Goal: Task Accomplishment & Management: Manage account settings

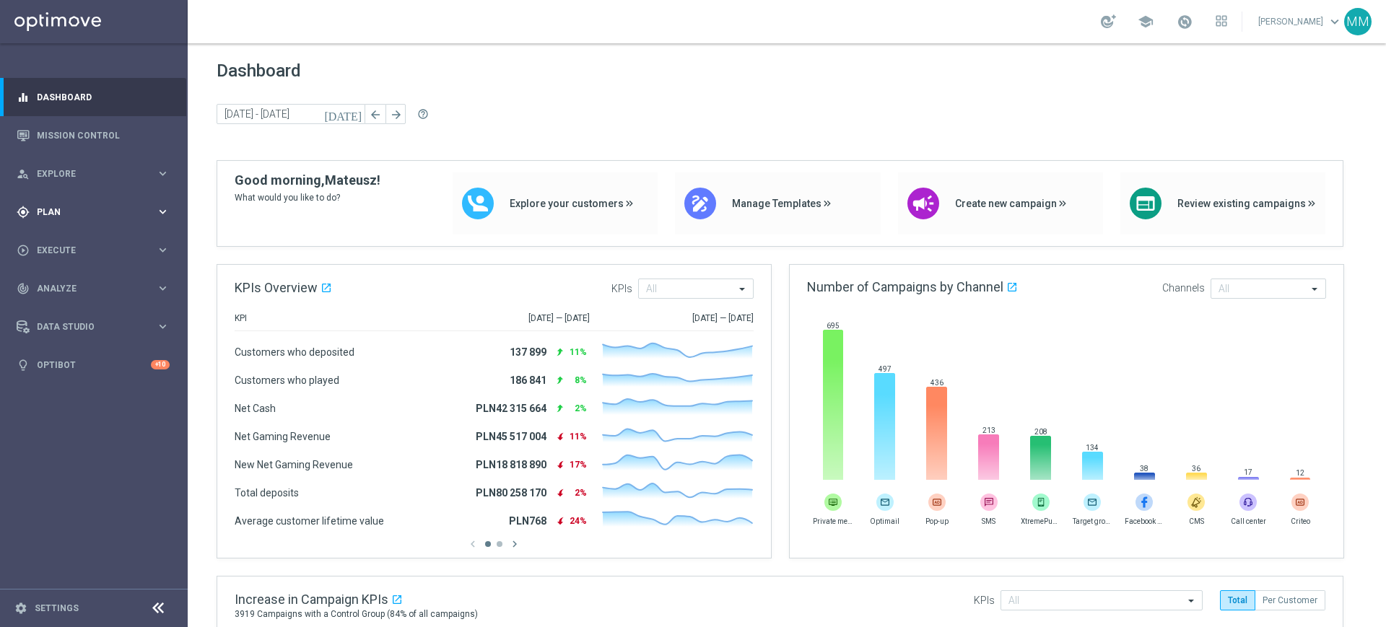
click at [122, 199] on div "gps_fixed Plan keyboard_arrow_right" at bounding box center [93, 212] width 186 height 38
click at [78, 247] on link "Target Groups" at bounding box center [94, 242] width 113 height 12
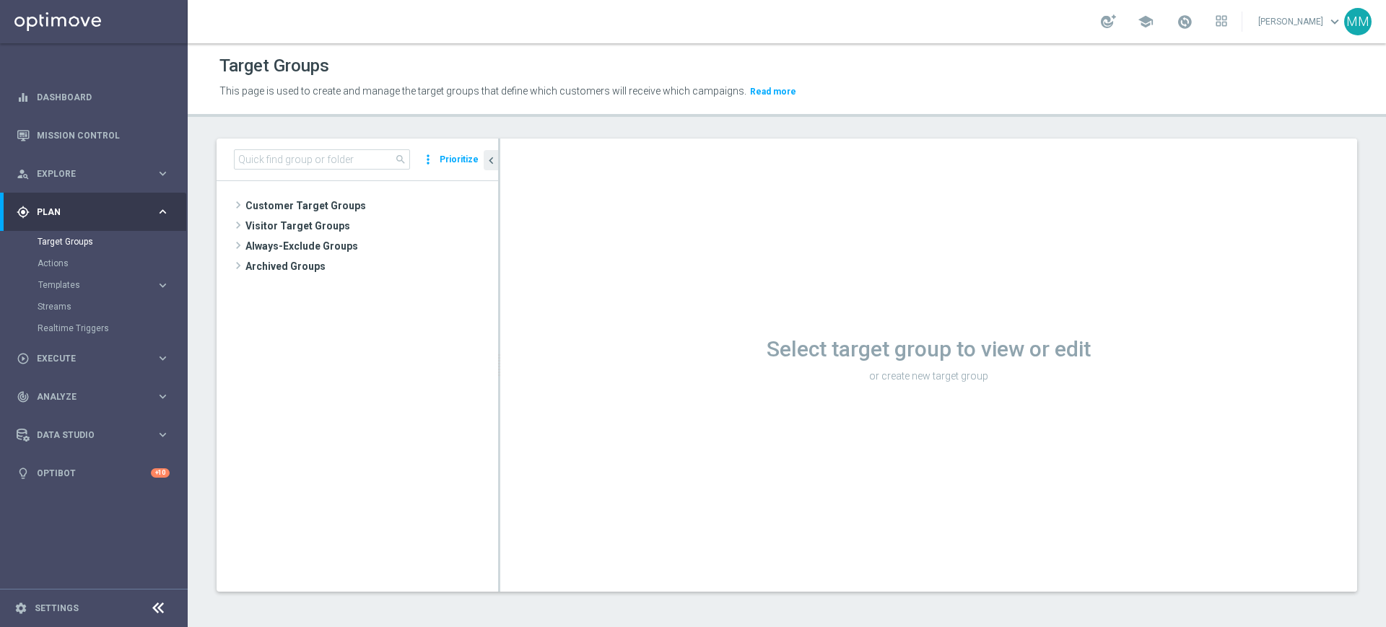
click at [302, 147] on div "search more_vert Prioritize" at bounding box center [357, 160] width 281 height 43
click at [299, 156] on input at bounding box center [322, 159] width 176 height 20
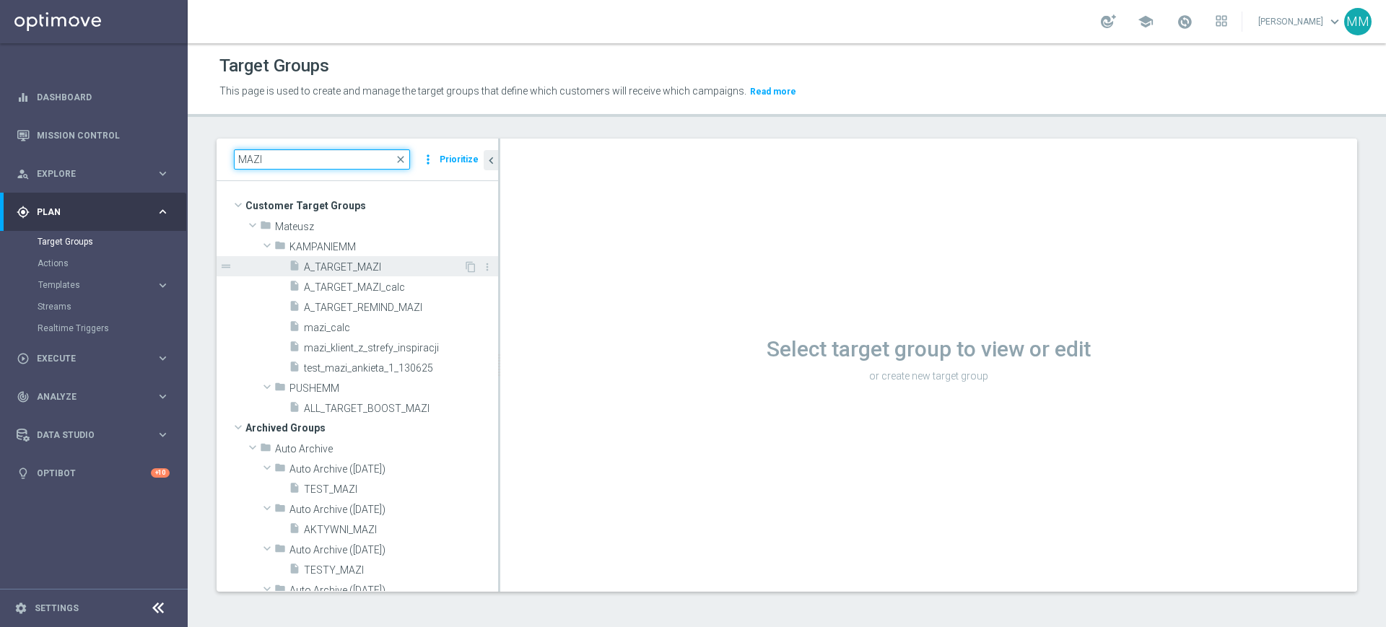
type input "MAZI"
click at [341, 273] on div "insert_drive_file A_TARGET_MAZI" at bounding box center [376, 266] width 175 height 20
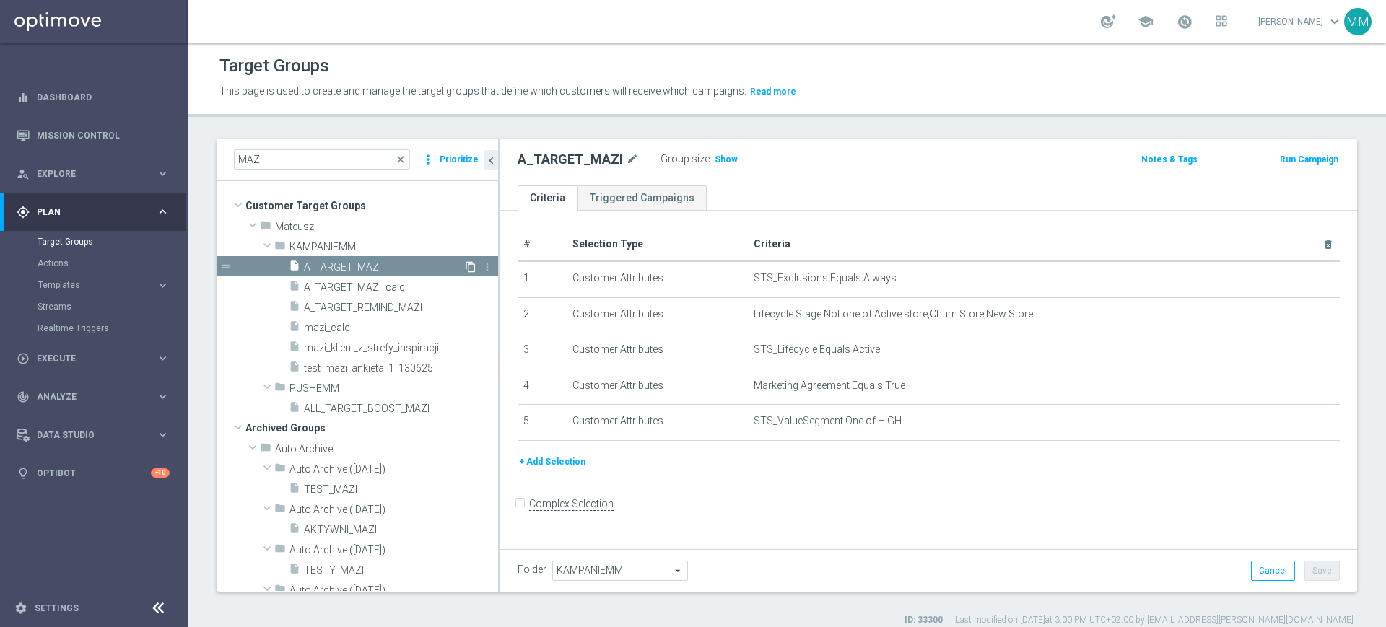
click at [465, 263] on icon "content_copy" at bounding box center [471, 267] width 12 height 12
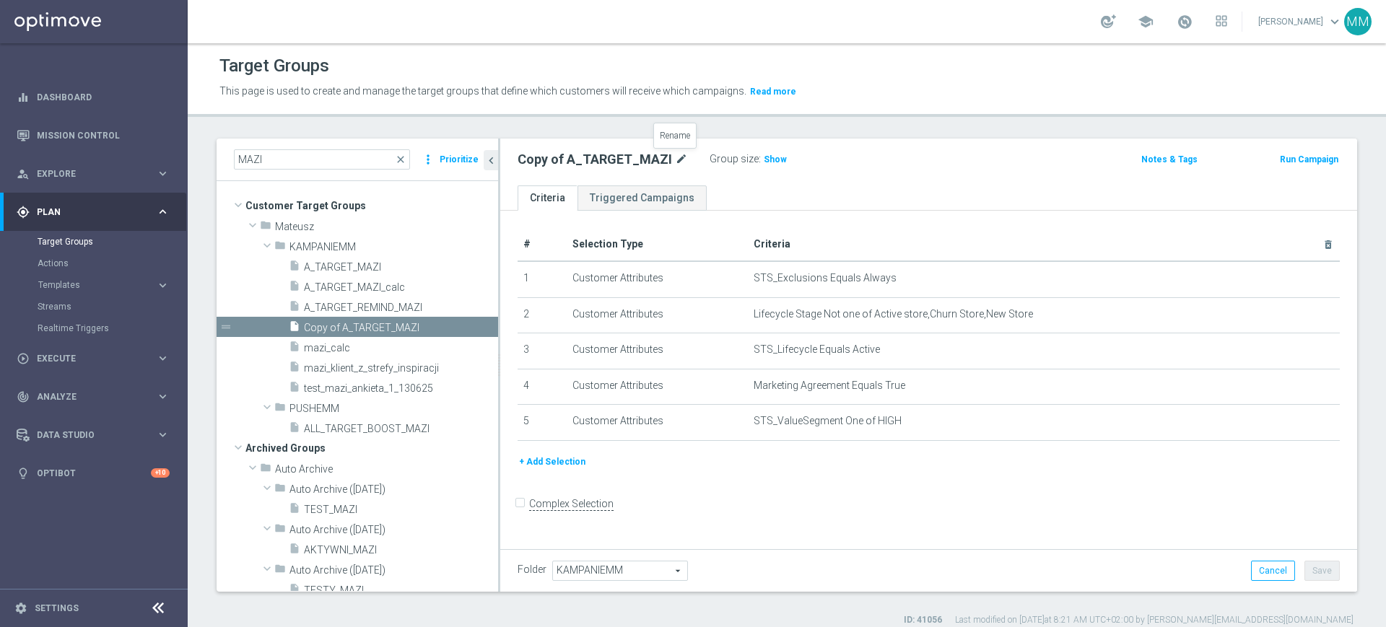
click at [681, 159] on icon "mode_edit" at bounding box center [681, 159] width 13 height 17
type input "A_MIN-LOW_TARGET_BET_KOSZ_TURPOL_"
click at [710, 154] on icon "mode_edit" at bounding box center [705, 159] width 13 height 17
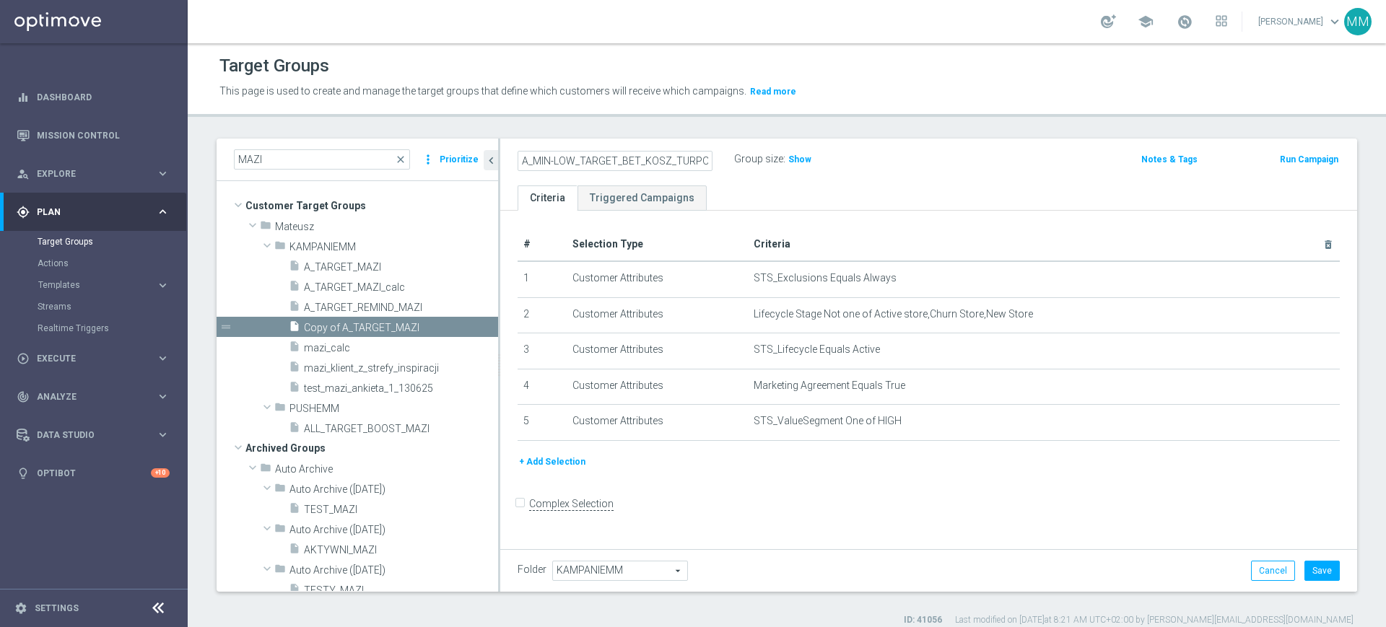
scroll to position [0, 6]
click at [696, 162] on input "A_MIN-LOW_TARGET_BET_KOSZ_TURPOL_" at bounding box center [614, 161] width 195 height 20
type input "A_MIN-LOW_TARGET_BET_KOSZ_TURPOL_50DO30_090925"
click at [761, 186] on ul "Criteria Triggered Campaigns" at bounding box center [928, 197] width 857 height 25
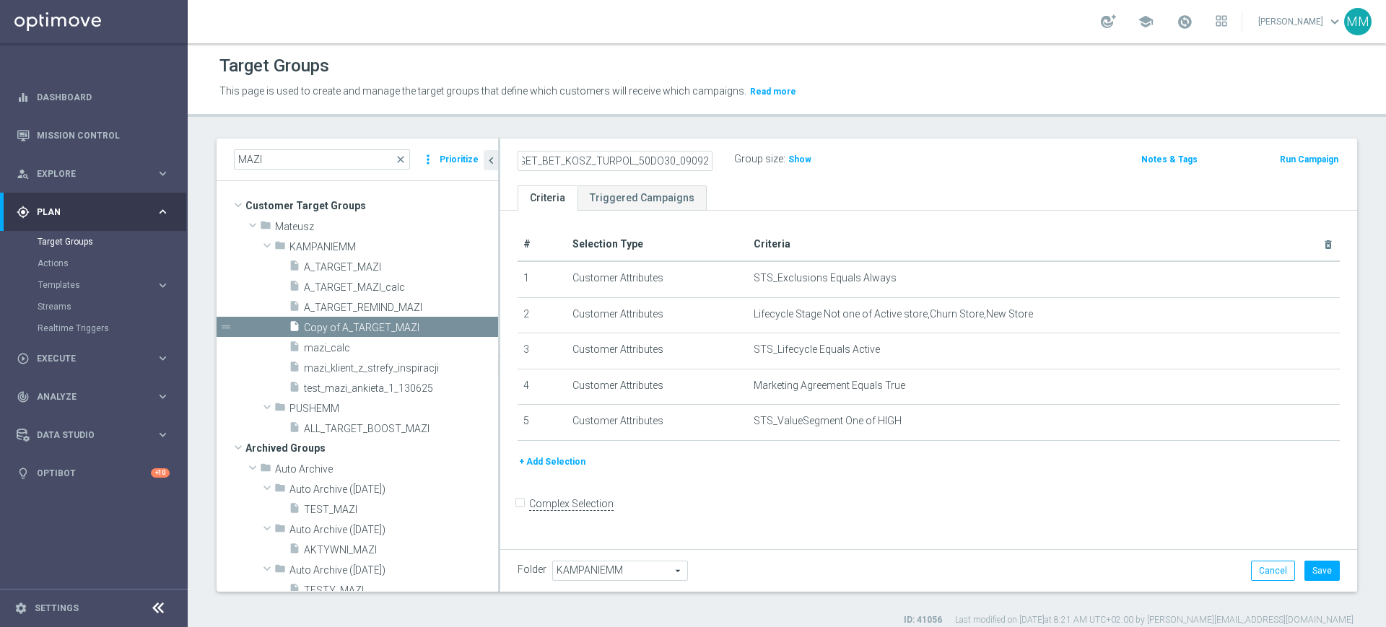
scroll to position [0, 0]
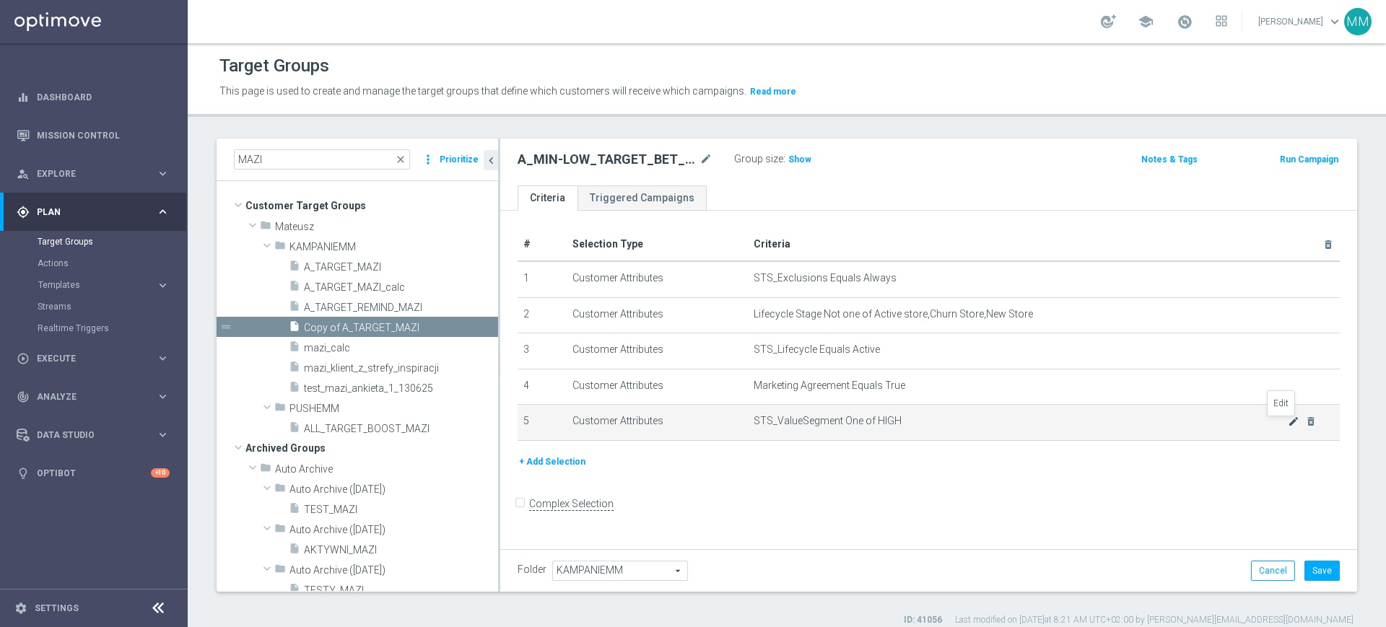
click at [1288, 420] on icon "mode_edit" at bounding box center [1294, 422] width 12 height 12
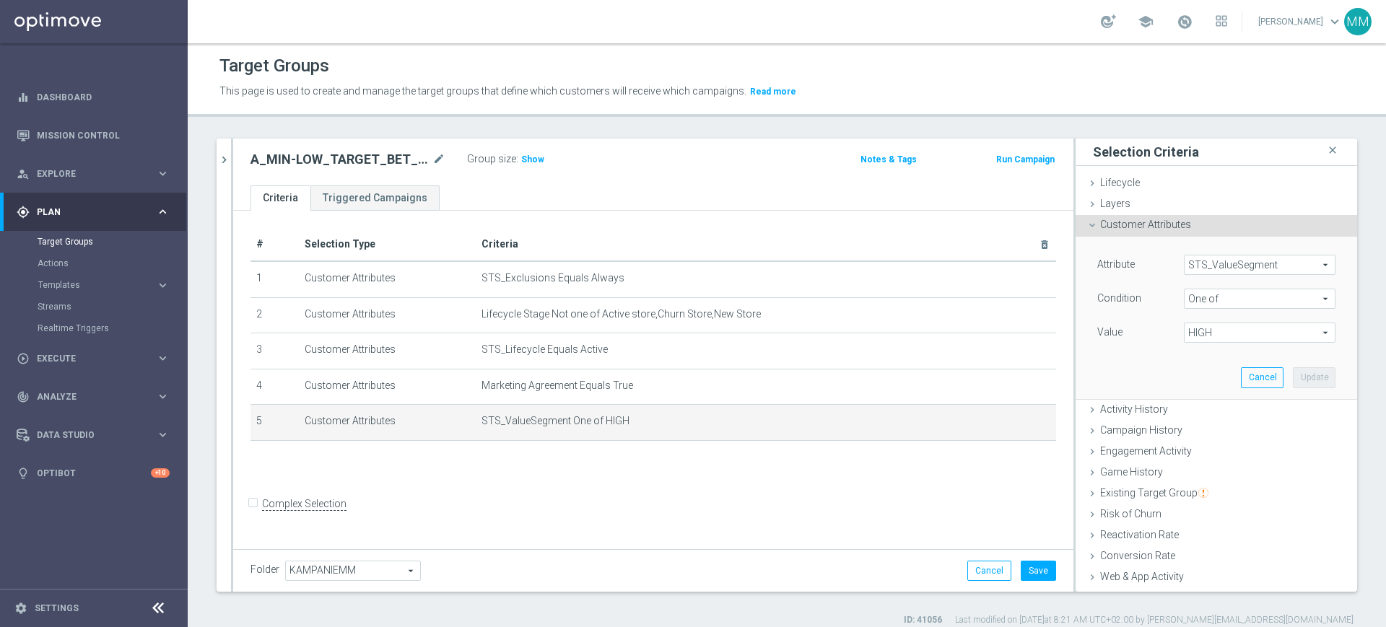
click at [1229, 338] on span "HIGH" at bounding box center [1259, 332] width 150 height 19
click at [1204, 383] on label "Inny" at bounding box center [1269, 392] width 131 height 19
click at [1202, 388] on input "Inny" at bounding box center [1198, 392] width 9 height 9
checkbox input "true"
type input "Selected 2 of 10"
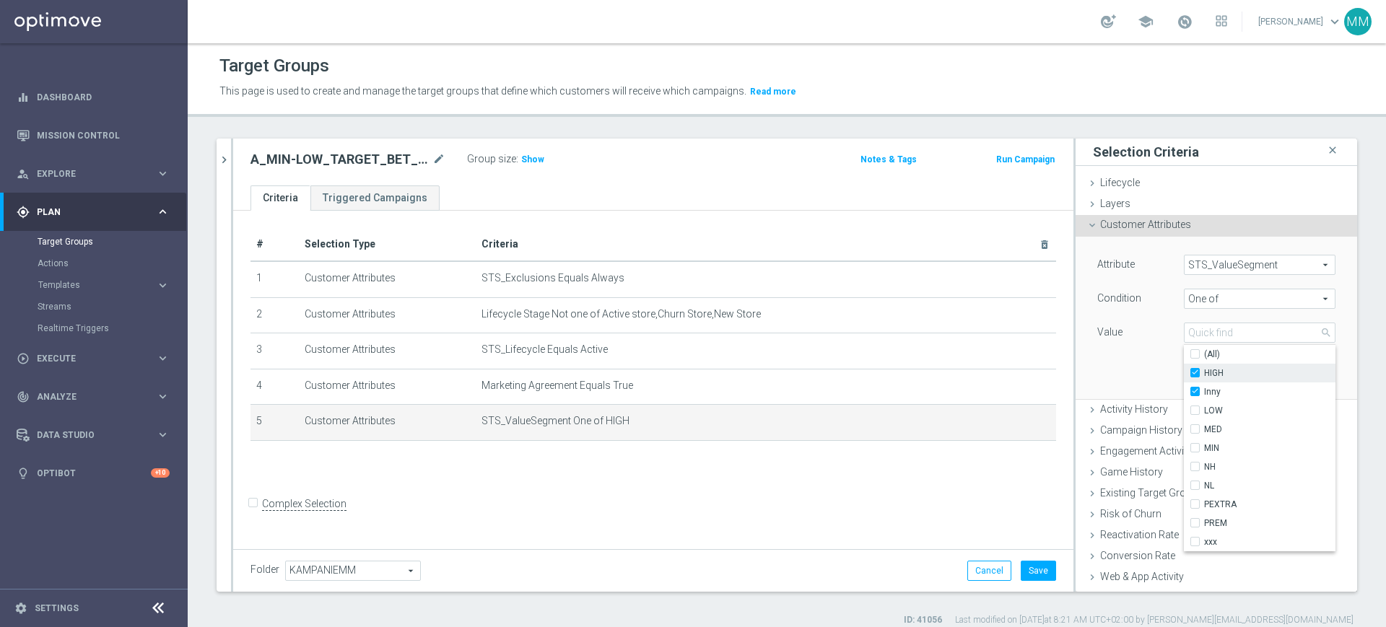
click at [1204, 378] on span "HIGH" at bounding box center [1269, 373] width 131 height 12
click at [1204, 378] on input "HIGH" at bounding box center [1198, 373] width 9 height 9
checkbox input "false"
type input "Inny"
click at [1204, 389] on span "Inny" at bounding box center [1269, 392] width 131 height 12
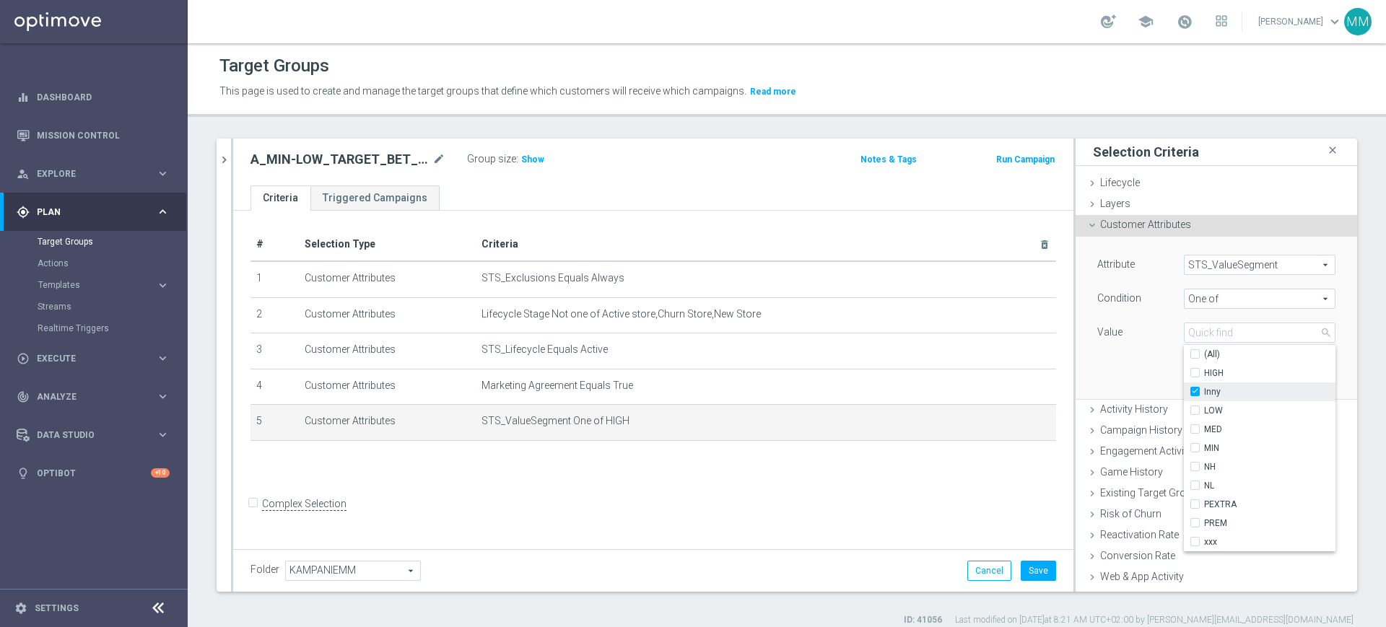
click at [1200, 389] on input "Inny" at bounding box center [1198, 392] width 9 height 9
checkbox input "false"
type input "Select"
click at [1213, 450] on span "MIN" at bounding box center [1269, 448] width 131 height 12
click at [1204, 450] on input "MIN" at bounding box center [1198, 448] width 9 height 9
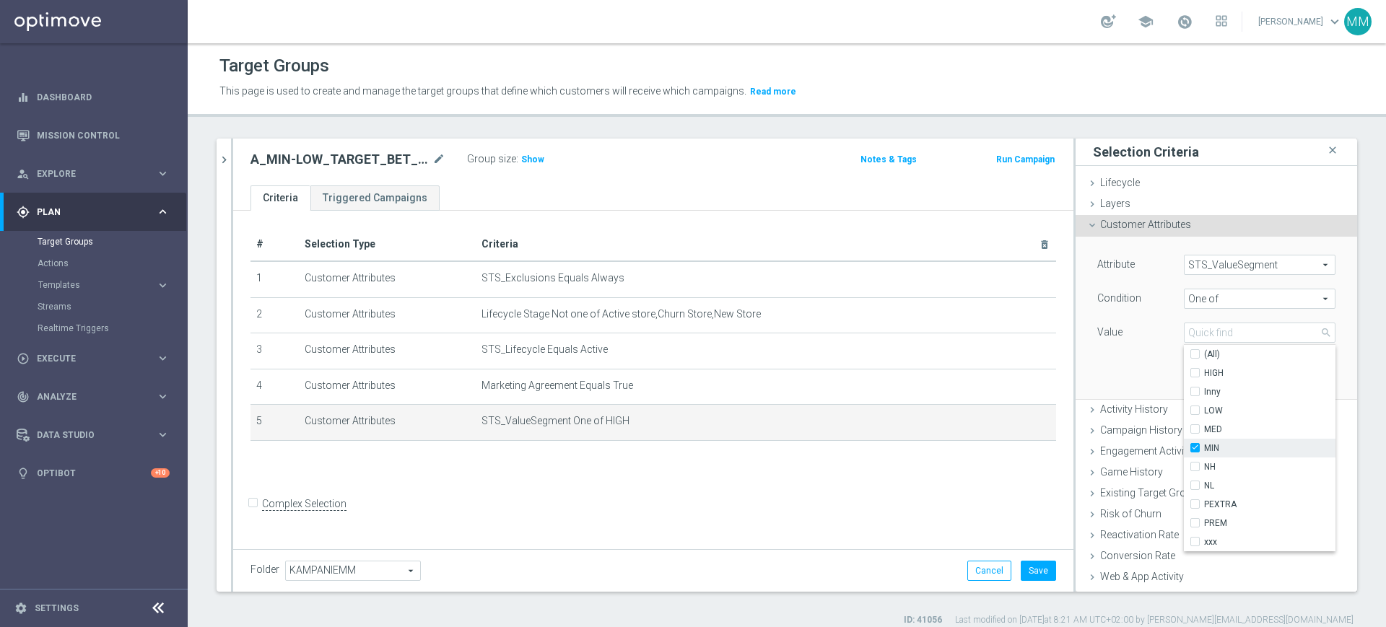
checkbox input "true"
type input "MIN"
click at [1212, 411] on span "LOW" at bounding box center [1269, 411] width 131 height 12
click at [1204, 411] on input "LOW" at bounding box center [1198, 410] width 9 height 9
checkbox input "true"
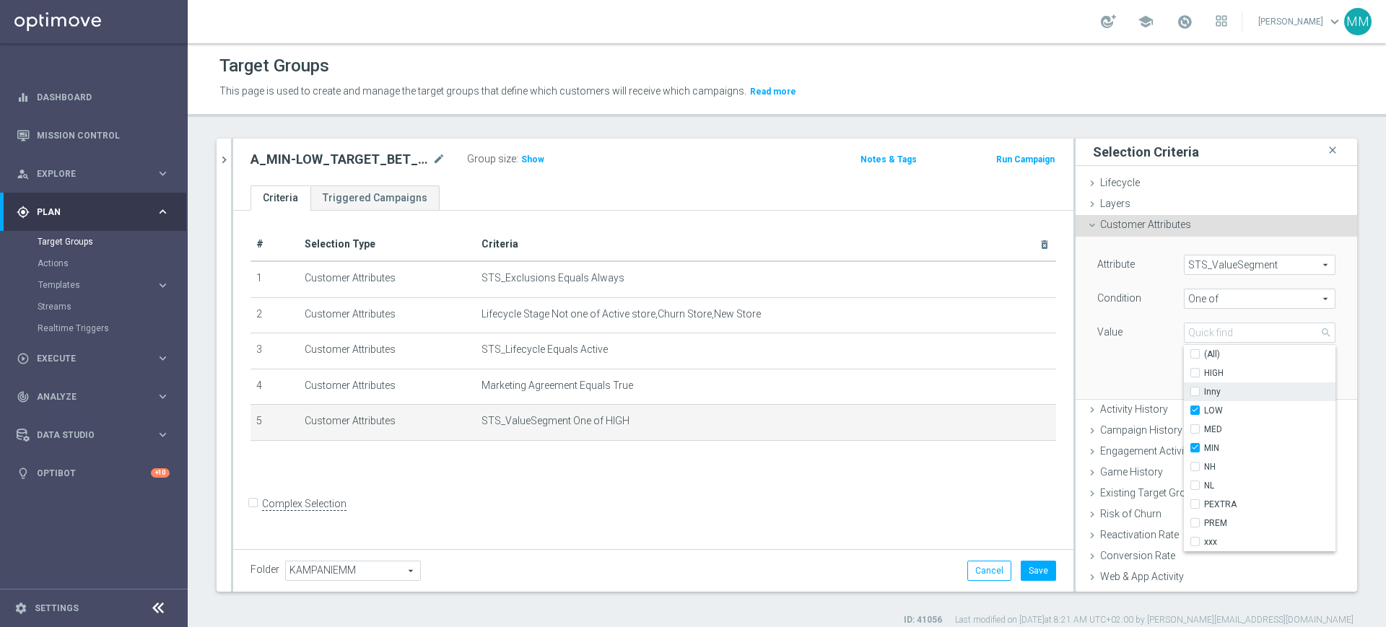
type input "Selected 2 of 10"
click at [1157, 353] on div "Attribute STS_ValueSegment STS_ValueSegment arrow_drop_down search Condition On…" at bounding box center [1216, 318] width 260 height 162
click at [1293, 381] on button "Update" at bounding box center [1314, 377] width 43 height 20
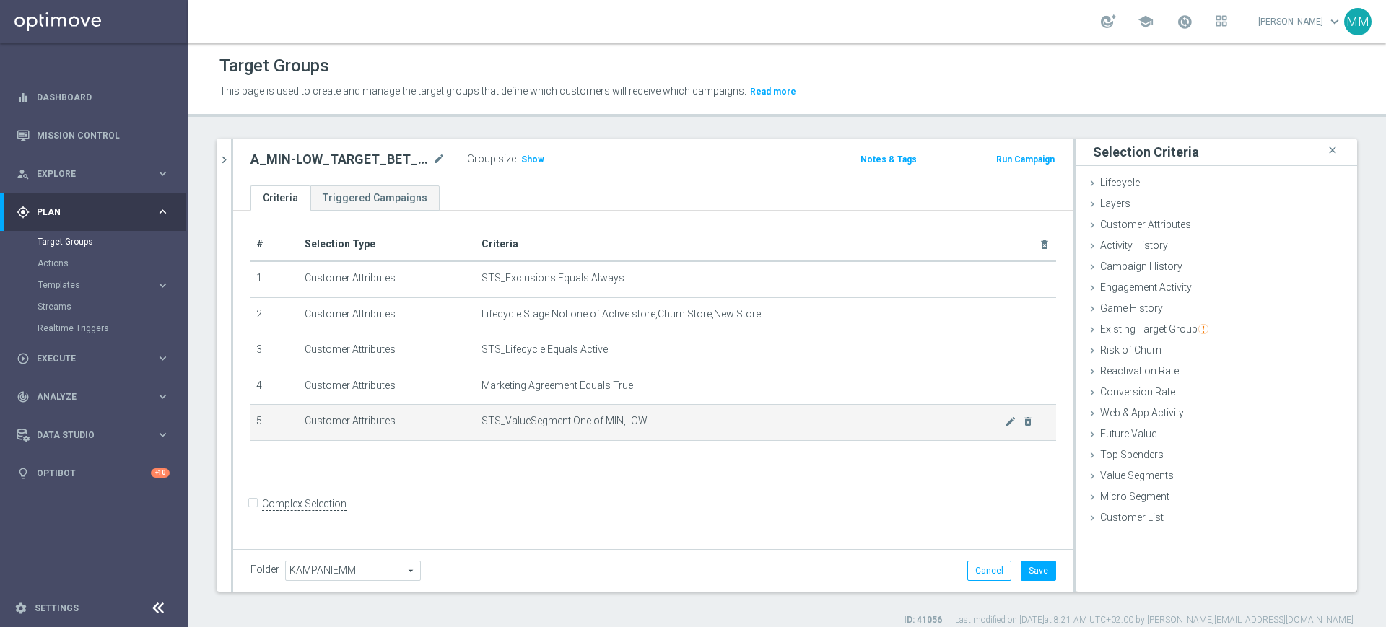
click at [552, 431] on td "STS_ValueSegment One of MIN,LOW mode_edit delete_forever" at bounding box center [766, 423] width 580 height 36
click at [620, 419] on span "STS_ValueSegment One of MIN,LOW" at bounding box center [742, 421] width 523 height 12
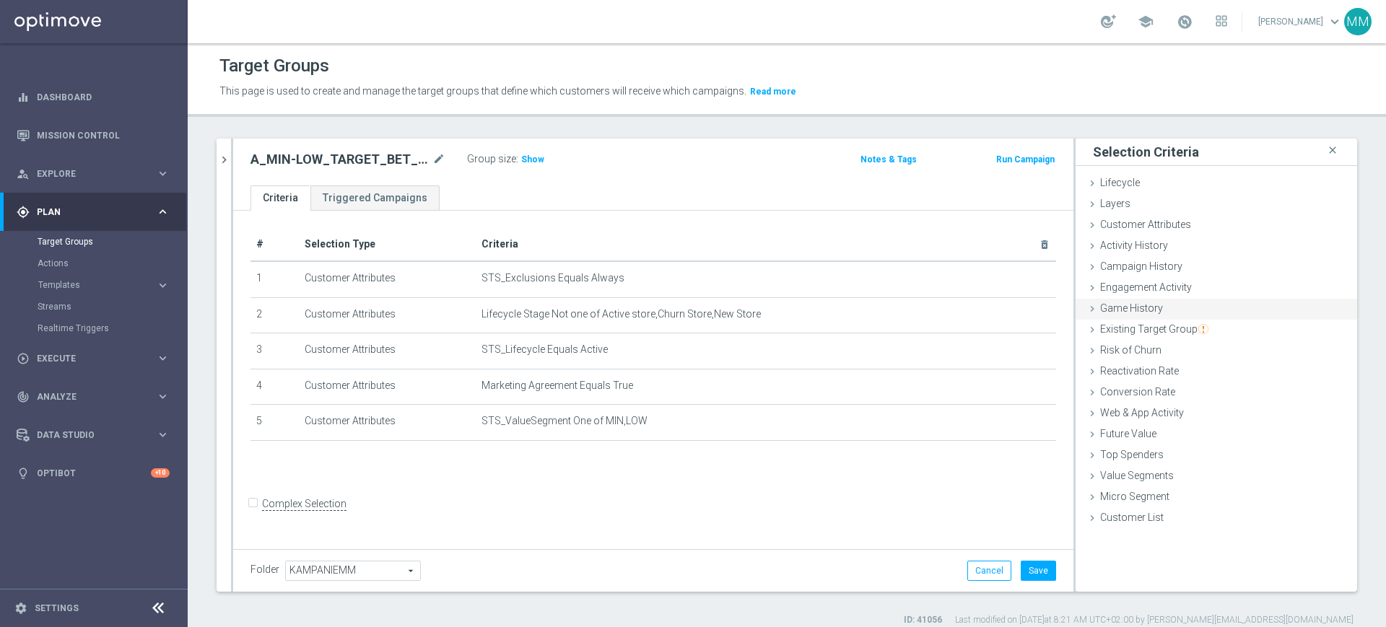
click at [1141, 307] on span "Game History" at bounding box center [1131, 308] width 63 height 12
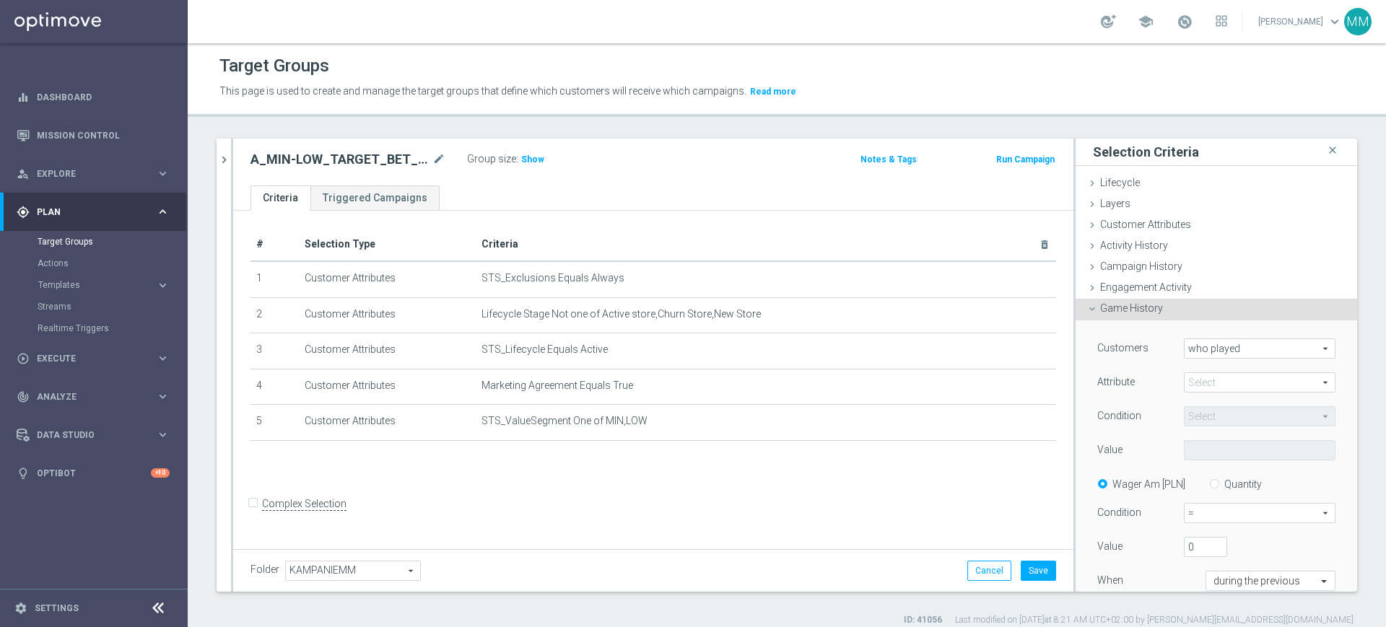
click at [1214, 377] on span at bounding box center [1259, 382] width 150 height 19
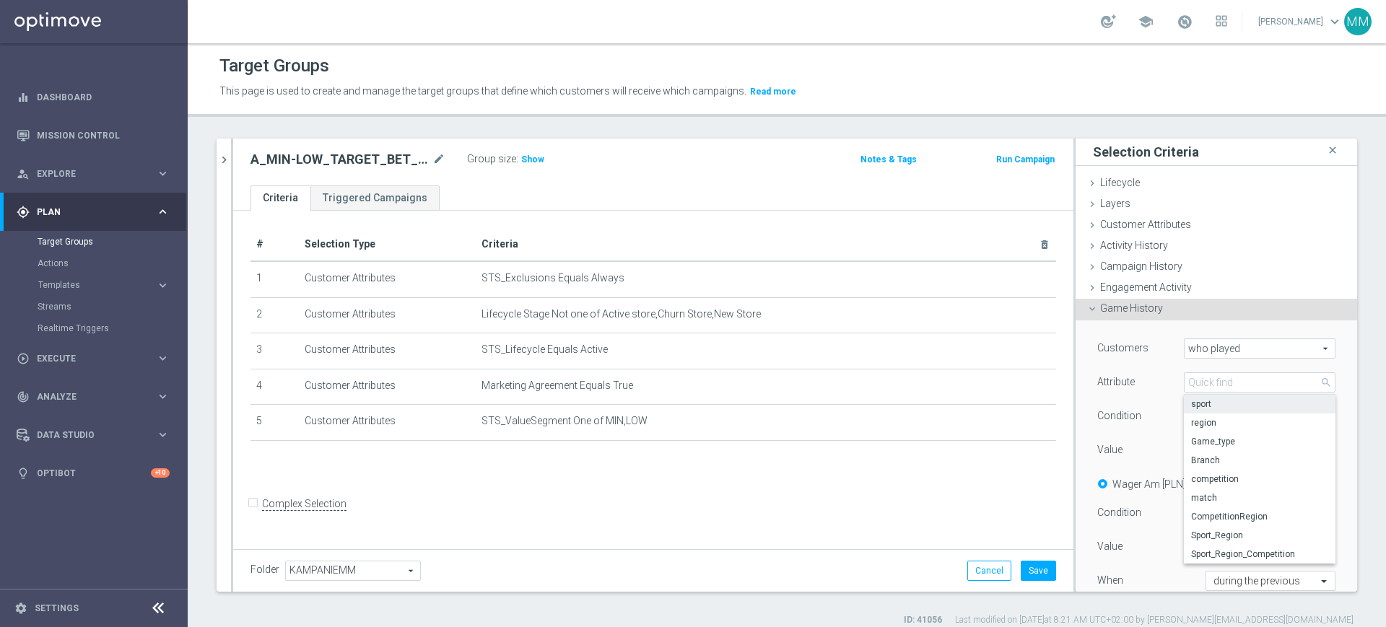
click at [1210, 405] on span "sport" at bounding box center [1259, 404] width 137 height 12
type input "sport"
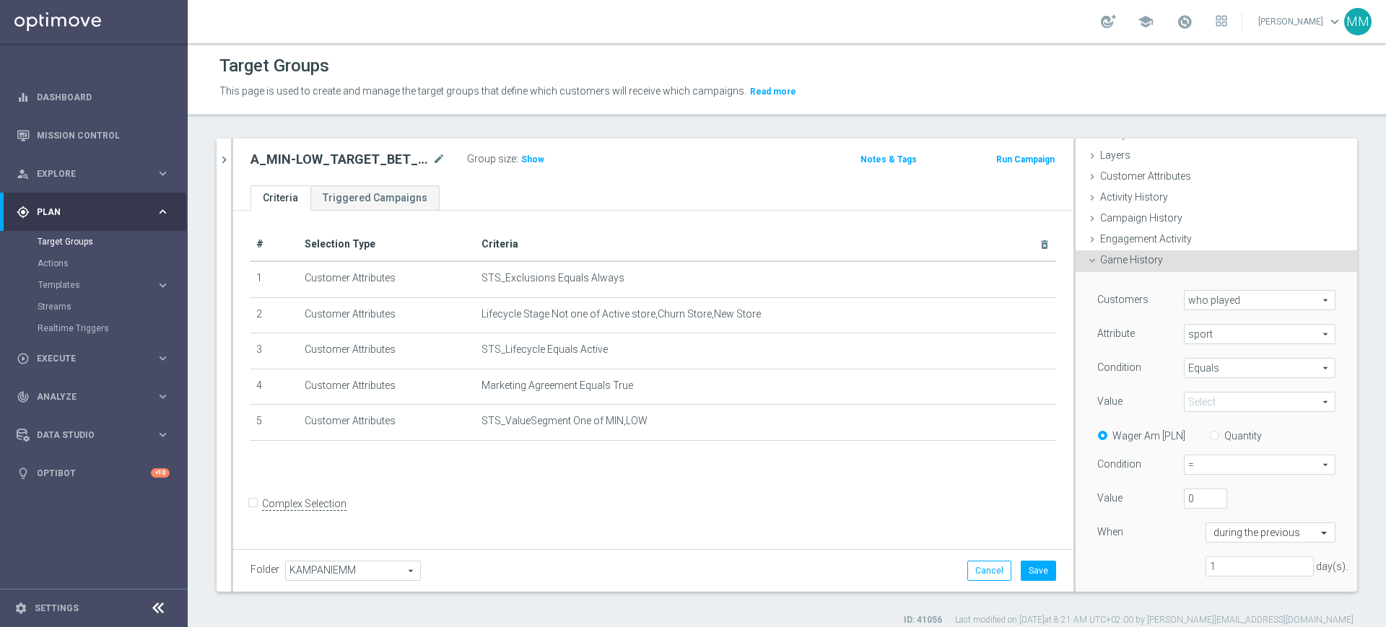
scroll to position [90, 0]
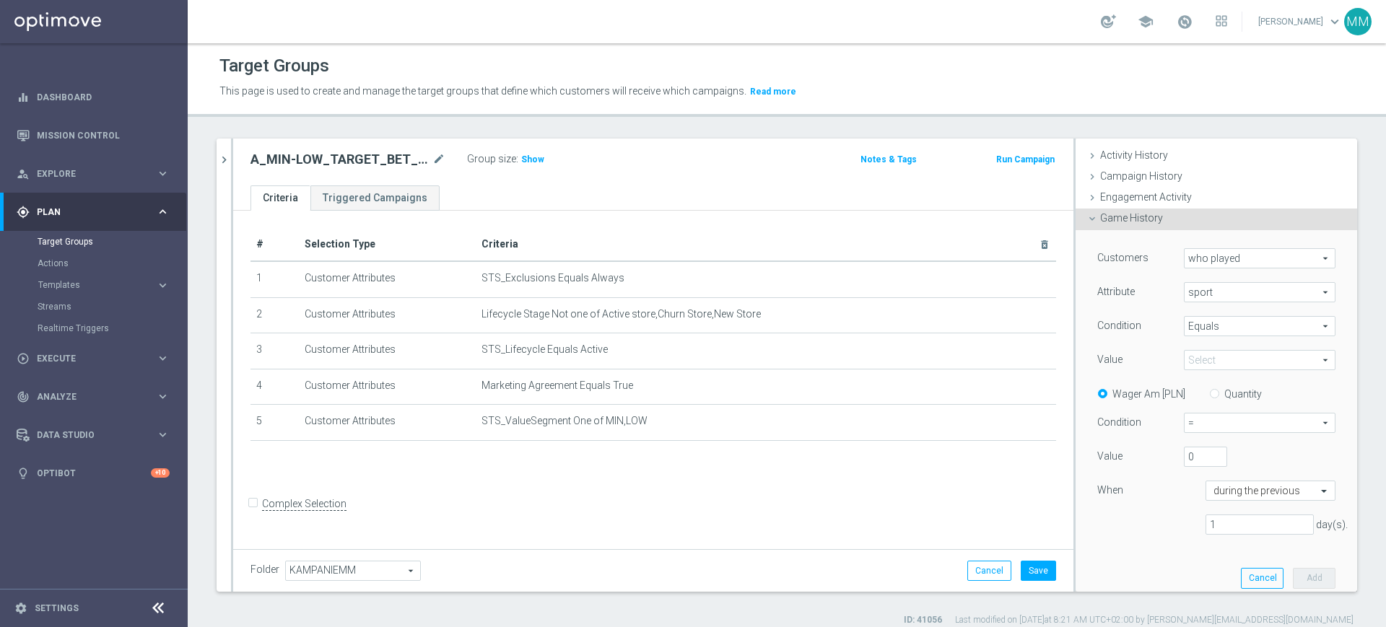
click at [1198, 323] on span "Equals" at bounding box center [1259, 326] width 150 height 19
click at [1216, 452] on label "One of" at bounding box center [1260, 460] width 152 height 19
type input "One of"
click at [1202, 367] on span at bounding box center [1259, 360] width 150 height 19
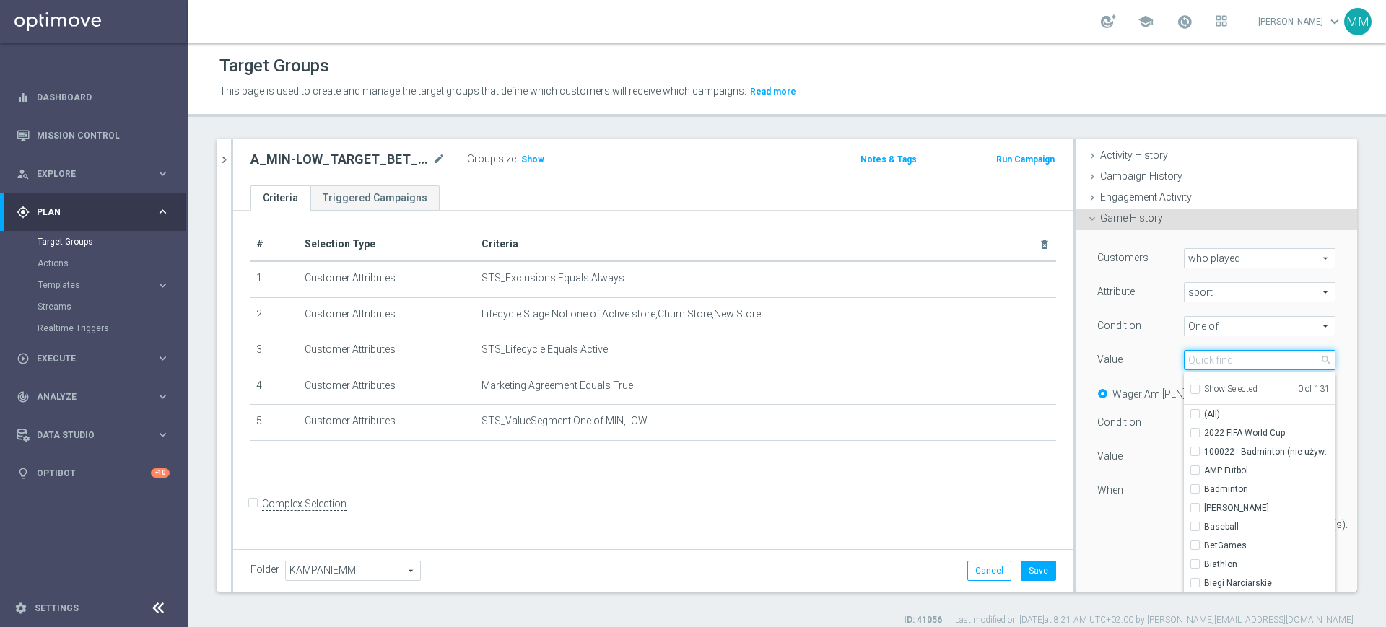
click at [1202, 367] on input "search" at bounding box center [1260, 360] width 152 height 20
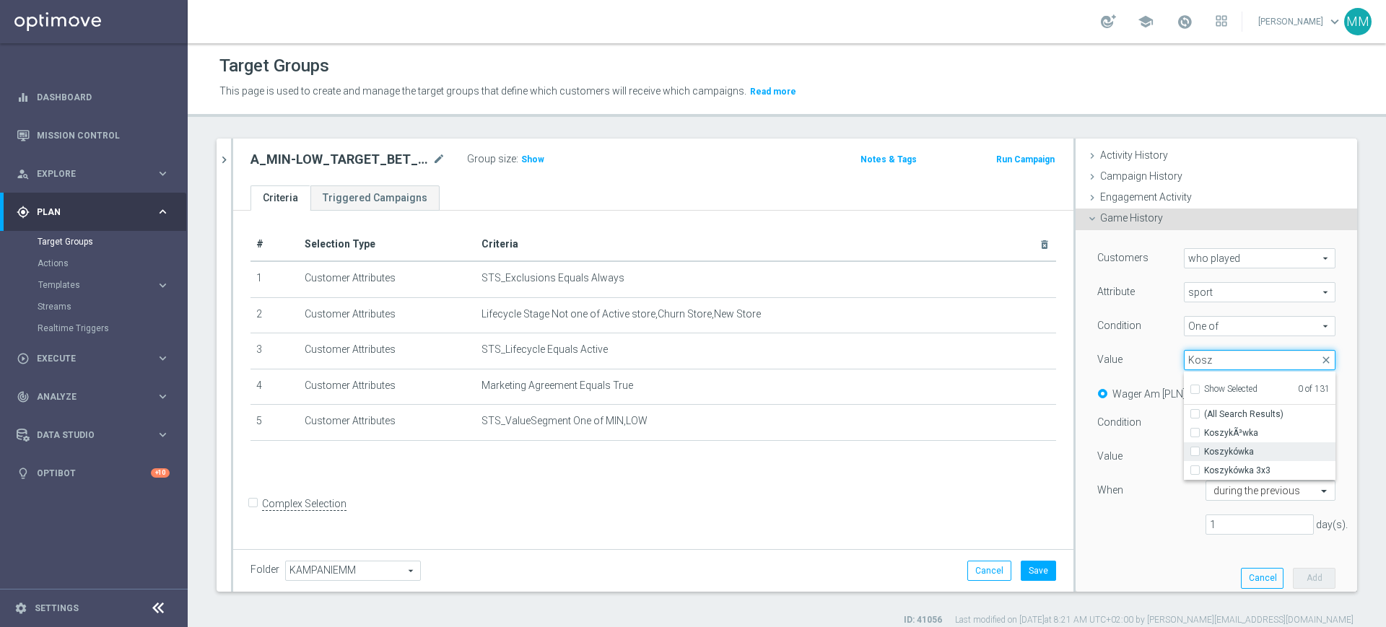
type input "Kosz"
click at [1222, 447] on span "Koszykówka" at bounding box center [1269, 452] width 131 height 12
click at [1204, 447] on input "Koszykówka" at bounding box center [1198, 451] width 9 height 9
checkbox input "true"
type input "Koszykówka"
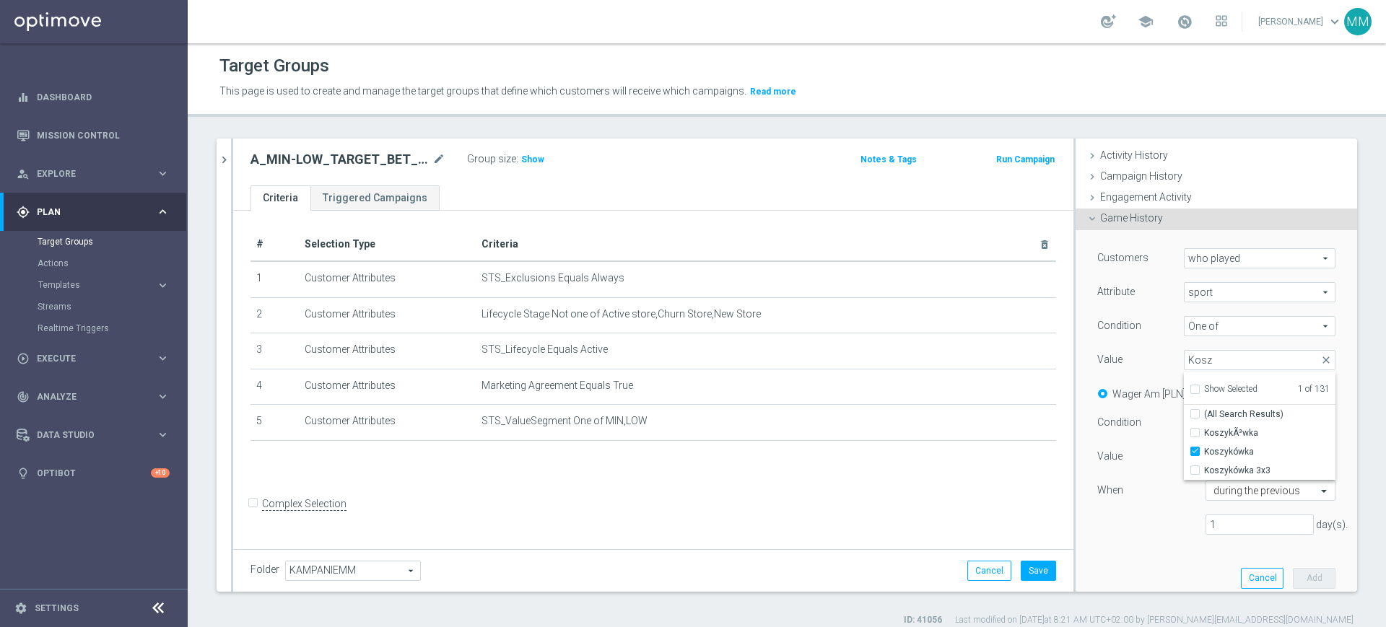
click at [1136, 347] on div "Customers who played who played arrow_drop_down search Attribute sport sport ar…" at bounding box center [1216, 397] width 238 height 298
click at [1224, 395] on label "Quantity" at bounding box center [1243, 394] width 38 height 13
click at [1215, 395] on input "Quantity" at bounding box center [1216, 391] width 9 height 9
radio input "true"
click at [1197, 430] on span "=" at bounding box center [1259, 423] width 150 height 19
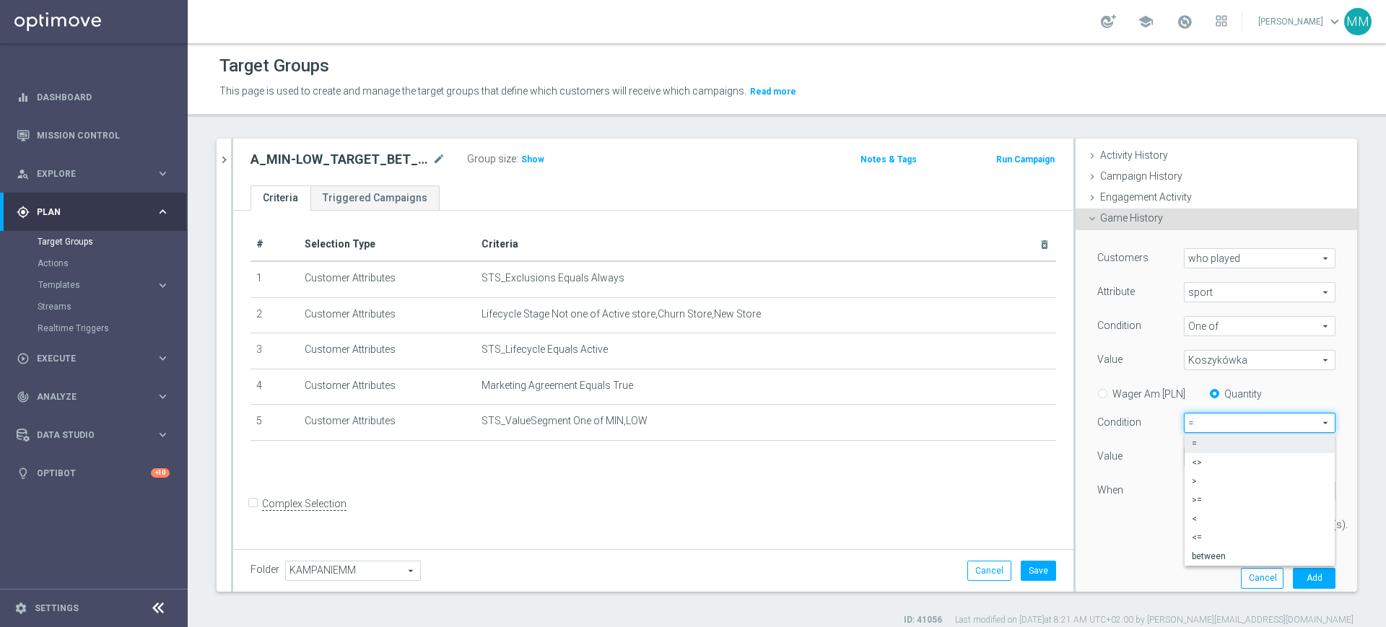
drag, startPoint x: 1196, startPoint y: 497, endPoint x: 1190, endPoint y: 473, distance: 24.5
click at [1197, 497] on span ">=" at bounding box center [1260, 500] width 136 height 12
type input ">="
drag, startPoint x: 1188, startPoint y: 455, endPoint x: 1142, endPoint y: 452, distance: 45.6
click at [1142, 452] on div "Value 0" at bounding box center [1216, 458] width 260 height 23
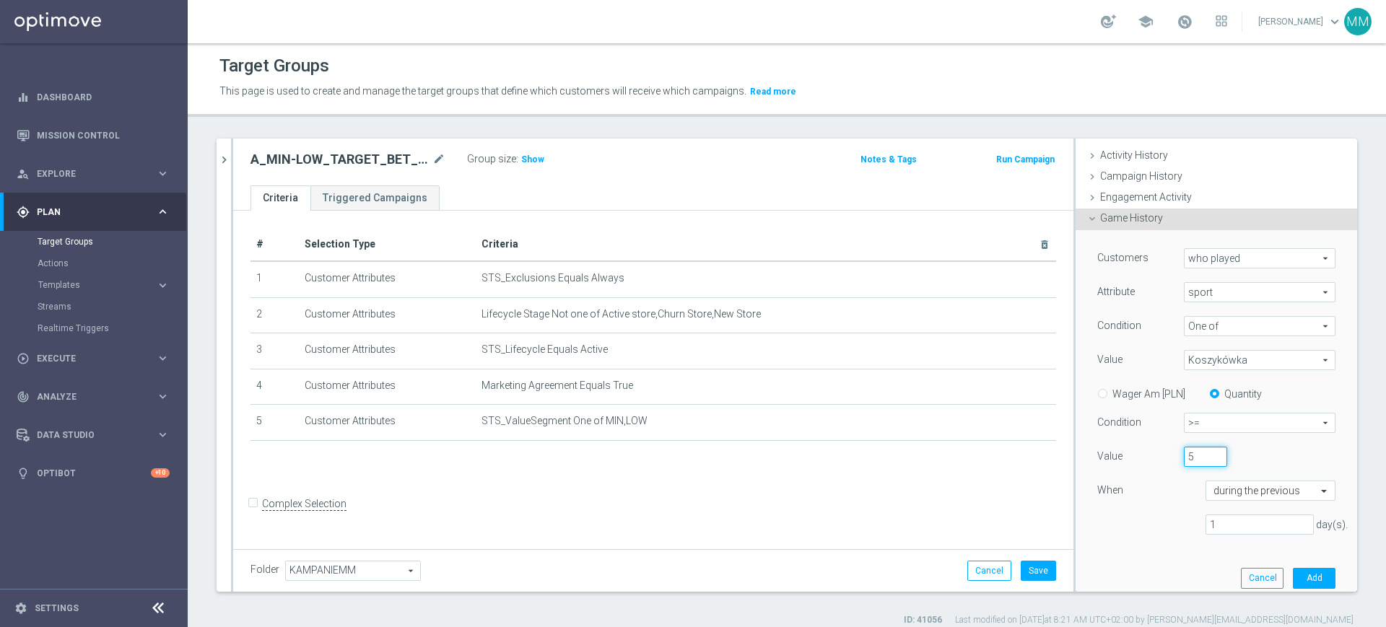
type input "5"
drag, startPoint x: 1218, startPoint y: 520, endPoint x: 1221, endPoint y: 528, distance: 8.4
click at [1218, 520] on input "1" at bounding box center [1259, 525] width 108 height 20
type input "14"
click at [1293, 576] on button "Add" at bounding box center [1314, 578] width 43 height 20
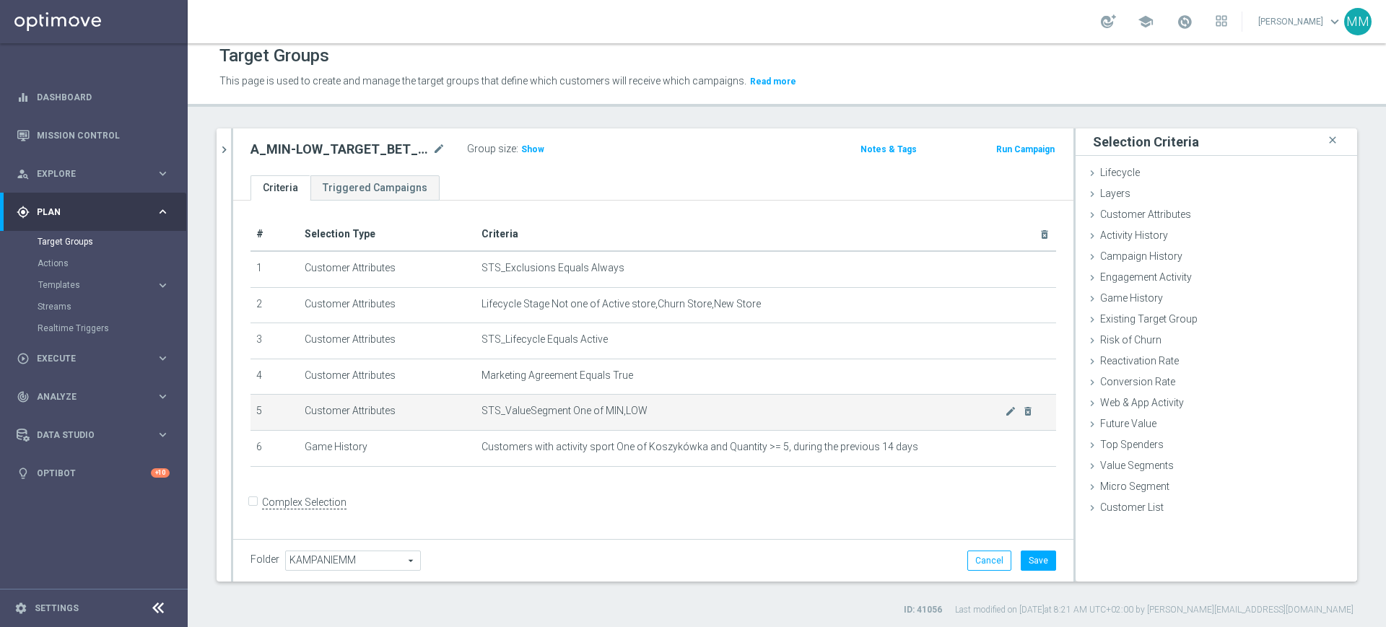
scroll to position [13, 0]
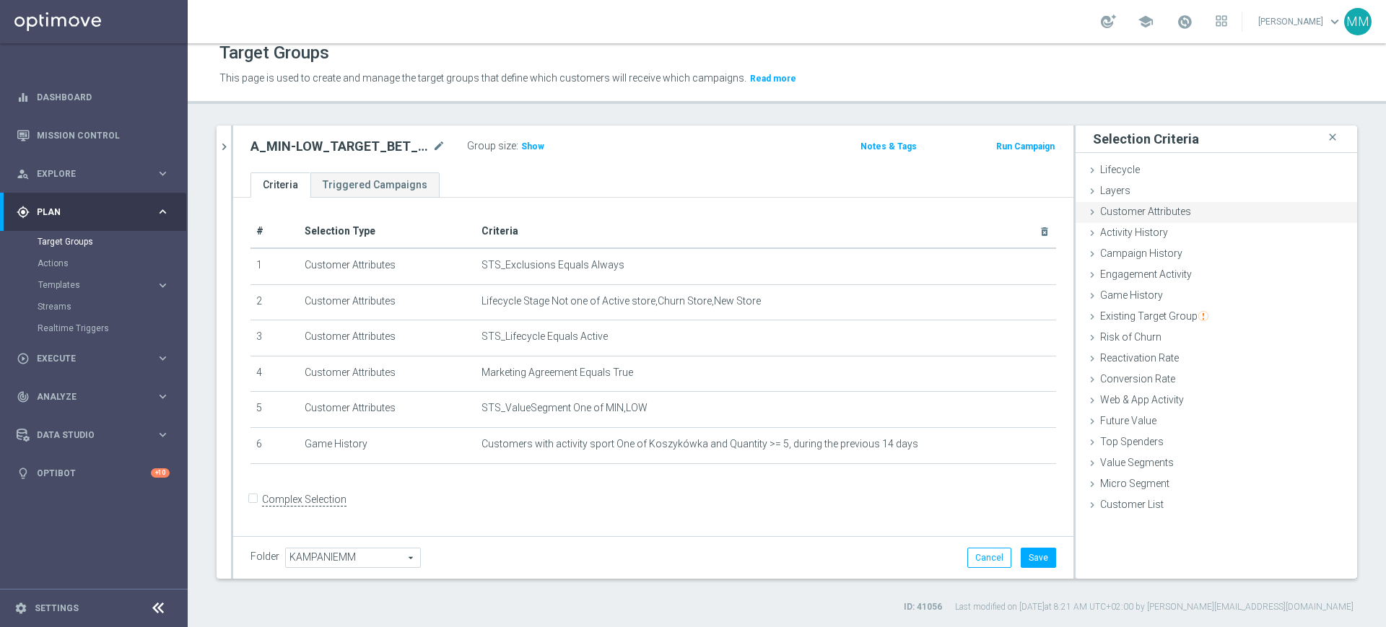
click at [1124, 218] on div "Customer Attributes done selection updated" at bounding box center [1215, 213] width 281 height 22
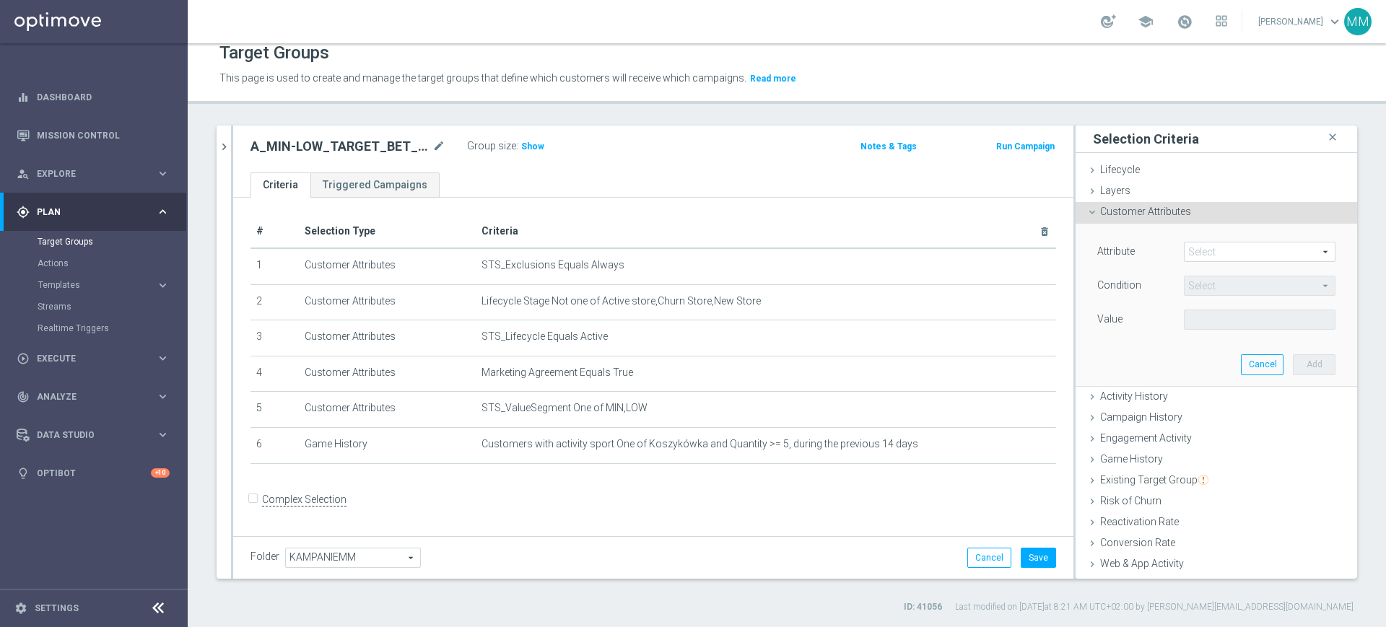
click at [1197, 250] on span at bounding box center [1259, 251] width 150 height 19
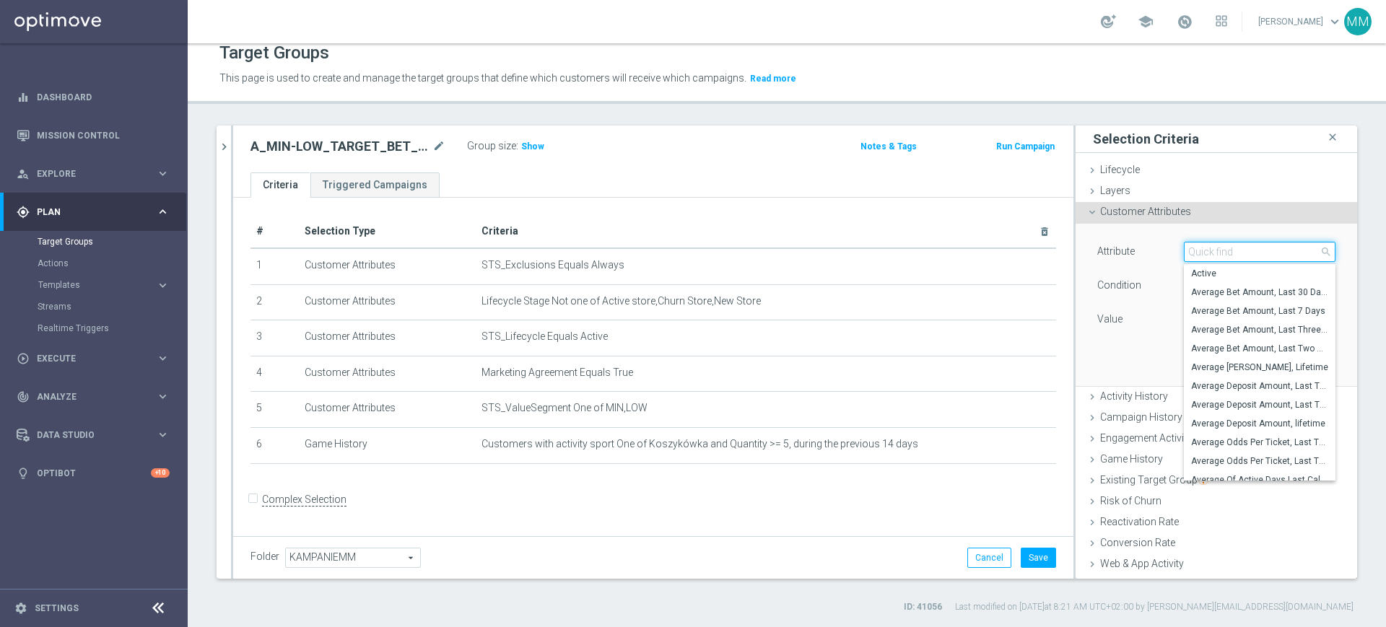
click at [1197, 250] on input "search" at bounding box center [1260, 252] width 152 height 20
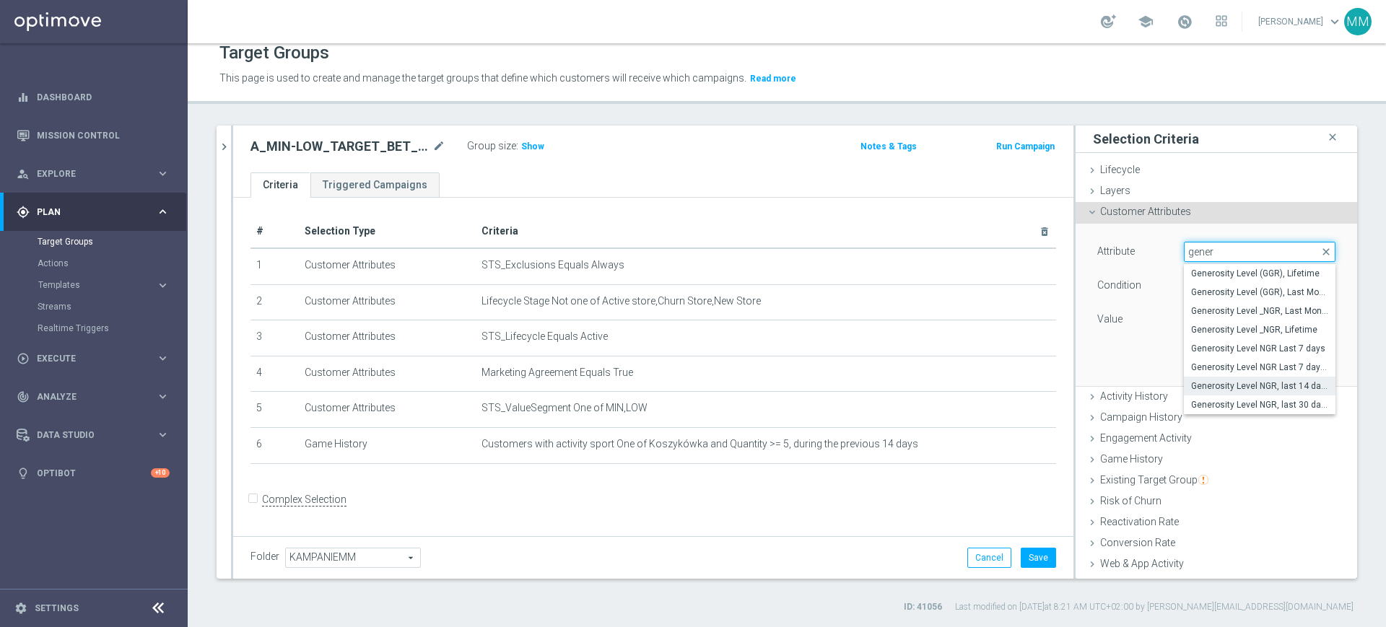
type input "gener"
click at [1251, 385] on span "Generosity Level NGR, last 14 days" at bounding box center [1259, 386] width 137 height 12
type input "Generosity Level NGR, last 14 days"
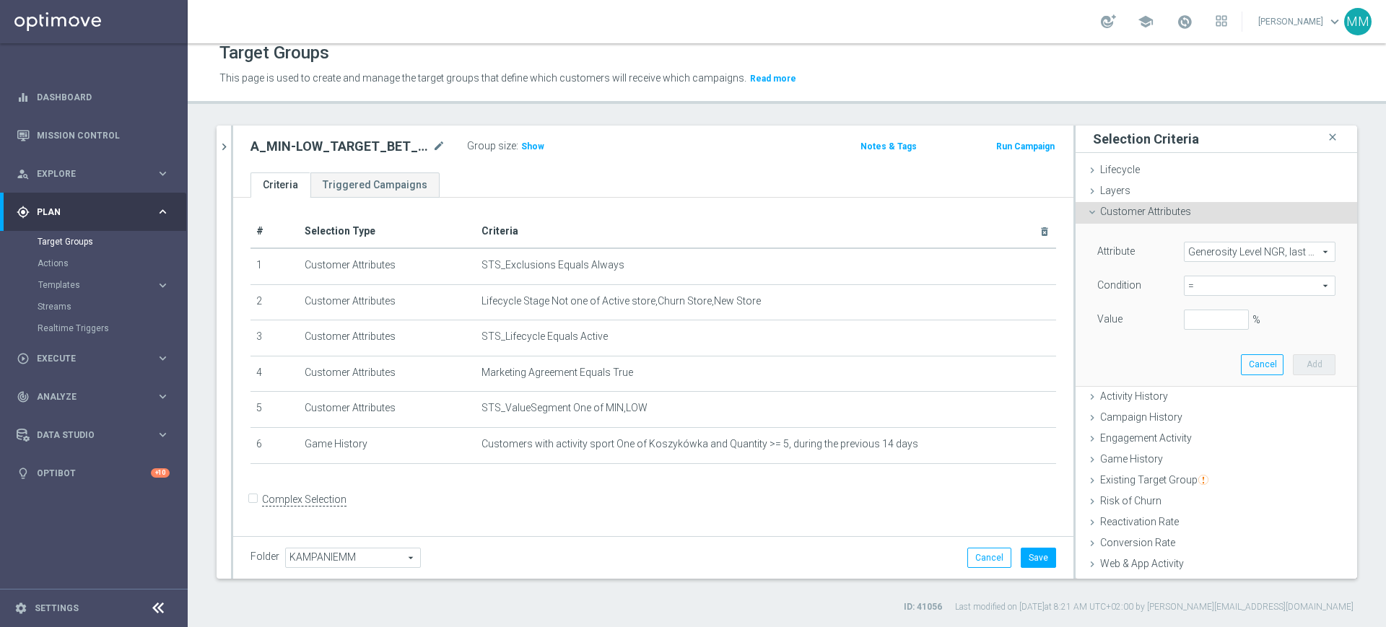
click at [1202, 288] on span "=" at bounding box center [1259, 285] width 150 height 19
click at [1202, 424] on span "between" at bounding box center [1259, 420] width 137 height 12
type input "between"
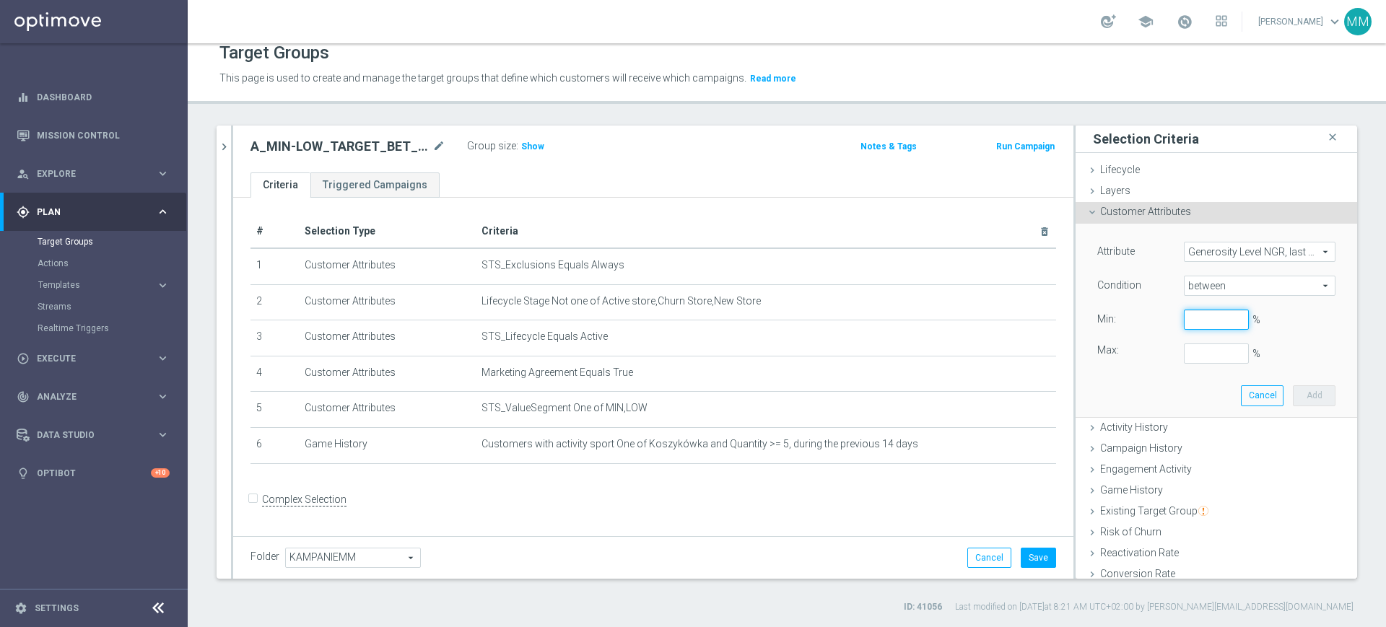
click at [1186, 319] on input "%" at bounding box center [1216, 320] width 65 height 20
type input "0"
click at [1293, 392] on button "Add" at bounding box center [1314, 395] width 43 height 20
type input "0.15"
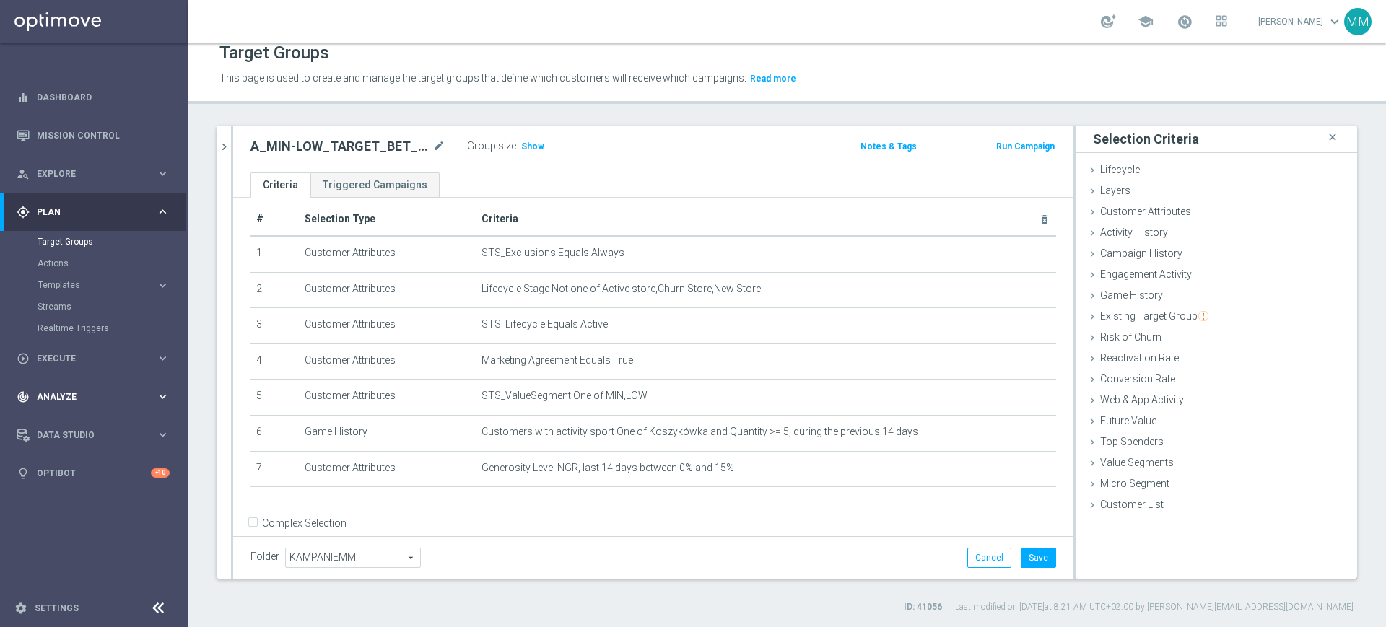
scroll to position [34, 0]
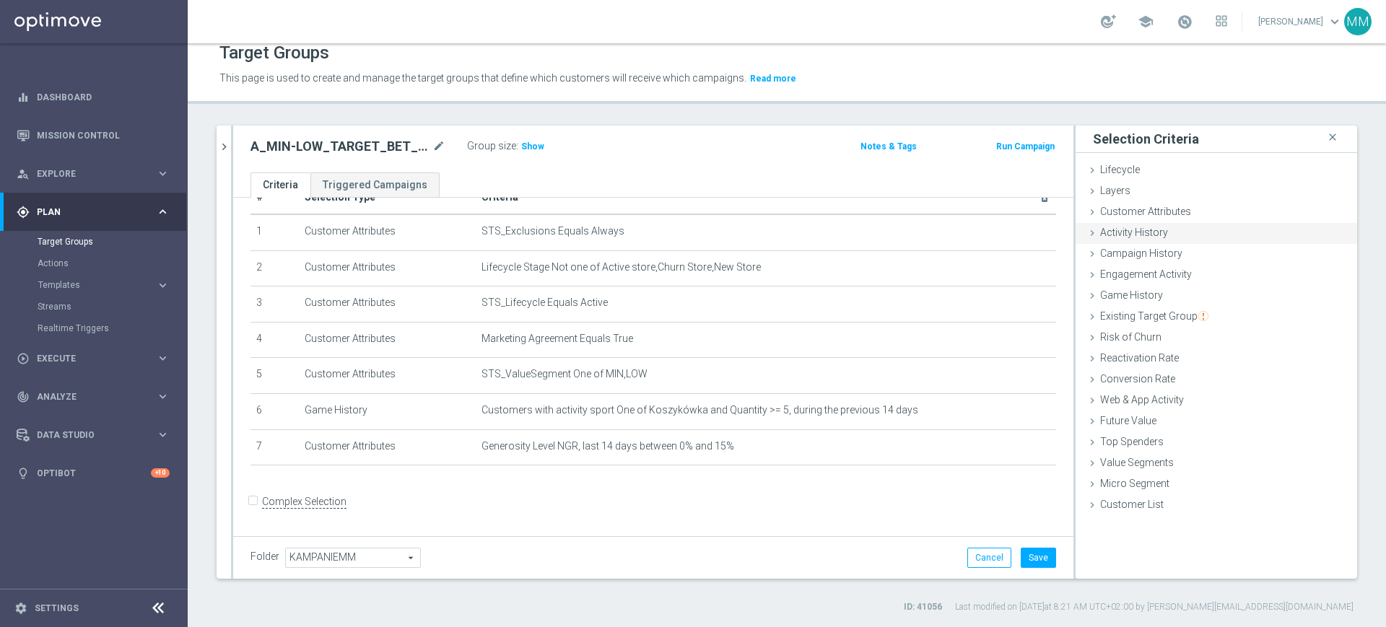
click at [1145, 236] on span "Activity History" at bounding box center [1134, 233] width 68 height 12
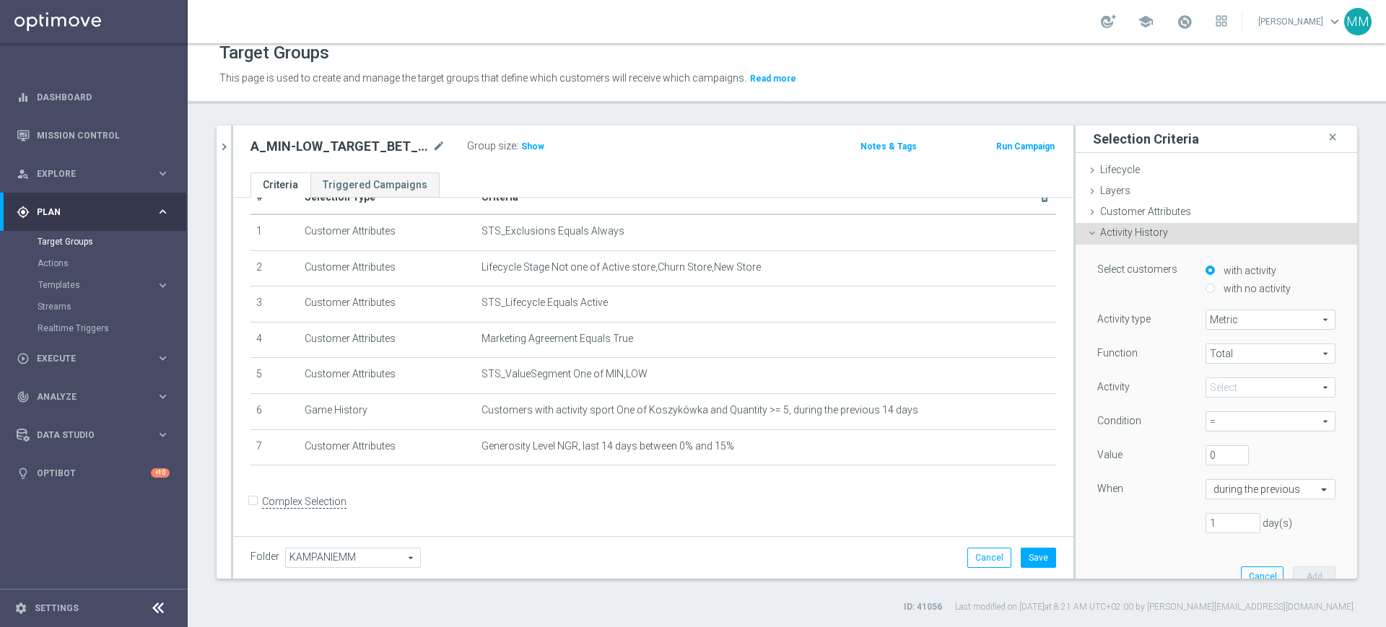
click at [1239, 293] on label "with no activity" at bounding box center [1255, 288] width 71 height 13
click at [1215, 293] on input "with no activity" at bounding box center [1209, 288] width 9 height 9
radio input "true"
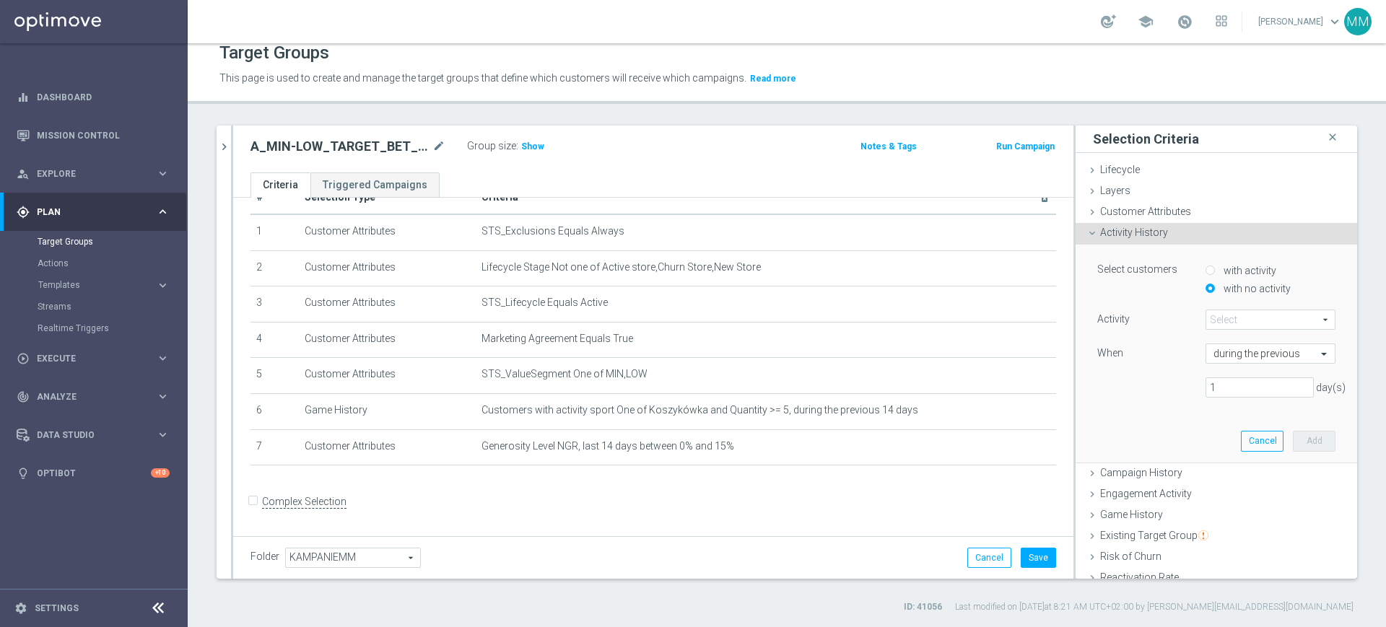
click at [1233, 323] on span at bounding box center [1270, 319] width 128 height 19
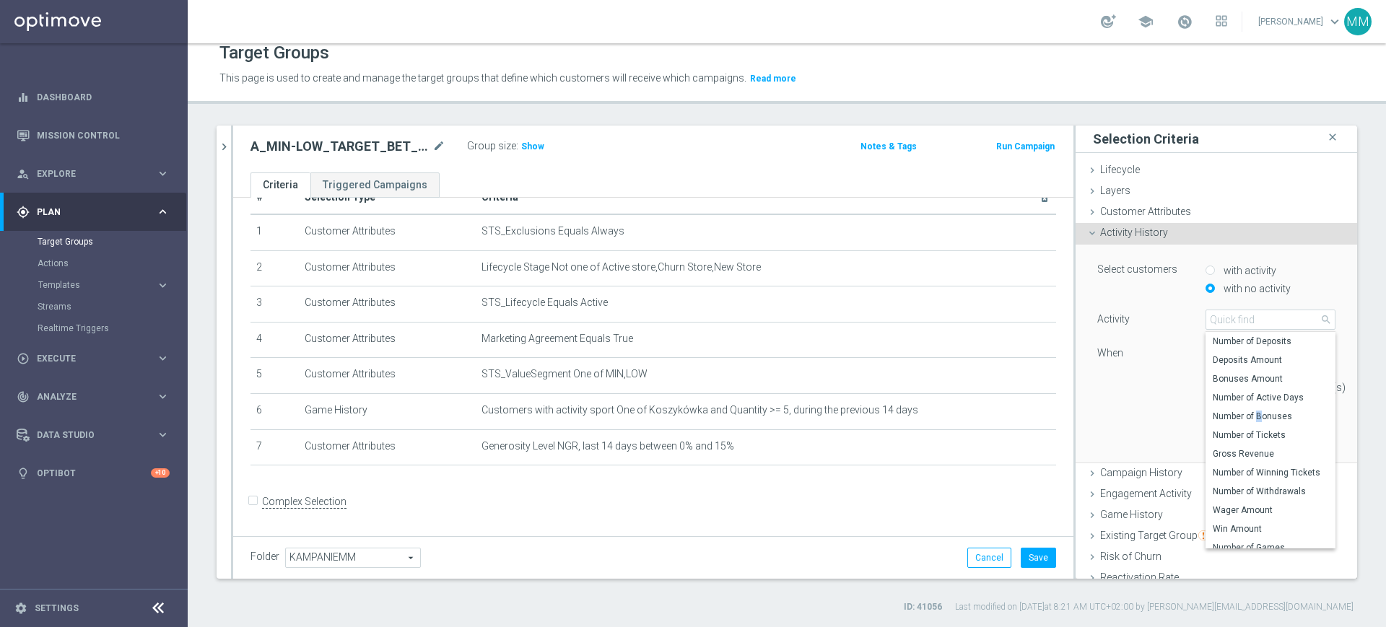
click at [1240, 413] on span "Number of Bonuses" at bounding box center [1269, 417] width 115 height 12
type input "Number of Bonuses"
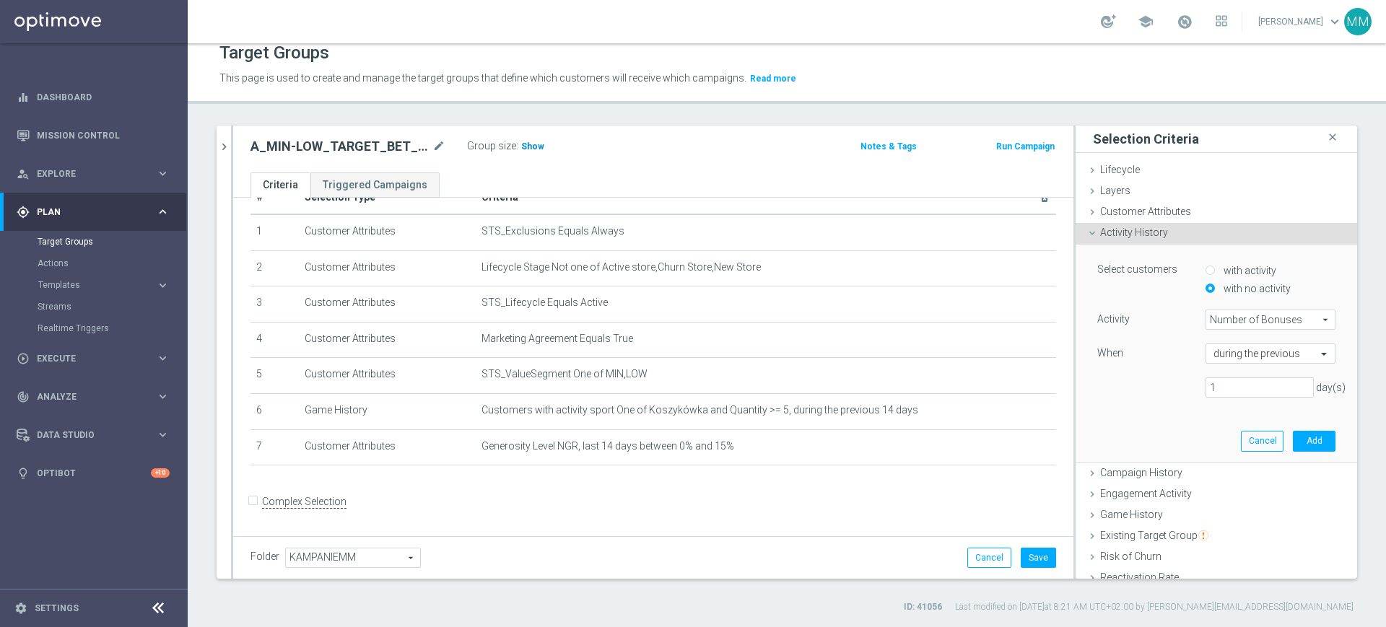
click at [530, 140] on h3 "Show" at bounding box center [533, 147] width 26 height 16
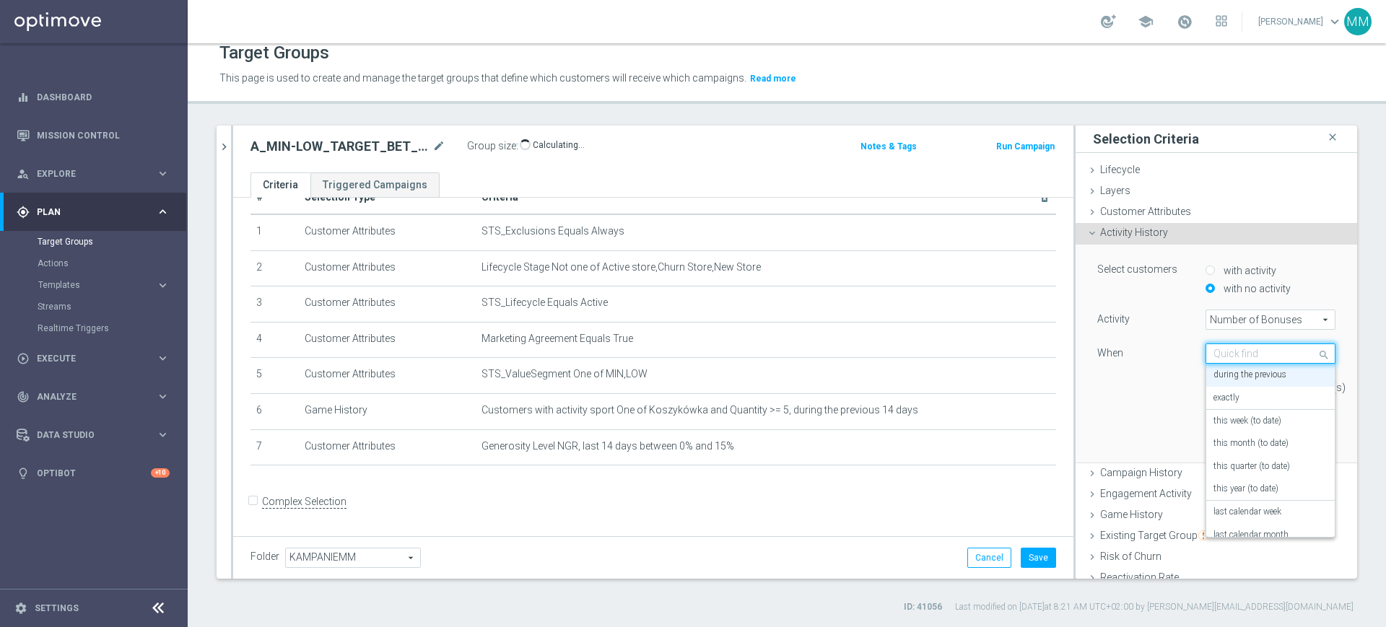
click at [1217, 348] on input "text" at bounding box center [1255, 354] width 85 height 13
click at [1243, 419] on label "this week (to date)" at bounding box center [1247, 422] width 68 height 12
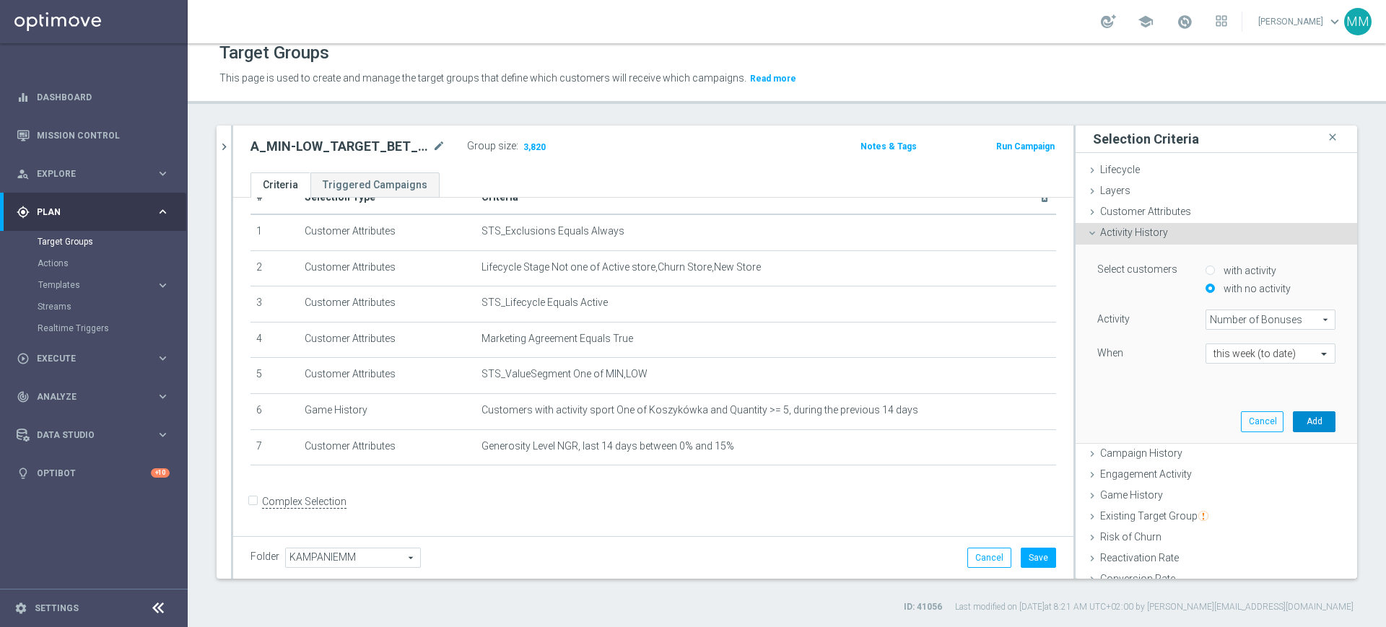
click at [1293, 422] on button "Add" at bounding box center [1314, 421] width 43 height 20
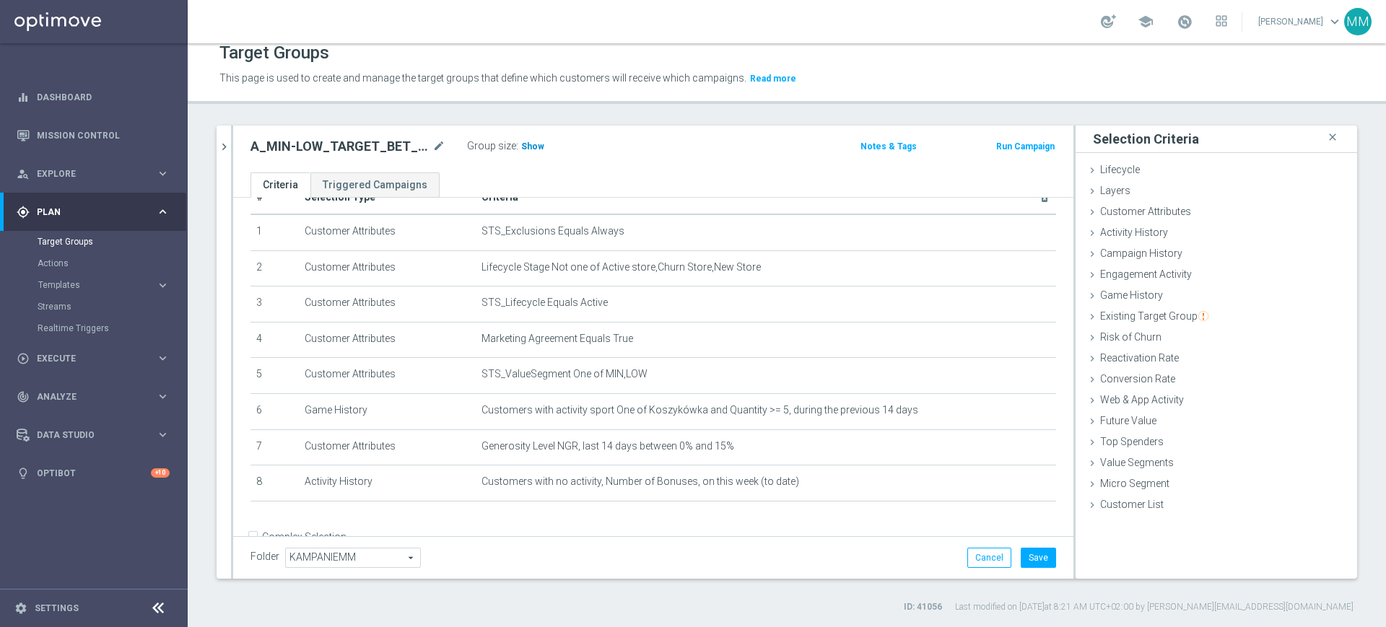
click at [527, 149] on span "Show" at bounding box center [532, 146] width 23 height 10
click at [1182, 211] on div "Customer Attributes done selection saved" at bounding box center [1215, 213] width 281 height 22
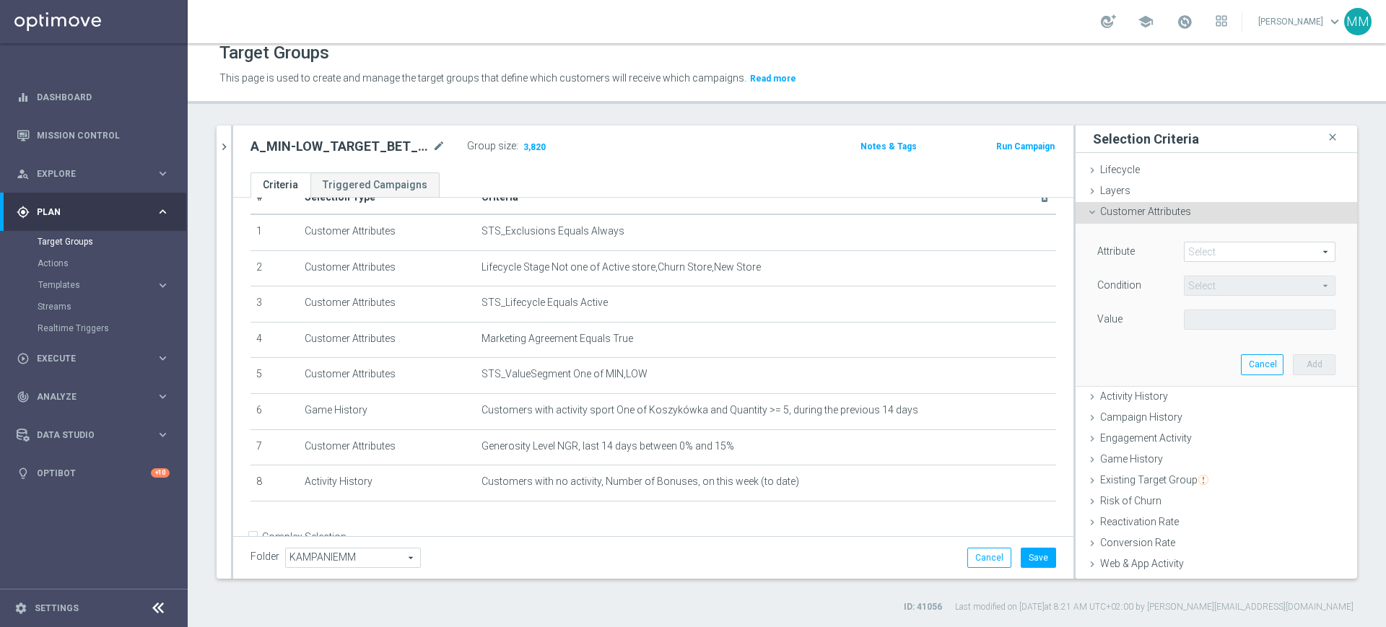
click at [1199, 250] on span at bounding box center [1259, 251] width 150 height 19
click at [0, 0] on input "search" at bounding box center [0, 0] width 0 height 0
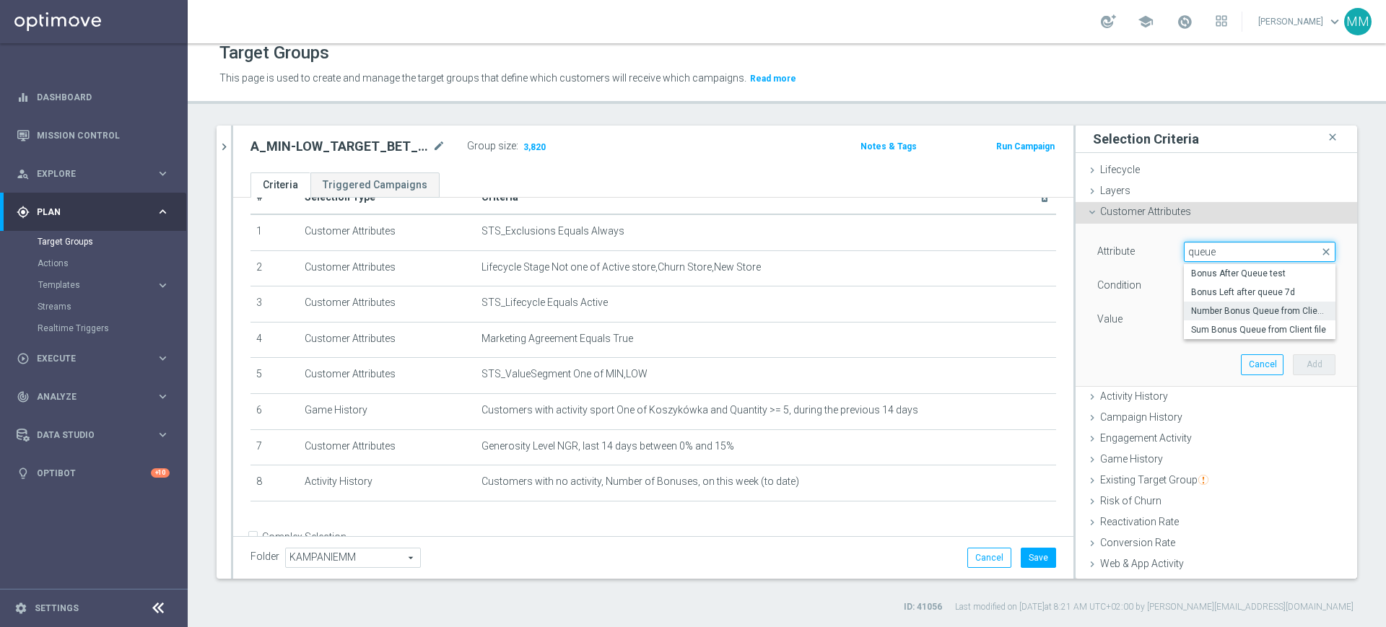
type input "queue"
click at [1210, 315] on span "Number Bonus Queue from Client file" at bounding box center [1259, 311] width 137 height 12
type input "Number Bonus Queue from Client file"
type input "="
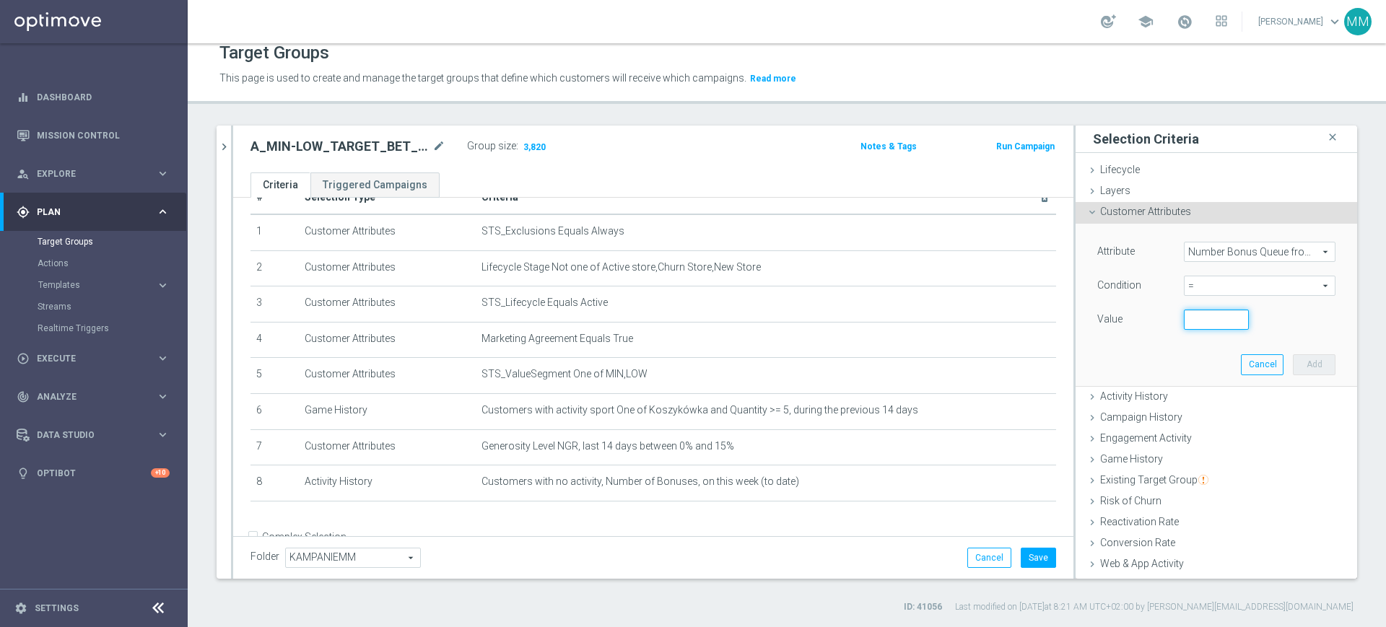
click at [1199, 325] on input "number" at bounding box center [1216, 320] width 65 height 20
type input "0"
click at [1293, 360] on button "Add" at bounding box center [1314, 364] width 43 height 20
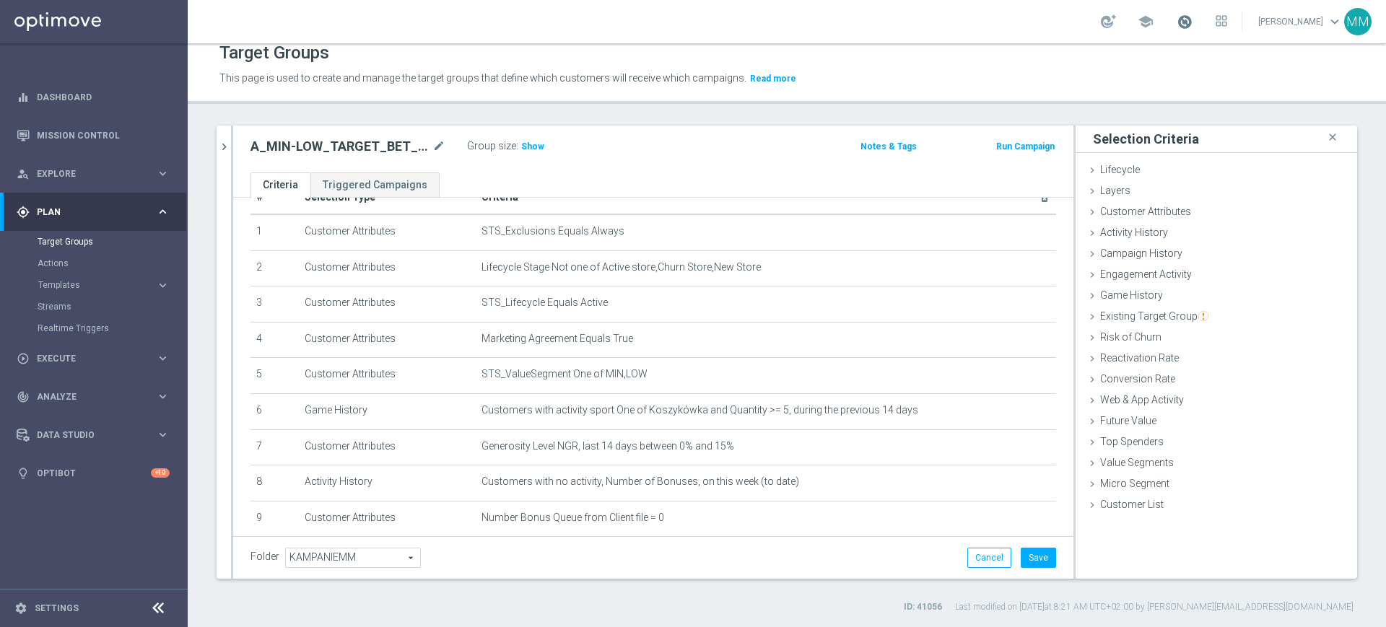
click at [1191, 20] on span at bounding box center [1184, 22] width 16 height 16
click at [1190, 20] on span at bounding box center [1184, 22] width 16 height 16
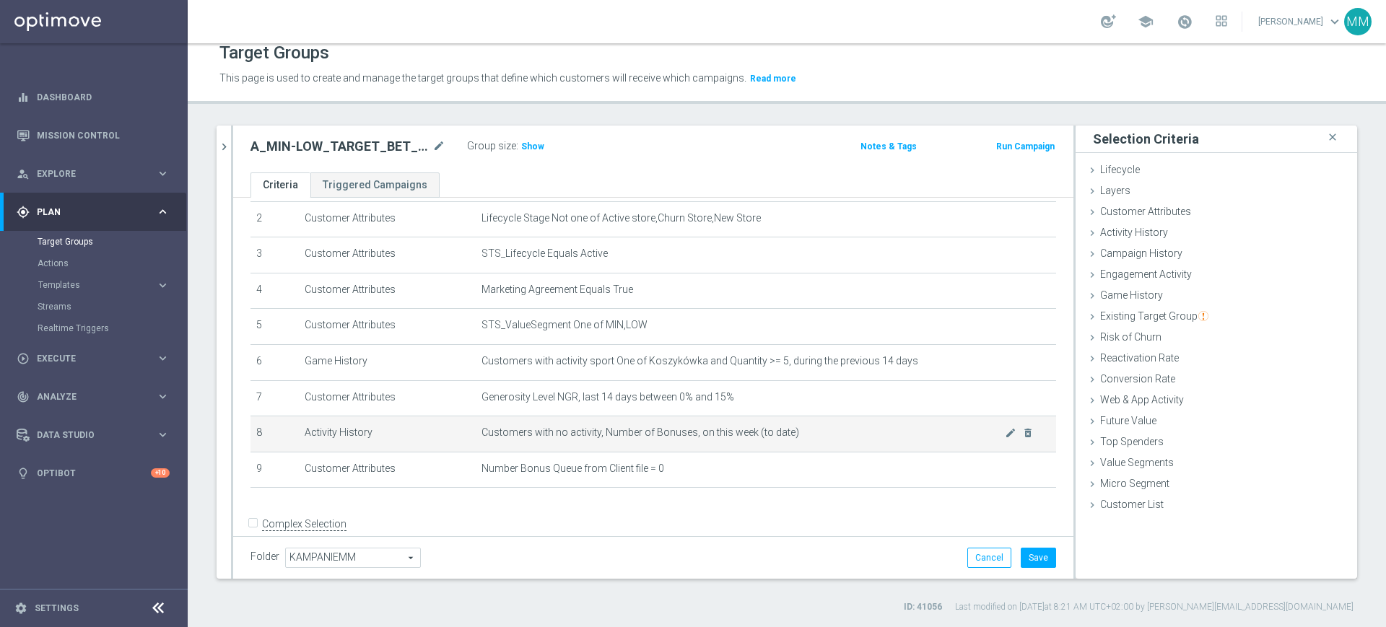
scroll to position [107, 0]
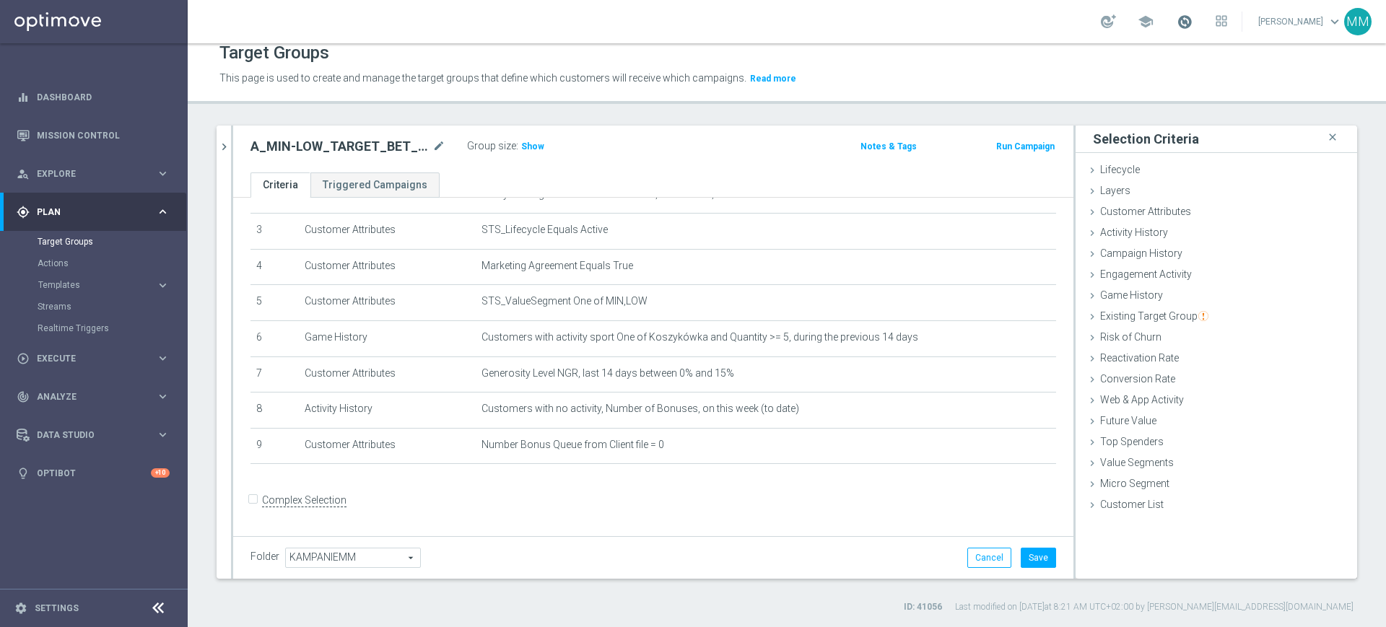
click at [1179, 20] on span at bounding box center [1184, 22] width 16 height 16
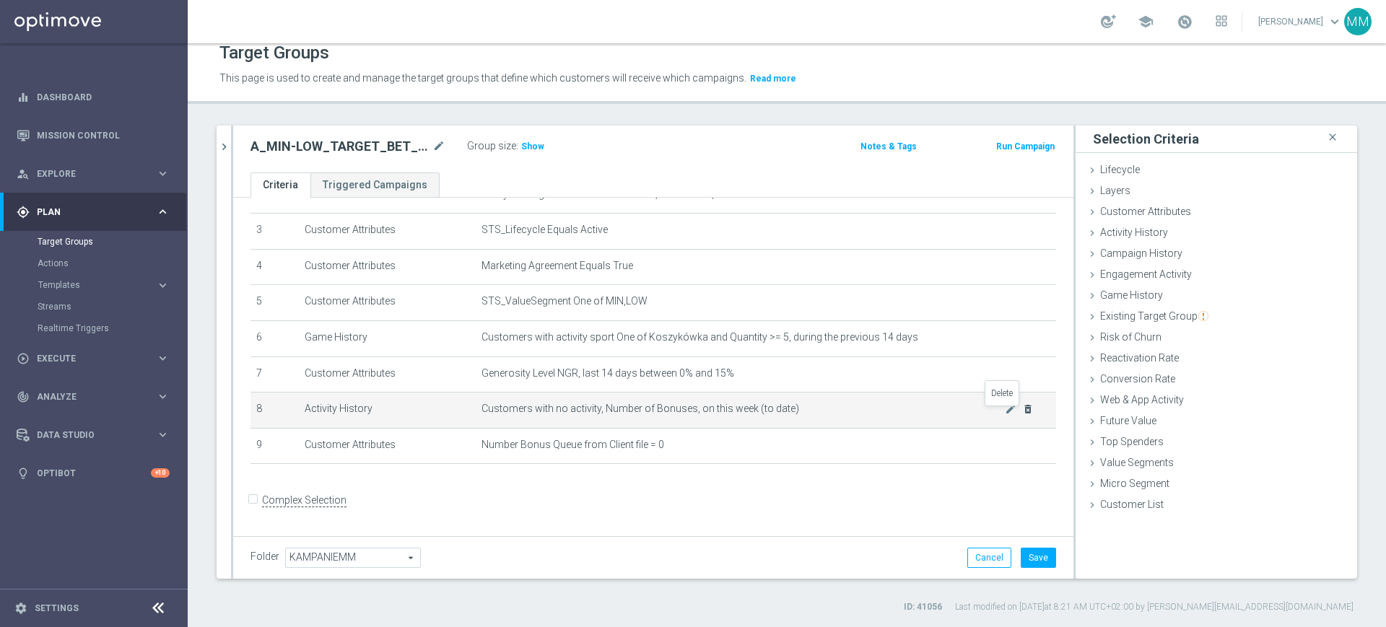
click at [1022, 415] on icon "delete_forever" at bounding box center [1028, 409] width 12 height 12
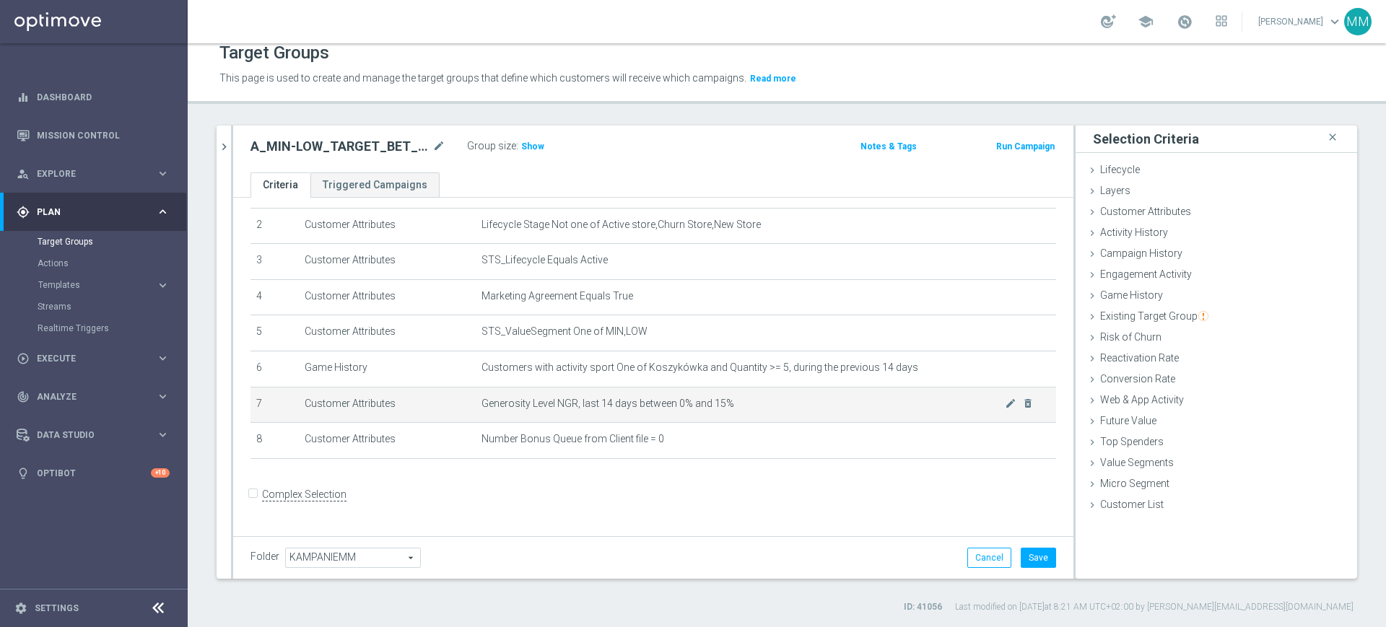
scroll to position [70, 0]
click at [676, 424] on td "Generosity Level NGR, last 14 days between 0% and 15% mode_edit delete_forever" at bounding box center [766, 411] width 580 height 36
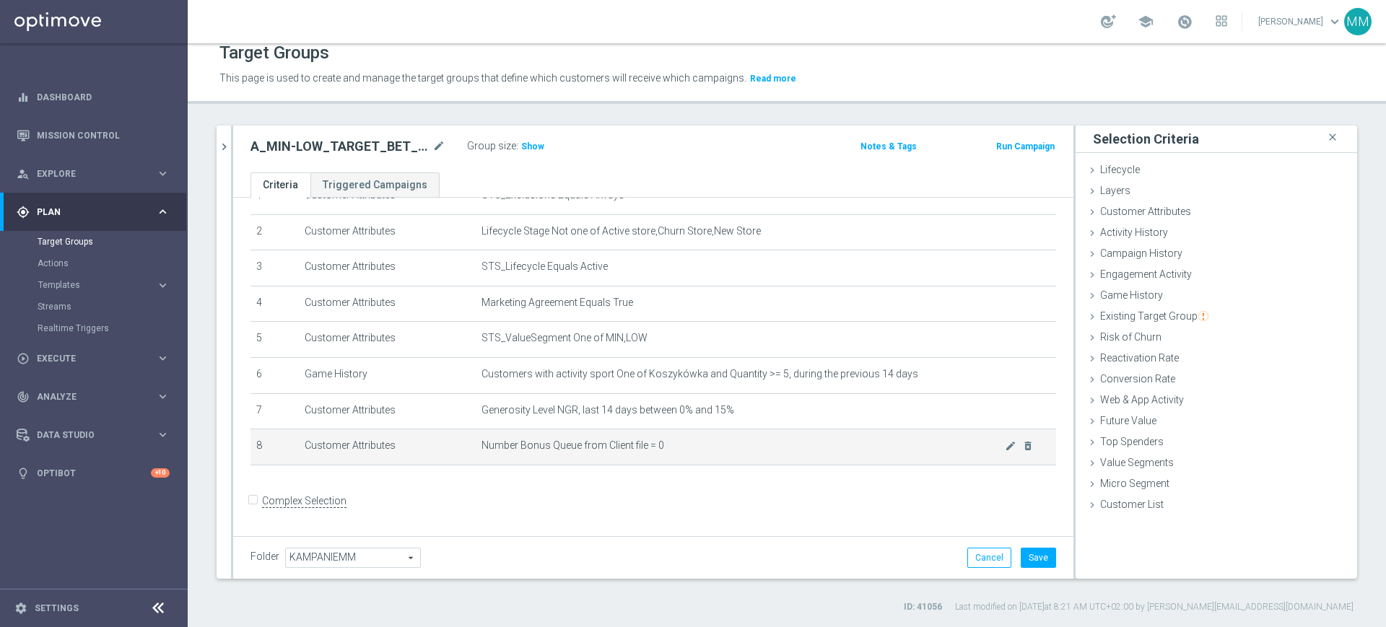
click at [668, 438] on td "Number Bonus Queue from Client file = 0 mode_edit delete_forever" at bounding box center [766, 447] width 580 height 36
click at [1179, 23] on span at bounding box center [1184, 22] width 16 height 16
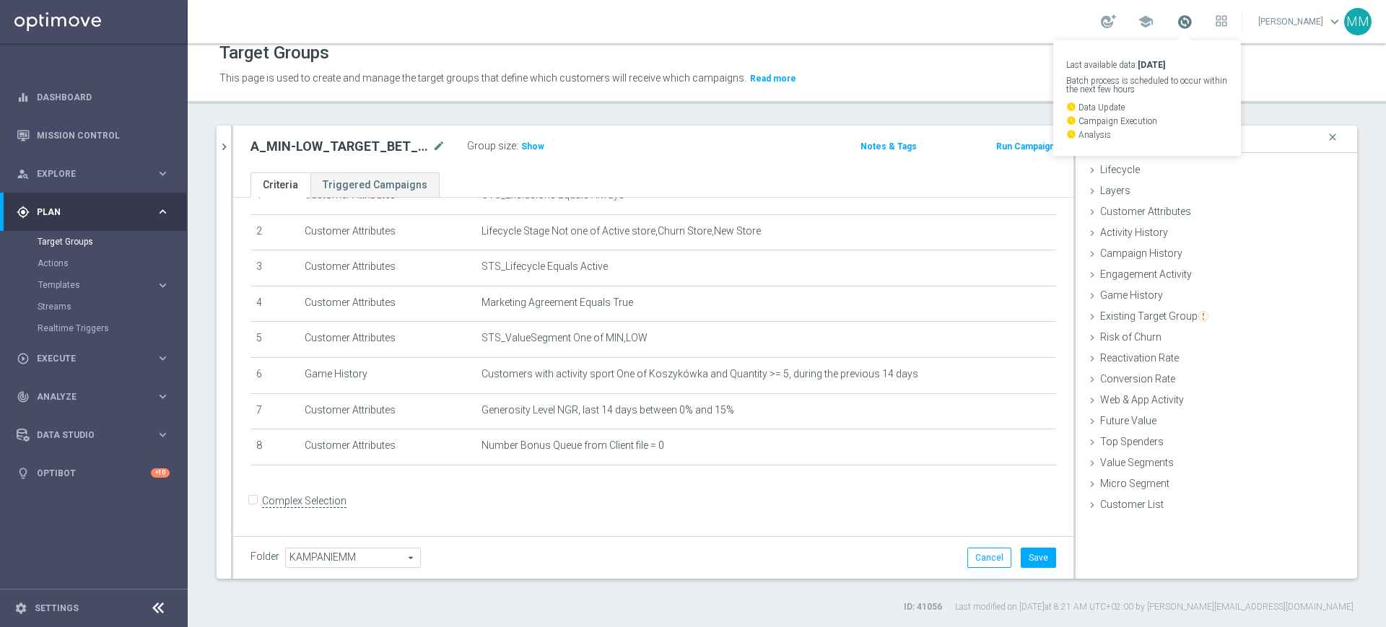
click at [1185, 20] on span at bounding box center [1184, 22] width 16 height 16
click at [537, 147] on span "Show" at bounding box center [532, 146] width 23 height 10
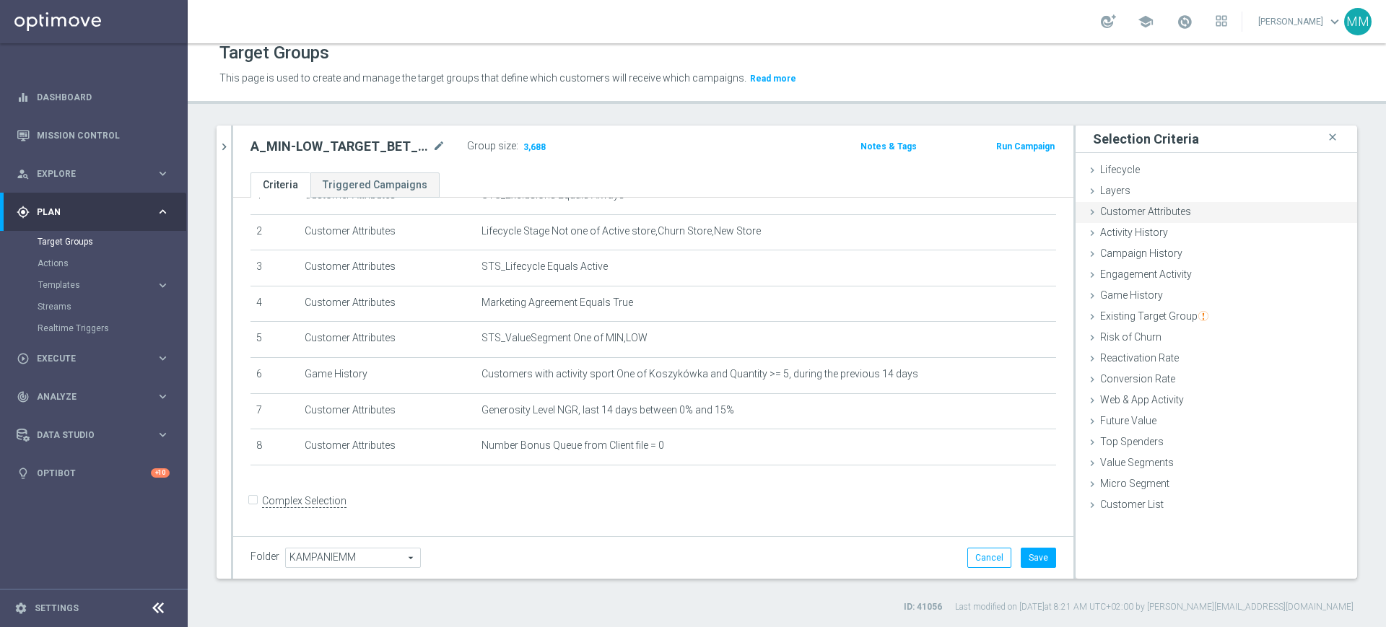
click at [1176, 207] on span "Customer Attributes" at bounding box center [1145, 212] width 91 height 12
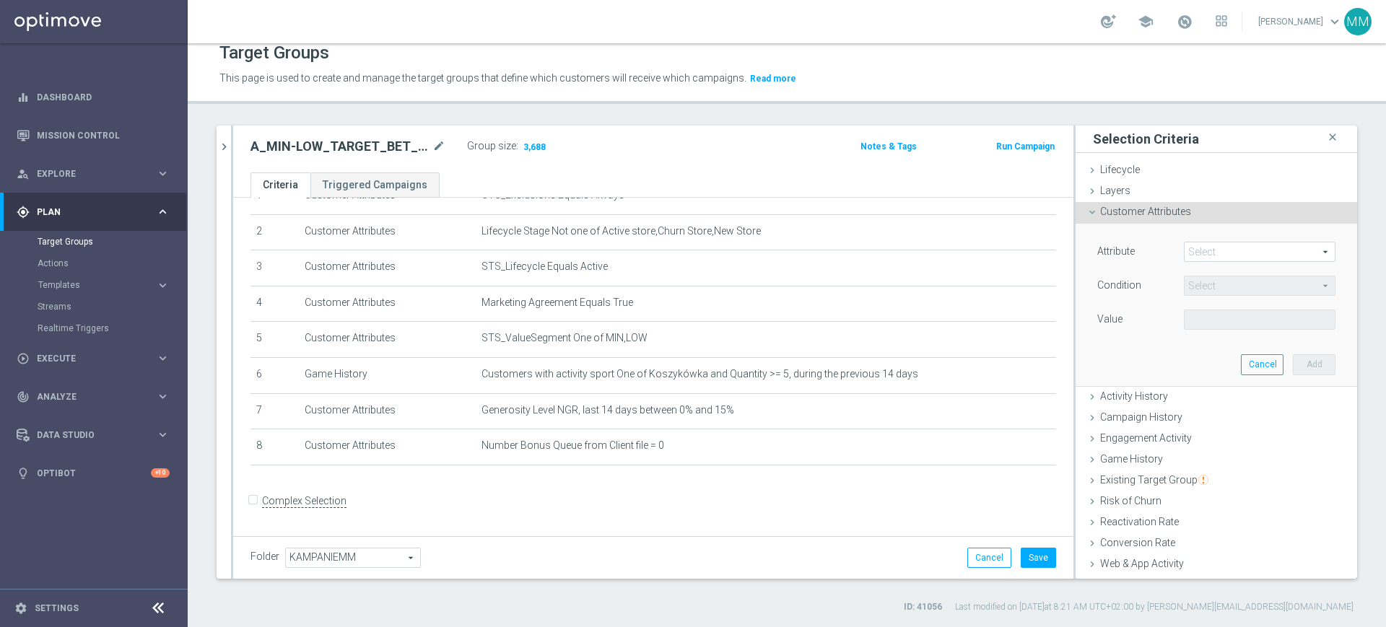
click at [1223, 245] on span at bounding box center [1259, 251] width 150 height 19
click at [0, 0] on input "search" at bounding box center [0, 0] width 0 height 0
type input "id str"
click at [1208, 268] on span "Customer ID STR" at bounding box center [1259, 274] width 137 height 12
type input "Customer ID STR"
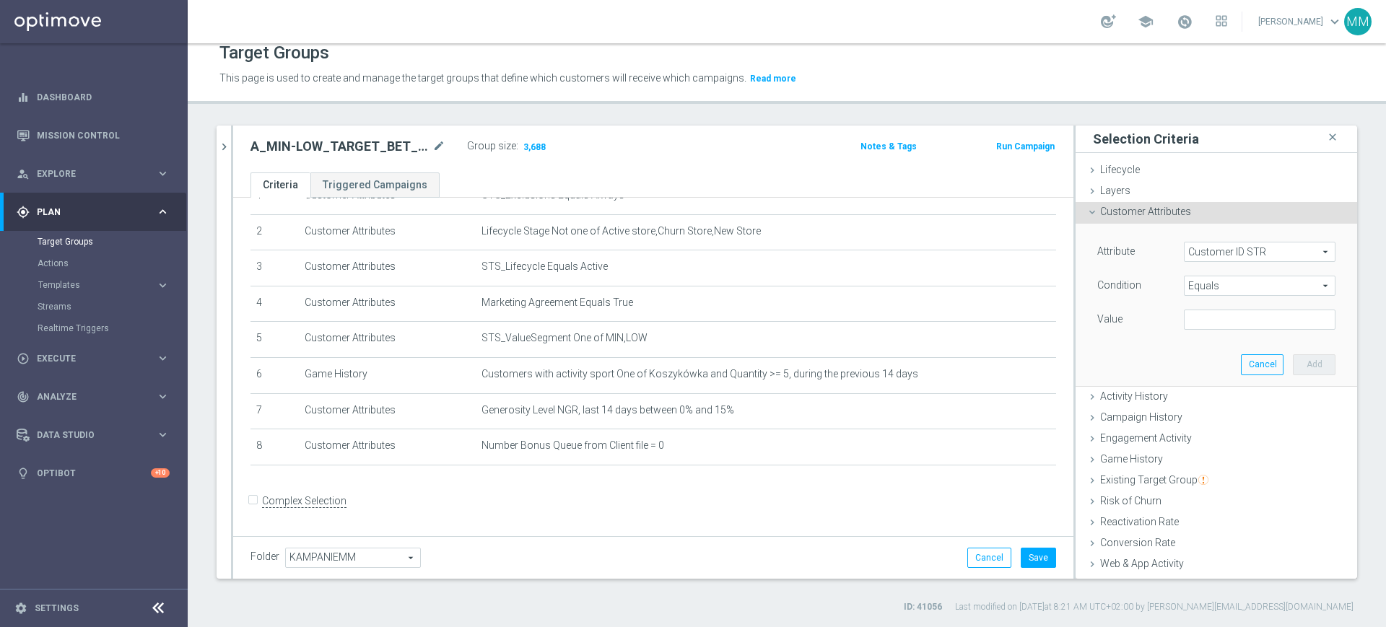
click at [1202, 287] on span "Equals" at bounding box center [1259, 285] width 150 height 19
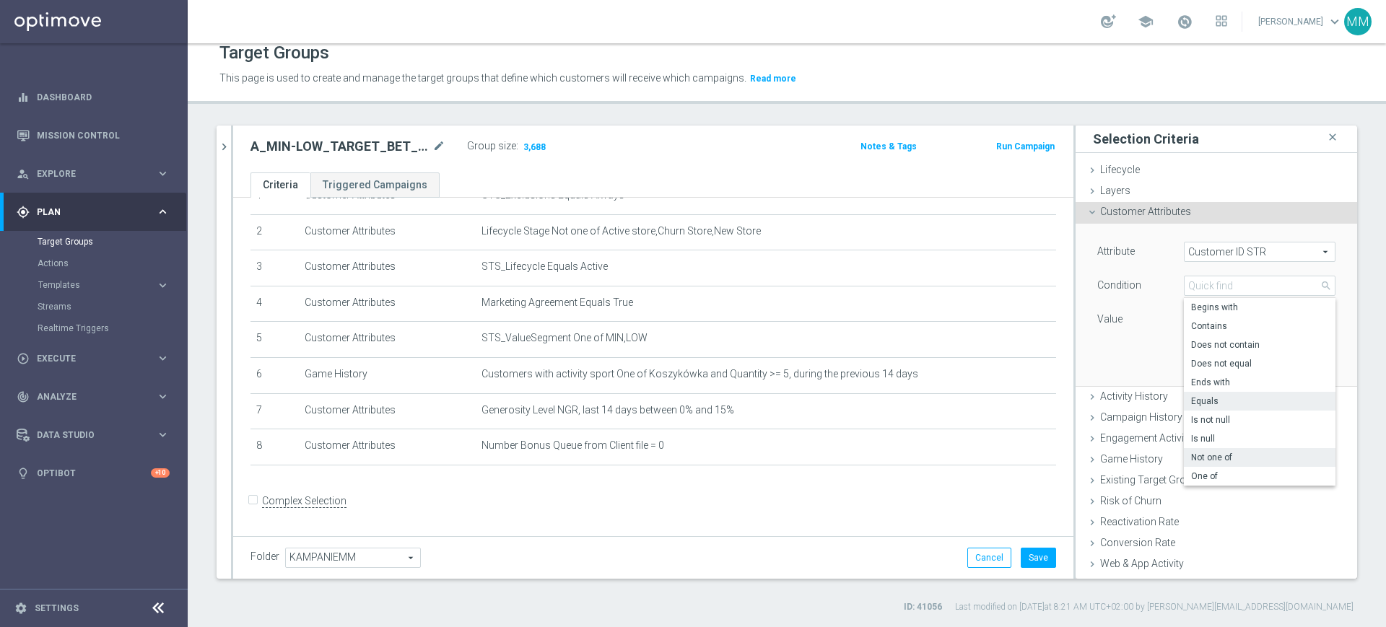
click at [1231, 455] on span "Not one of" at bounding box center [1259, 458] width 137 height 12
type input "Not one of"
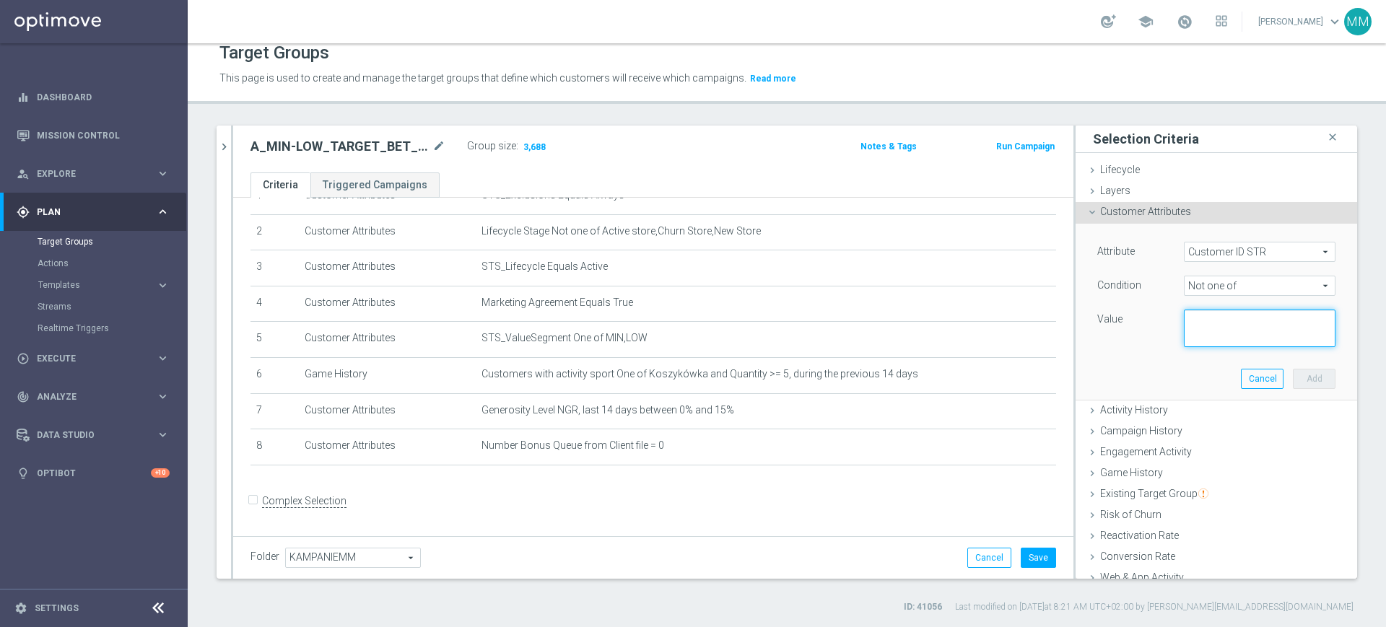
click at [1205, 338] on textarea at bounding box center [1260, 329] width 152 height 38
paste textarea "1293997,1407257,1417030,2752242,2820041,2853624,2918775,3157279,3184783"
type textarea "1293997,1407257,1417030,2752242,2820041,2853624,2918775,3157279,3184783"
click at [1293, 377] on button "Add" at bounding box center [1314, 379] width 43 height 20
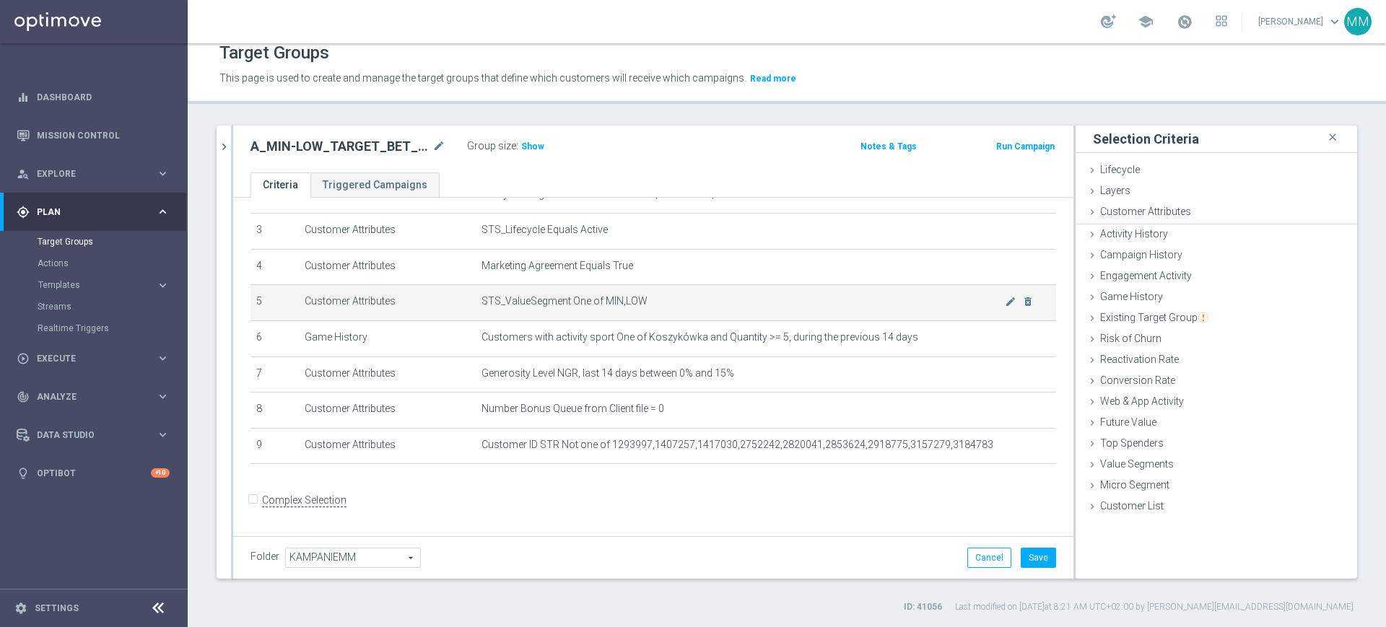
scroll to position [12, 0]
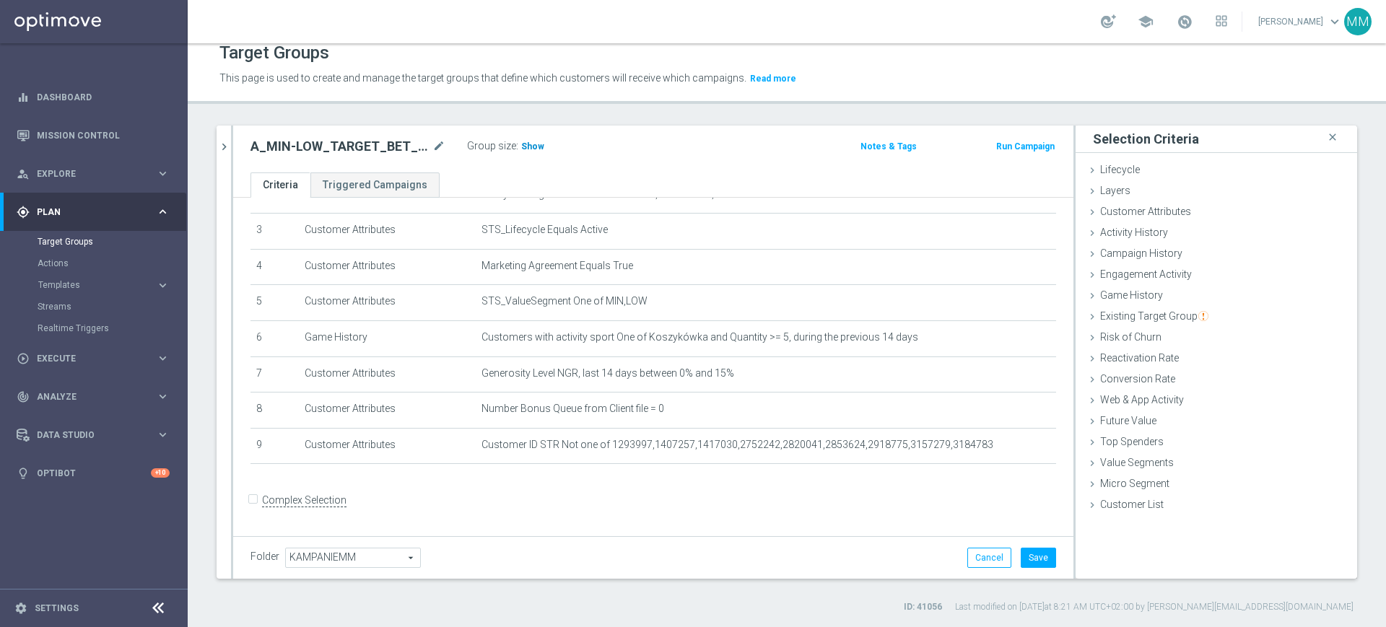
click at [540, 144] on span "Show" at bounding box center [532, 146] width 23 height 10
click at [1028, 554] on button "Save" at bounding box center [1037, 558] width 35 height 20
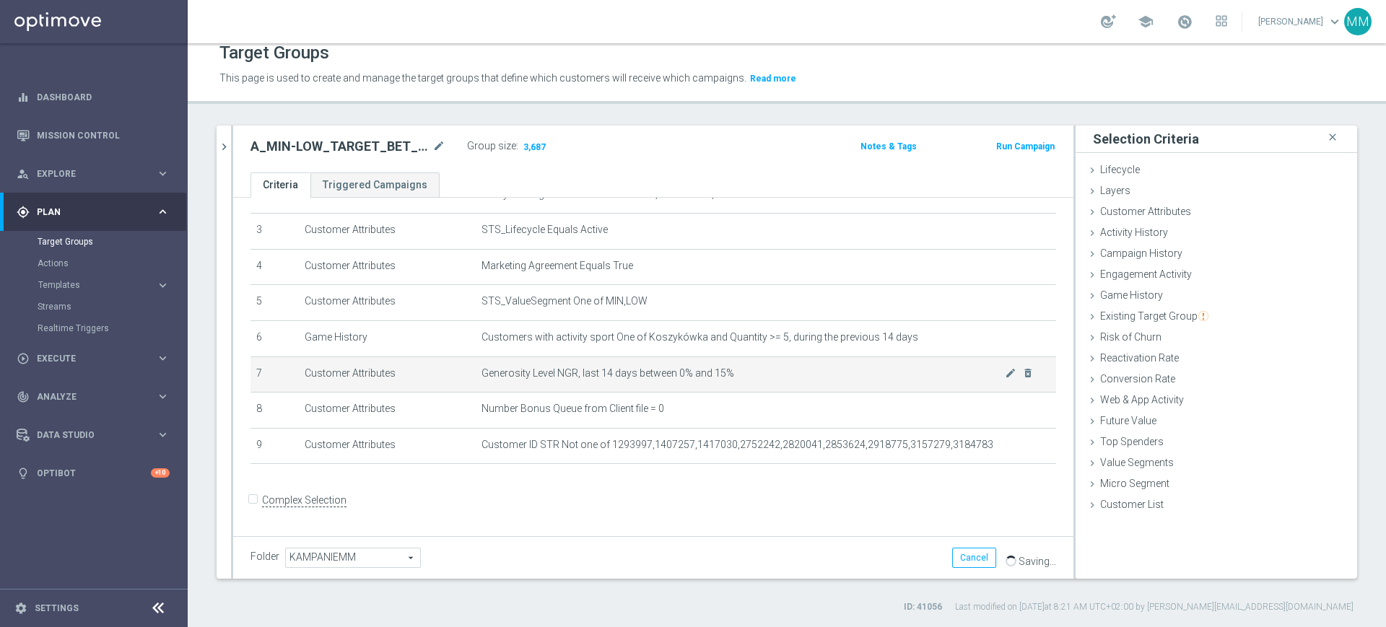
click at [640, 375] on span "Generosity Level NGR, last 14 days between 0% and 15%" at bounding box center [742, 373] width 523 height 12
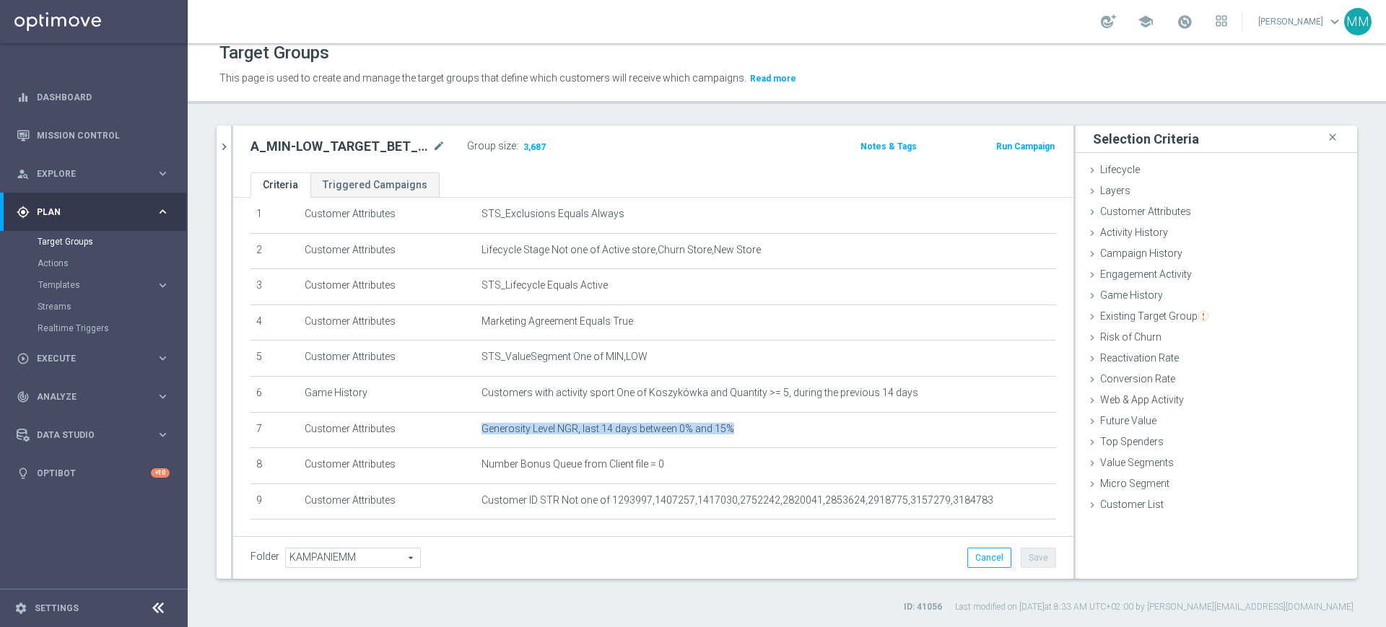
scroll to position [0, 0]
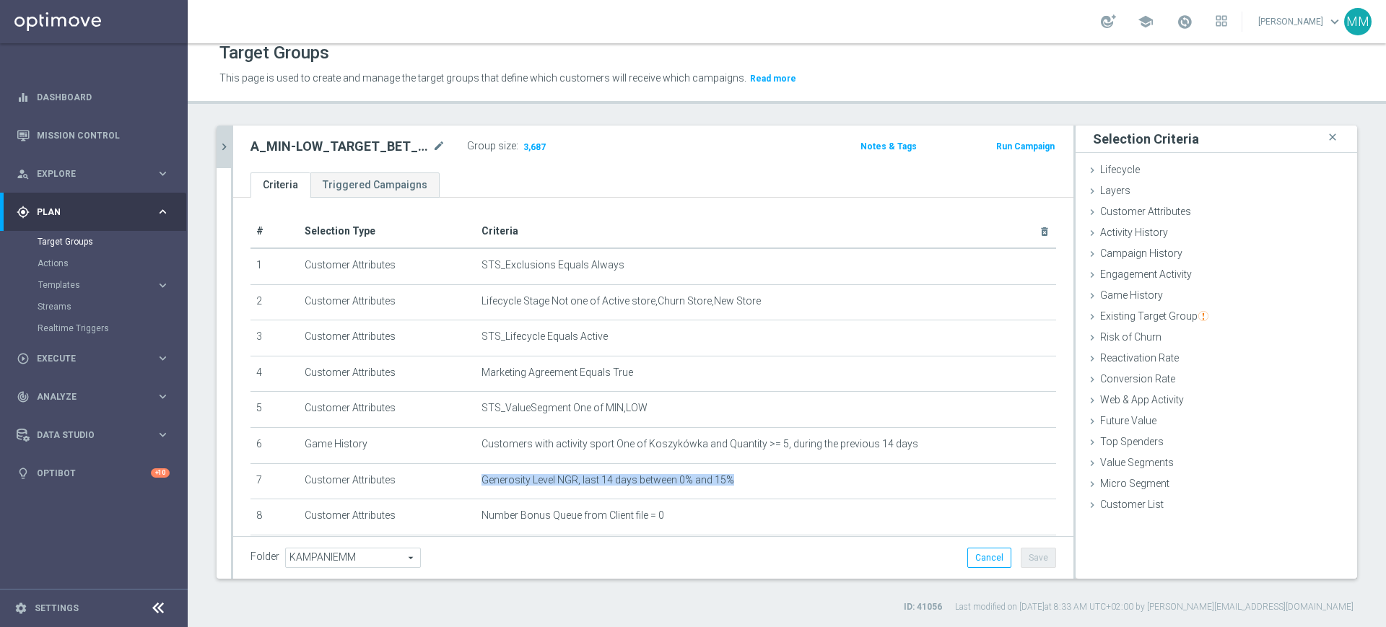
click at [225, 156] on button "chevron_right" at bounding box center [224, 147] width 14 height 43
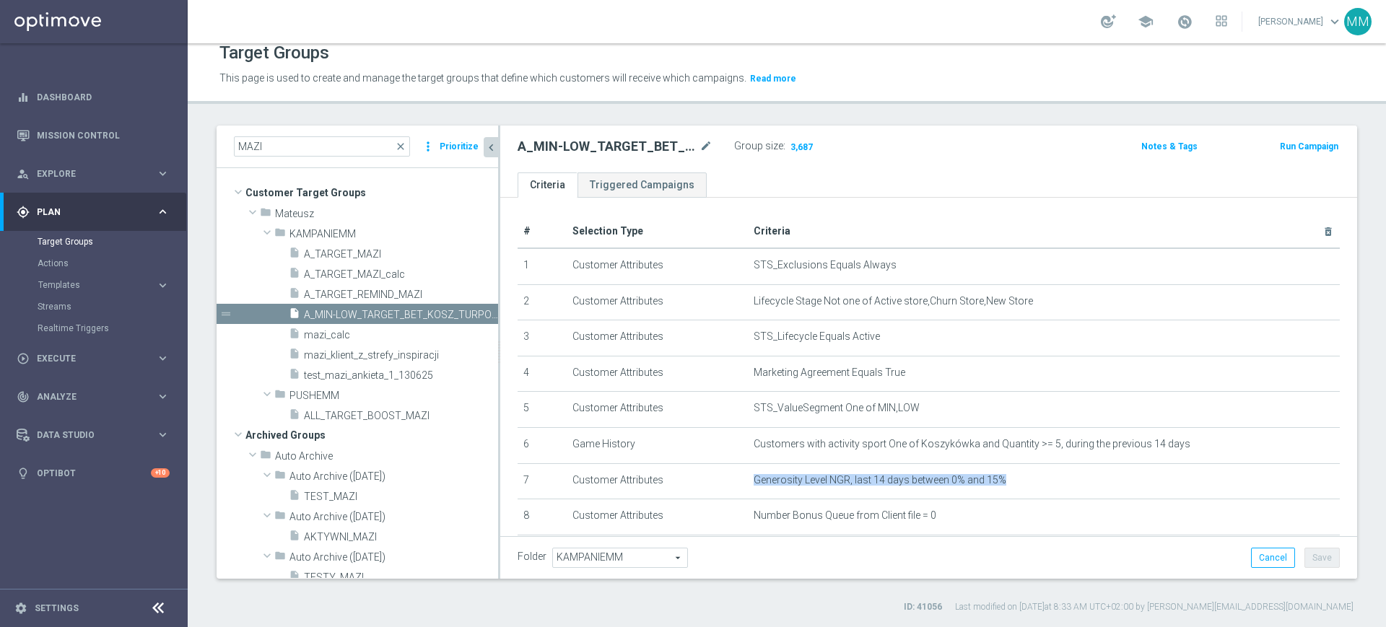
click at [494, 148] on icon "chevron_left" at bounding box center [491, 148] width 14 height 14
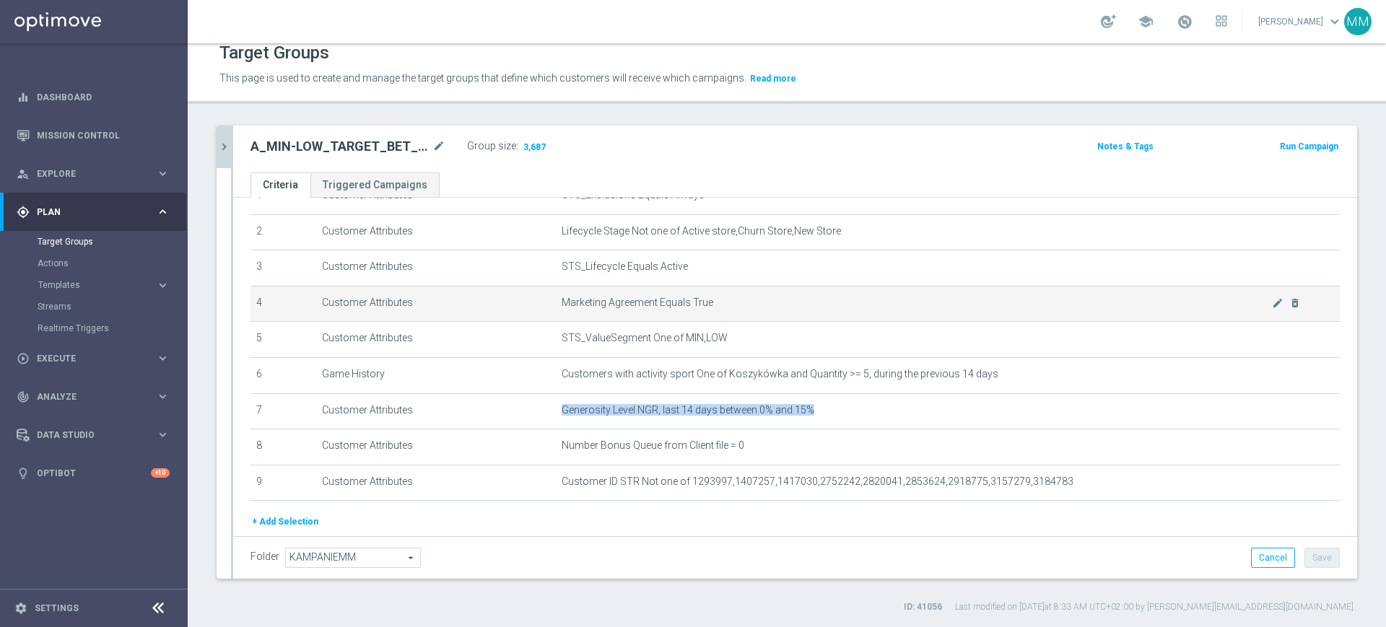
scroll to position [122, 0]
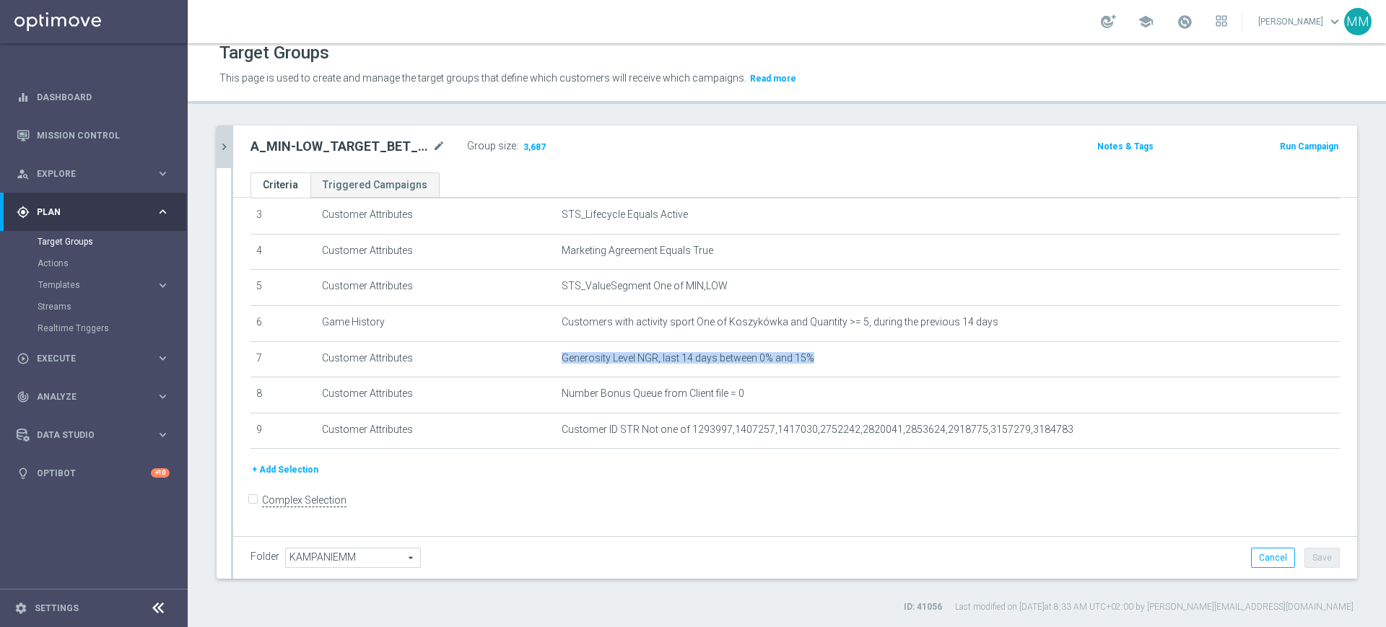
click at [286, 477] on button "+ Add Selection" at bounding box center [284, 470] width 69 height 16
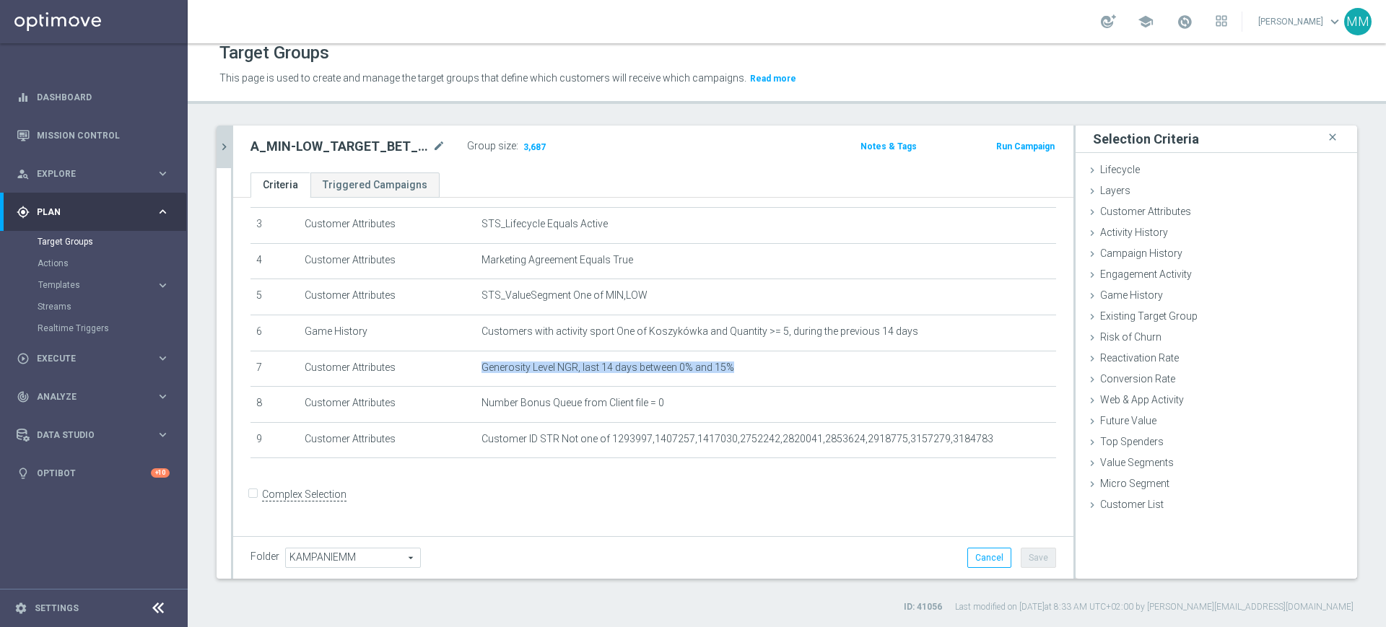
scroll to position [107, 0]
click at [1140, 239] on div "Activity History done selection saved" at bounding box center [1215, 234] width 281 height 22
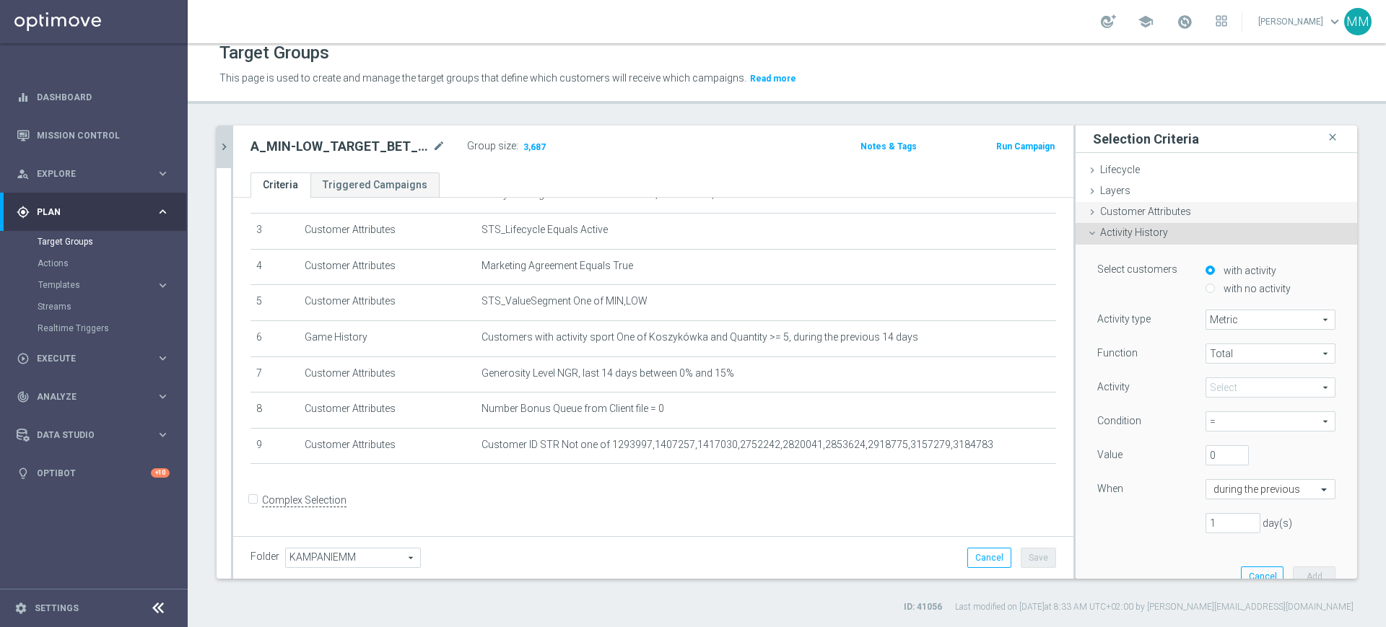
click at [1164, 212] on span "Customer Attributes" at bounding box center [1145, 212] width 91 height 12
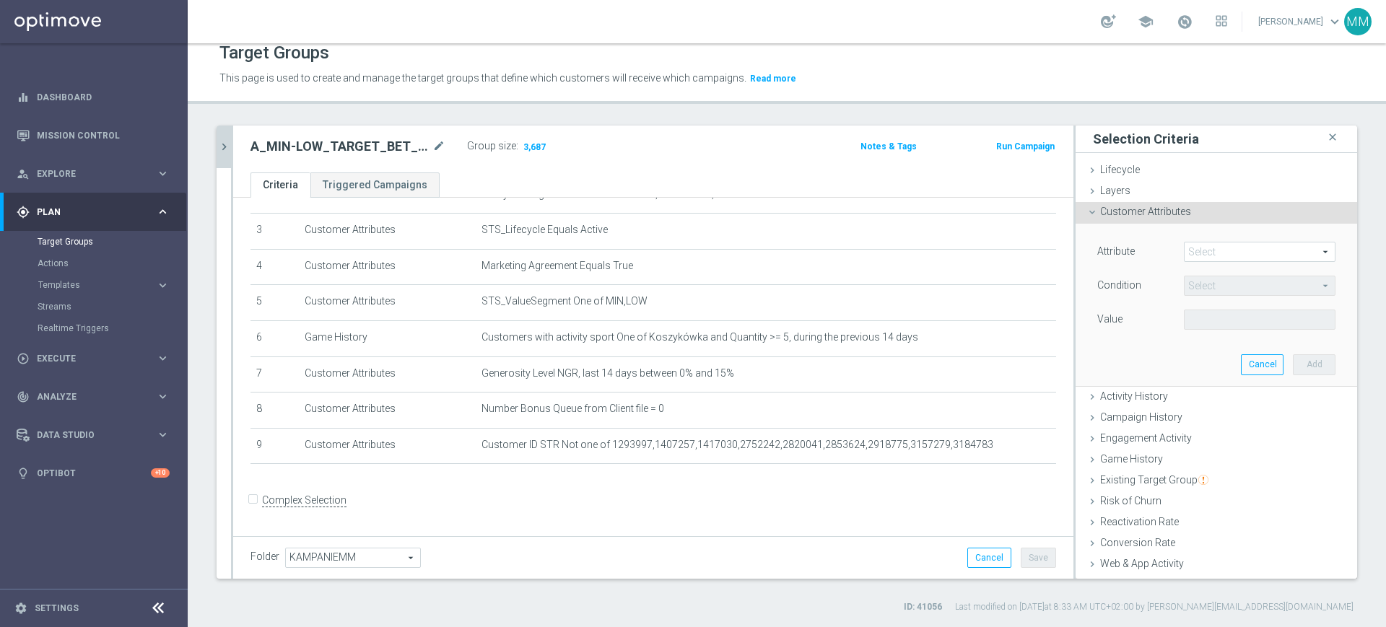
click at [1197, 253] on span at bounding box center [1259, 251] width 150 height 19
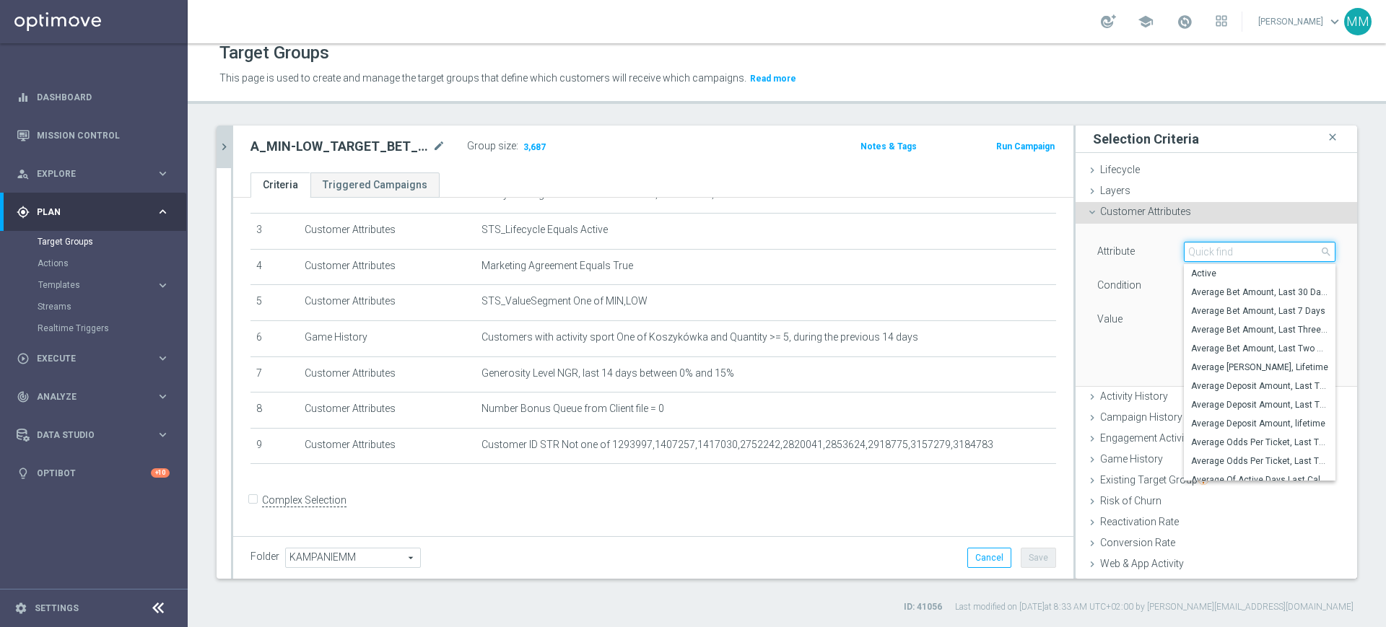
click at [1197, 253] on input "search" at bounding box center [1260, 252] width 152 height 20
click at [1130, 308] on div "Attribute Select arrow_drop_down search Active Average Bet Amount, Last 30 Days…" at bounding box center [1216, 287] width 238 height 91
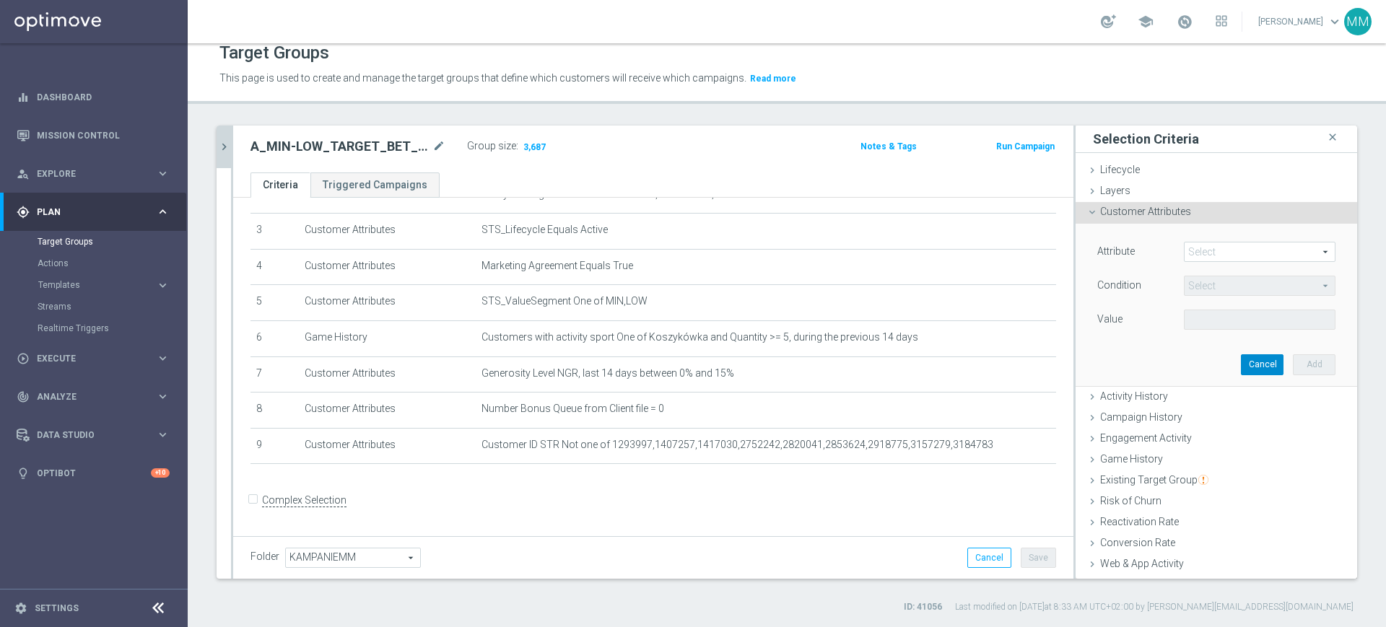
click at [1241, 365] on button "Cancel" at bounding box center [1262, 364] width 43 height 20
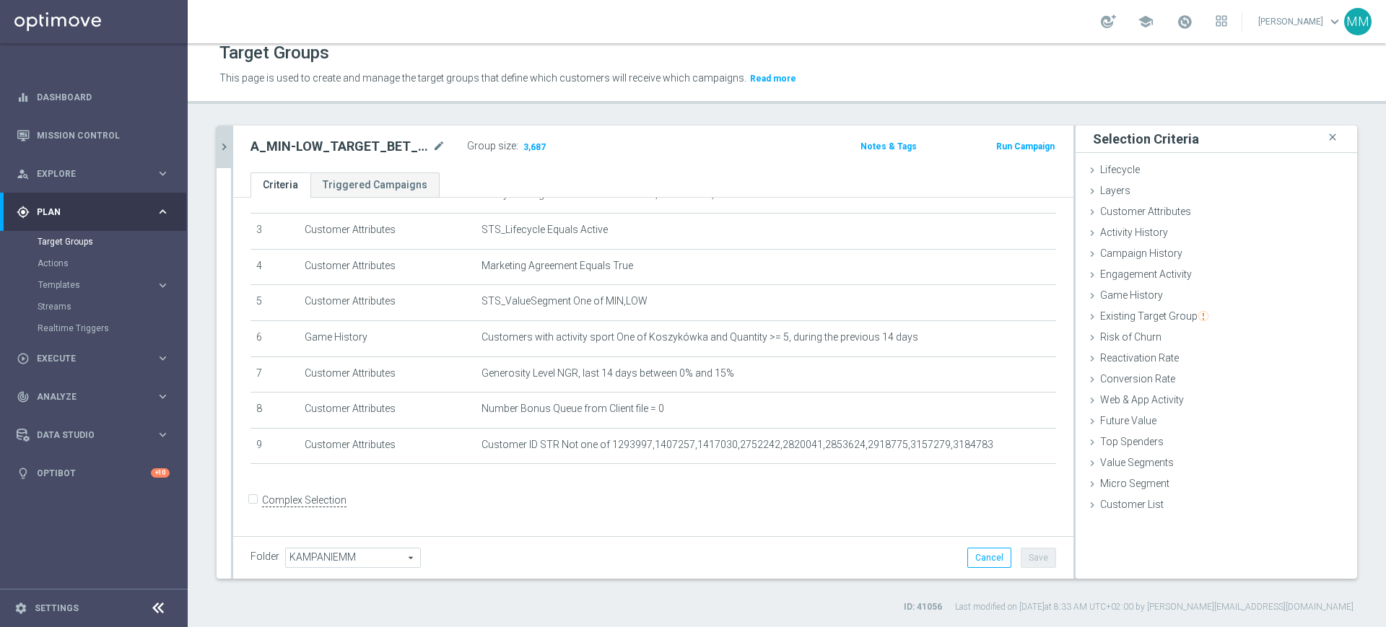
click at [226, 149] on icon "chevron_right" at bounding box center [224, 147] width 14 height 14
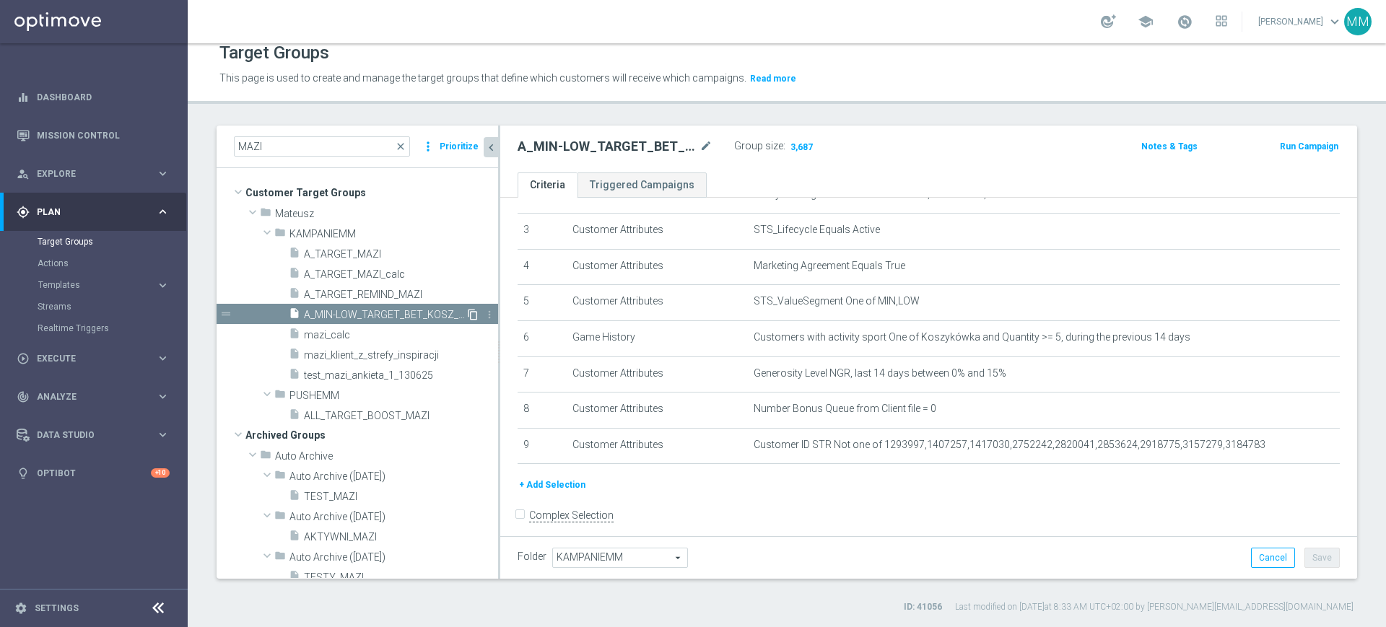
click at [467, 309] on icon "content_copy" at bounding box center [473, 315] width 12 height 12
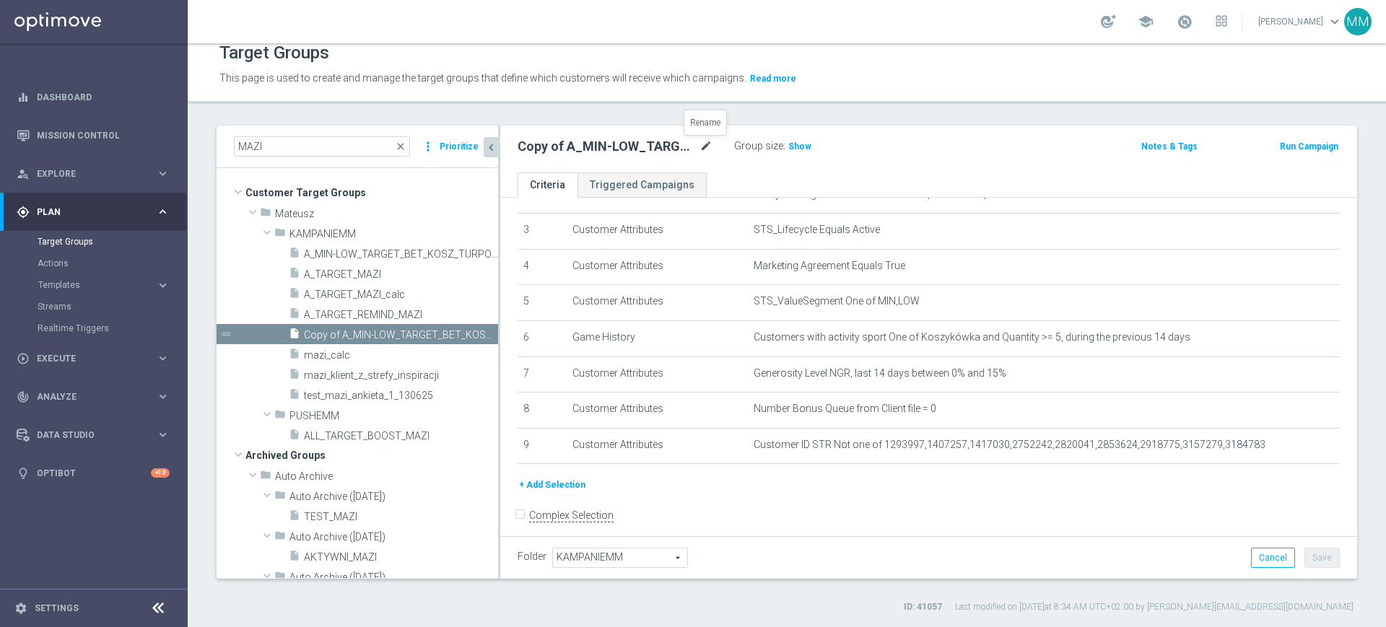
click at [700, 150] on icon "mode_edit" at bounding box center [705, 146] width 13 height 17
click at [566, 141] on input "Copy of A_MIN-LOW_TARGET_BET_KOSZ_TURPOL_50DO30_090925" at bounding box center [614, 148] width 195 height 20
click at [694, 146] on input "A_MED_TARGET_BET_KOSZ_TURPOL_50DO30_090925" at bounding box center [614, 148] width 195 height 20
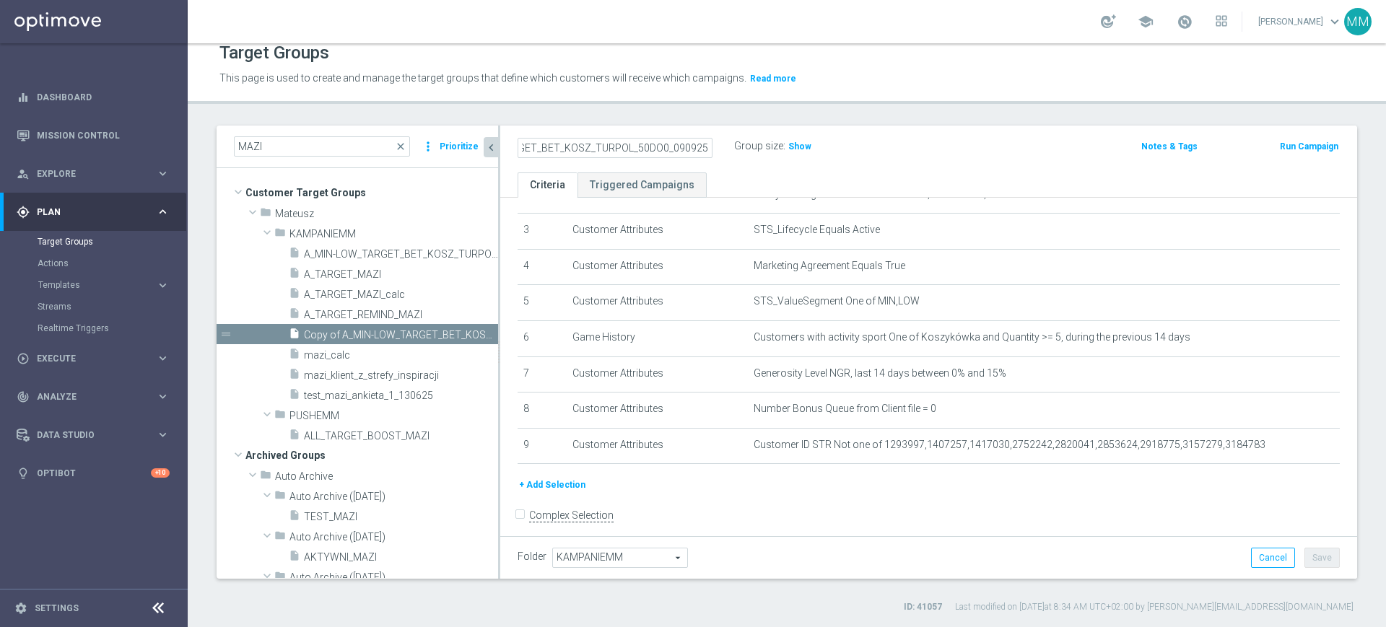
scroll to position [0, 53]
type input "A_MED_TARGET_BET_KOSZ_TURPOL_50DO50_090925"
click at [727, 187] on ul "Criteria Triggered Campaigns" at bounding box center [928, 184] width 857 height 25
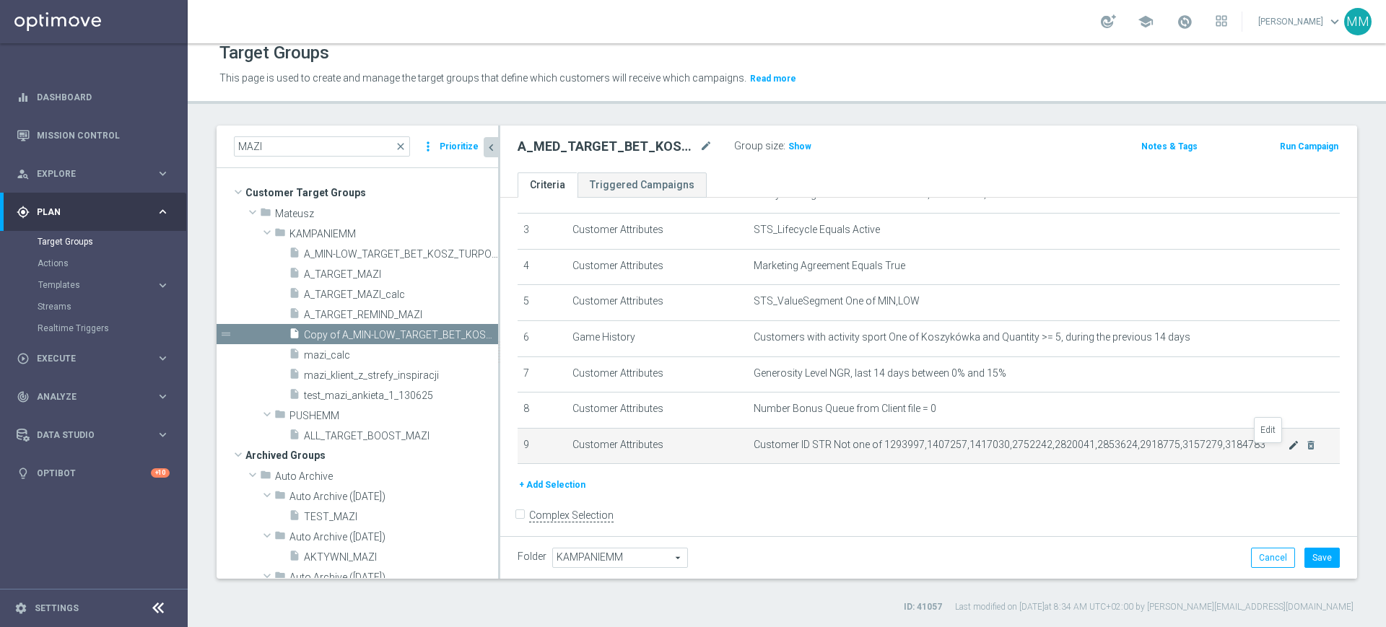
click at [1288, 451] on icon "mode_edit" at bounding box center [1294, 446] width 12 height 12
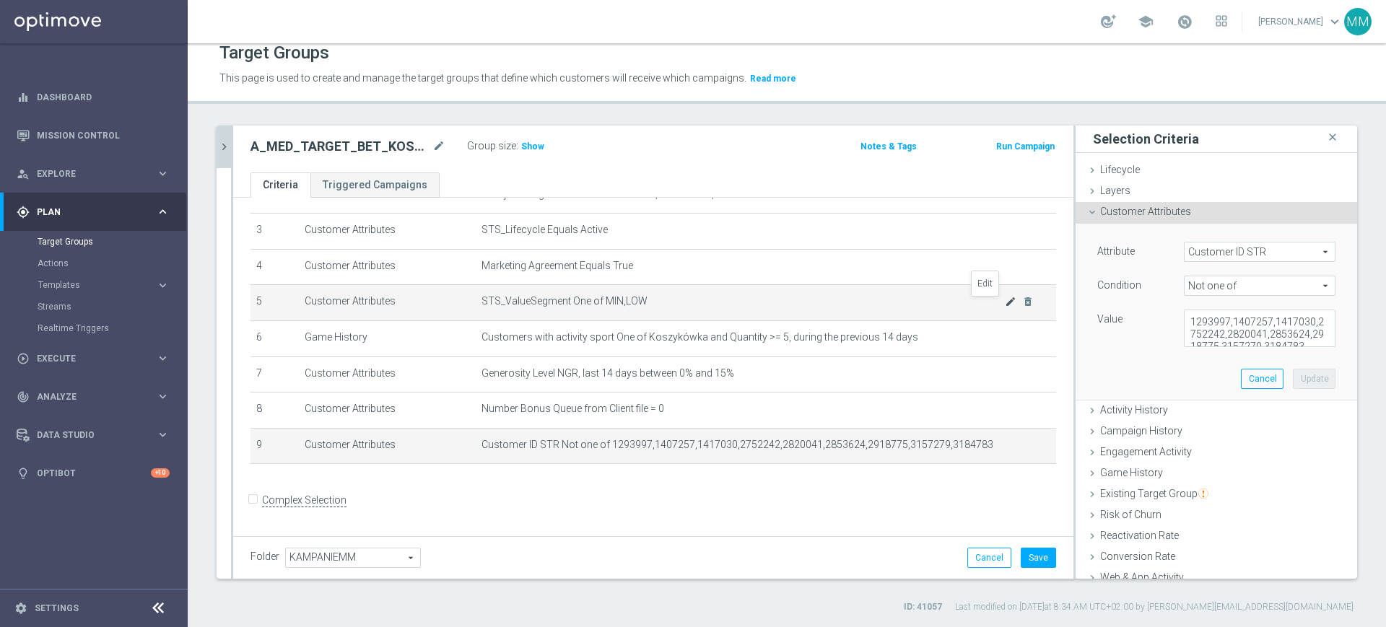
click at [1005, 304] on icon "mode_edit" at bounding box center [1011, 302] width 12 height 12
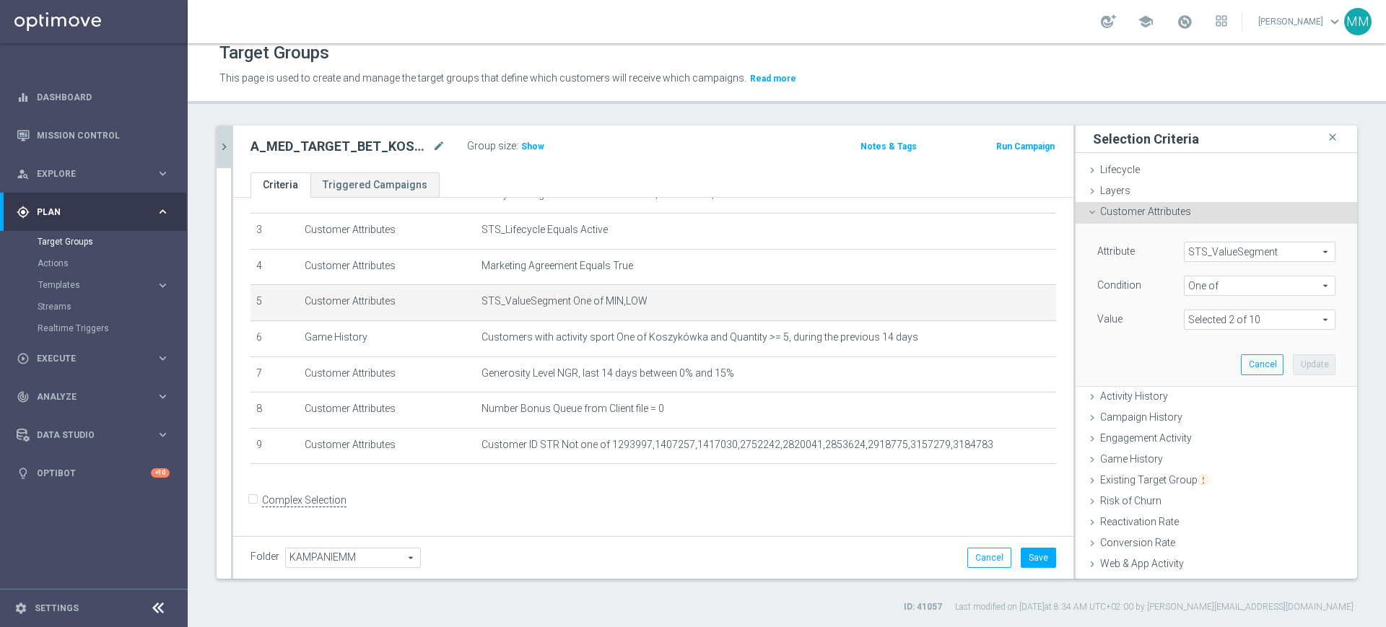
click at [1189, 323] on span at bounding box center [1259, 319] width 150 height 19
click at [1225, 298] on div "Condition One of One of arrow_drop_down search" at bounding box center [1216, 287] width 260 height 23
click at [1219, 287] on span "One of" at bounding box center [1259, 285] width 150 height 19
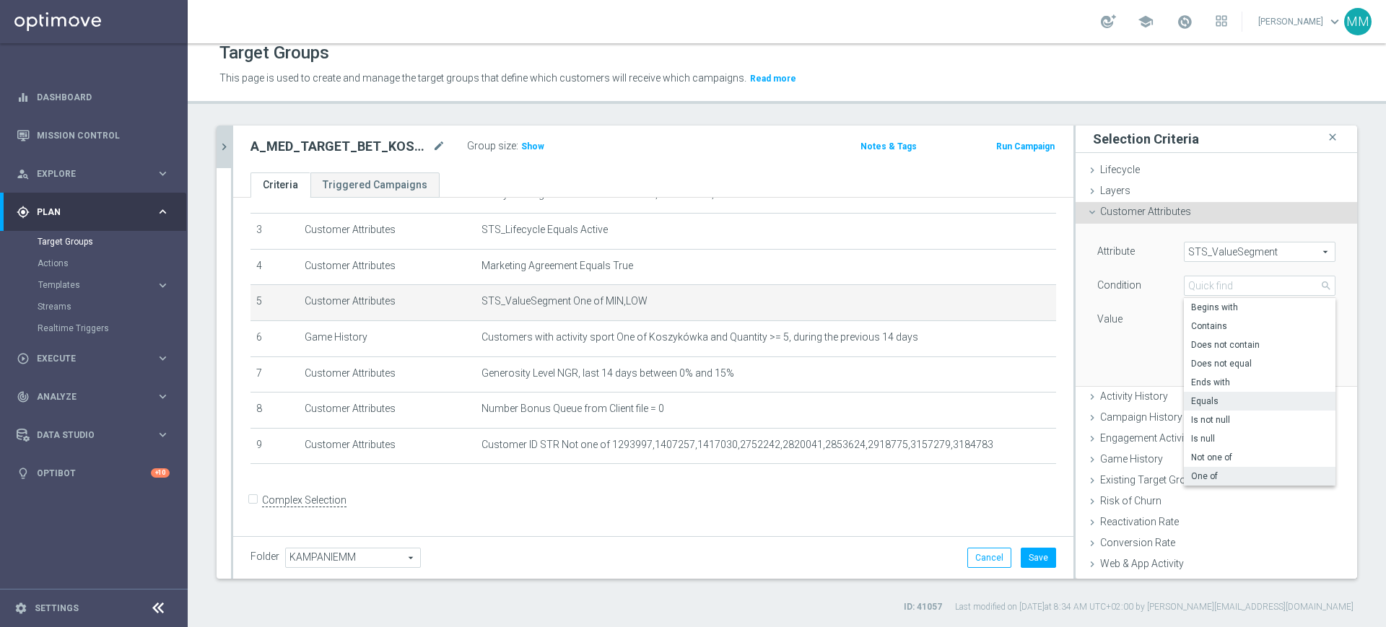
click at [1205, 395] on span "Equals" at bounding box center [1259, 401] width 137 height 12
type input "Equals"
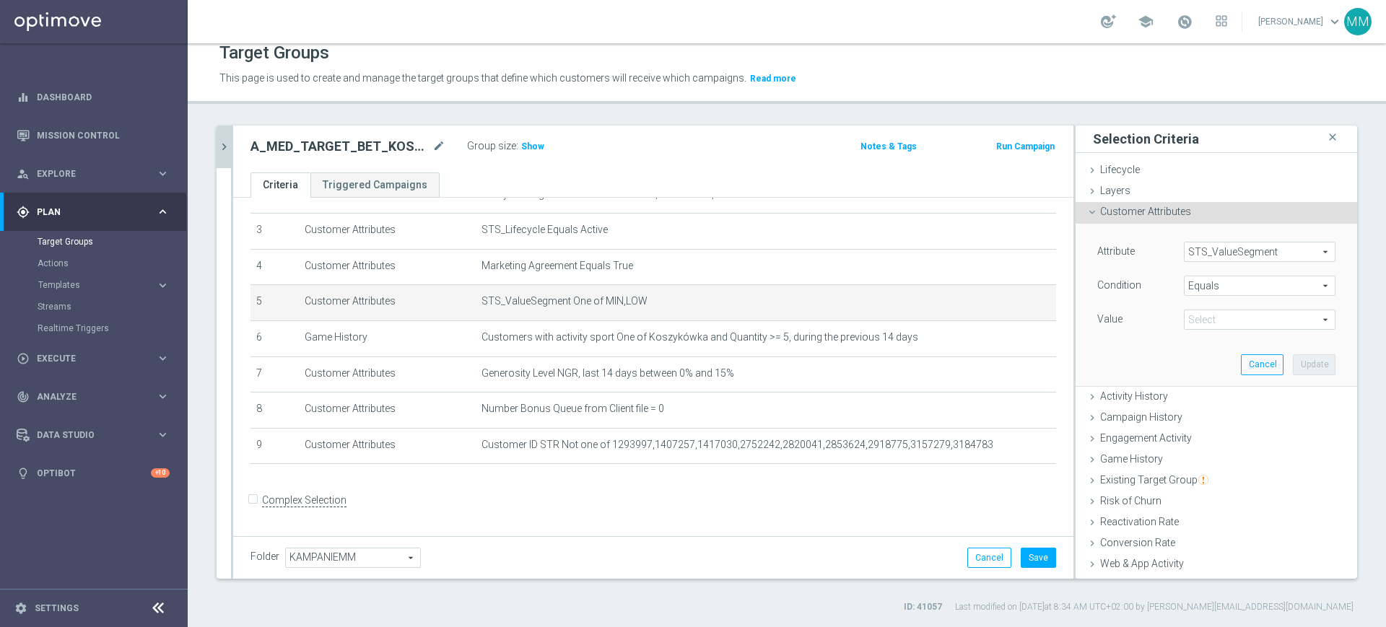
click at [1201, 319] on span at bounding box center [1259, 319] width 150 height 19
click at [1230, 398] on span "MED" at bounding box center [1259, 398] width 137 height 12
type input "MED"
click at [1293, 363] on button "Update" at bounding box center [1314, 364] width 43 height 20
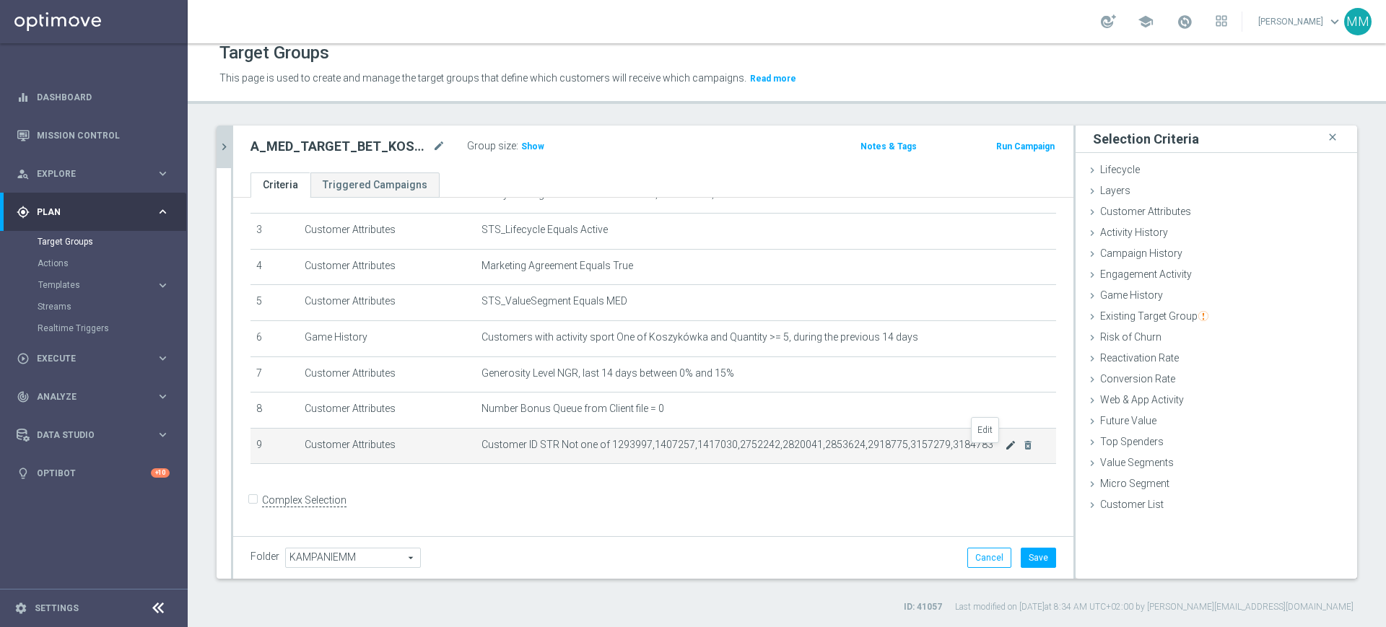
click at [1005, 447] on icon "mode_edit" at bounding box center [1011, 446] width 12 height 12
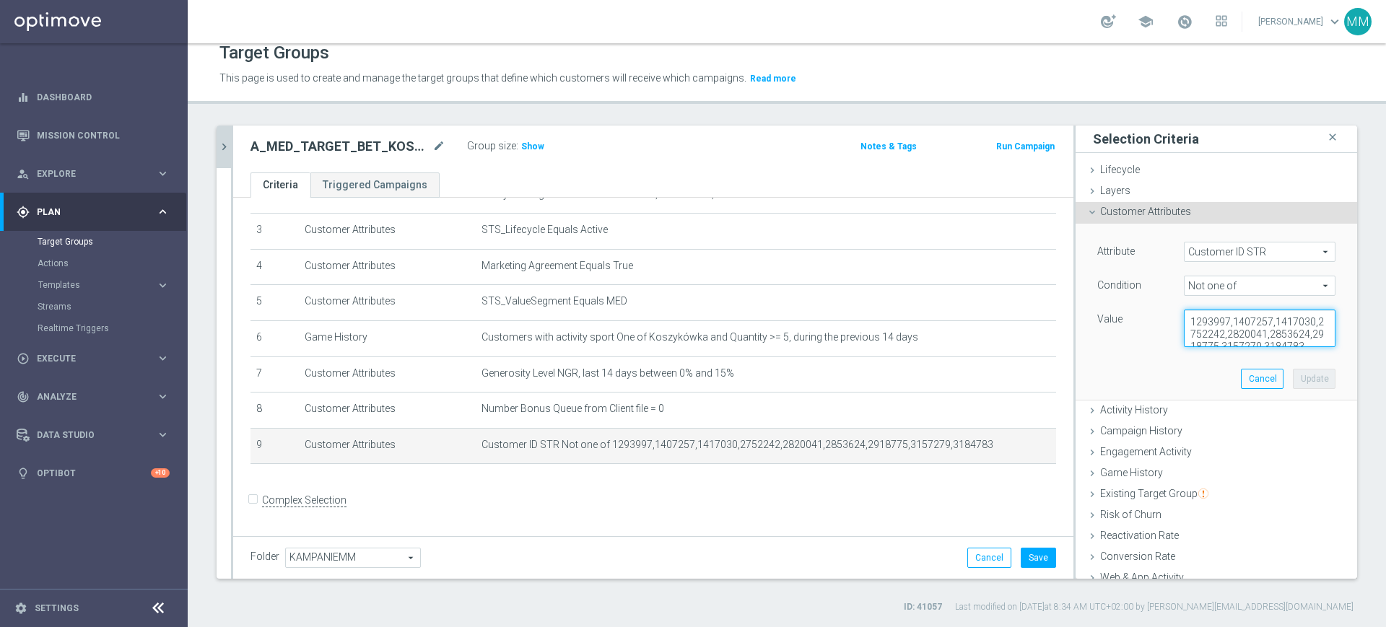
click at [1233, 344] on textarea "1293997,1407257,1417030,2752242,2820041,2853624,2918775,3157279,3184783" at bounding box center [1260, 329] width 152 height 38
paste textarea "615355,804162,805197,808051,820158,999275,1147617,1147617,1170137,1215772,13642…"
type textarea "615355,804162,805197,808051,820158,999275,1147617,1147617,1170137,1215772,13642…"
click at [1293, 380] on button "Update" at bounding box center [1314, 379] width 43 height 20
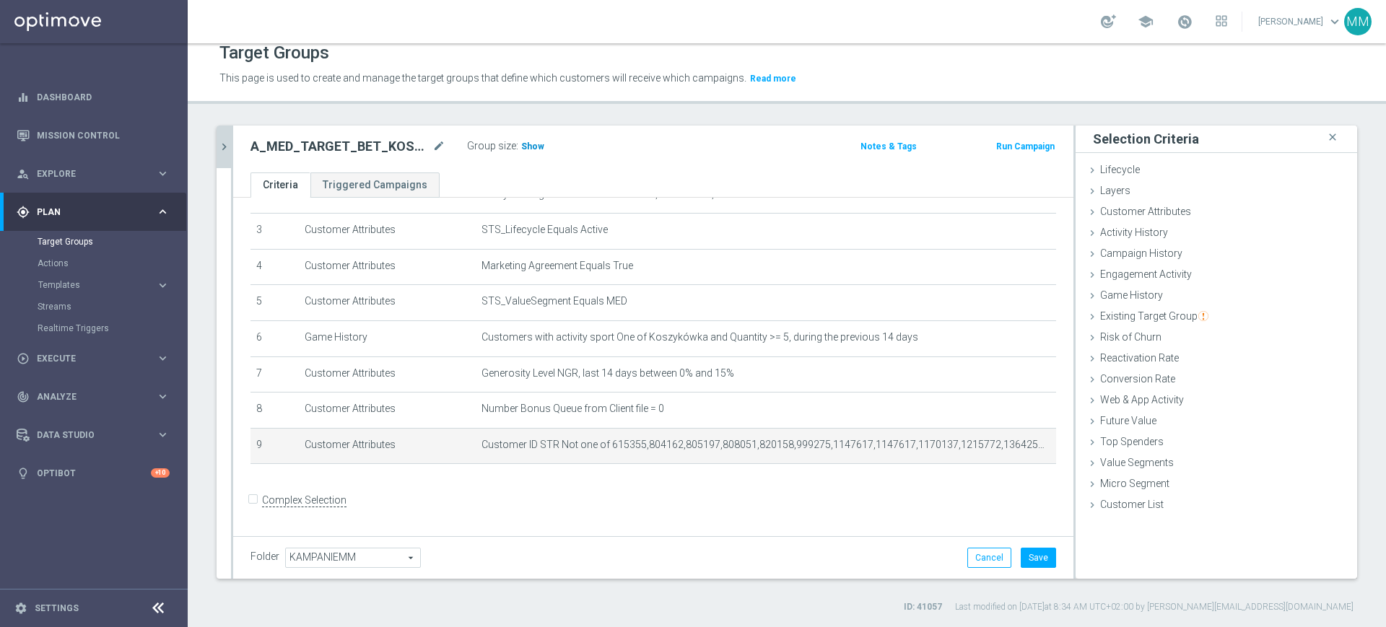
click at [527, 148] on span "Show" at bounding box center [532, 146] width 23 height 10
click at [1039, 566] on button "Save" at bounding box center [1037, 558] width 35 height 20
click at [647, 446] on span "Customer ID STR Not one of 615355,804162,805197,808051,820158,999275,1147617,11…" at bounding box center [742, 445] width 523 height 12
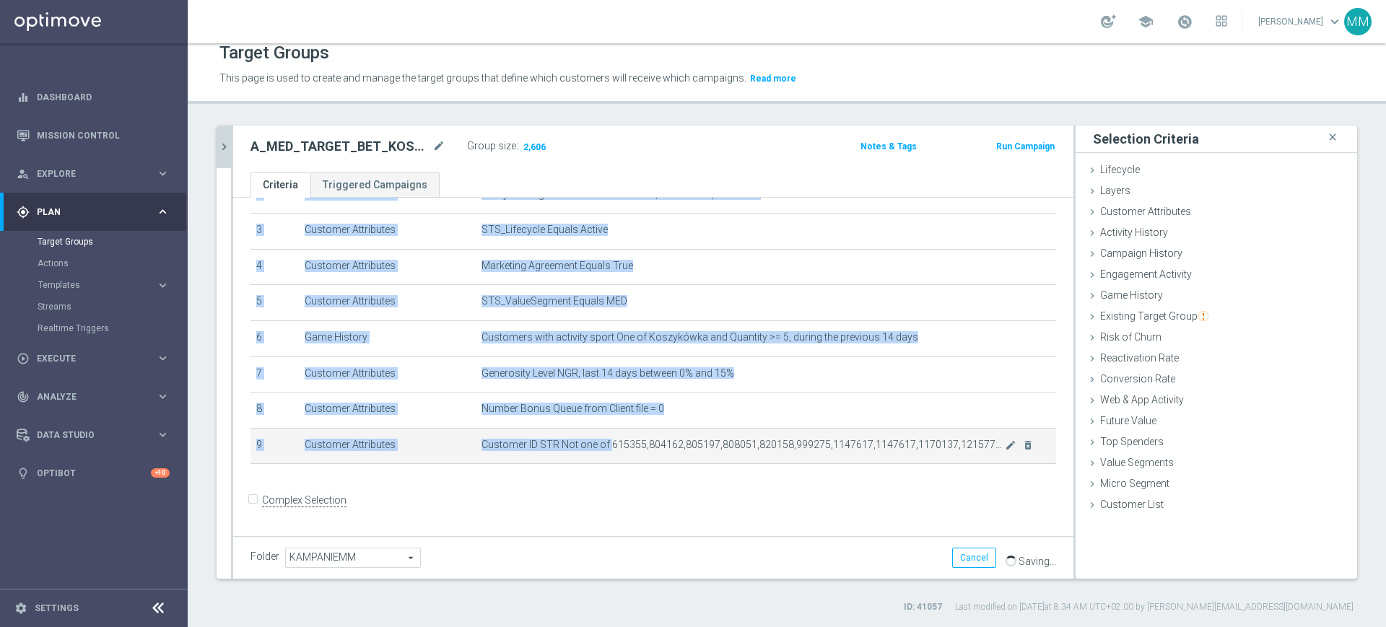
click at [647, 446] on span "Customer ID STR Not one of 615355,804162,805197,808051,820158,999275,1147617,11…" at bounding box center [742, 445] width 523 height 12
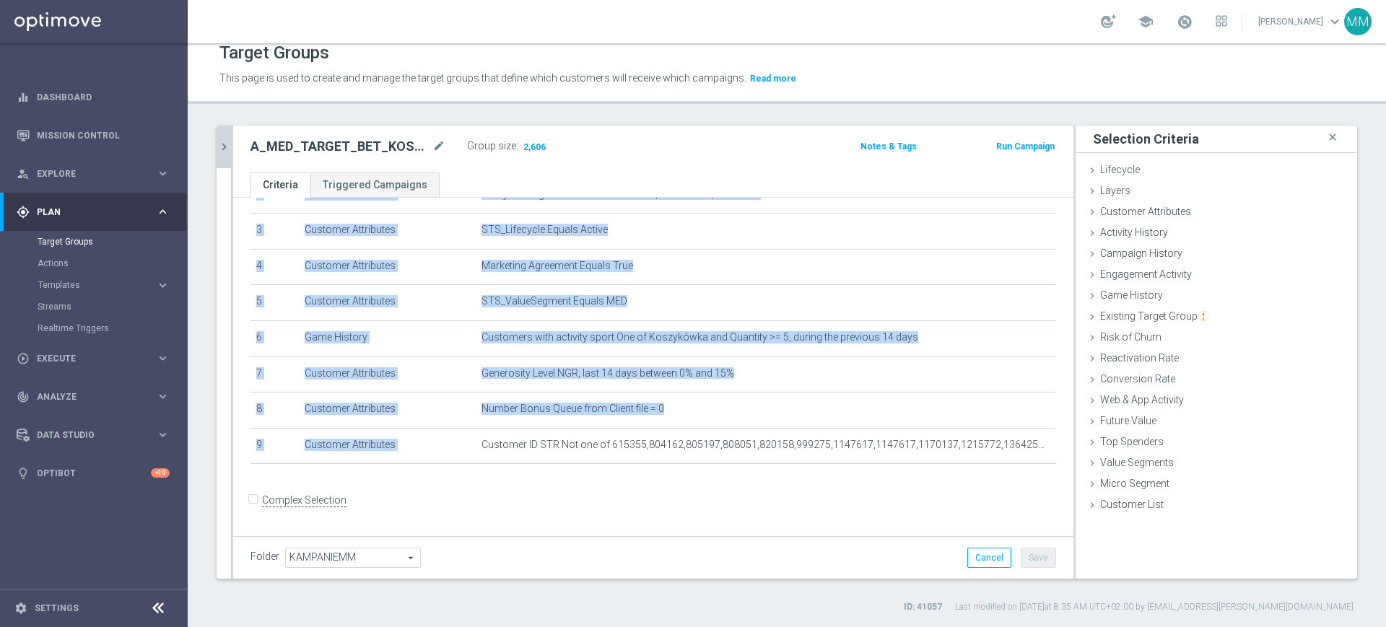
click at [228, 145] on icon "chevron_right" at bounding box center [224, 147] width 14 height 14
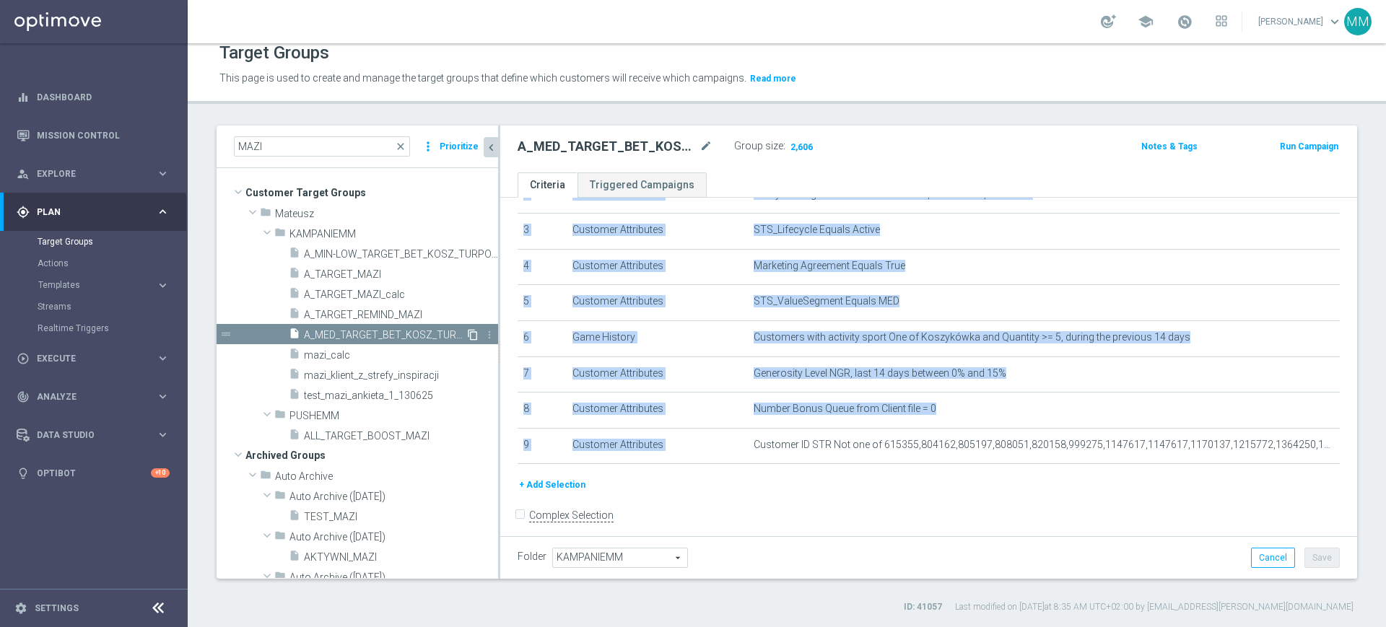
click at [467, 335] on icon "content_copy" at bounding box center [473, 335] width 12 height 12
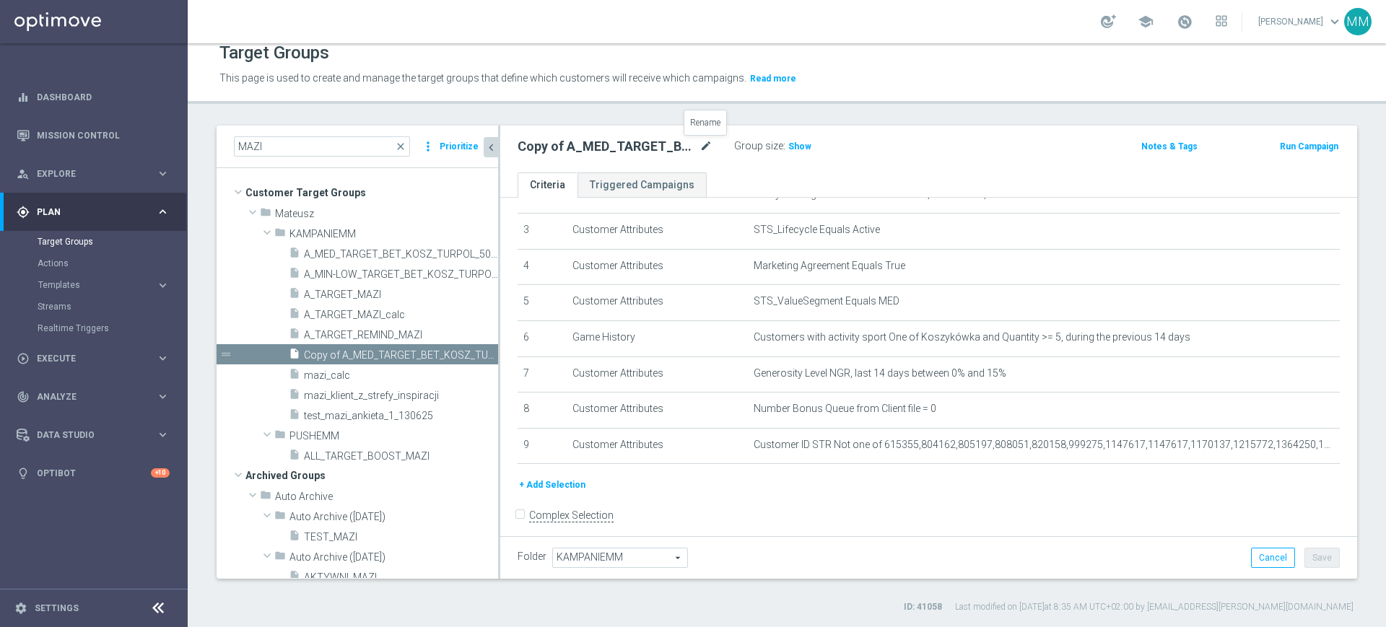
click at [705, 149] on icon "mode_edit" at bounding box center [705, 146] width 13 height 17
click at [587, 144] on input "Copy of A_MED_TARGET_BET_KOSZ_TURPOL_50DO50_090925" at bounding box center [614, 148] width 195 height 20
drag, startPoint x: 652, startPoint y: 157, endPoint x: 689, endPoint y: 153, distance: 37.1
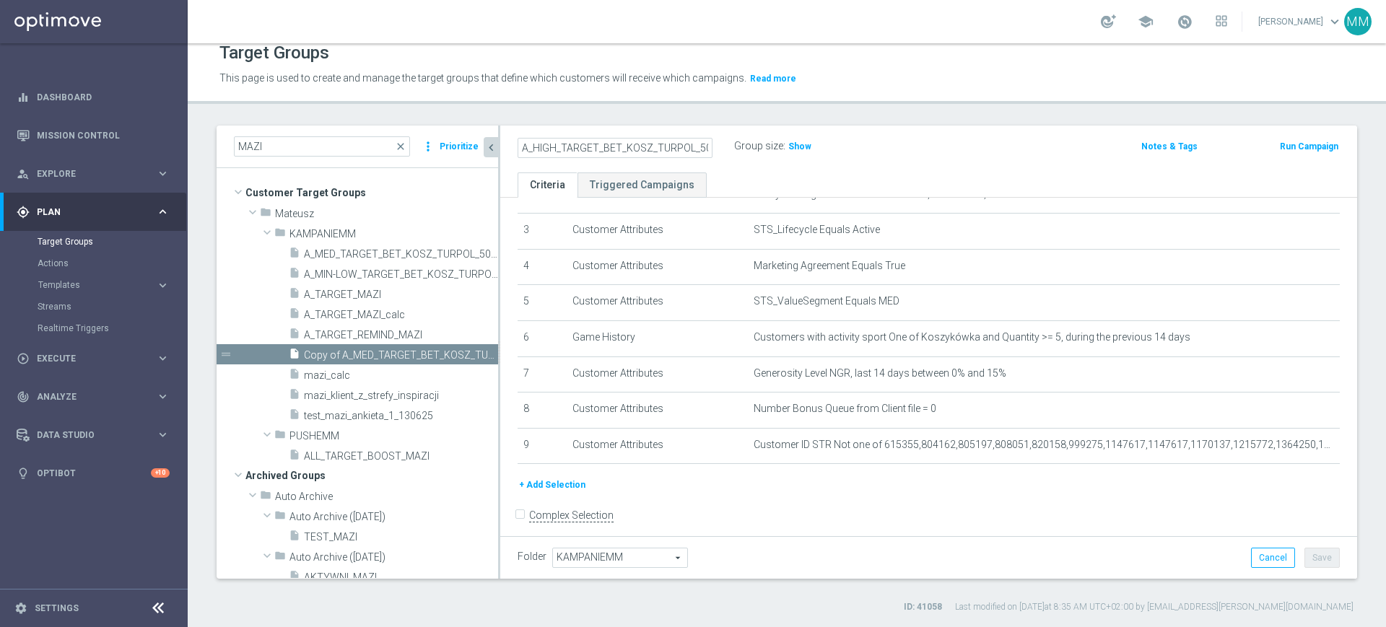
click at [689, 153] on input "A_HIGH_TARGET_BET_KOSZ_TURPOL_50DO50_090925" at bounding box center [614, 148] width 195 height 20
click at [687, 149] on input "A_HIGH_TARGET_BET_KOSZ_TURPOL_50DO50_090925" at bounding box center [614, 148] width 195 height 20
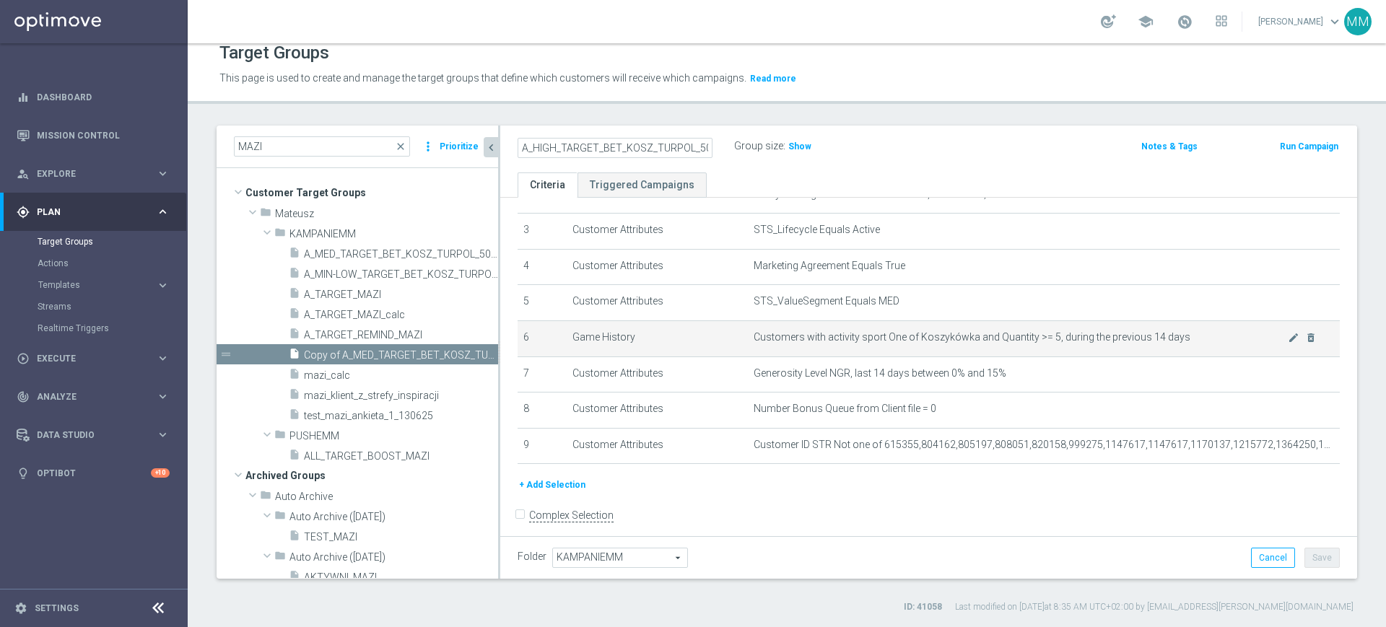
scroll to position [0, 62]
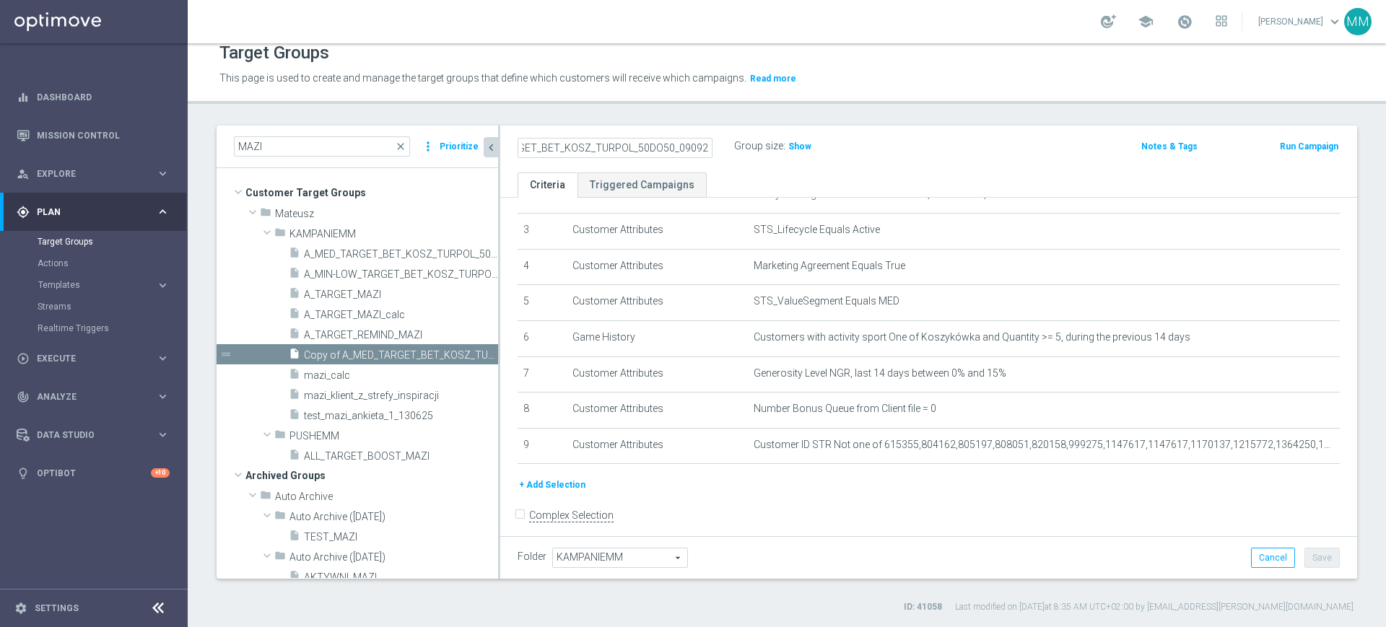
click at [661, 148] on input "A_HIGH_TARGET_BET_KOSZ_TURPOL_50DO50_090925" at bounding box center [614, 148] width 195 height 20
type input "A_HIGH_TARGET_BET_KOSZ_TURPOL_50DO100_090925"
click at [743, 172] on ul "Criteria Triggered Campaigns" at bounding box center [928, 184] width 857 height 25
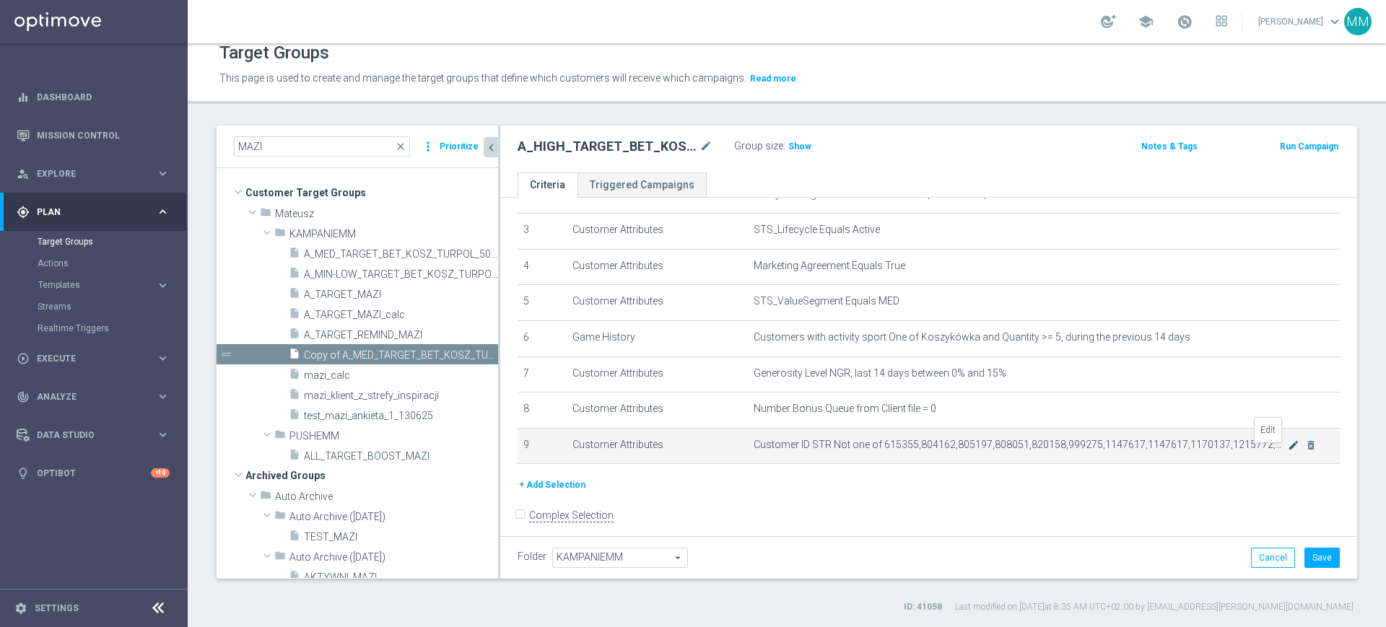
click at [1288, 451] on icon "mode_edit" at bounding box center [1294, 446] width 12 height 12
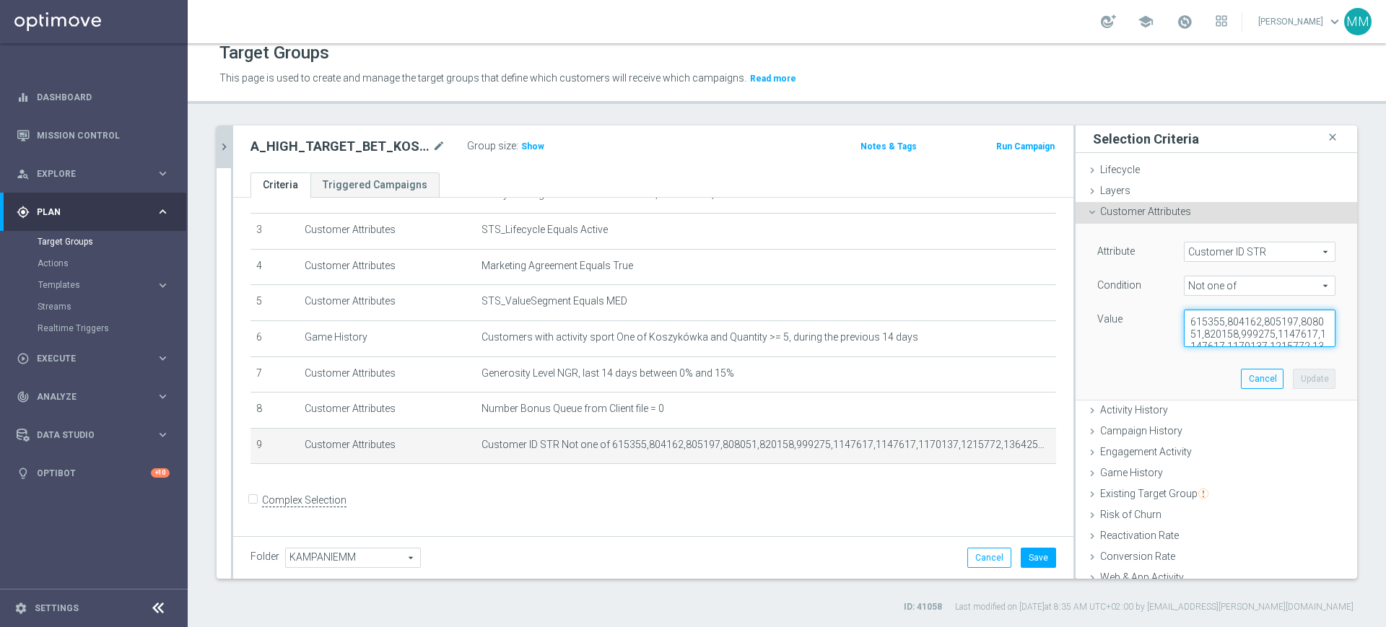
click at [1203, 323] on textarea "615355,804162,805197,808051,820158,999275,1147617,1147617,1170137,1215772,13642…" at bounding box center [1260, 329] width 152 height 38
paste textarea "915362,1177240,1178250,1619455,1797137,2159433,2457948,2787322"
type textarea "915362,1177240,1178250,1619455,1797137,2159433,2457948,2787322"
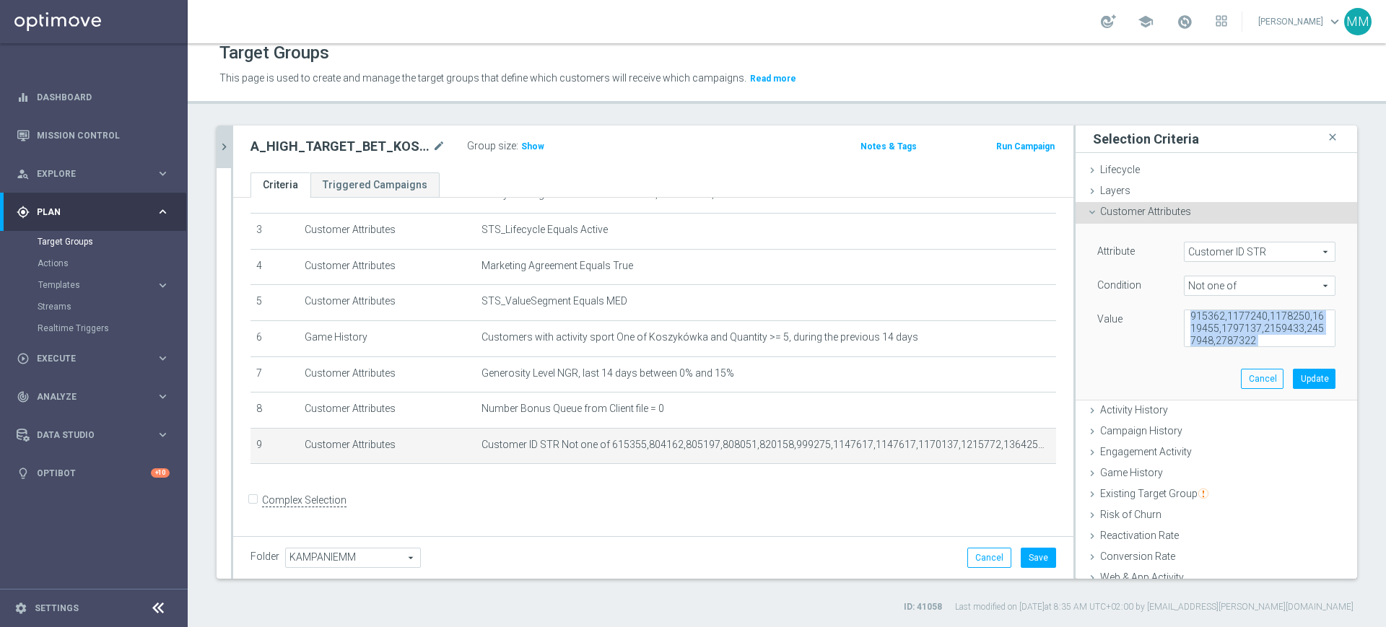
click at [1262, 368] on div "Attribute Customer ID STR Customer ID STR arrow_drop_down search Condition Not …" at bounding box center [1216, 312] width 260 height 176
click at [1259, 328] on textarea "915362,1177240,1178250,1619455,1797137,2159433,2457948,2787322" at bounding box center [1260, 329] width 152 height 38
click at [1293, 385] on button "Update" at bounding box center [1314, 379] width 43 height 20
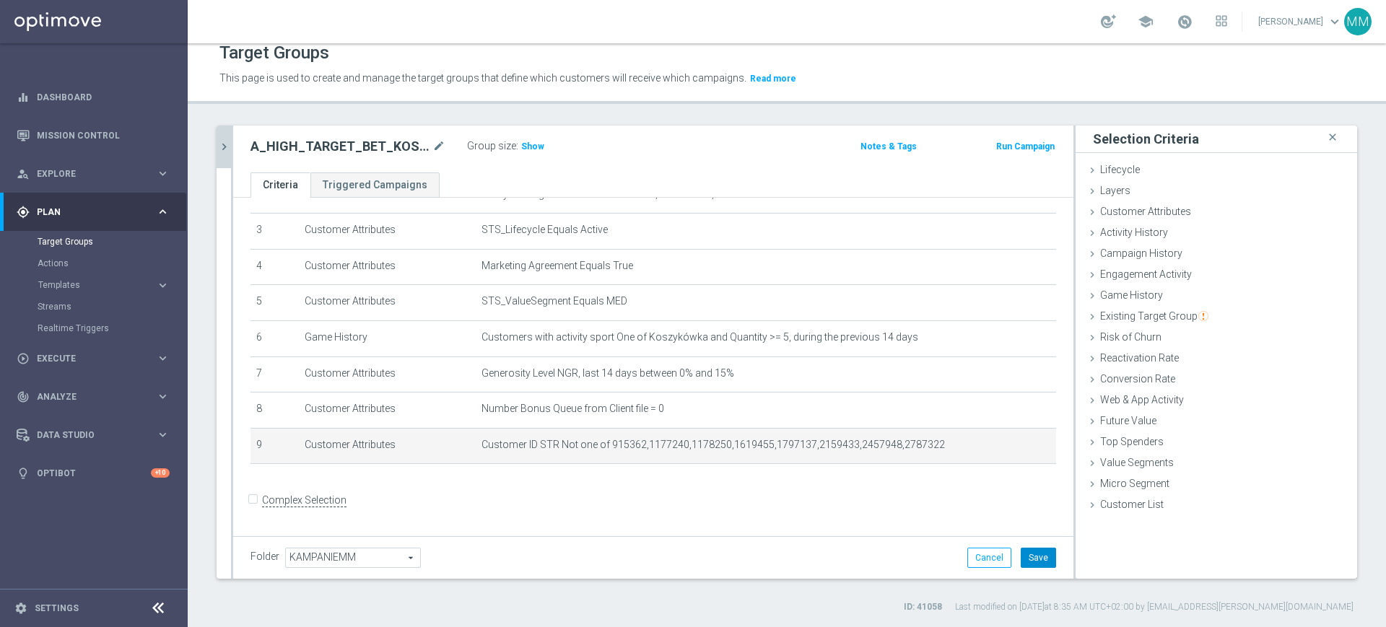
click at [1023, 559] on button "Save" at bounding box center [1037, 558] width 35 height 20
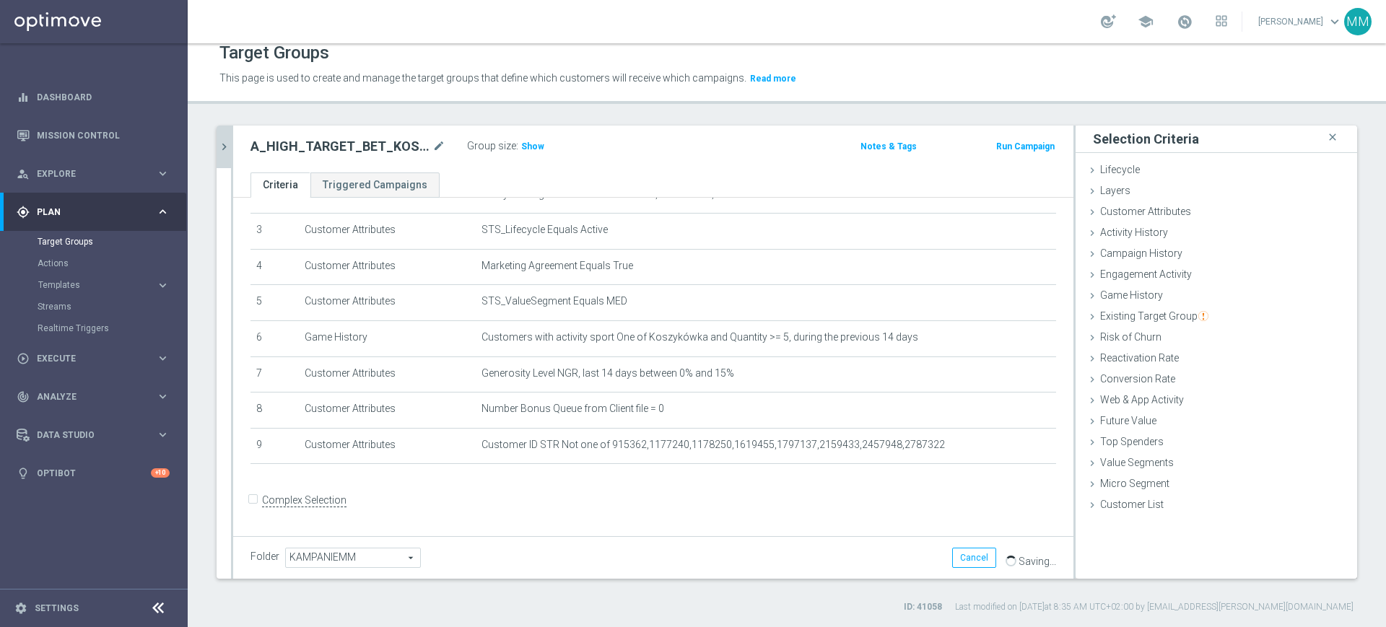
drag, startPoint x: 529, startPoint y: 149, endPoint x: 516, endPoint y: 152, distance: 13.3
click at [531, 149] on span "Show" at bounding box center [532, 146] width 23 height 10
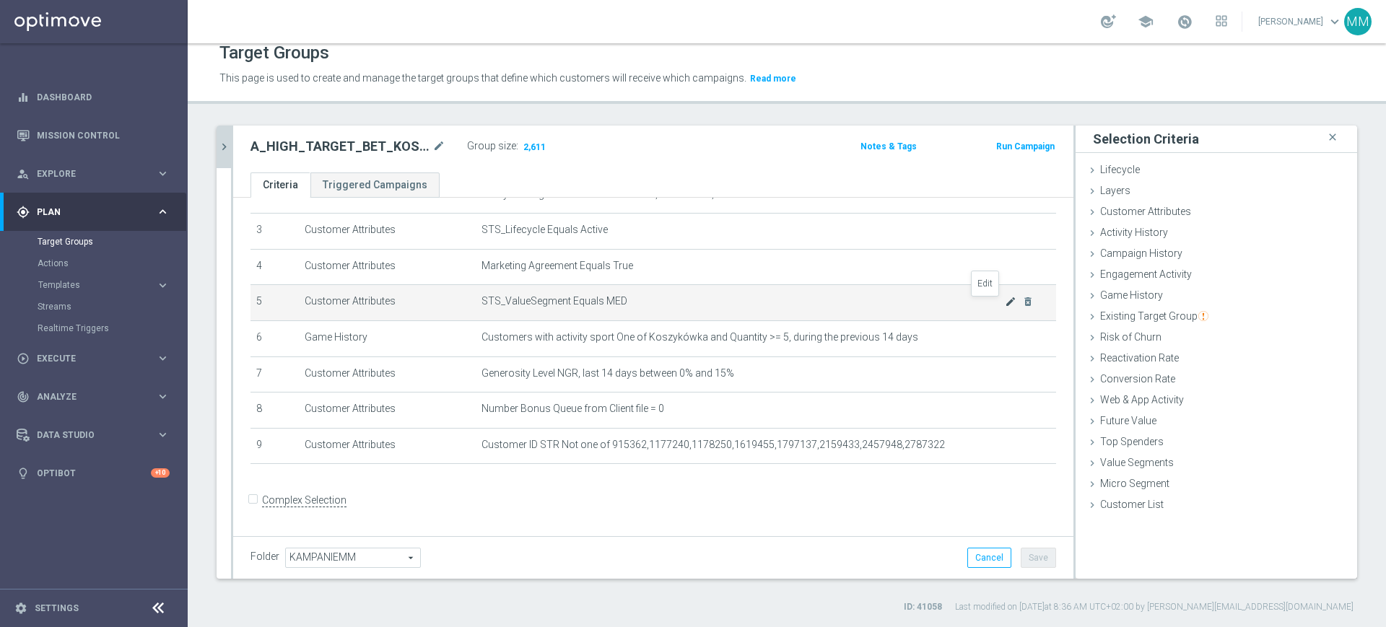
click at [1005, 303] on icon "mode_edit" at bounding box center [1011, 302] width 12 height 12
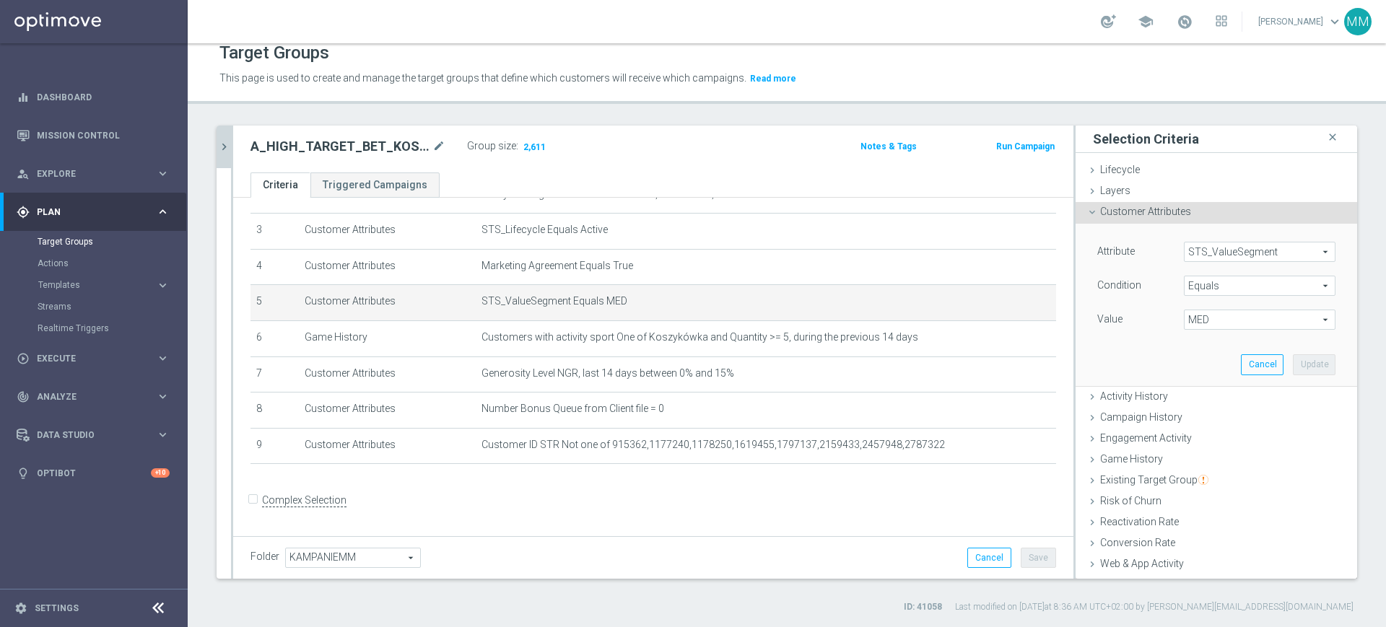
click at [1226, 315] on span "MED" at bounding box center [1259, 319] width 150 height 19
click at [1217, 341] on span "HIGH" at bounding box center [1259, 342] width 137 height 12
type input "HIGH"
click at [1293, 364] on button "Update" at bounding box center [1314, 364] width 43 height 20
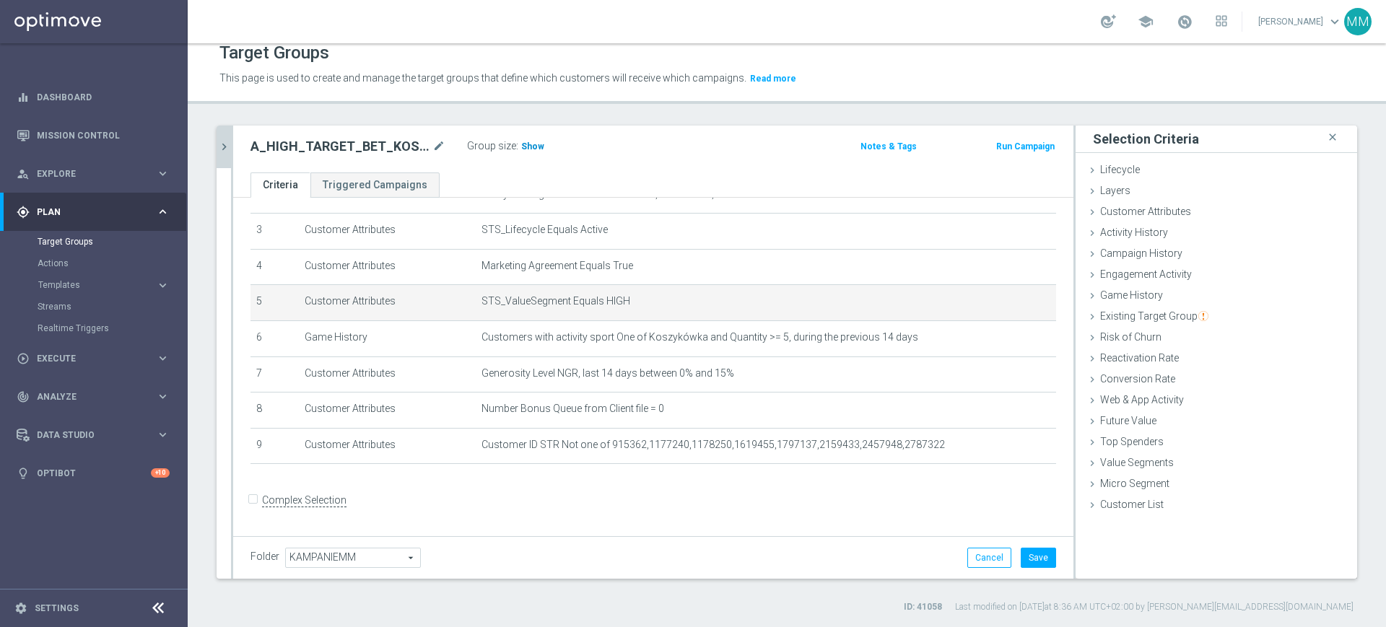
click at [529, 144] on span "Show" at bounding box center [532, 146] width 23 height 10
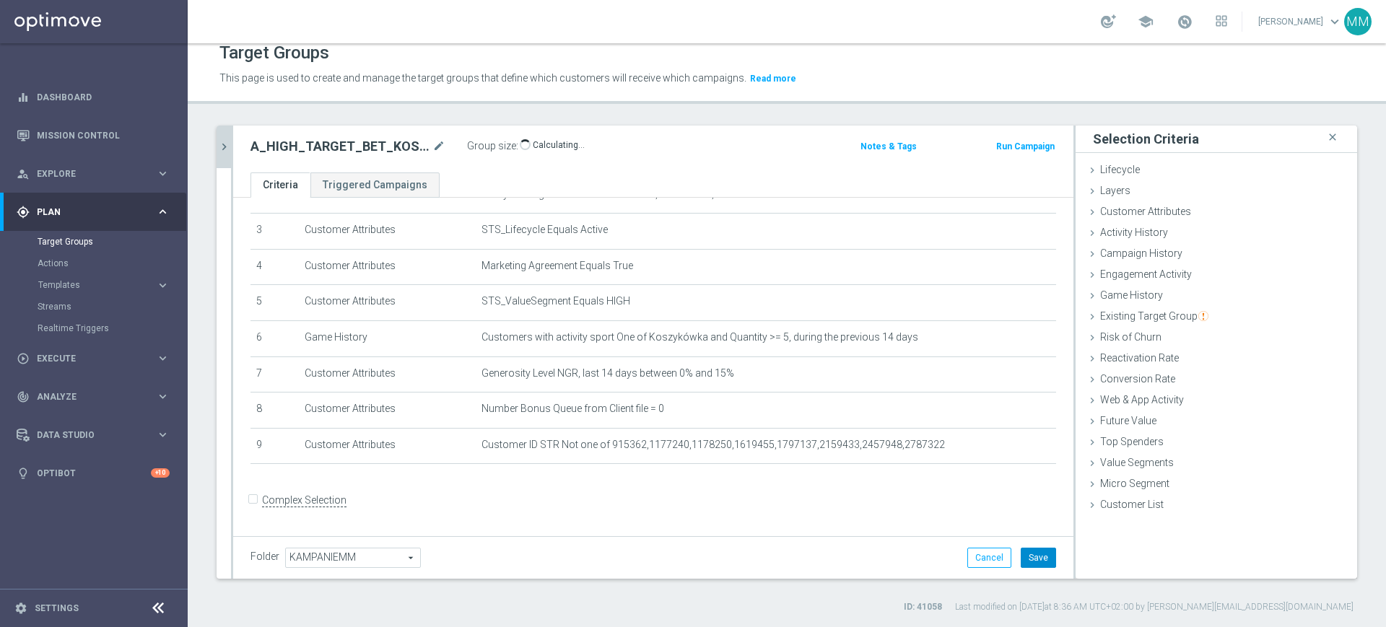
click at [1034, 563] on button "Save" at bounding box center [1037, 558] width 35 height 20
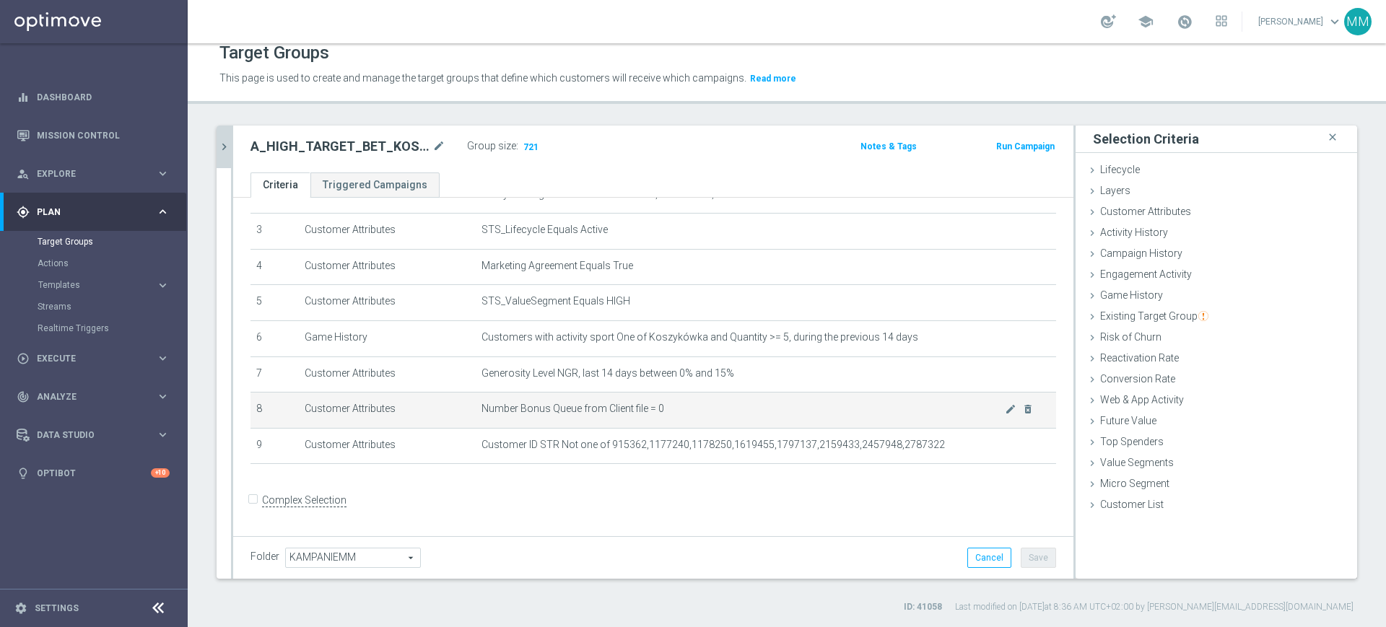
click at [659, 409] on span "Number Bonus Queue from Client file = 0" at bounding box center [742, 409] width 523 height 12
click at [696, 403] on td "Number Bonus Queue from Client file = 0 mode_edit delete_forever" at bounding box center [766, 411] width 580 height 36
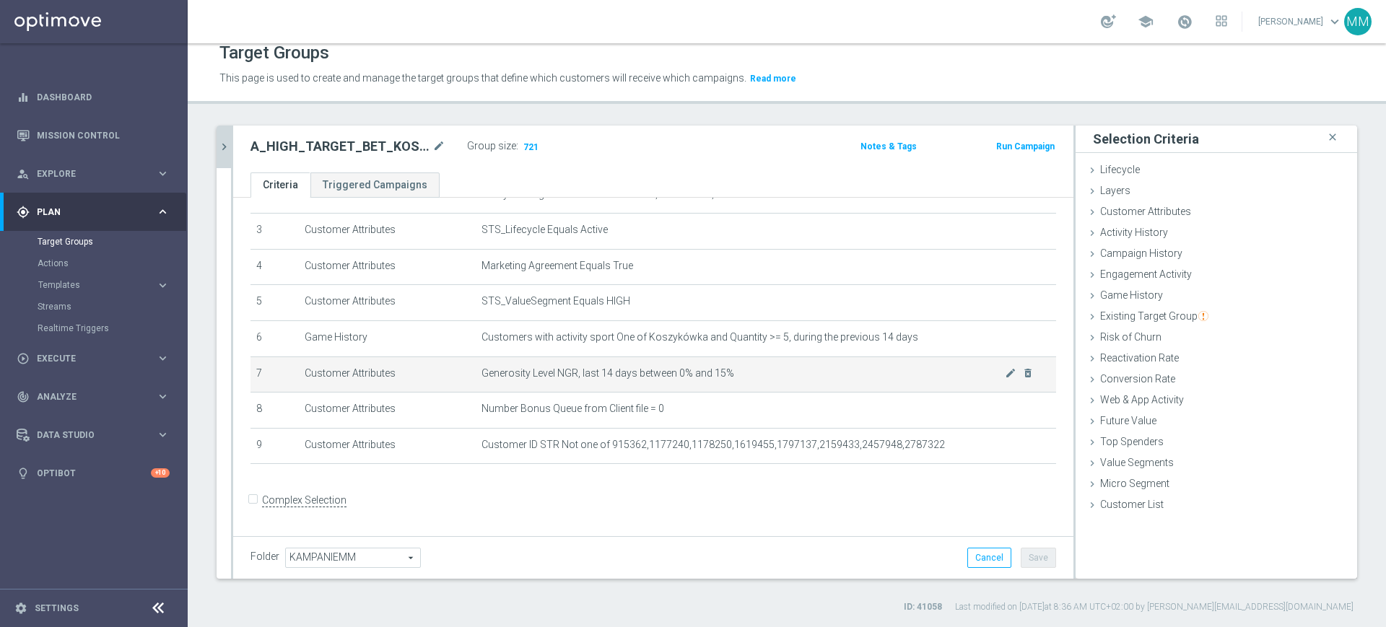
click at [705, 370] on td "Generosity Level NGR, last 14 days between 0% and 15% mode_edit delete_forever" at bounding box center [766, 375] width 580 height 36
click at [231, 149] on div at bounding box center [232, 352] width 2 height 453
click at [227, 150] on icon "chevron_right" at bounding box center [224, 147] width 14 height 14
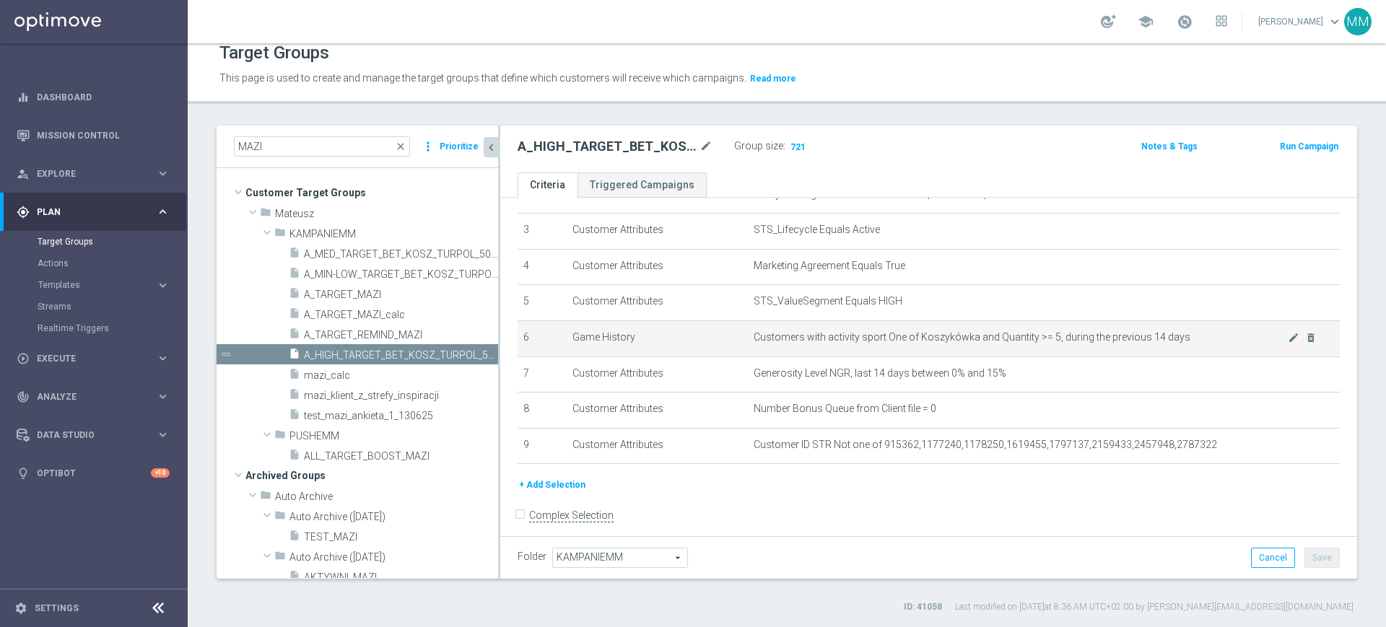
click at [963, 352] on td "Customers with activity sport One of Koszykówka and Quantity >= 5, during the p…" at bounding box center [1044, 338] width 592 height 36
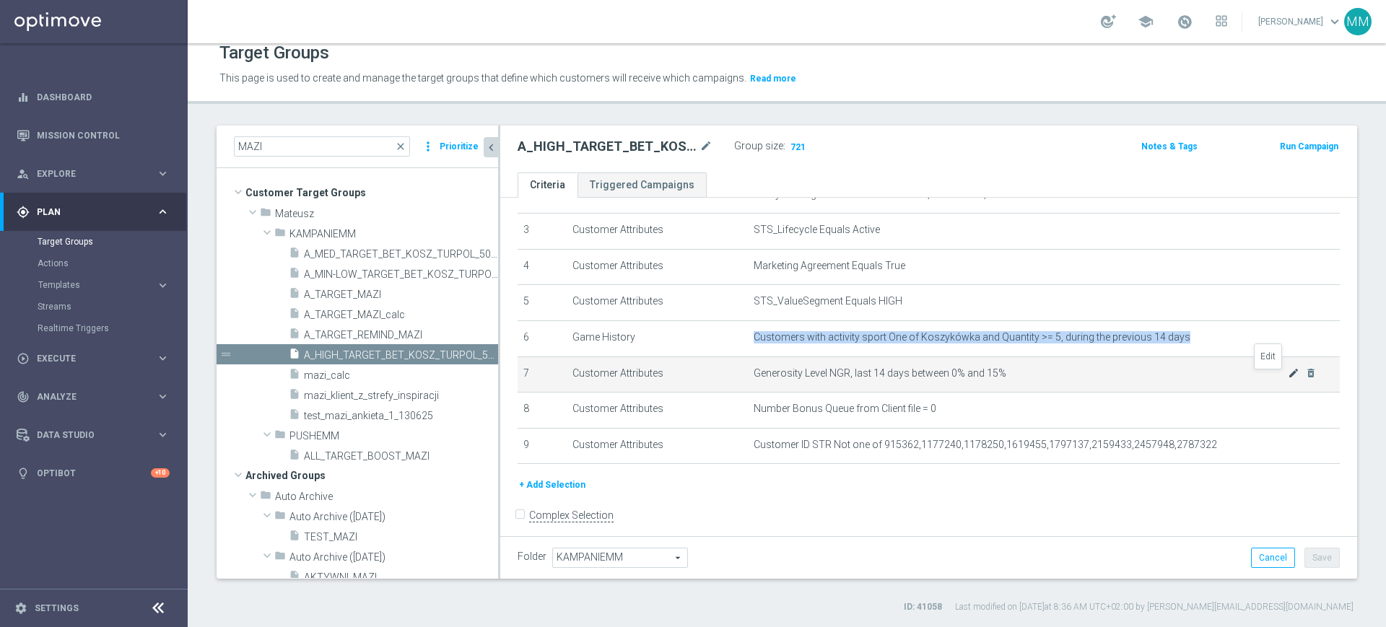
click at [1288, 379] on icon "mode_edit" at bounding box center [1294, 373] width 12 height 12
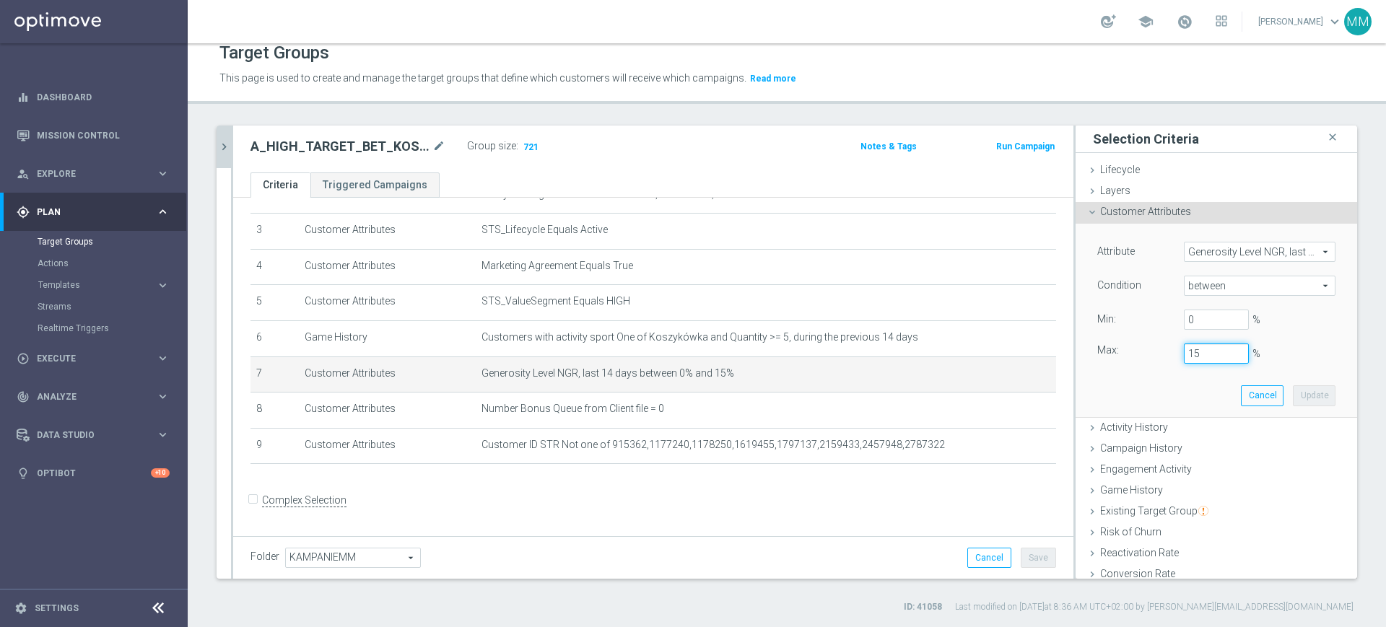
drag, startPoint x: 1170, startPoint y: 353, endPoint x: 1231, endPoint y: 359, distance: 60.9
click at [1231, 359] on div "15 %" at bounding box center [1216, 354] width 87 height 20
drag, startPoint x: 1288, startPoint y: 395, endPoint x: 1238, endPoint y: 387, distance: 49.7
click at [1293, 396] on button "Update" at bounding box center [1314, 395] width 43 height 20
type input "0.2"
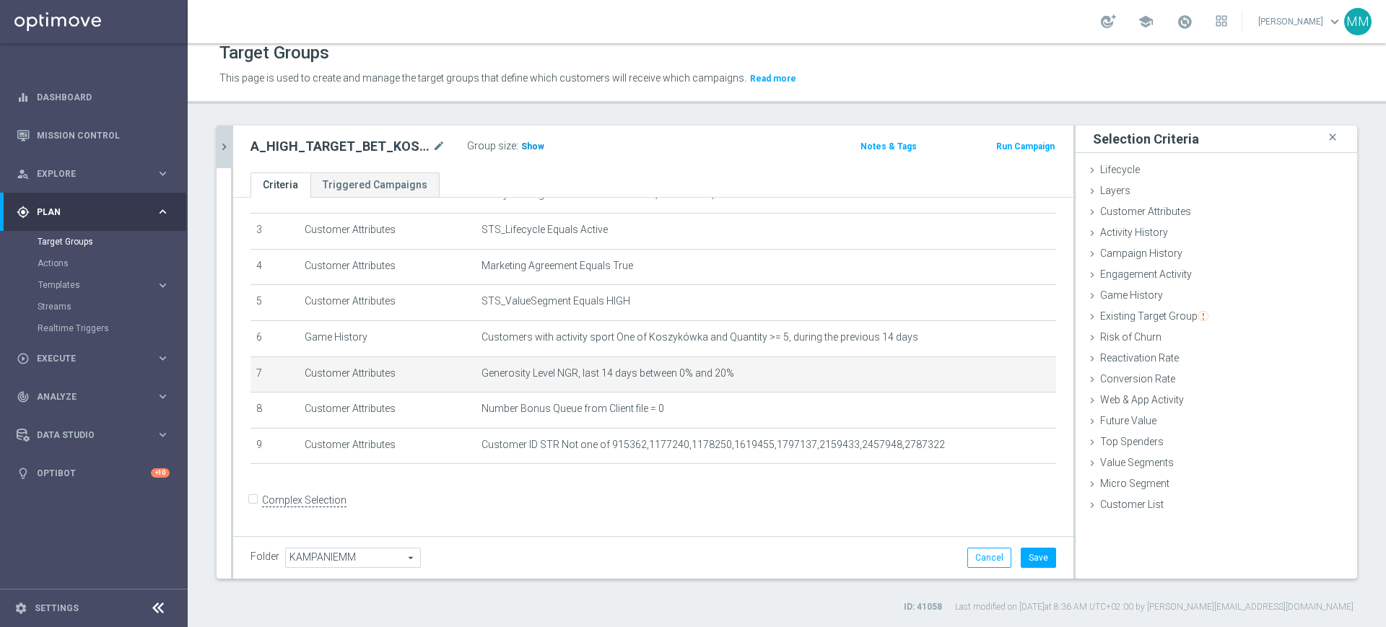
click at [535, 147] on span "Show" at bounding box center [532, 146] width 23 height 10
click at [1005, 376] on icon "mode_edit" at bounding box center [1011, 373] width 12 height 12
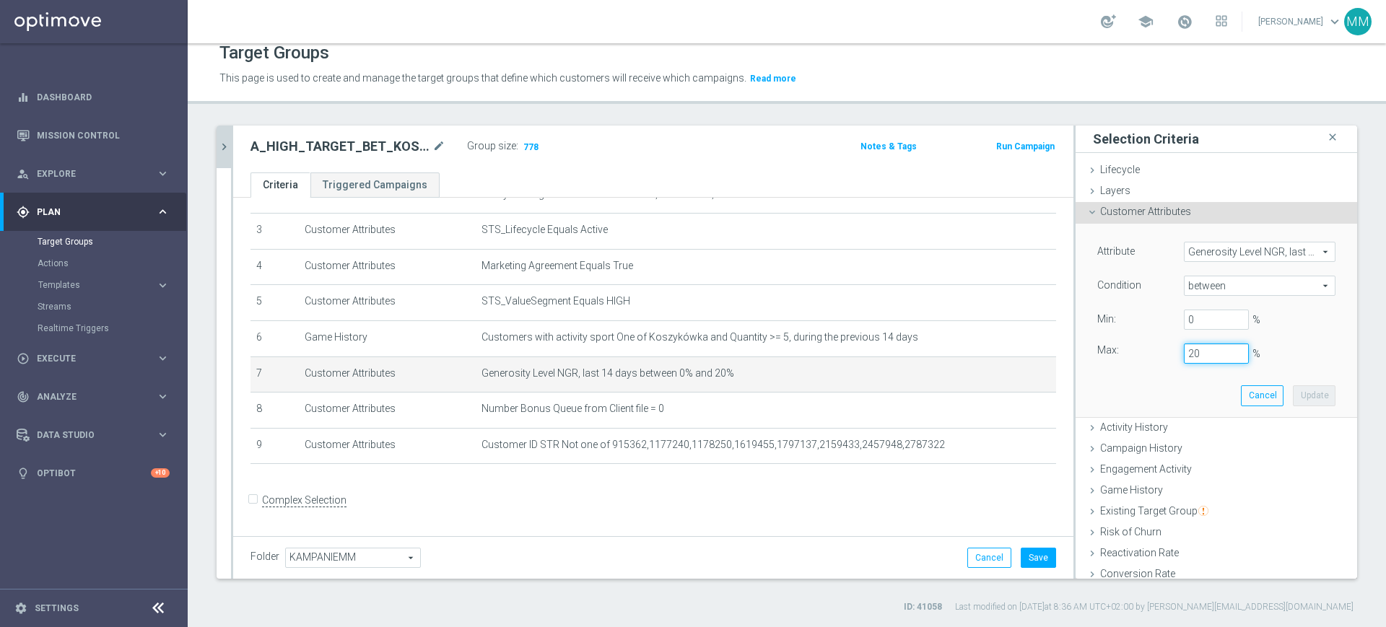
click at [1184, 356] on input "20" at bounding box center [1216, 354] width 65 height 20
click at [1293, 394] on button "Update" at bounding box center [1314, 395] width 43 height 20
type input "0.25"
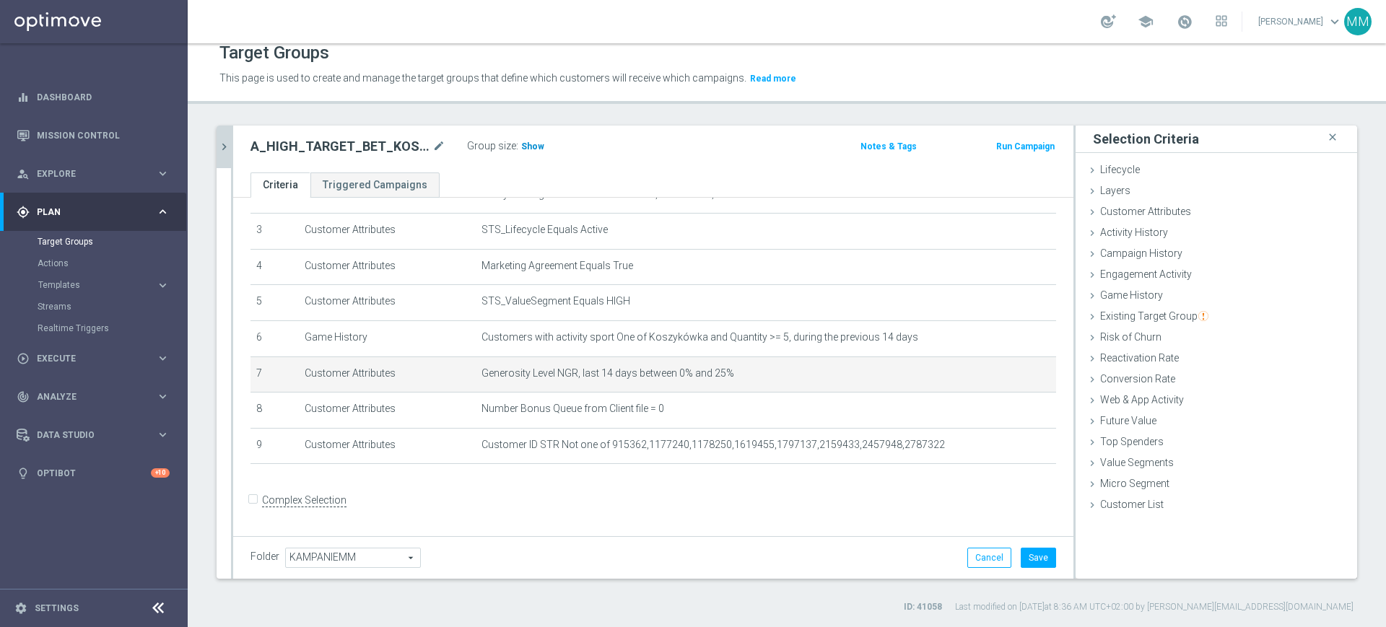
click at [536, 141] on span "Show" at bounding box center [532, 146] width 23 height 10
click at [1005, 379] on icon "mode_edit" at bounding box center [1011, 373] width 12 height 12
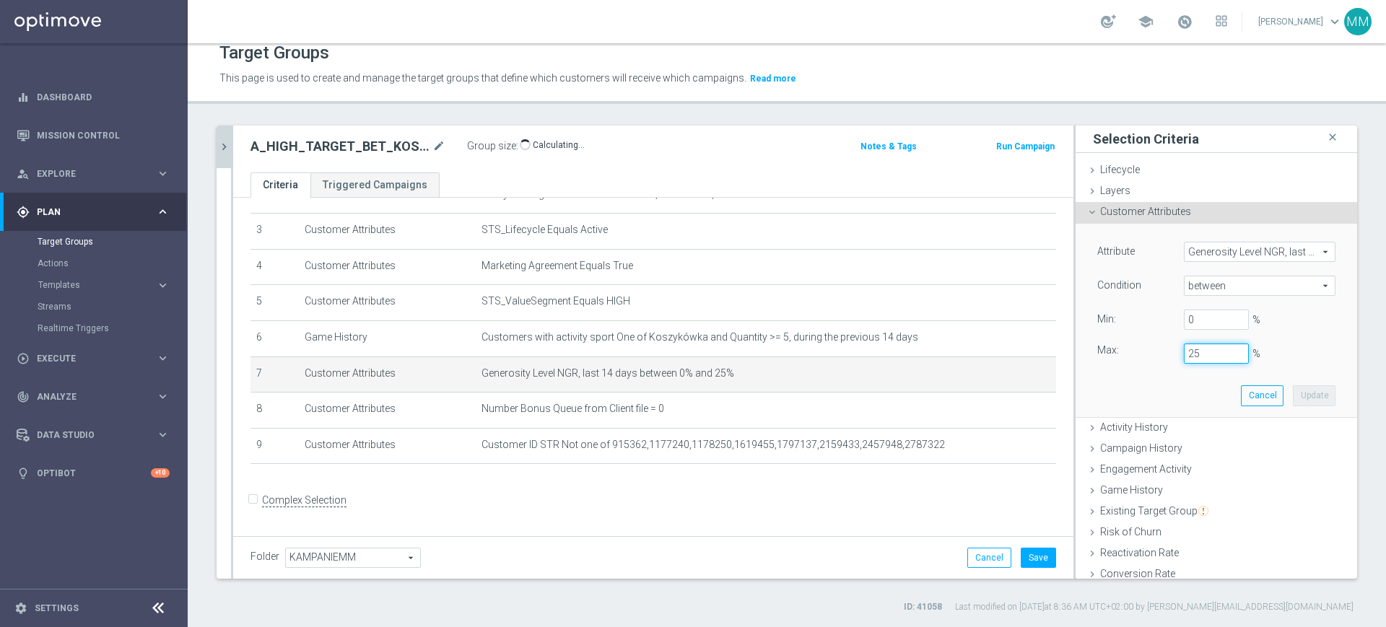
drag, startPoint x: 1180, startPoint y: 356, endPoint x: 1150, endPoint y: 361, distance: 30.7
click at [1152, 354] on div "Max: 25 %" at bounding box center [1216, 354] width 260 height 20
click at [1294, 397] on button "Update" at bounding box center [1314, 395] width 43 height 20
type input "0.15"
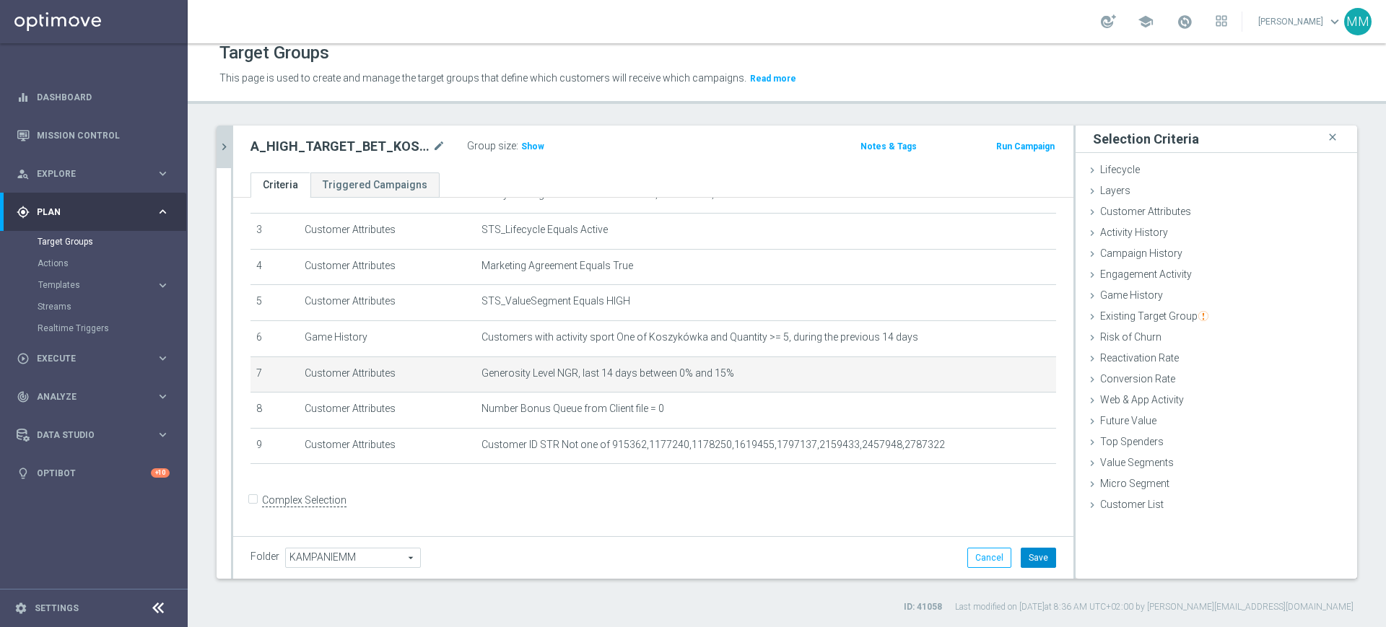
click at [1025, 564] on button "Save" at bounding box center [1037, 558] width 35 height 20
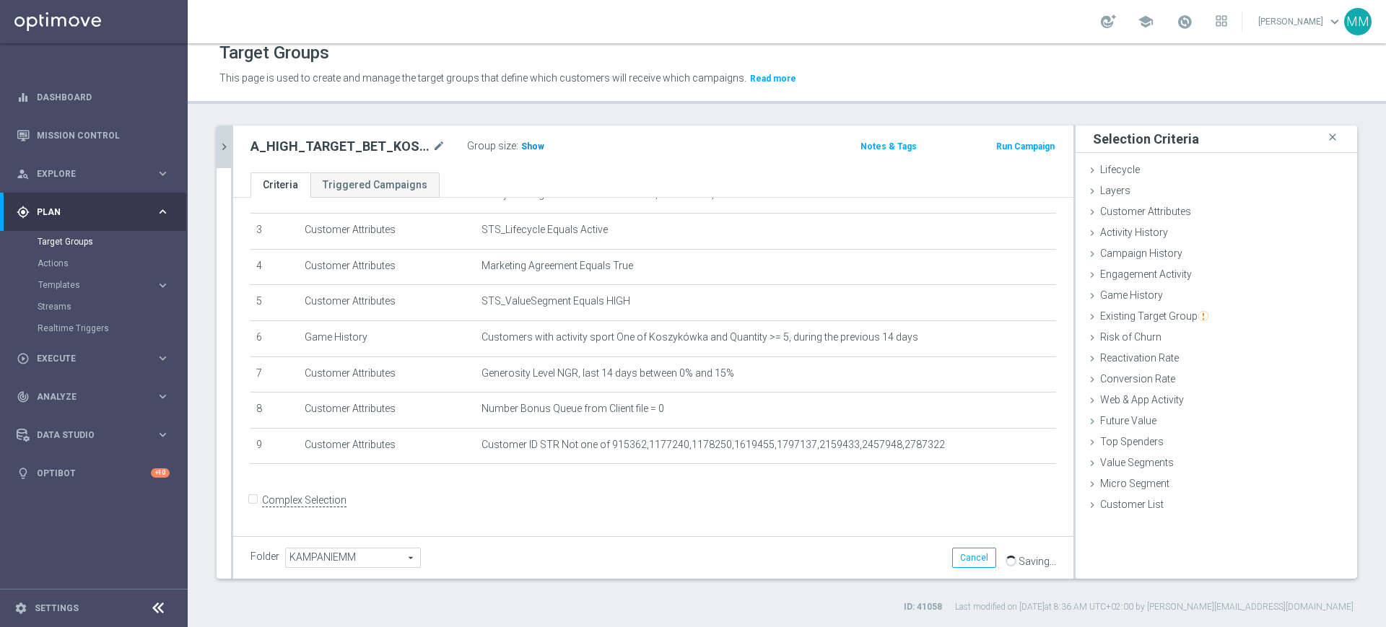
click at [538, 149] on span "Show" at bounding box center [532, 146] width 23 height 10
drag, startPoint x: 1144, startPoint y: 394, endPoint x: 1158, endPoint y: 383, distance: 18.5
click at [1144, 394] on span "Web & App Activity" at bounding box center [1142, 400] width 84 height 12
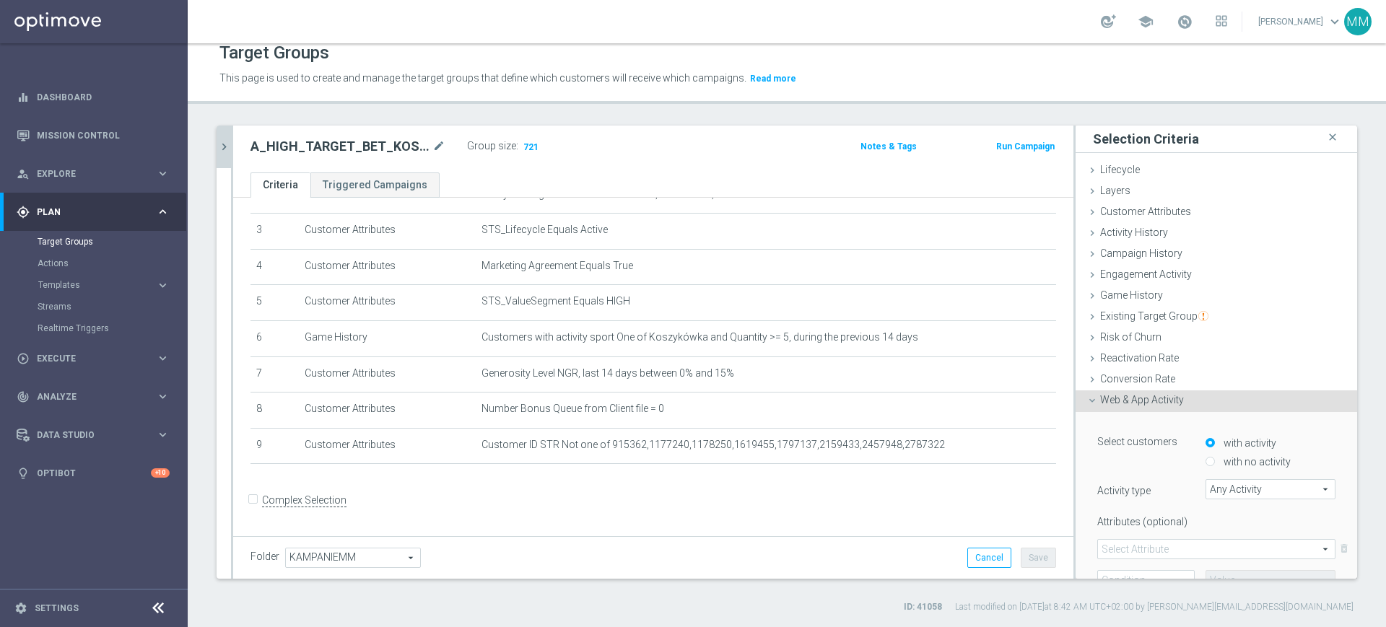
click at [1233, 465] on label "with no activity" at bounding box center [1255, 461] width 71 height 13
click at [1215, 465] on input "with no activity" at bounding box center [1209, 462] width 9 height 9
radio input "true"
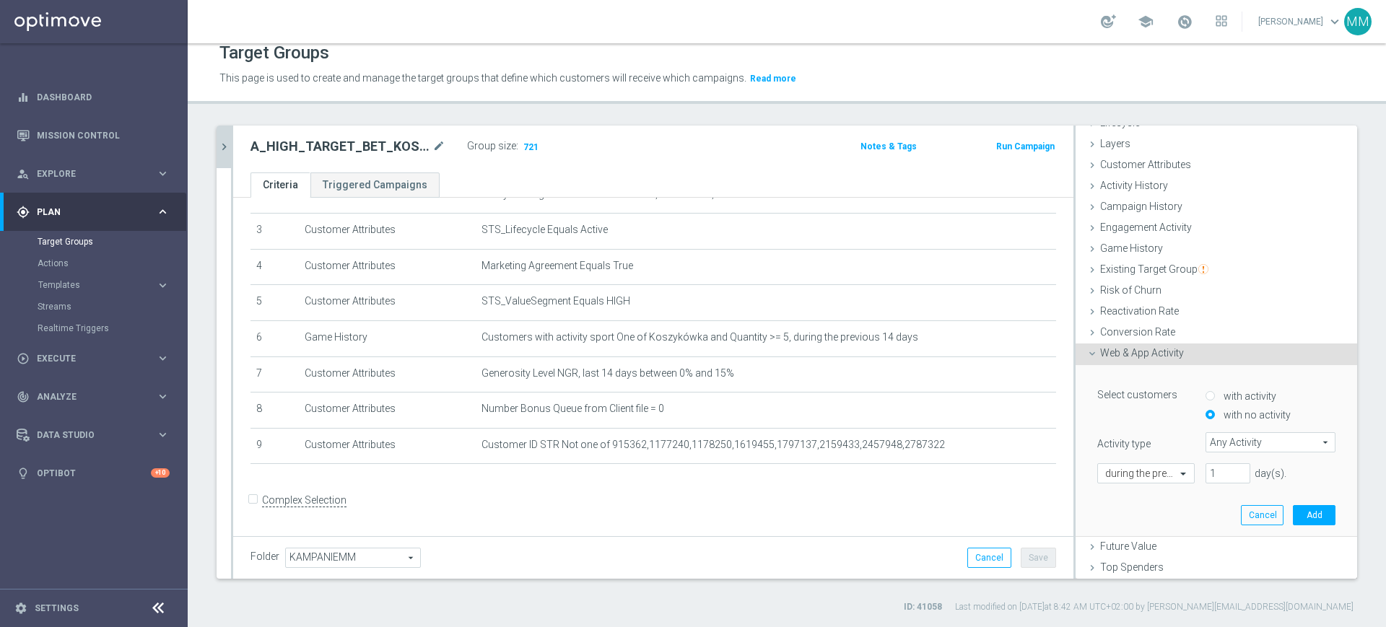
scroll to position [90, 0]
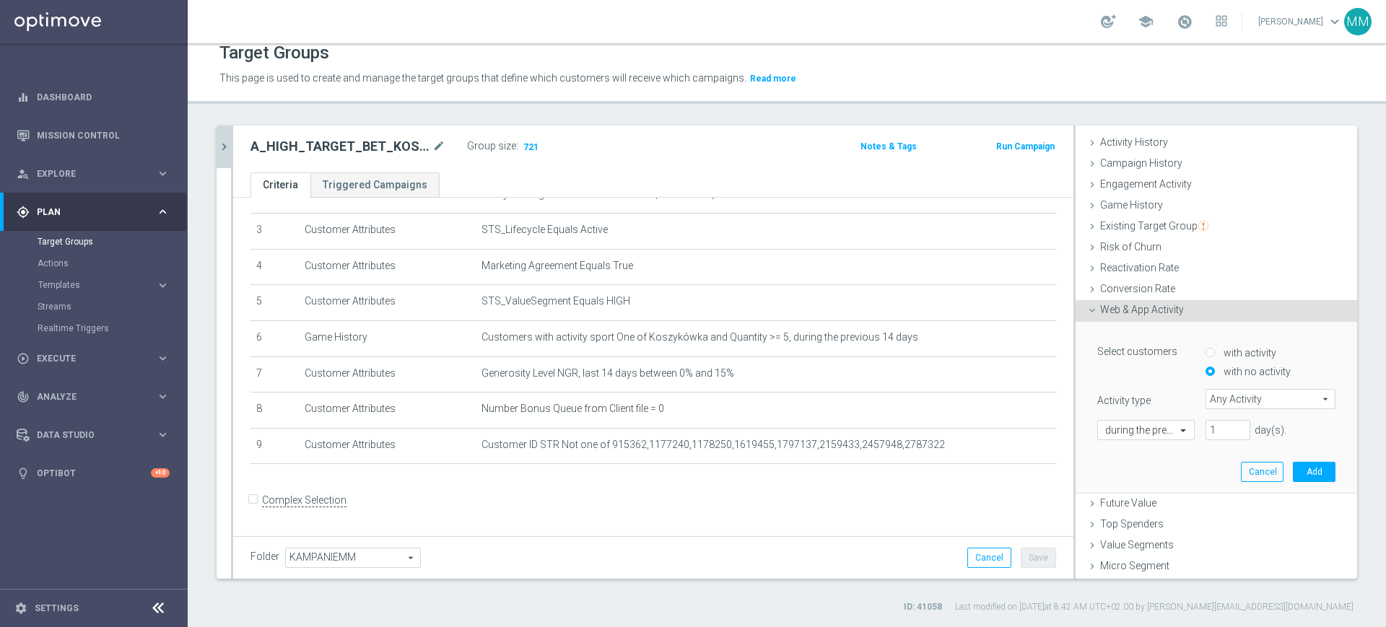
click at [1206, 403] on span "Any Activity" at bounding box center [1270, 399] width 128 height 19
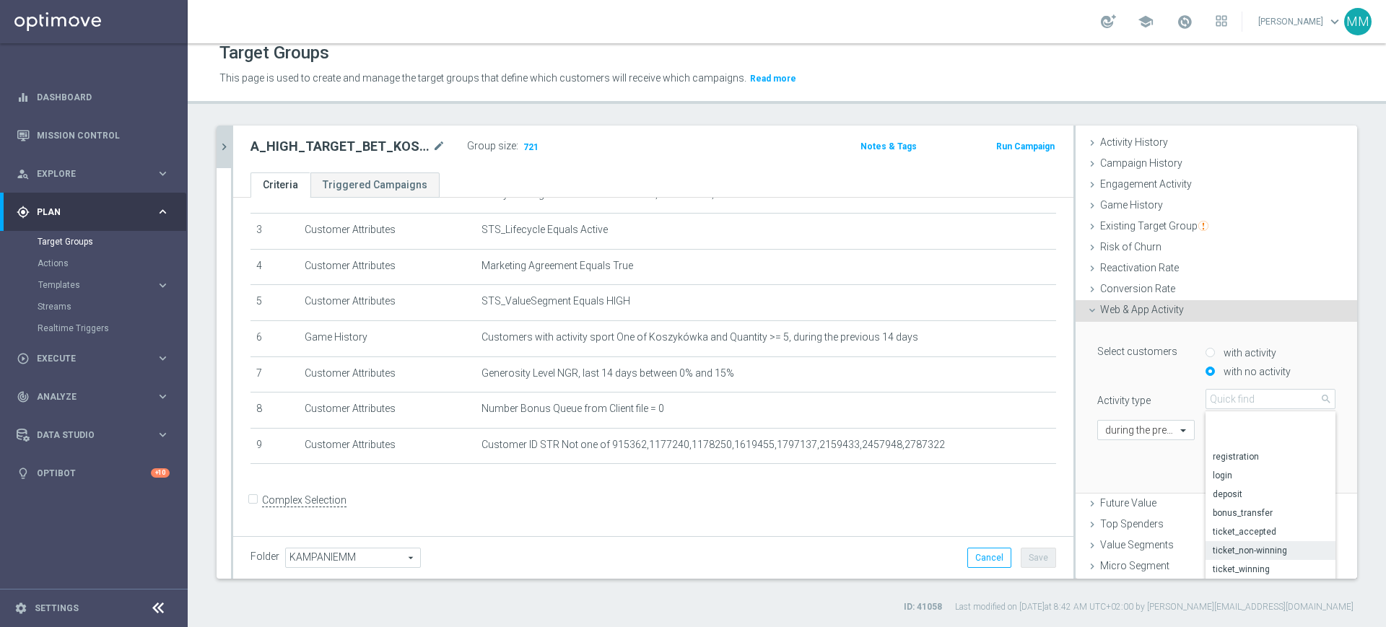
scroll to position [87, 0]
click at [1251, 536] on span "campaign_opt_in" at bounding box center [1269, 537] width 115 height 12
type input "campaign_opt_in"
click at [1166, 455] on span at bounding box center [1216, 459] width 237 height 19
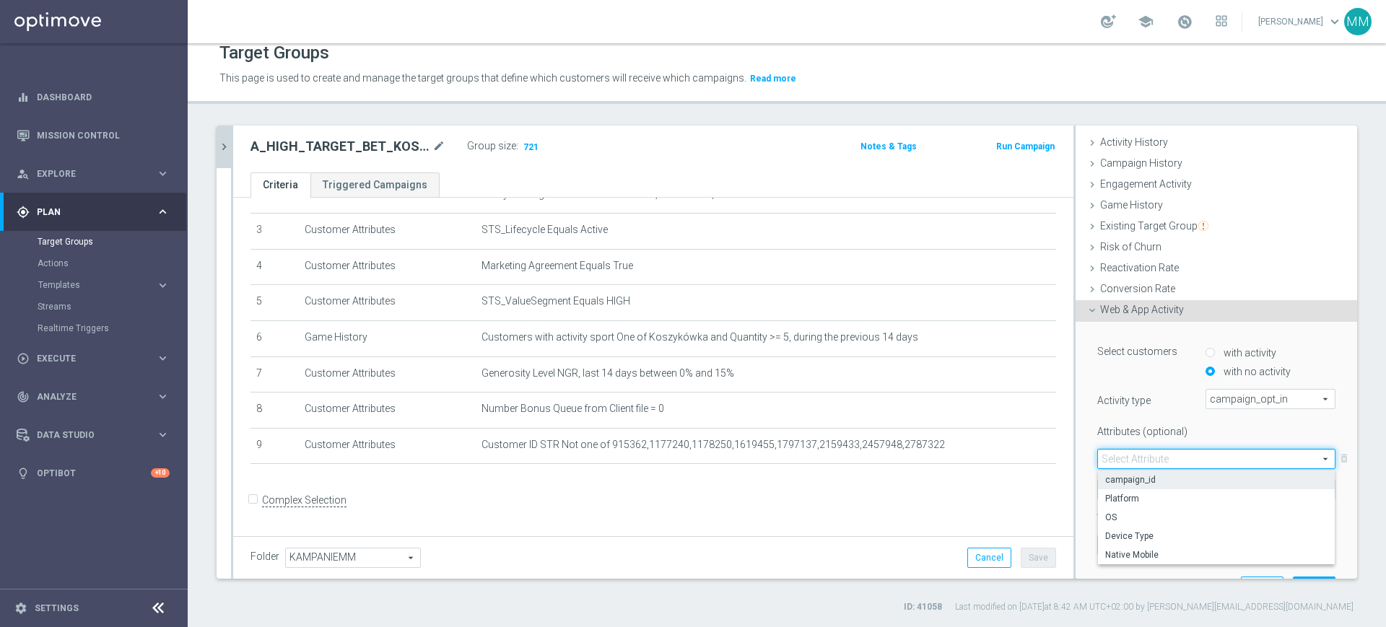
click at [1115, 479] on span "campaign_id" at bounding box center [1216, 480] width 222 height 12
type input "campaign_id"
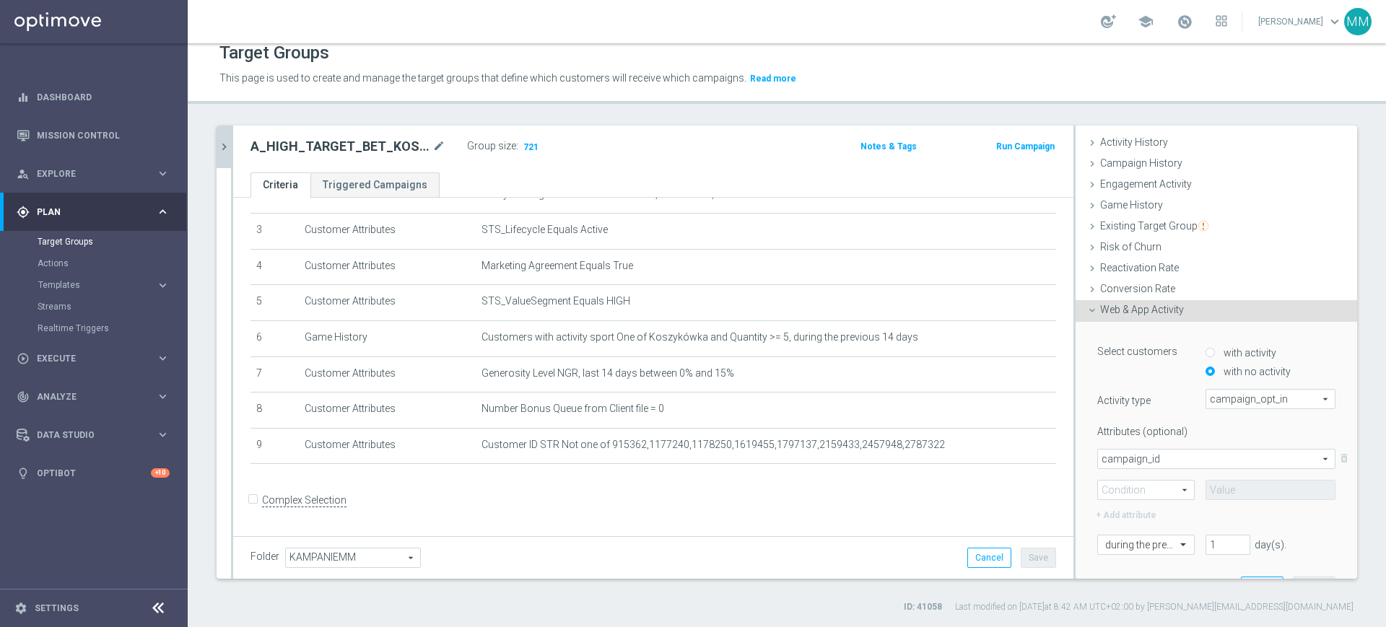
drag, startPoint x: 1122, startPoint y: 486, endPoint x: 1126, endPoint y: 496, distance: 11.0
click at [1122, 486] on span at bounding box center [1146, 490] width 96 height 19
click at [1128, 507] on span "=" at bounding box center [1146, 511] width 82 height 12
type input "="
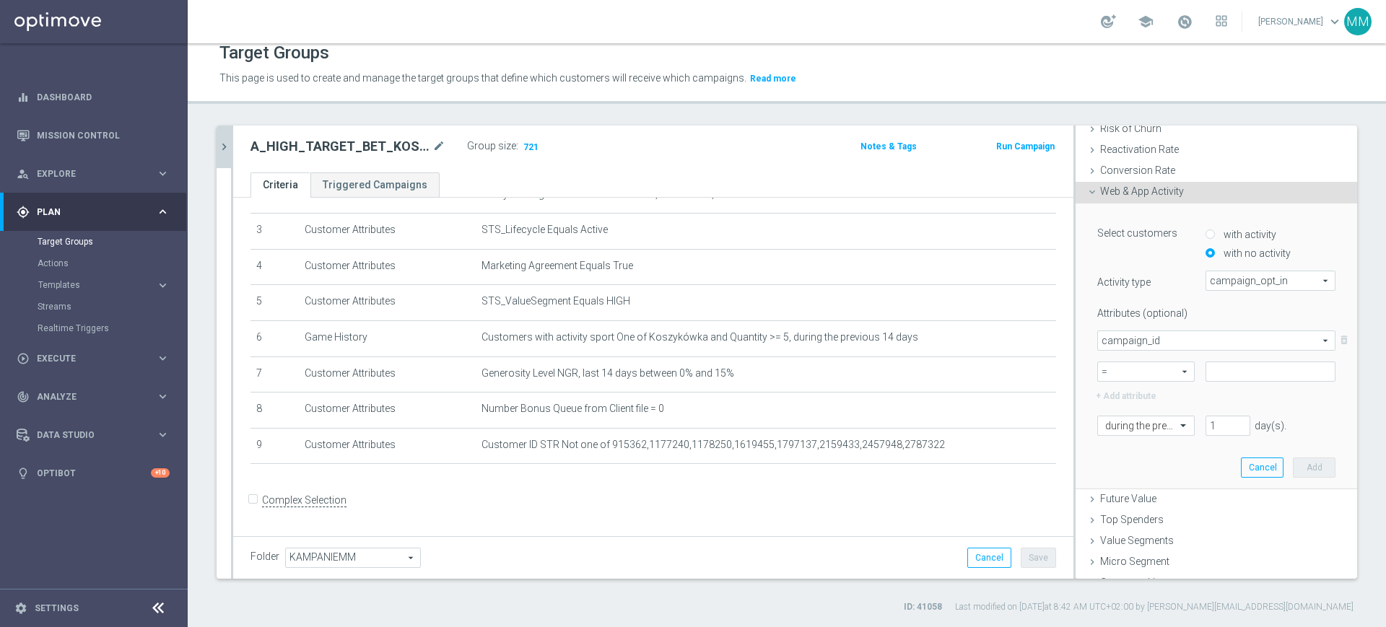
scroll to position [223, 0]
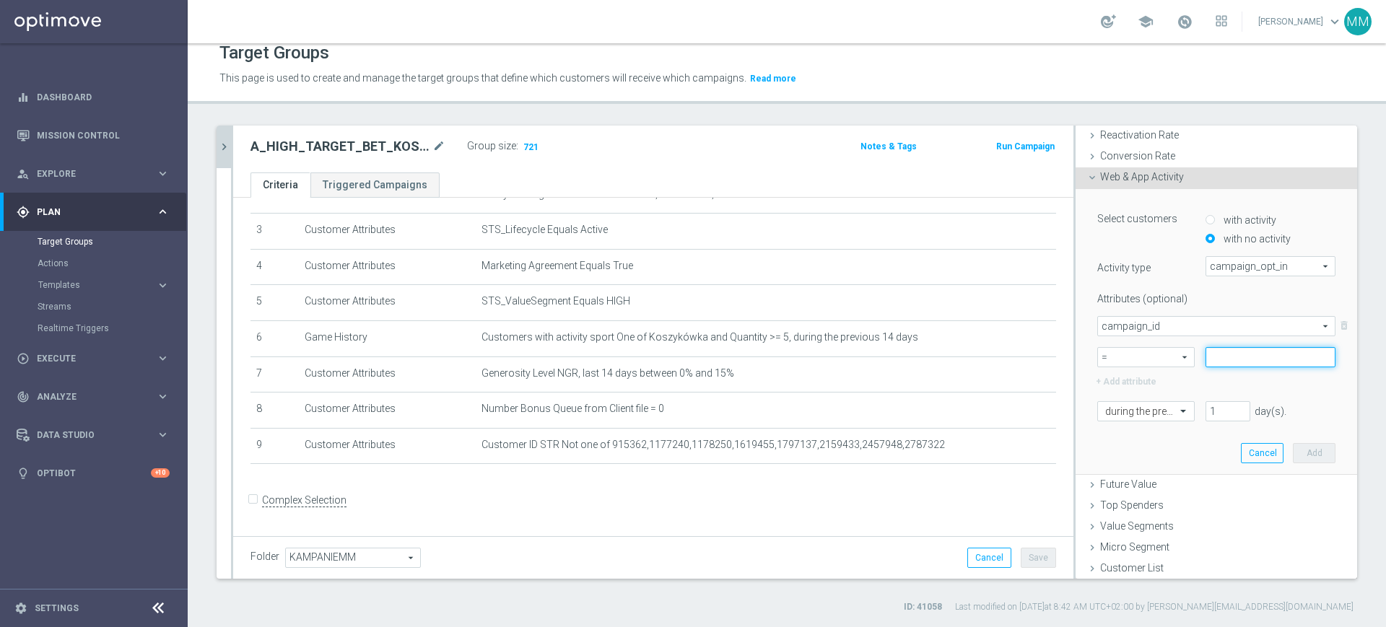
click at [1205, 357] on input at bounding box center [1270, 357] width 130 height 20
paste input "175856"
type input "175856"
click at [1176, 412] on span at bounding box center [1185, 410] width 18 height 13
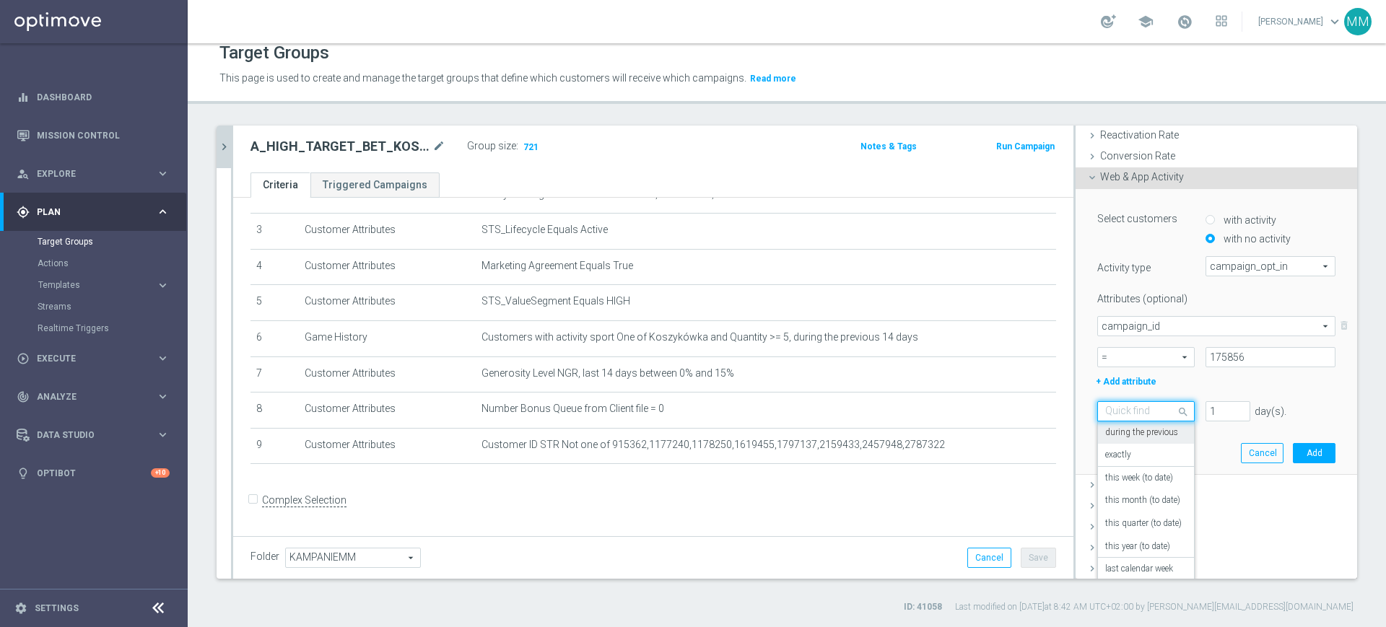
click at [1147, 429] on label "during the previous" at bounding box center [1141, 433] width 73 height 12
click at [1176, 412] on span at bounding box center [1185, 410] width 18 height 19
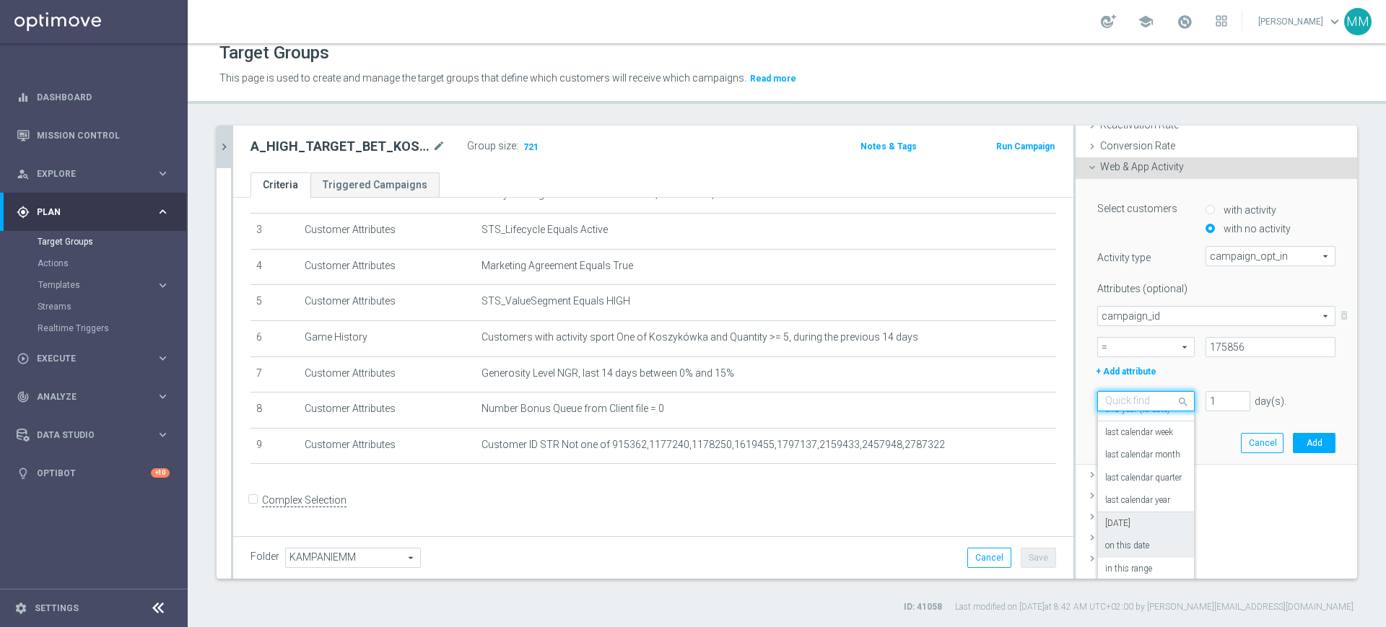
scroll to position [237, 0]
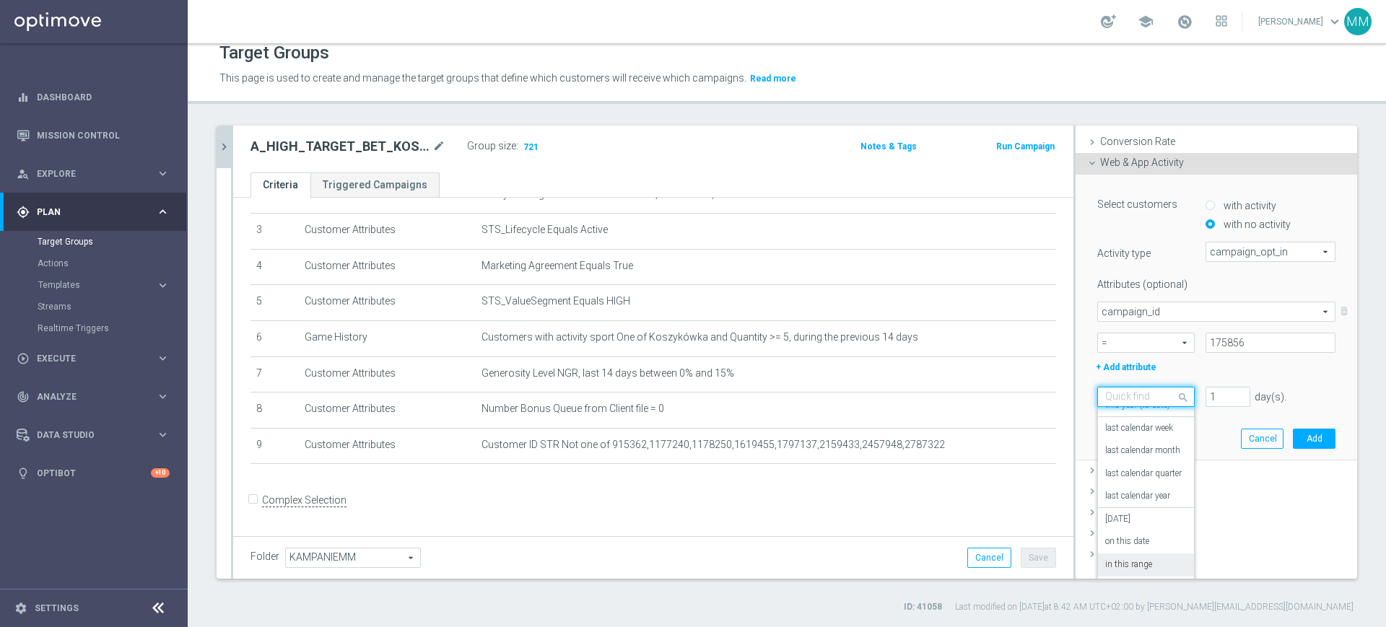
click at [1133, 574] on div "exactly this week (to date) this month (to date) this quarter (to date) this ye…" at bounding box center [1146, 493] width 96 height 173
click at [1132, 572] on div "in this range" at bounding box center [1146, 565] width 82 height 23
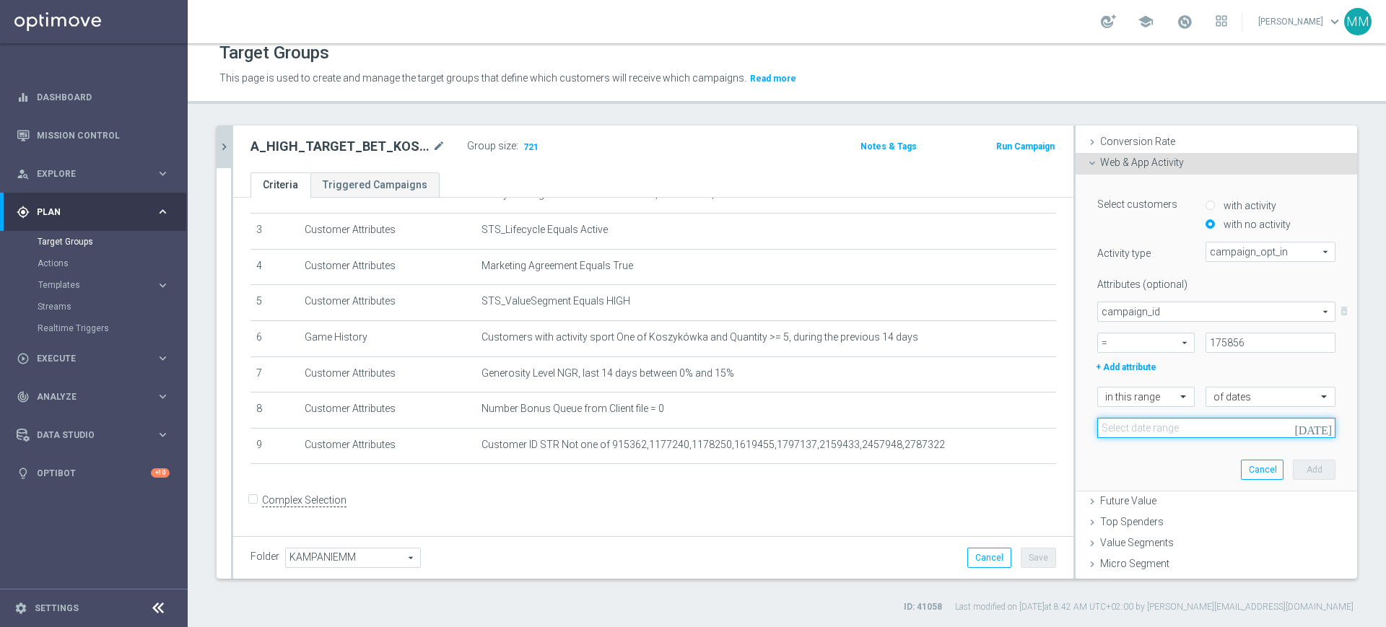
click at [1137, 430] on input at bounding box center [1216, 428] width 238 height 20
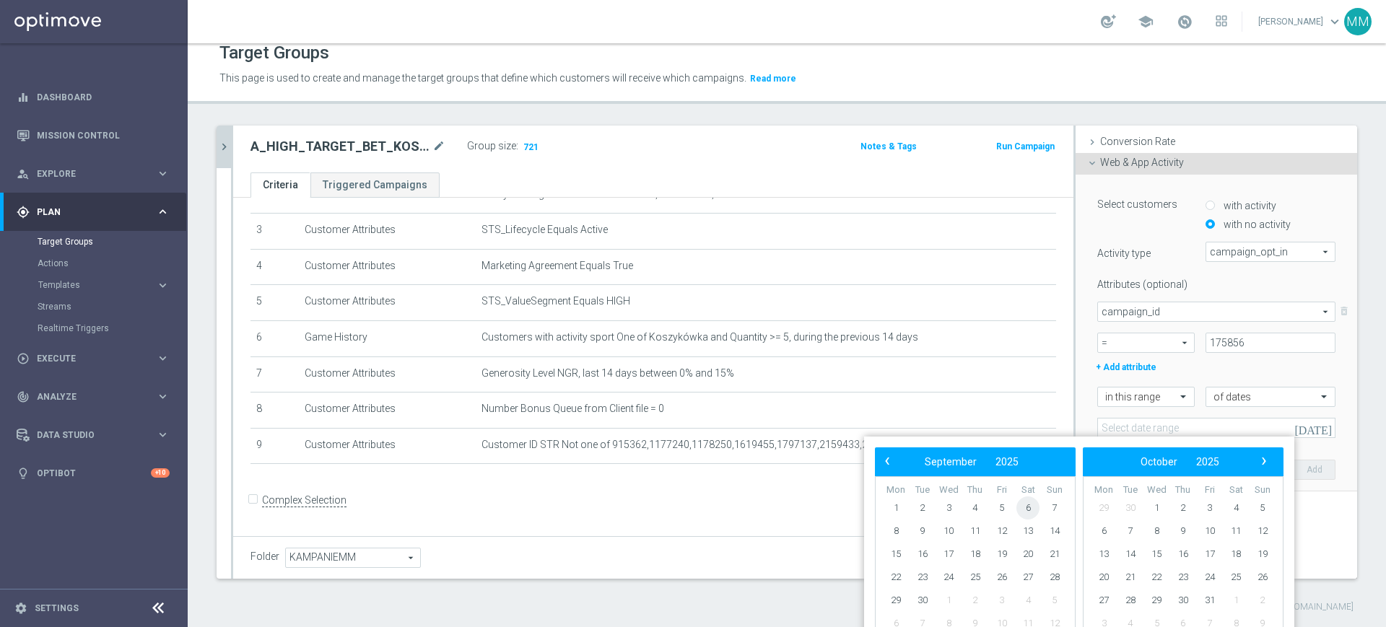
click at [1026, 507] on span "6" at bounding box center [1027, 508] width 23 height 23
click at [1056, 507] on span "7" at bounding box center [1054, 508] width 23 height 23
type input "[DATE] - [DATE]"
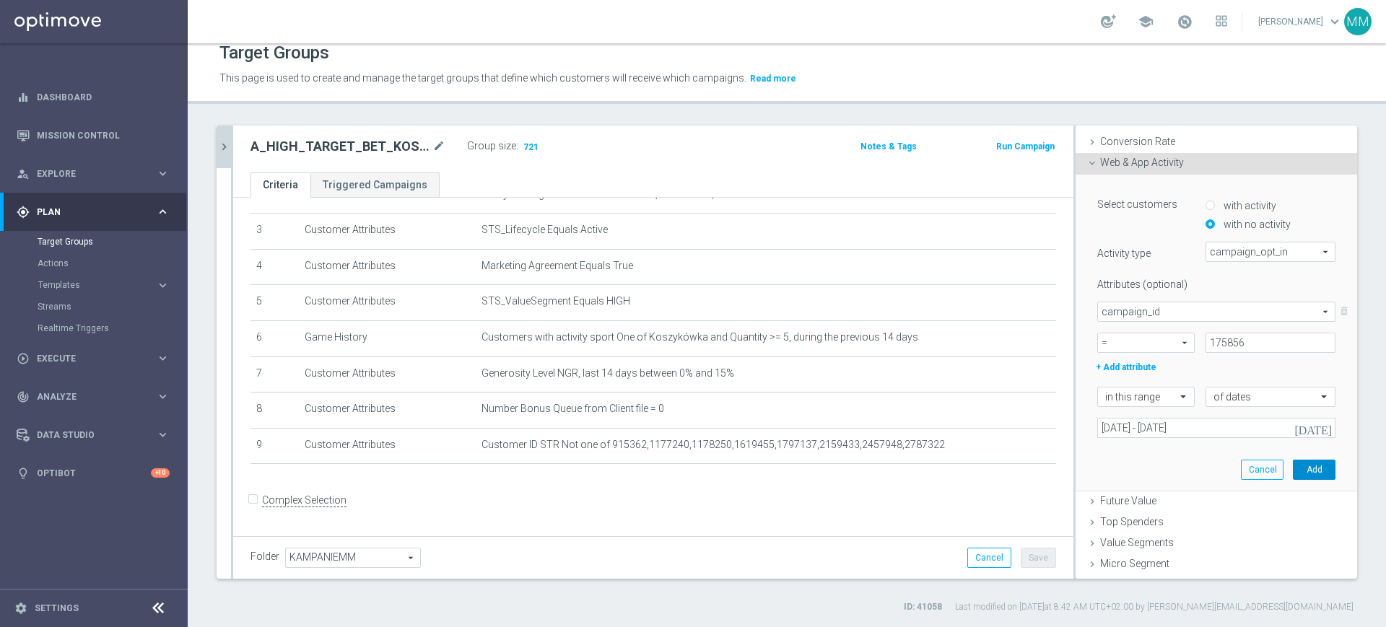
click at [1293, 464] on button "Add" at bounding box center [1314, 470] width 43 height 20
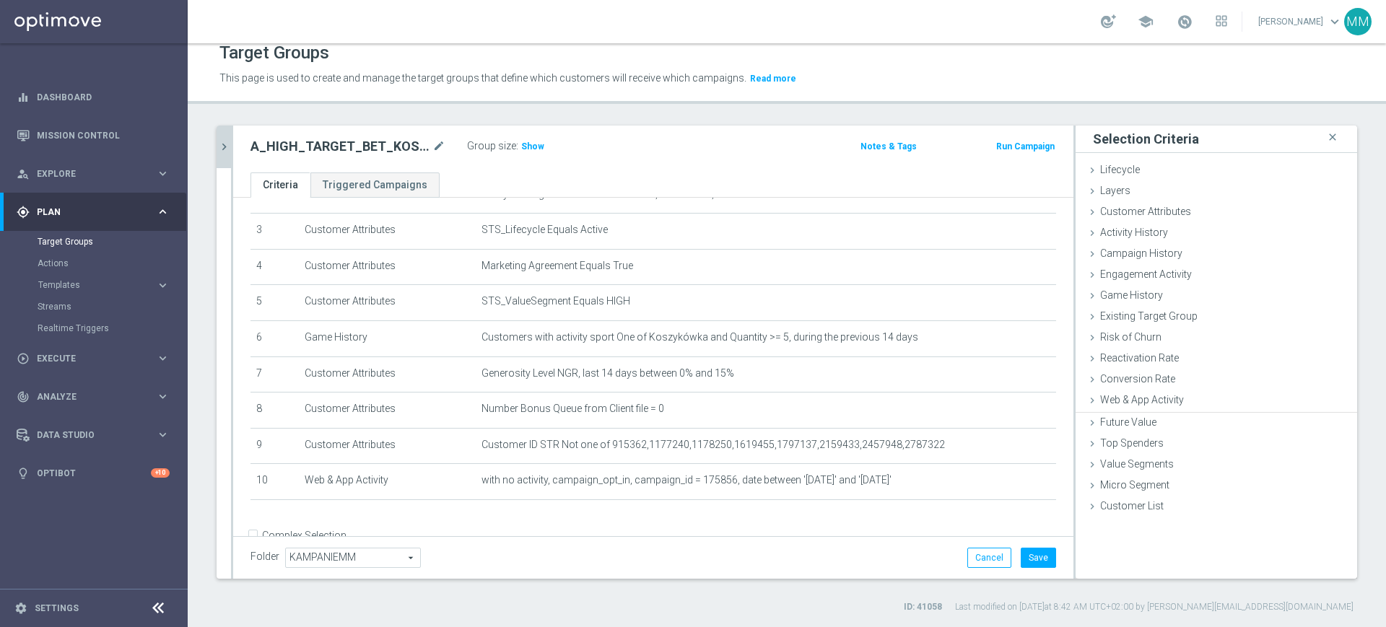
scroll to position [0, 0]
click at [536, 146] on span "Show" at bounding box center [532, 146] width 23 height 10
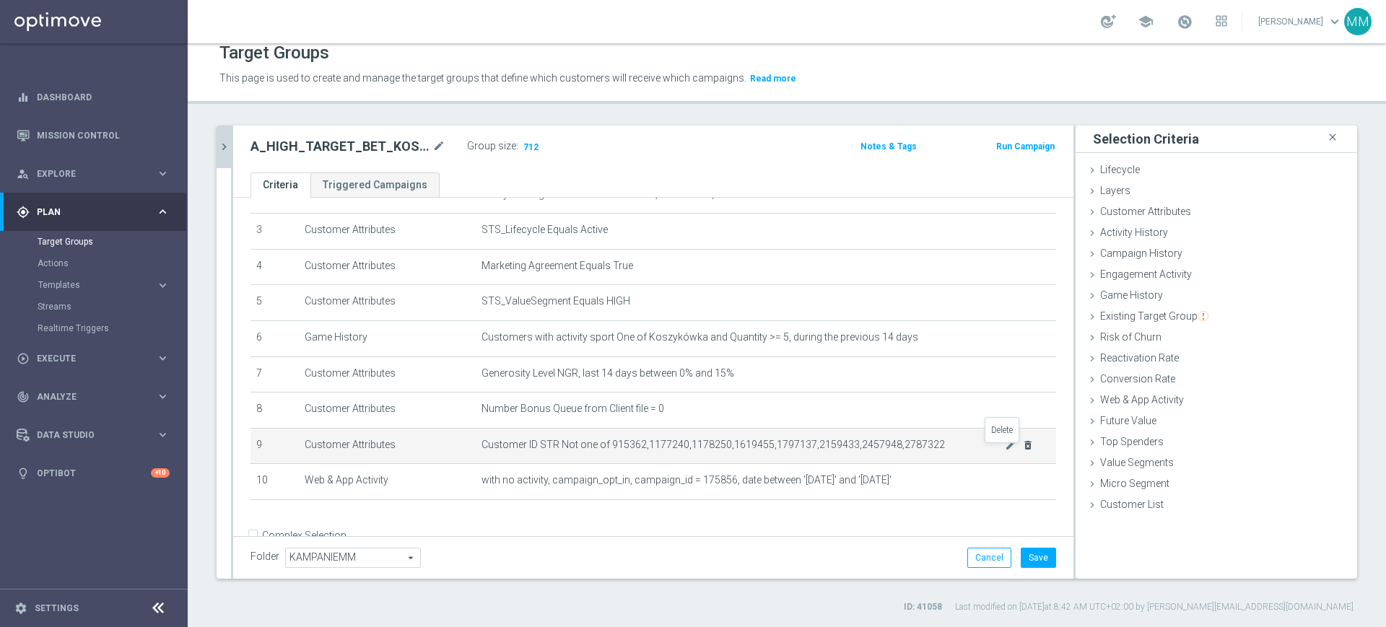
click at [1022, 451] on icon "delete_forever" at bounding box center [1028, 446] width 12 height 12
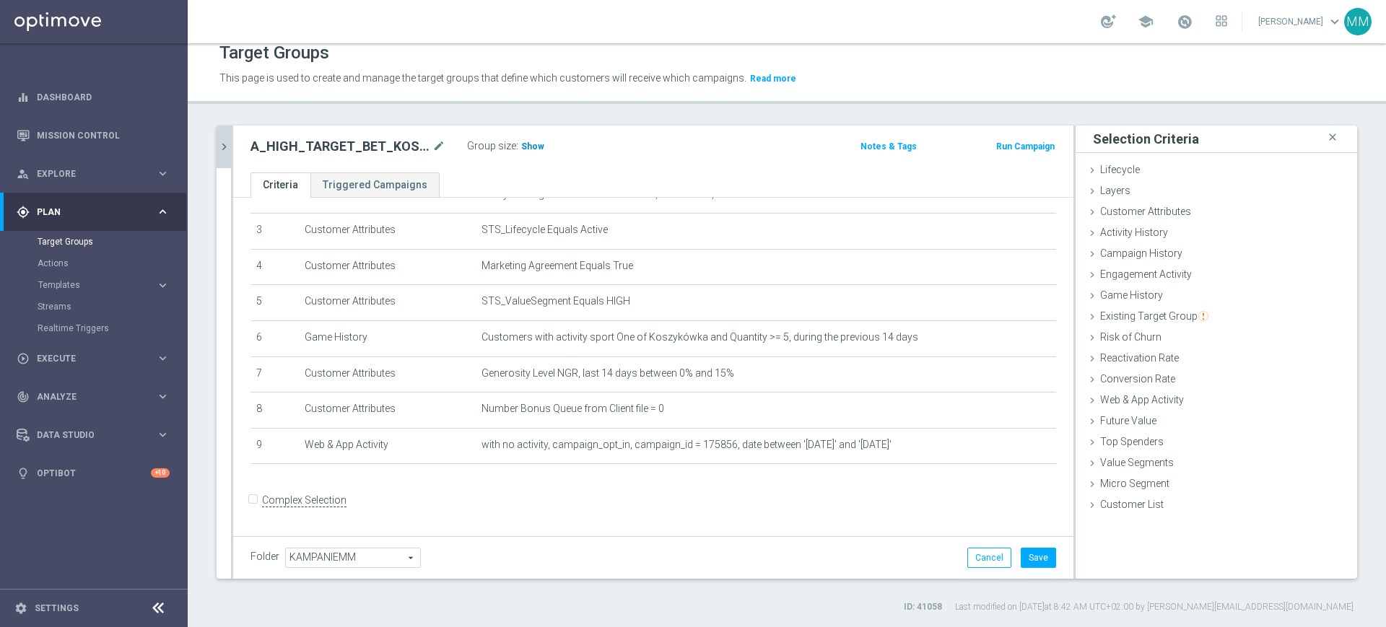
click at [532, 147] on span "Show" at bounding box center [532, 146] width 23 height 10
click at [1026, 553] on button "Save" at bounding box center [1037, 558] width 35 height 20
click at [222, 151] on icon "chevron_right" at bounding box center [224, 147] width 14 height 14
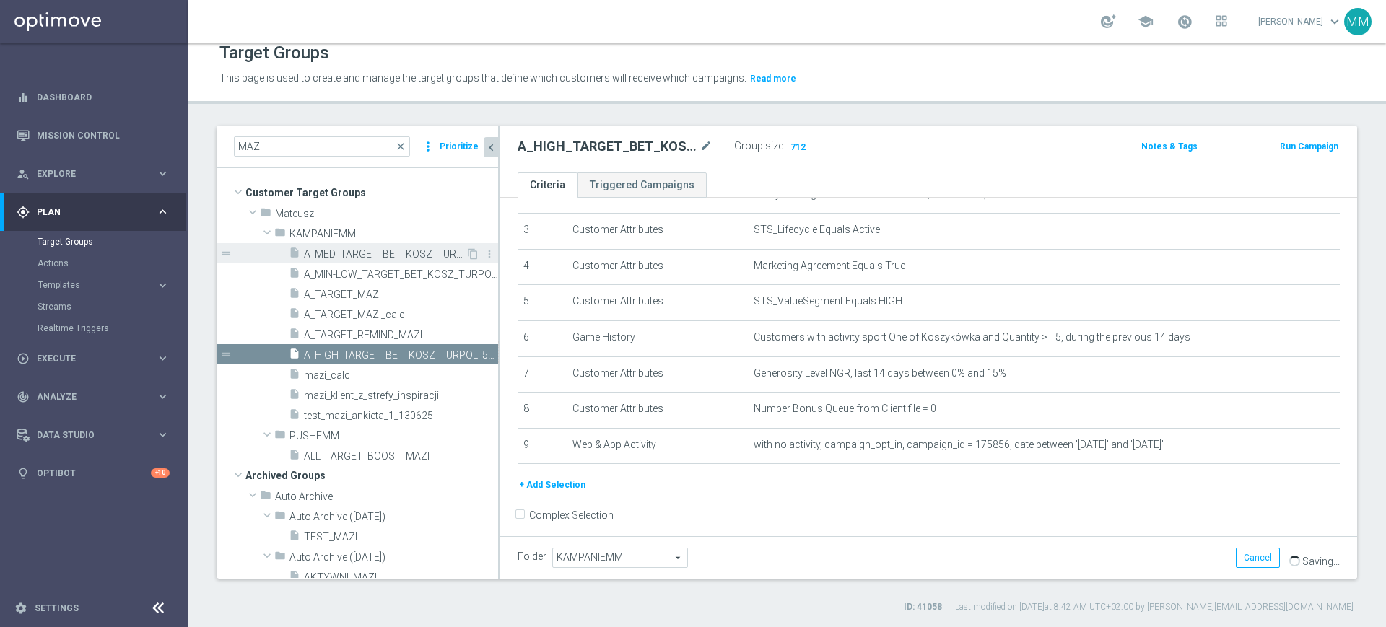
click at [410, 256] on span "A_MED_TARGET_BET_KOSZ_TURPOL_50DO50_090925" at bounding box center [385, 254] width 162 height 12
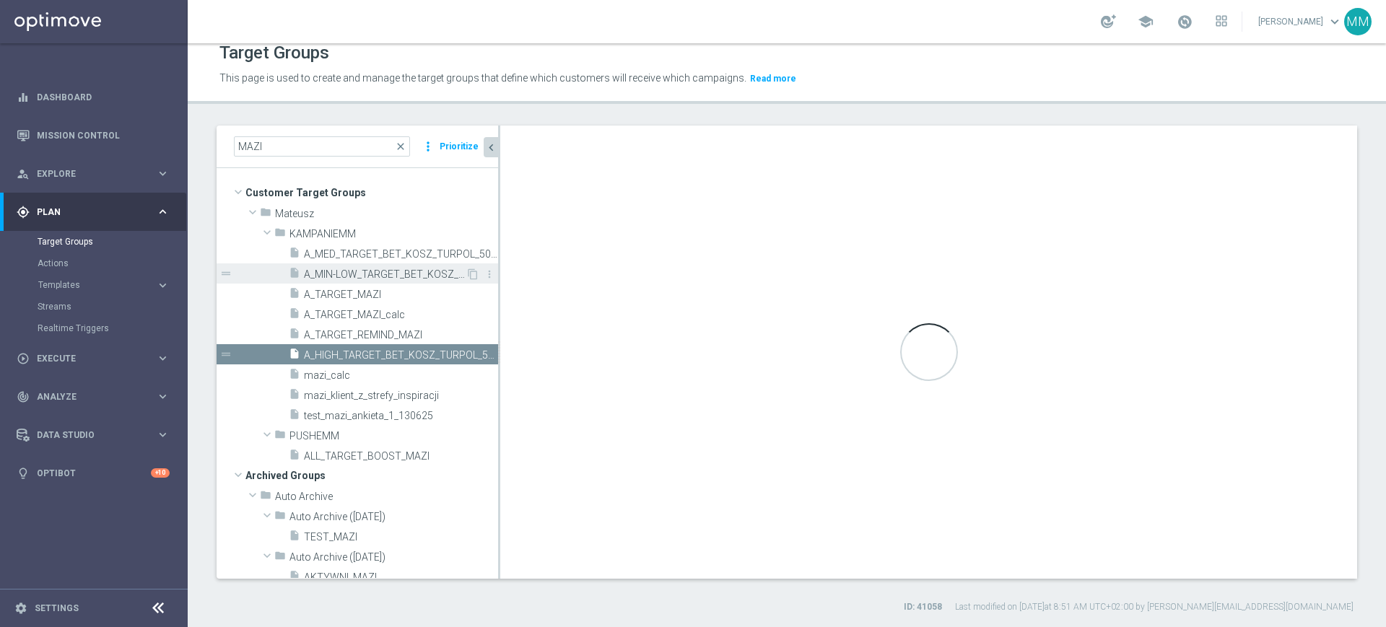
click at [386, 265] on div "insert_drive_file A_MIN-LOW_TARGET_BET_KOSZ_TURPOL_50DO30_090925" at bounding box center [377, 273] width 177 height 20
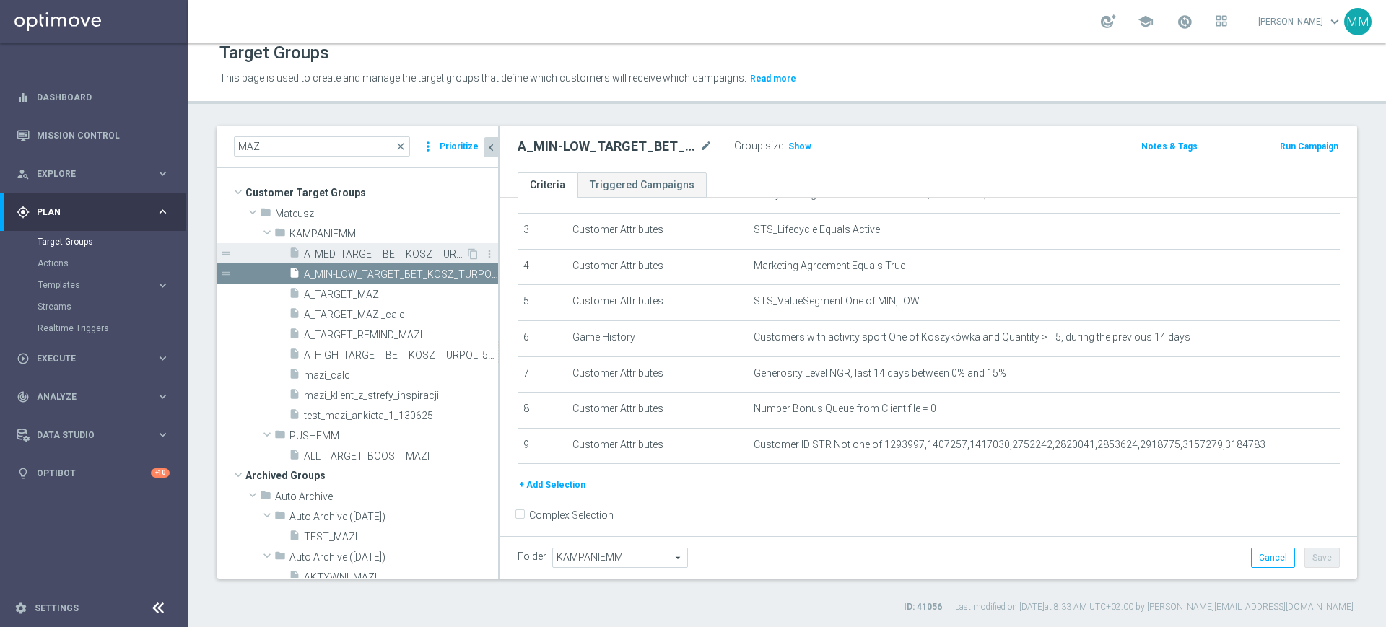
click at [381, 255] on span "A_MED_TARGET_BET_KOSZ_TURPOL_50DO50_090925" at bounding box center [385, 254] width 162 height 12
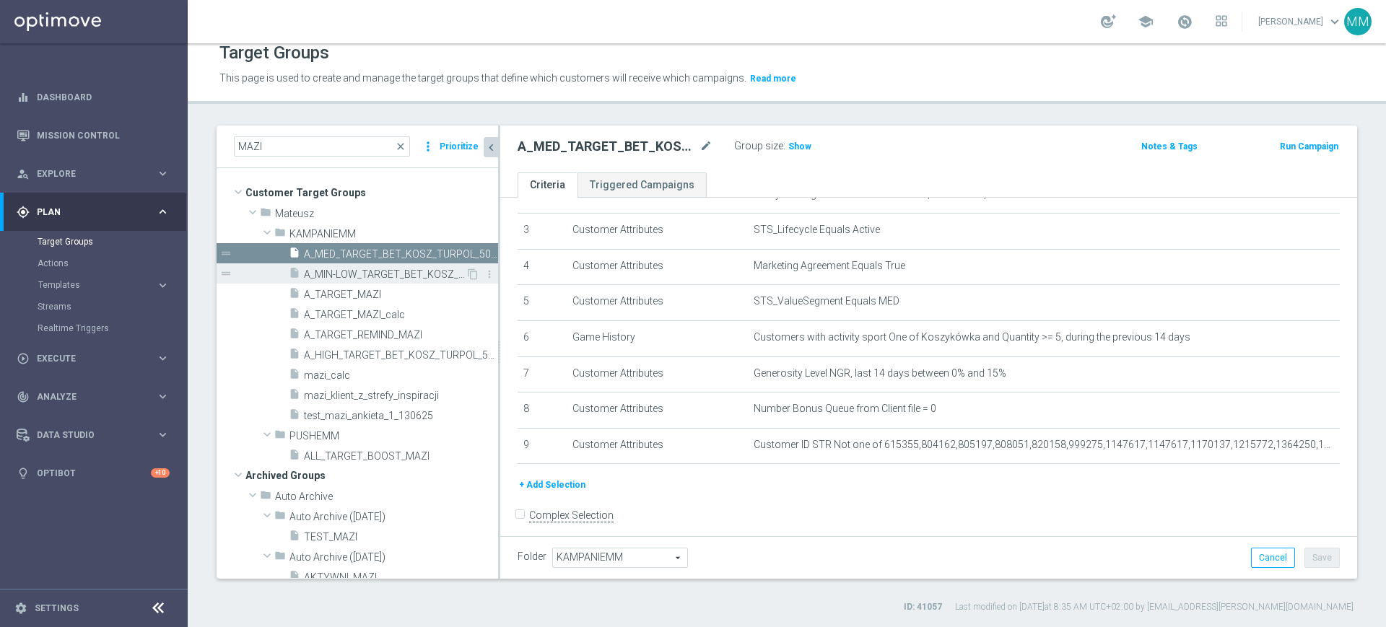
click at [381, 274] on span "A_MIN-LOW_TARGET_BET_KOSZ_TURPOL_50DO30_090925" at bounding box center [385, 274] width 162 height 12
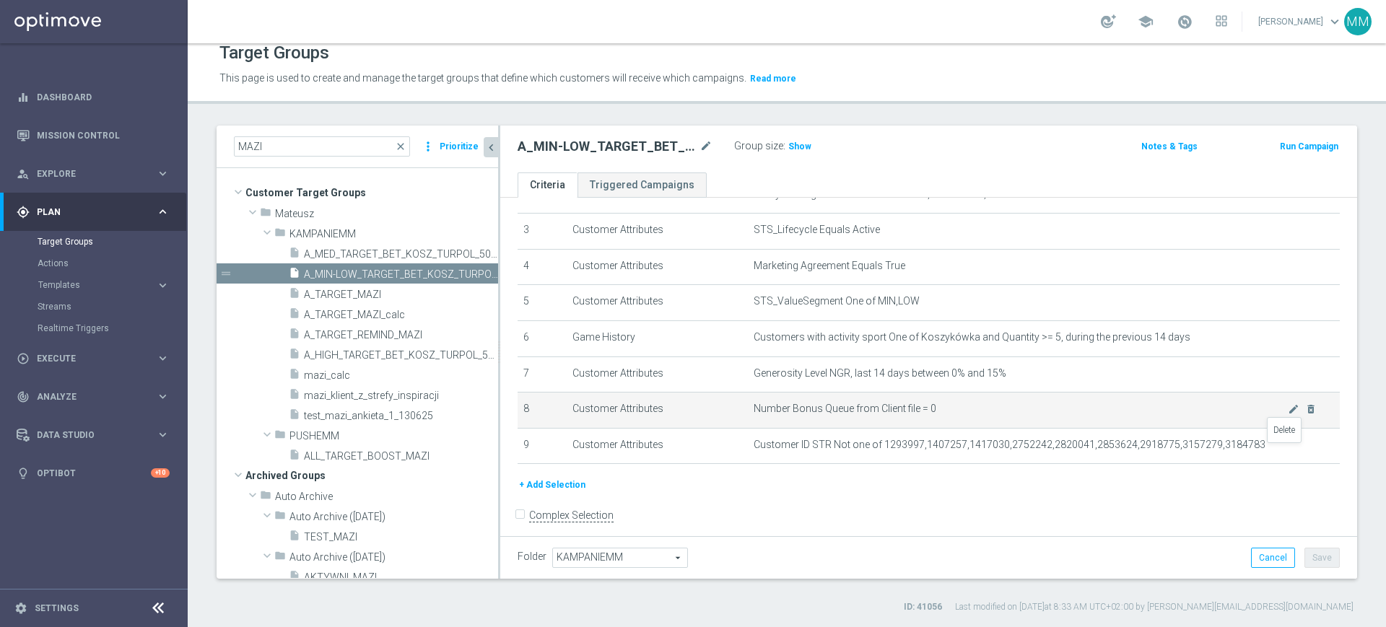
drag, startPoint x: 1286, startPoint y: 448, endPoint x: 1230, endPoint y: 422, distance: 62.0
click at [0, 0] on icon "delete_forever" at bounding box center [0, 0] width 0 height 0
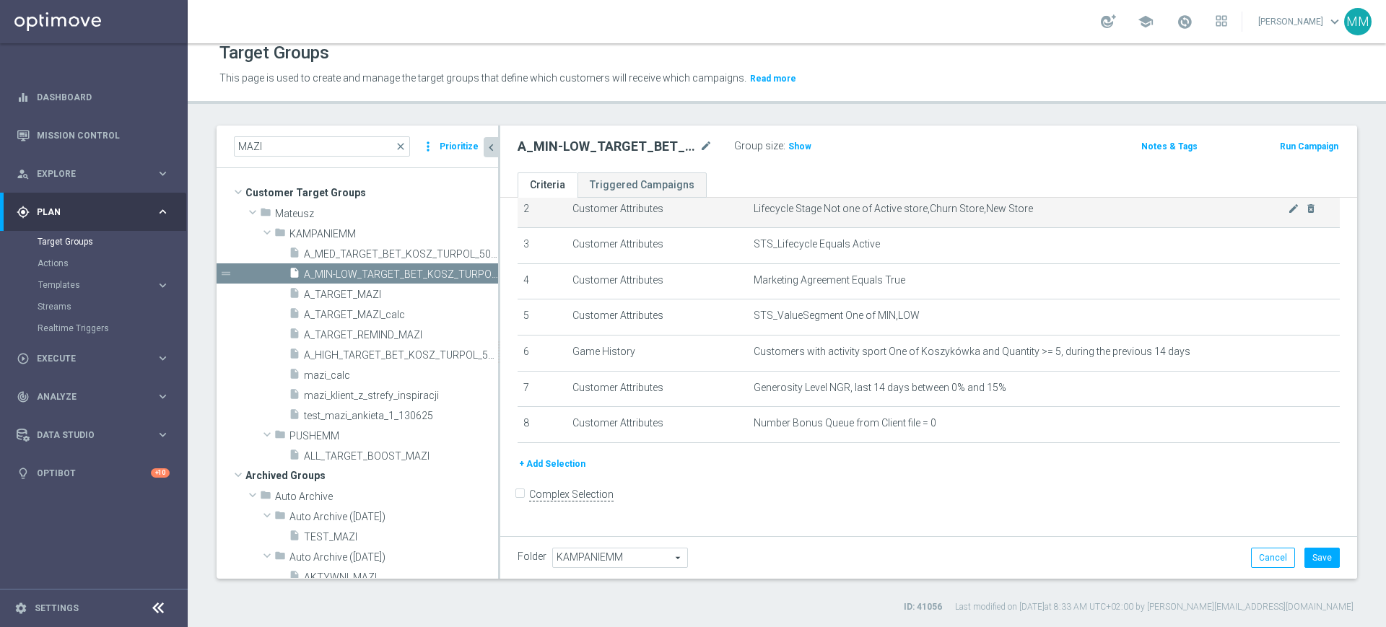
scroll to position [86, 0]
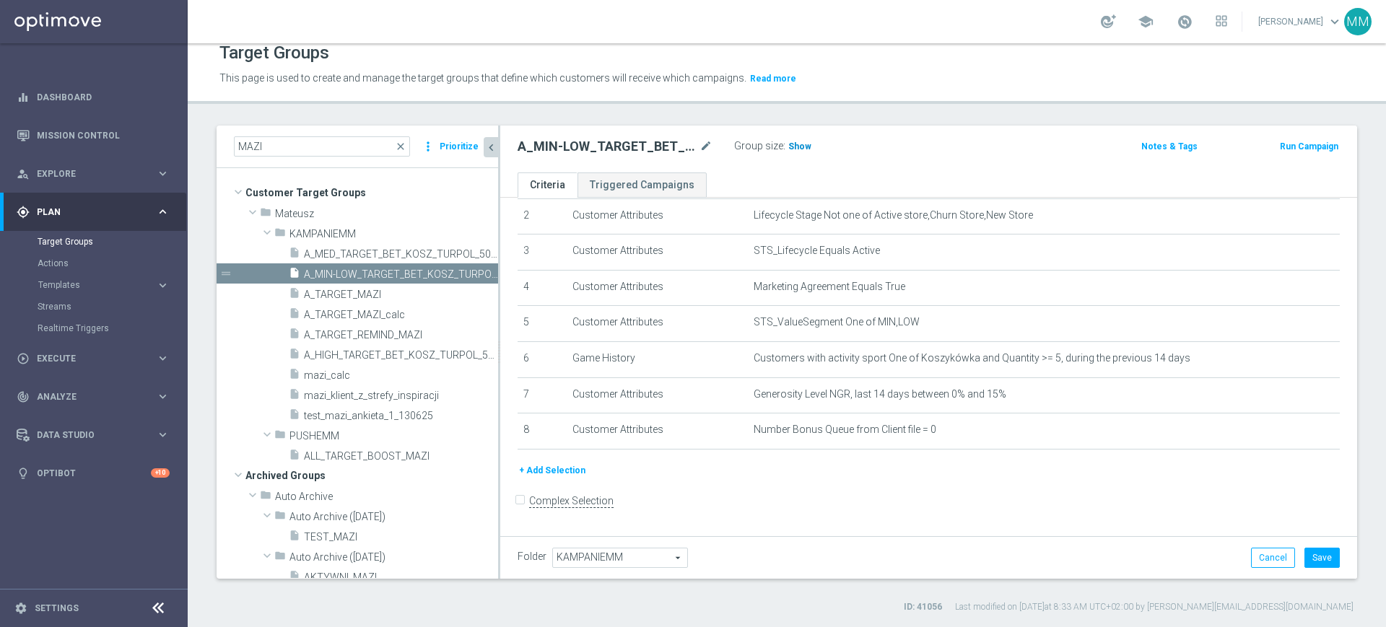
click at [789, 145] on span "Show" at bounding box center [799, 146] width 23 height 10
click at [552, 478] on button "+ Add Selection" at bounding box center [551, 471] width 69 height 16
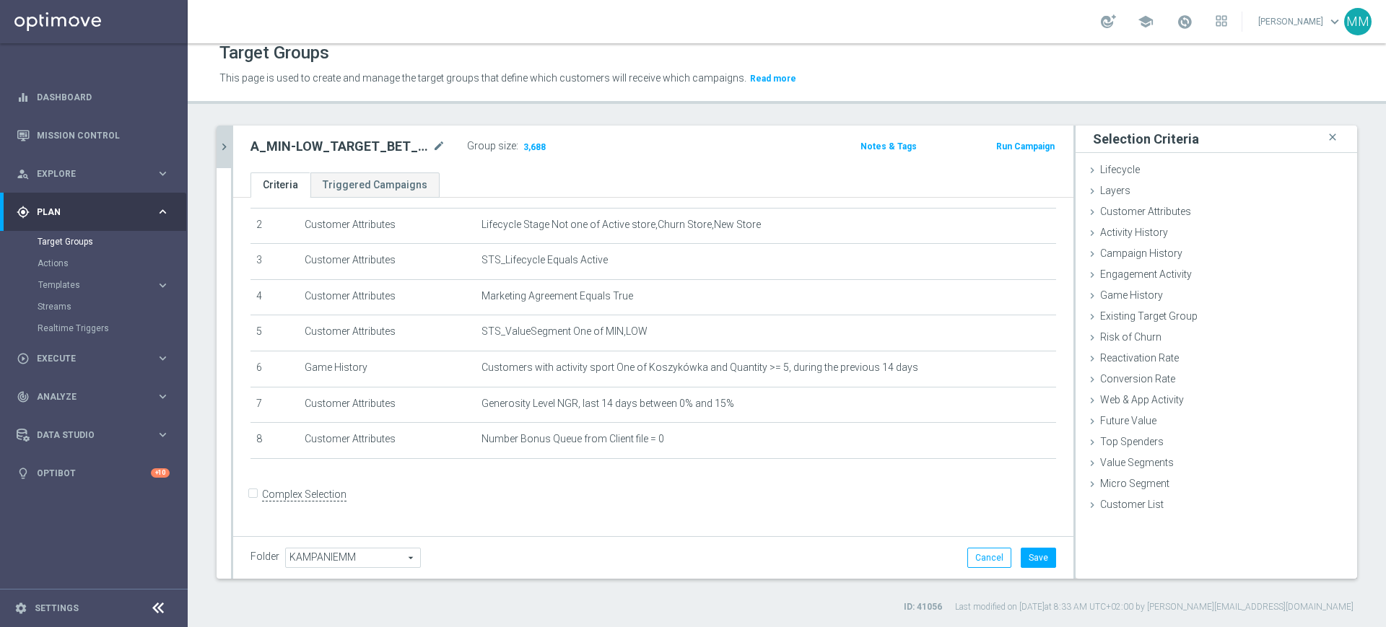
scroll to position [70, 0]
click at [1154, 398] on span "Web & App Activity" at bounding box center [1142, 400] width 84 height 12
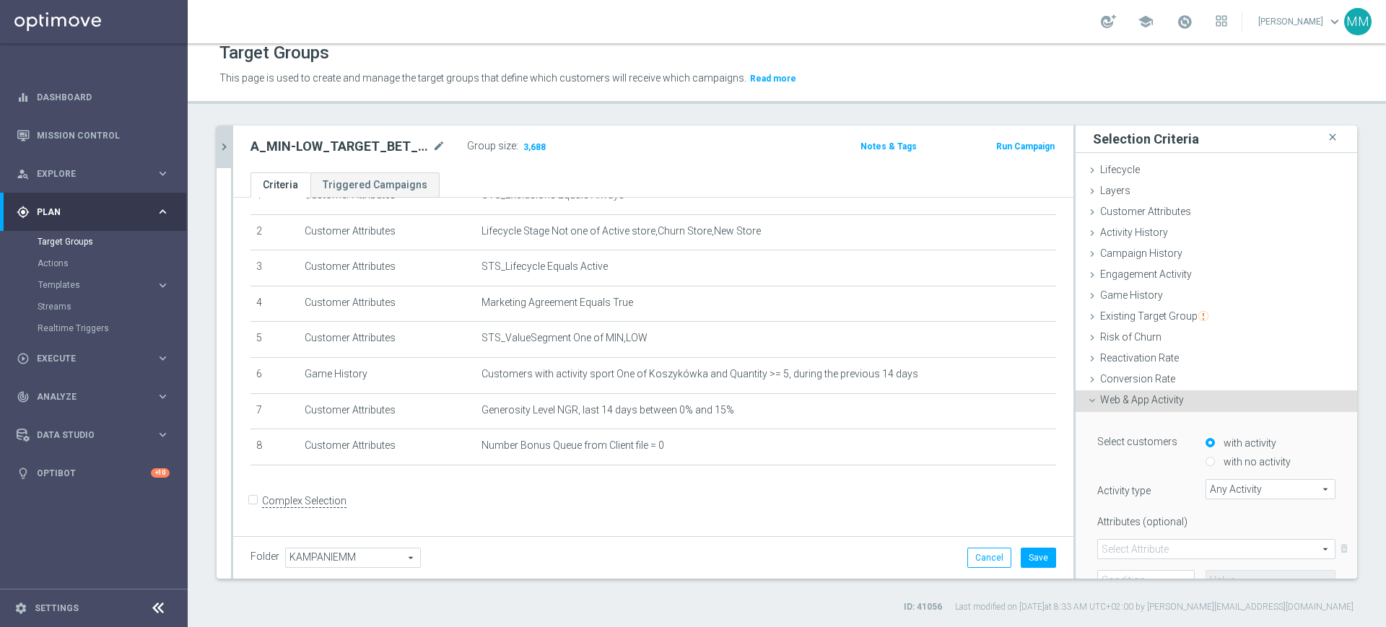
click at [1222, 452] on div "with no activity" at bounding box center [1270, 459] width 130 height 19
click at [1222, 458] on label "with no activity" at bounding box center [1255, 461] width 71 height 13
click at [1215, 458] on input "with no activity" at bounding box center [1209, 462] width 9 height 9
radio input "true"
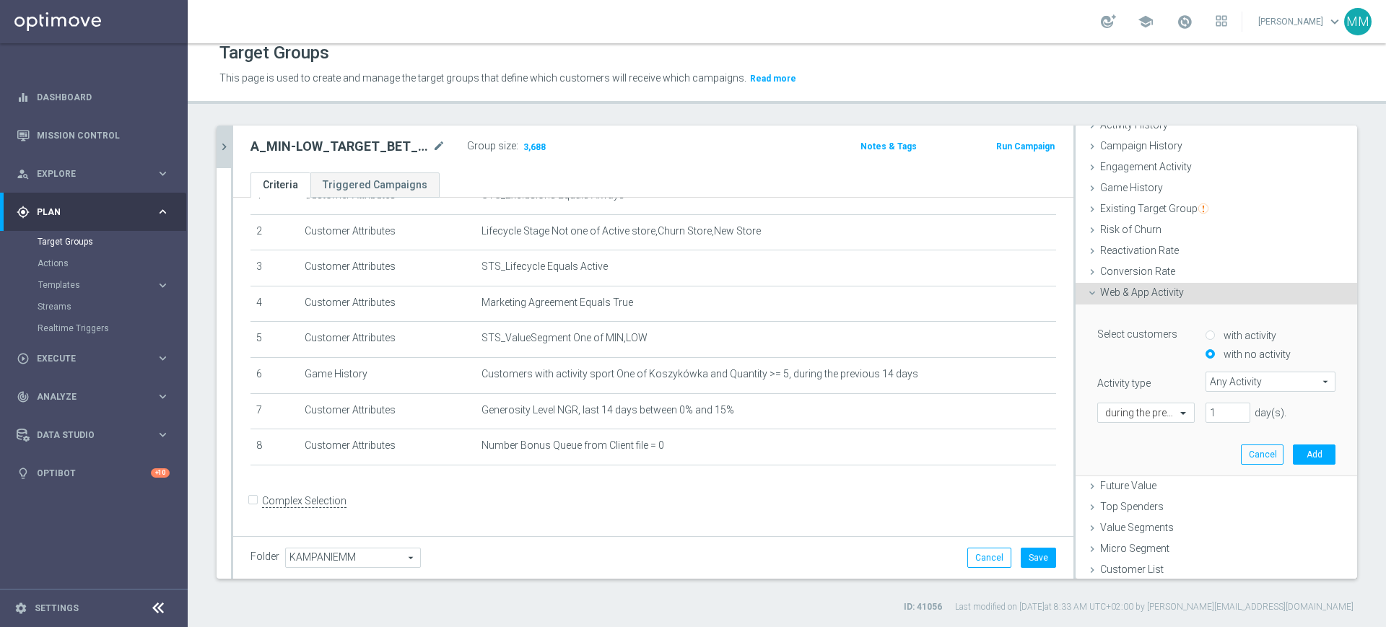
scroll to position [109, 0]
click at [1220, 381] on span "Any Activity" at bounding box center [1270, 380] width 128 height 19
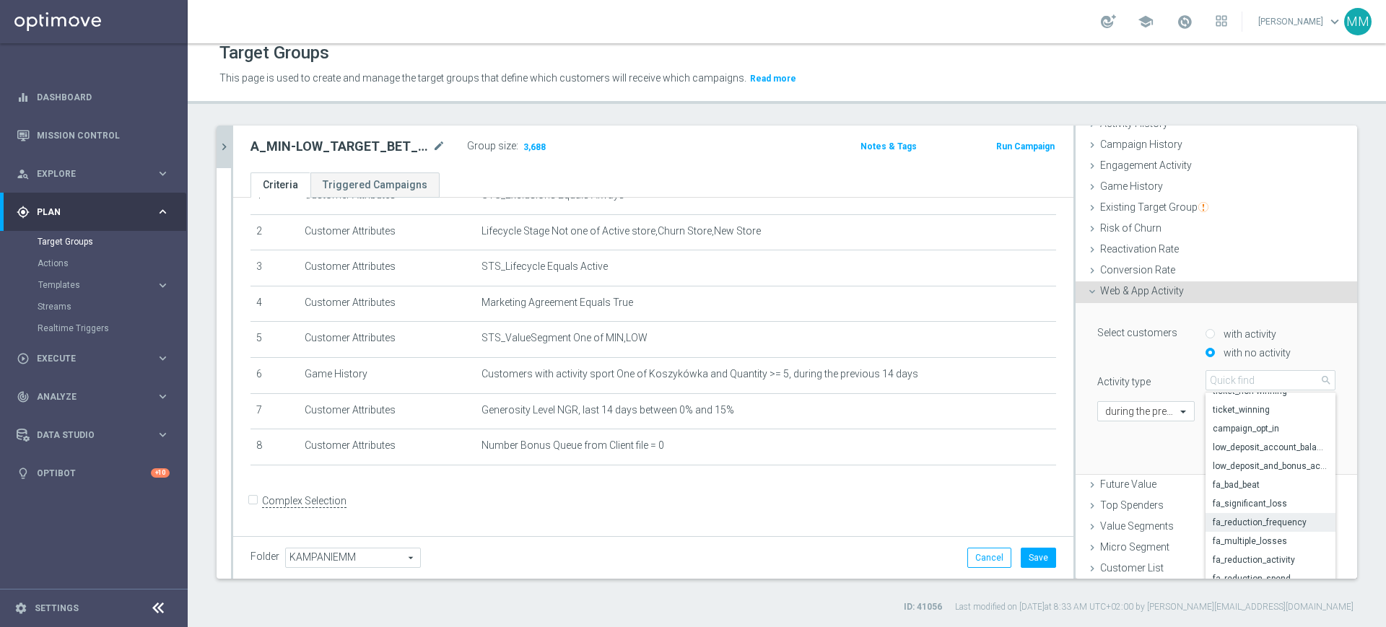
scroll to position [84, 0]
click at [1249, 516] on span "campaign_opt_in" at bounding box center [1269, 522] width 115 height 12
type input "campaign_opt_in"
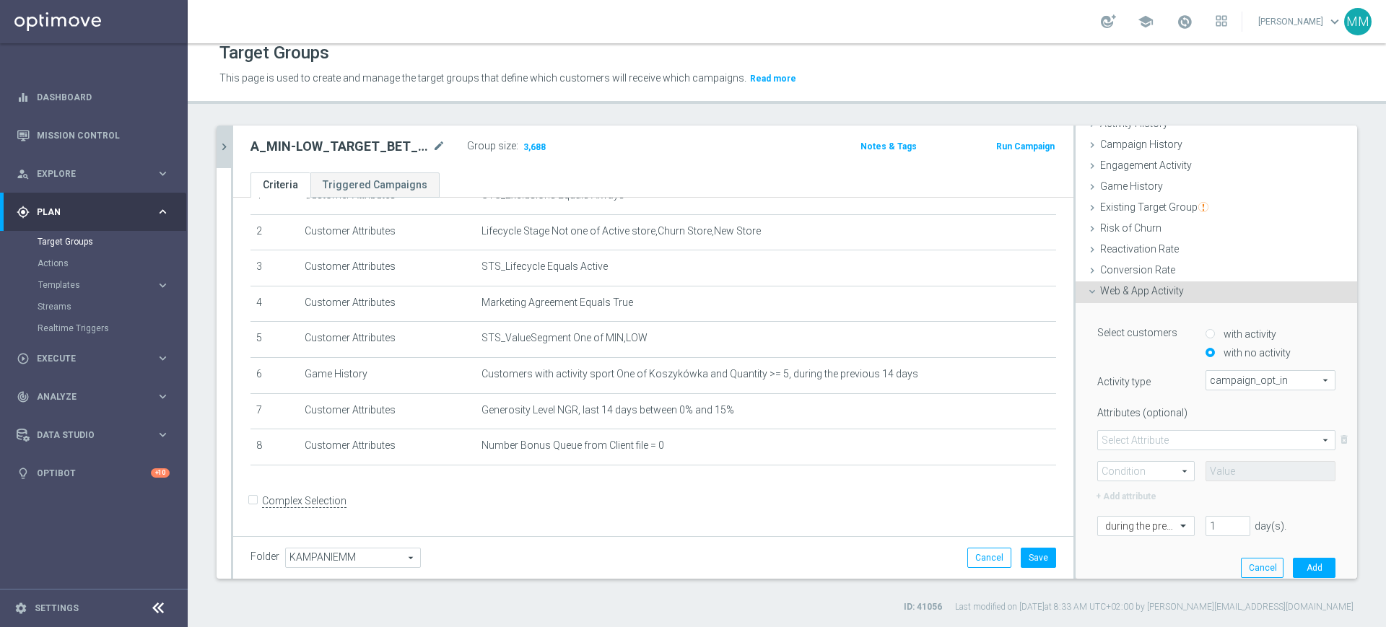
click at [1163, 431] on span at bounding box center [1216, 440] width 237 height 19
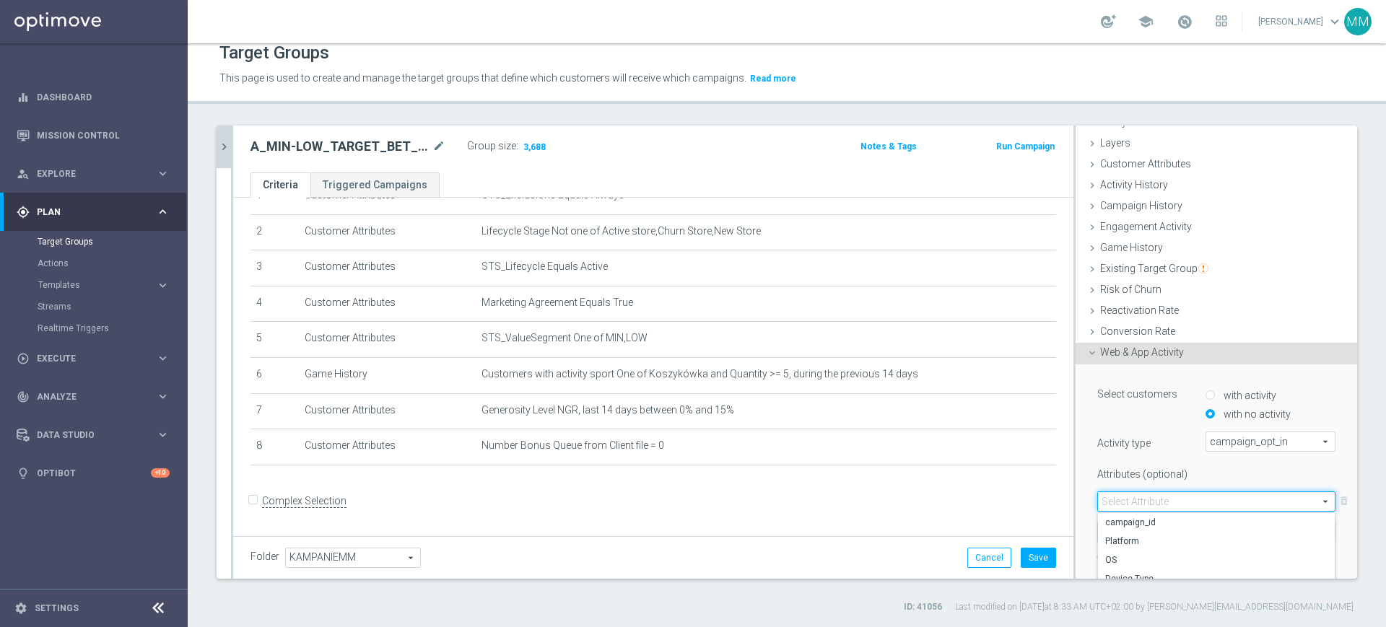
scroll to position [19, 0]
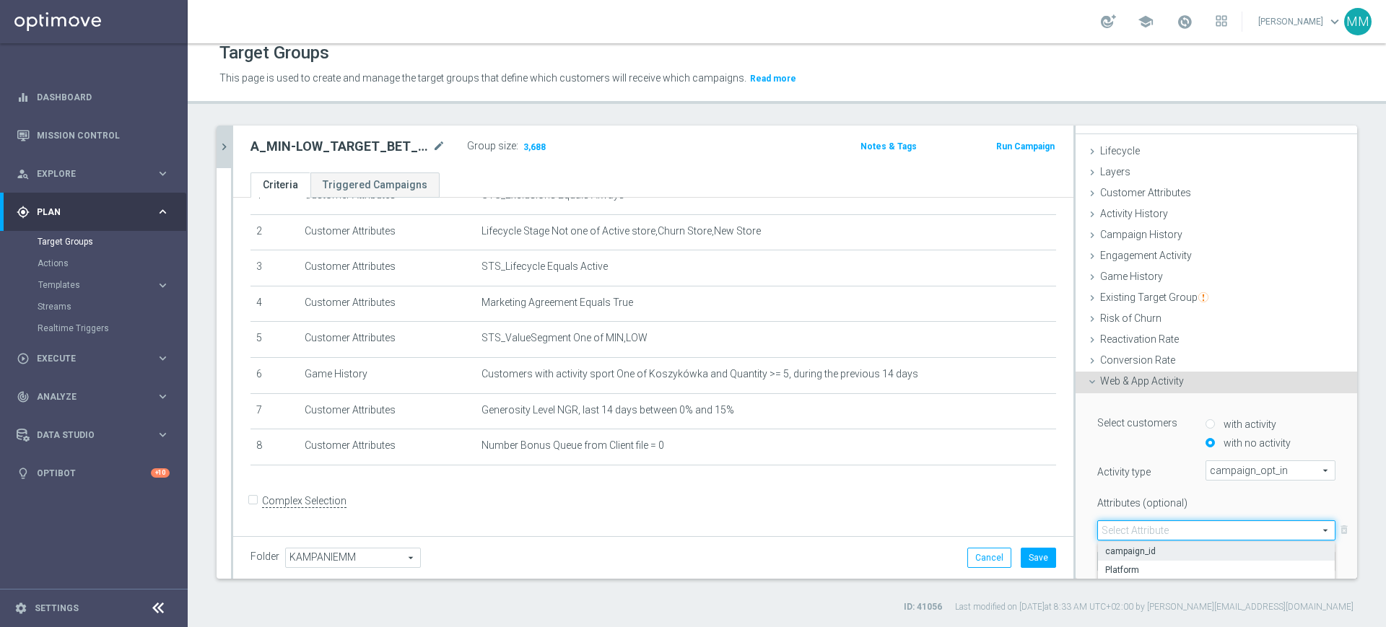
click at [1148, 551] on span "campaign_id" at bounding box center [1216, 552] width 222 height 12
type input "campaign_id"
click at [1143, 551] on div "campaign_id campaign_id arrow_drop_down search delete_forever Condition arrow_d…" at bounding box center [1216, 546] width 238 height 52
click at [1142, 560] on span at bounding box center [1146, 561] width 96 height 19
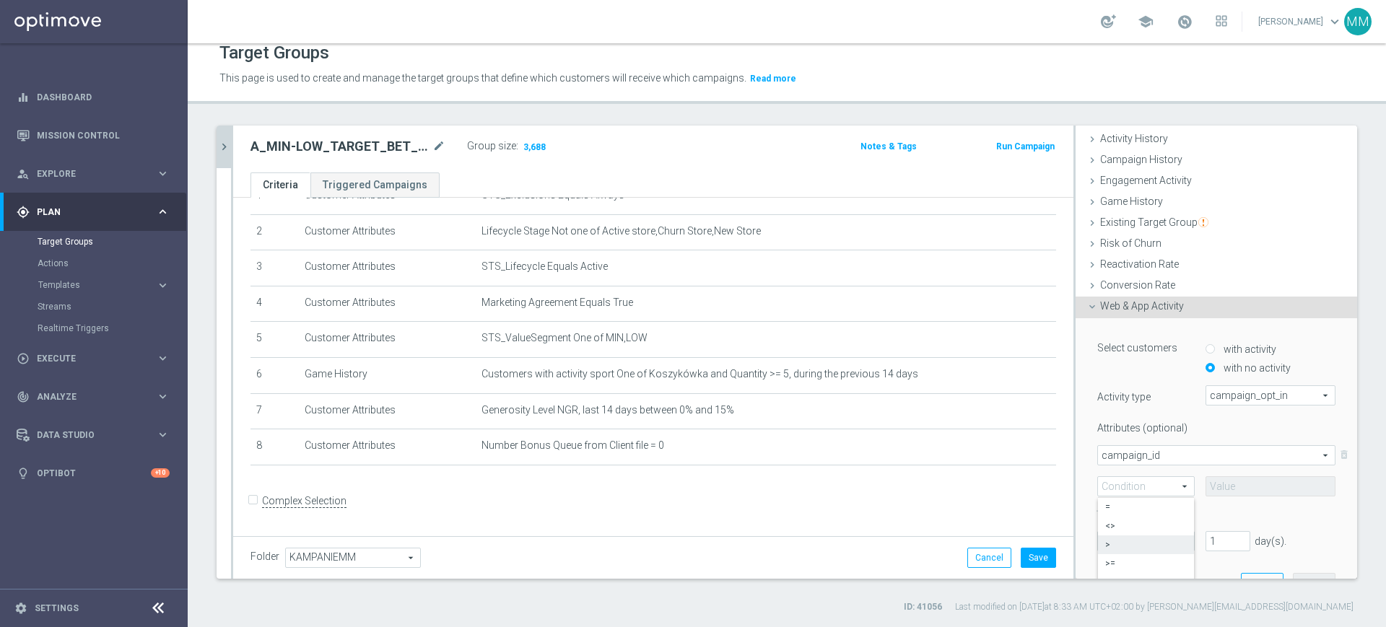
scroll to position [199, 0]
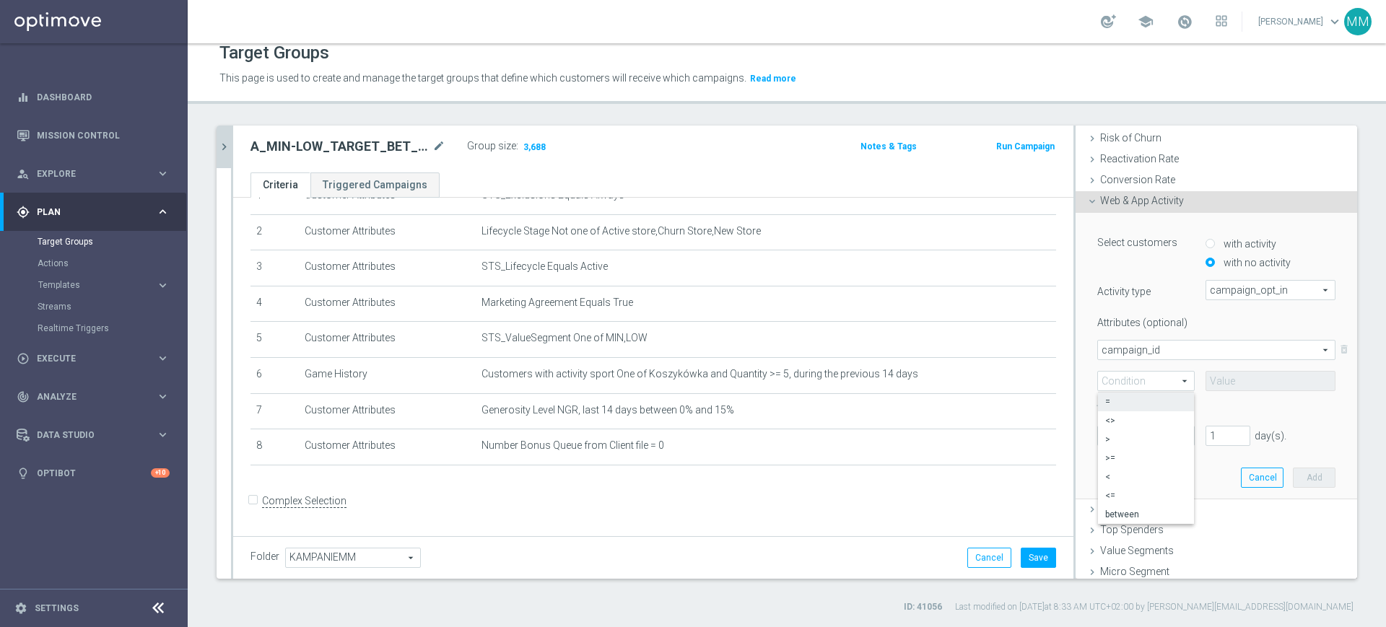
click at [1140, 401] on span "=" at bounding box center [1146, 402] width 82 height 12
type input "="
click at [1144, 432] on div at bounding box center [1146, 435] width 96 height 13
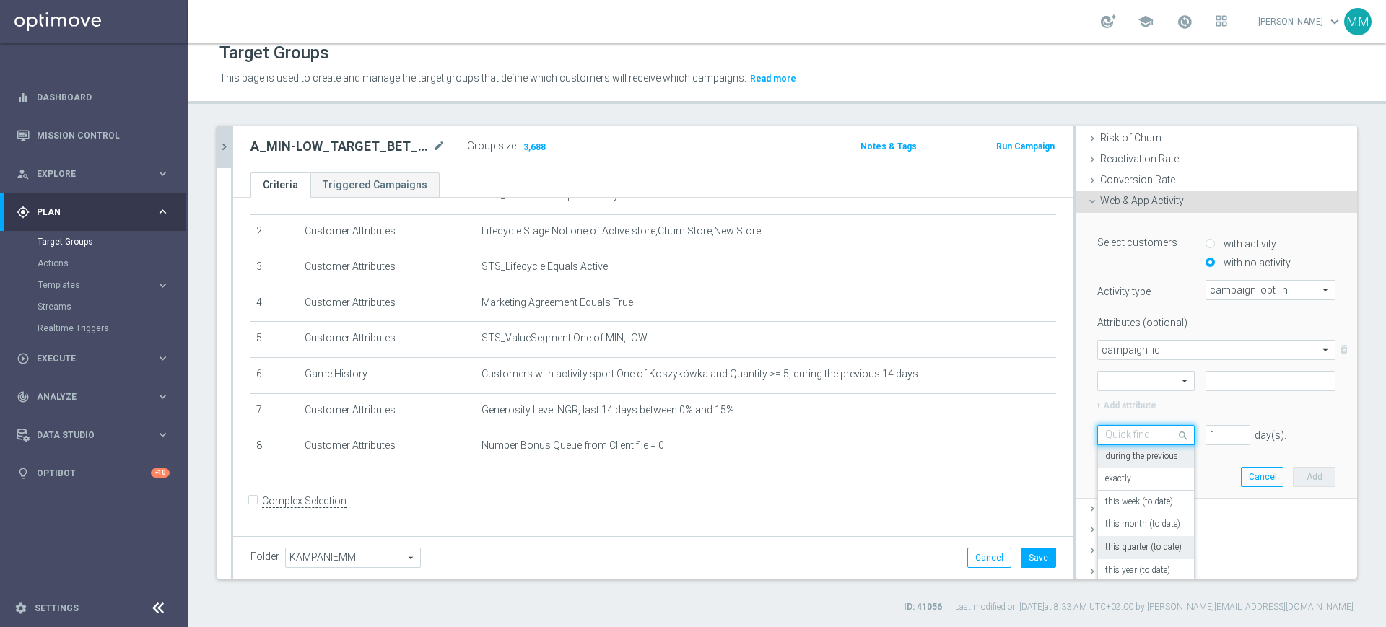
scroll to position [127, 0]
click at [1132, 569] on div "on this date" at bounding box center [1146, 580] width 82 height 23
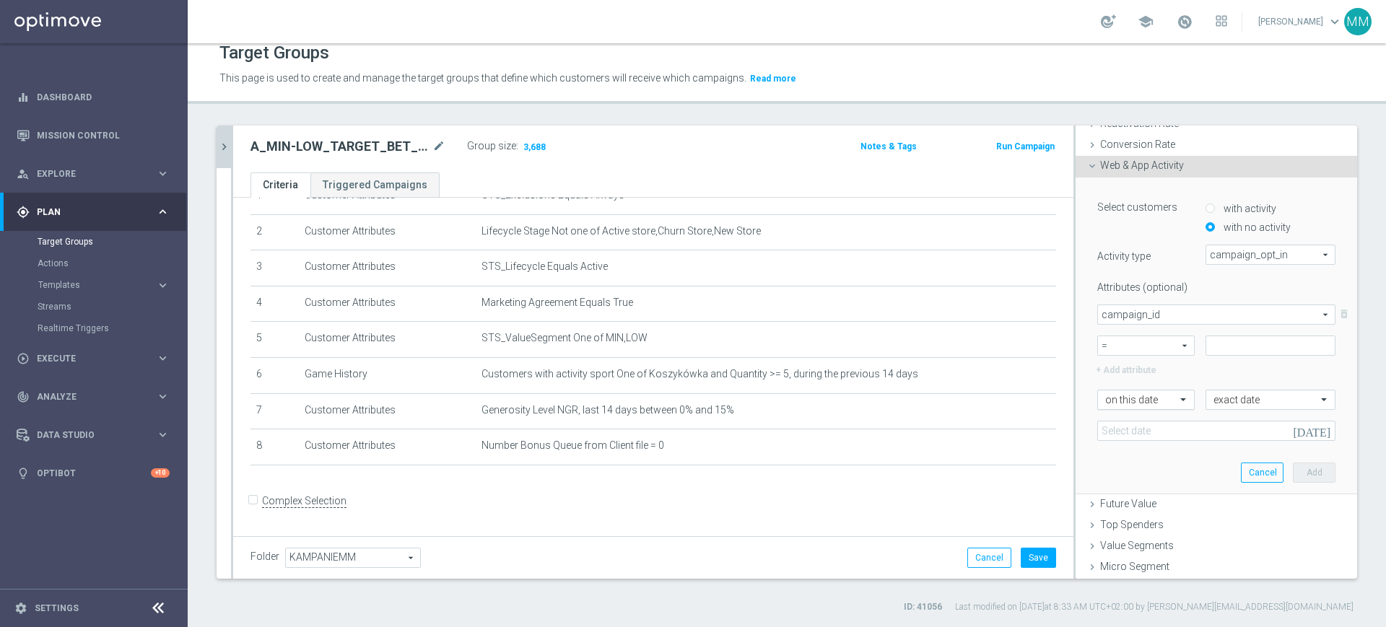
scroll to position [254, 0]
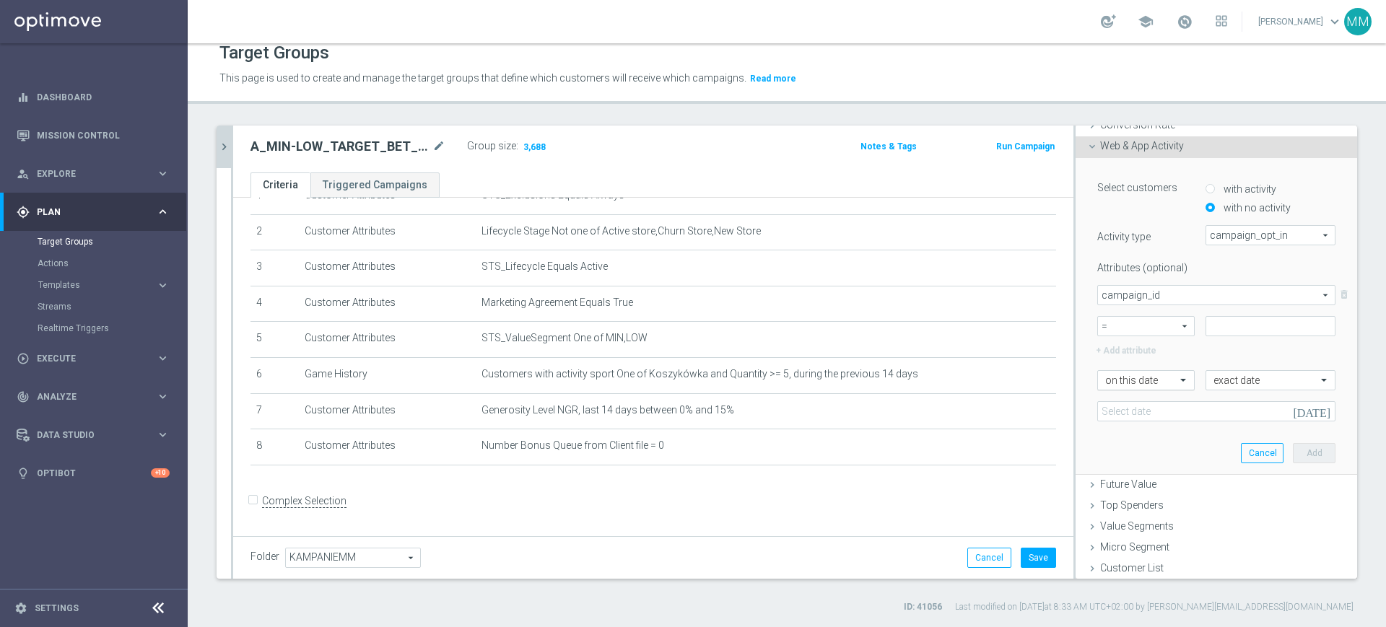
click at [1144, 375] on div at bounding box center [1146, 381] width 96 height 13
drag, startPoint x: 1140, startPoint y: 543, endPoint x: 1140, endPoint y: 504, distance: 39.7
click at [1140, 545] on div "in this range" at bounding box center [1146, 548] width 82 height 23
click at [1158, 420] on div "Select customers with activity with no activity Activity type campaign_opt_in c…" at bounding box center [1216, 316] width 260 height 316
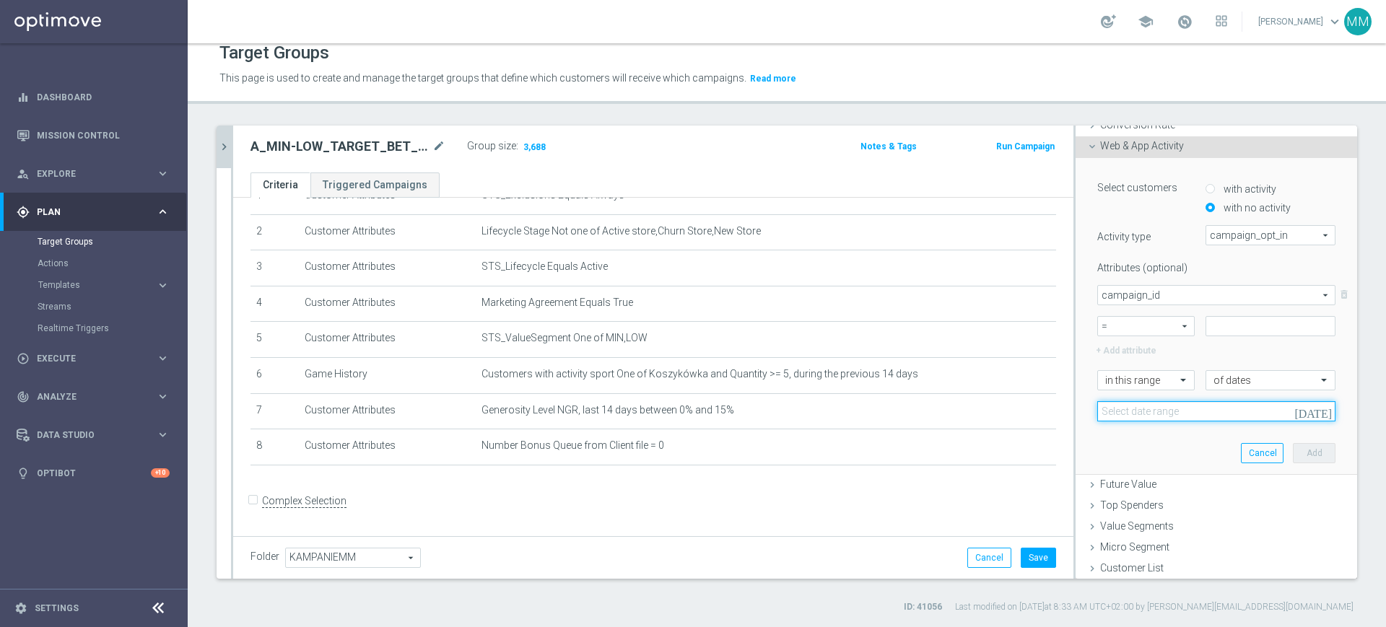
click at [1158, 414] on input at bounding box center [1216, 411] width 238 height 20
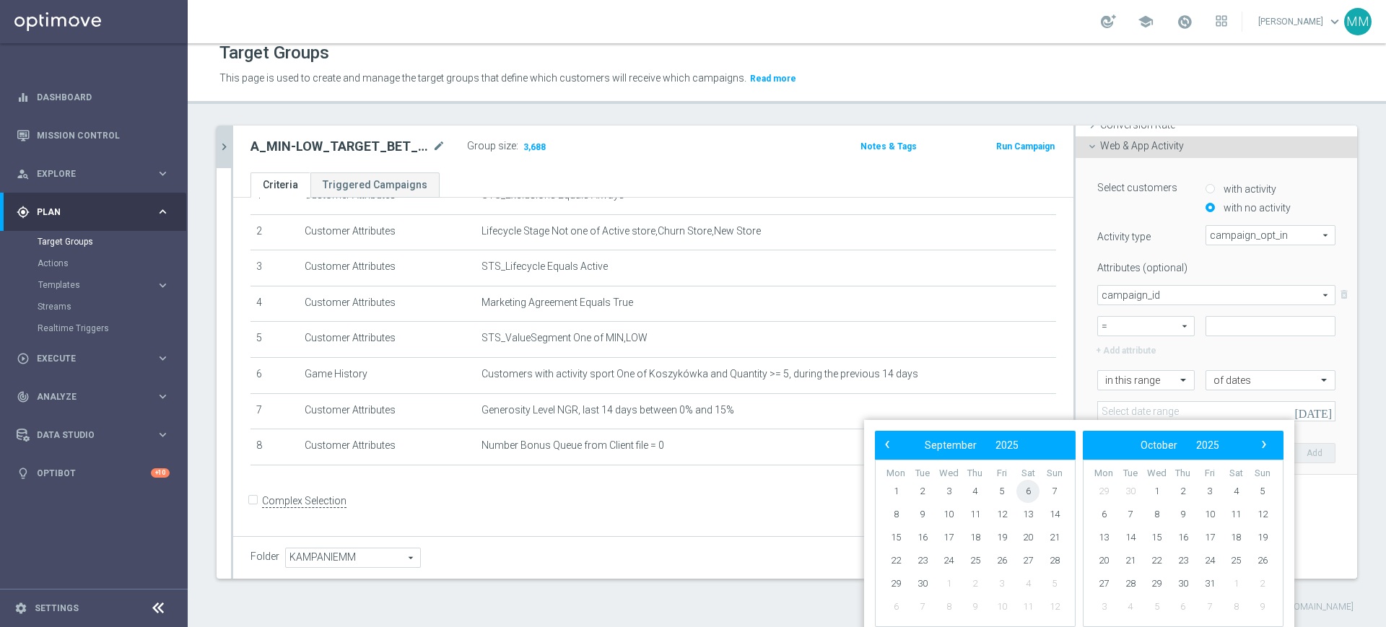
click at [1031, 485] on span "6" at bounding box center [1027, 491] width 23 height 23
click at [1053, 490] on span "7" at bounding box center [1054, 491] width 23 height 23
type input "[DATE] - [DATE]"
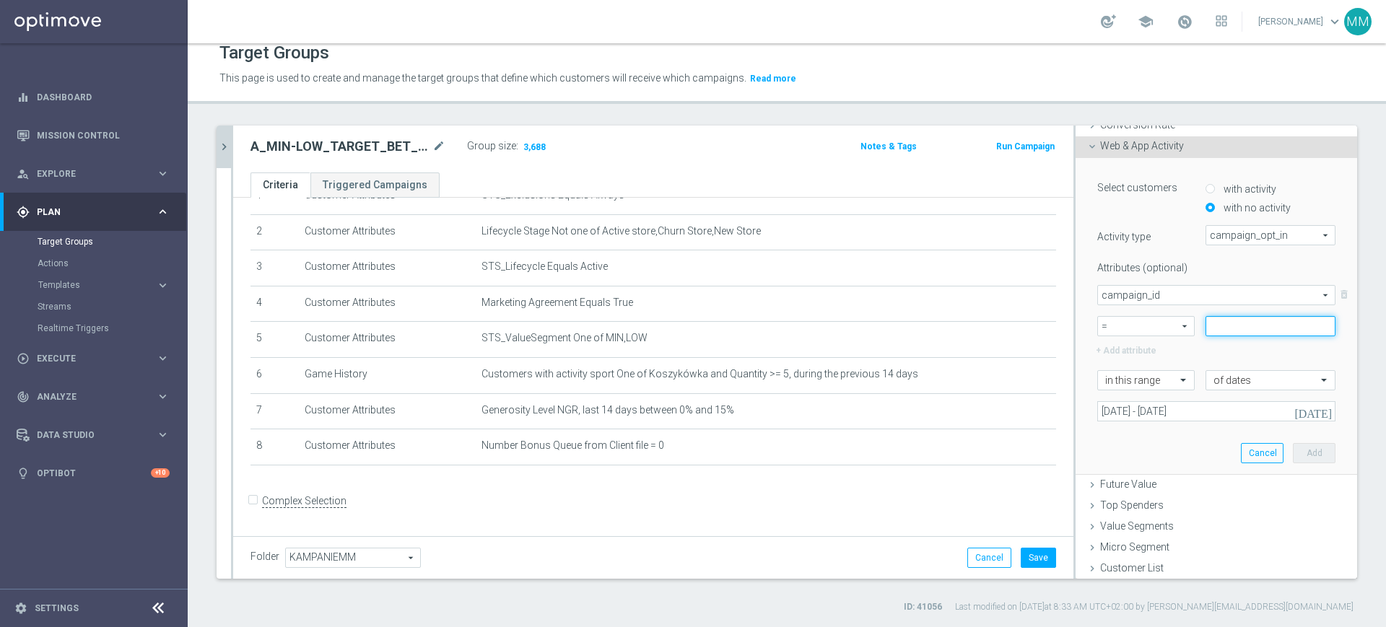
click at [1220, 328] on input at bounding box center [1270, 326] width 130 height 20
paste input "175854"
type input "175854"
click at [1293, 450] on button "Add" at bounding box center [1314, 453] width 43 height 20
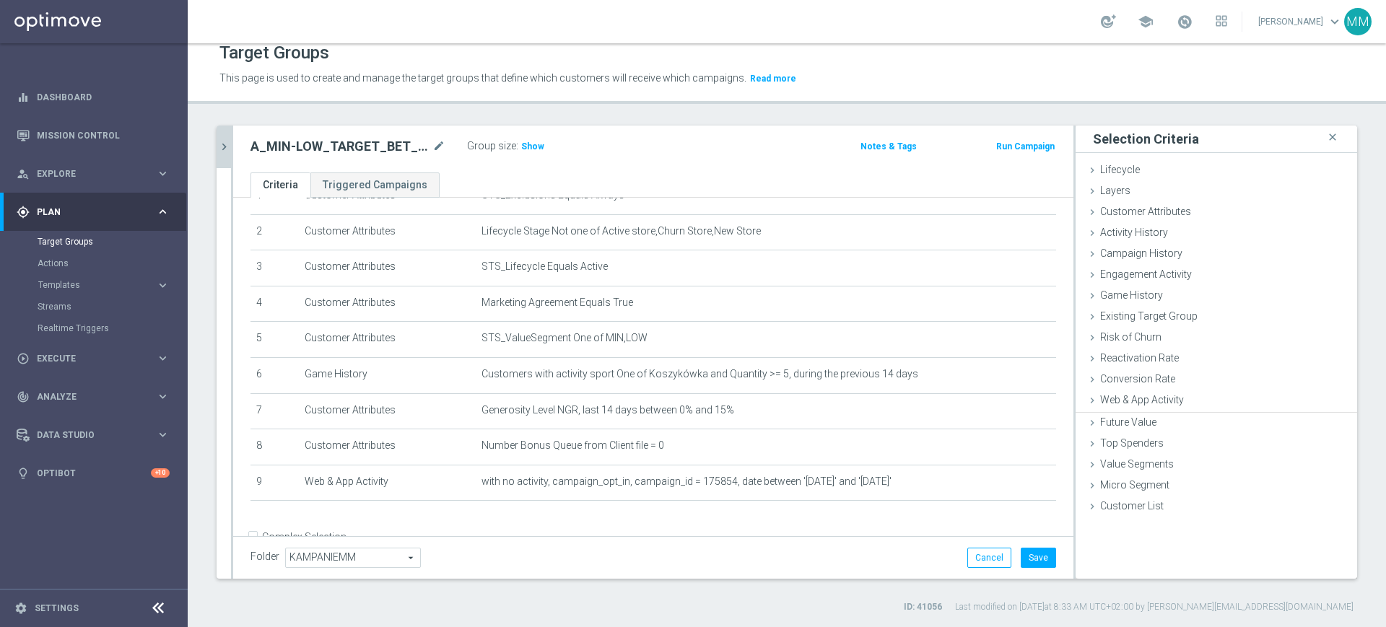
scroll to position [0, 0]
click at [525, 139] on h3 "Show" at bounding box center [533, 147] width 26 height 16
click at [1020, 550] on button "Save" at bounding box center [1037, 558] width 35 height 20
click at [225, 144] on icon "chevron_right" at bounding box center [224, 147] width 14 height 14
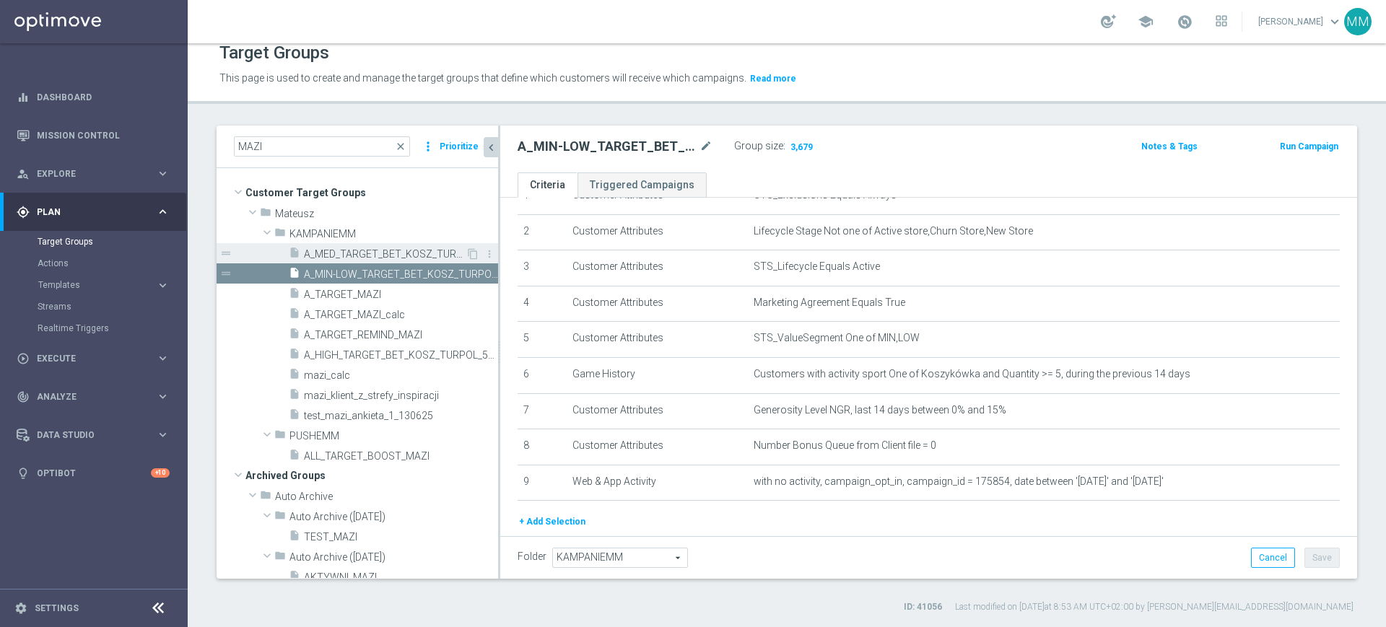
click at [379, 250] on span "A_MED_TARGET_BET_KOSZ_TURPOL_50DO50_090925" at bounding box center [385, 254] width 162 height 12
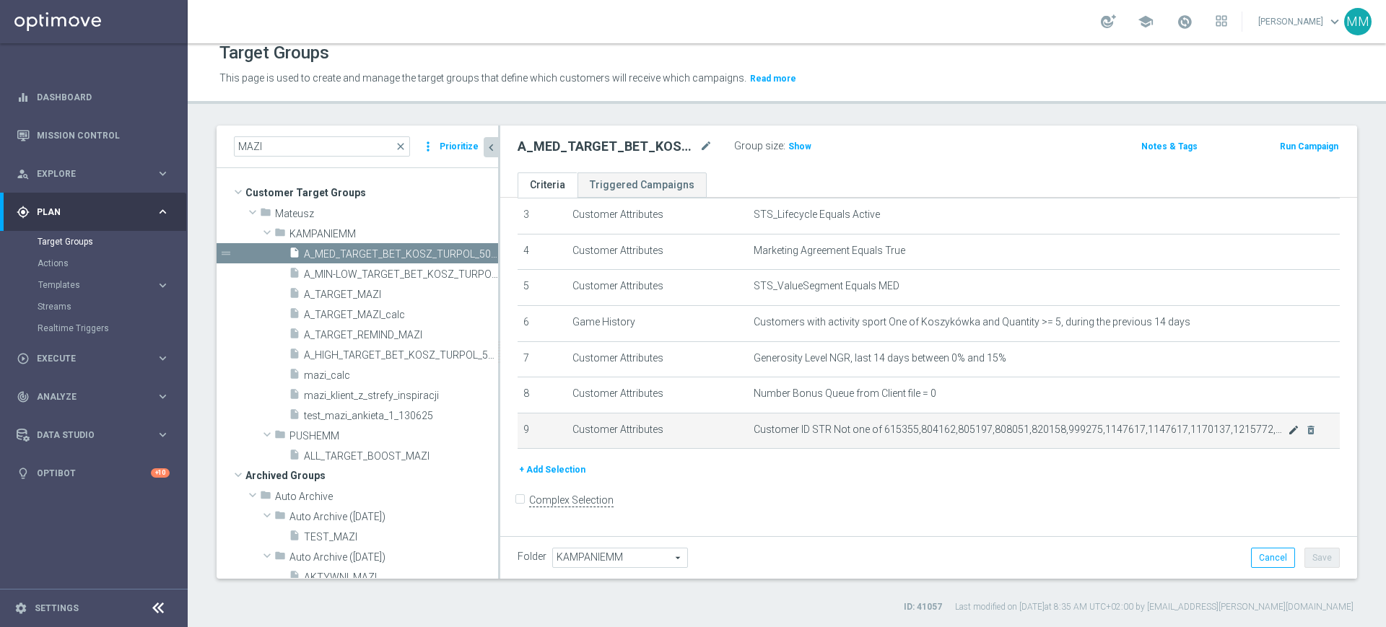
click at [1288, 436] on icon "mode_edit" at bounding box center [1294, 430] width 12 height 12
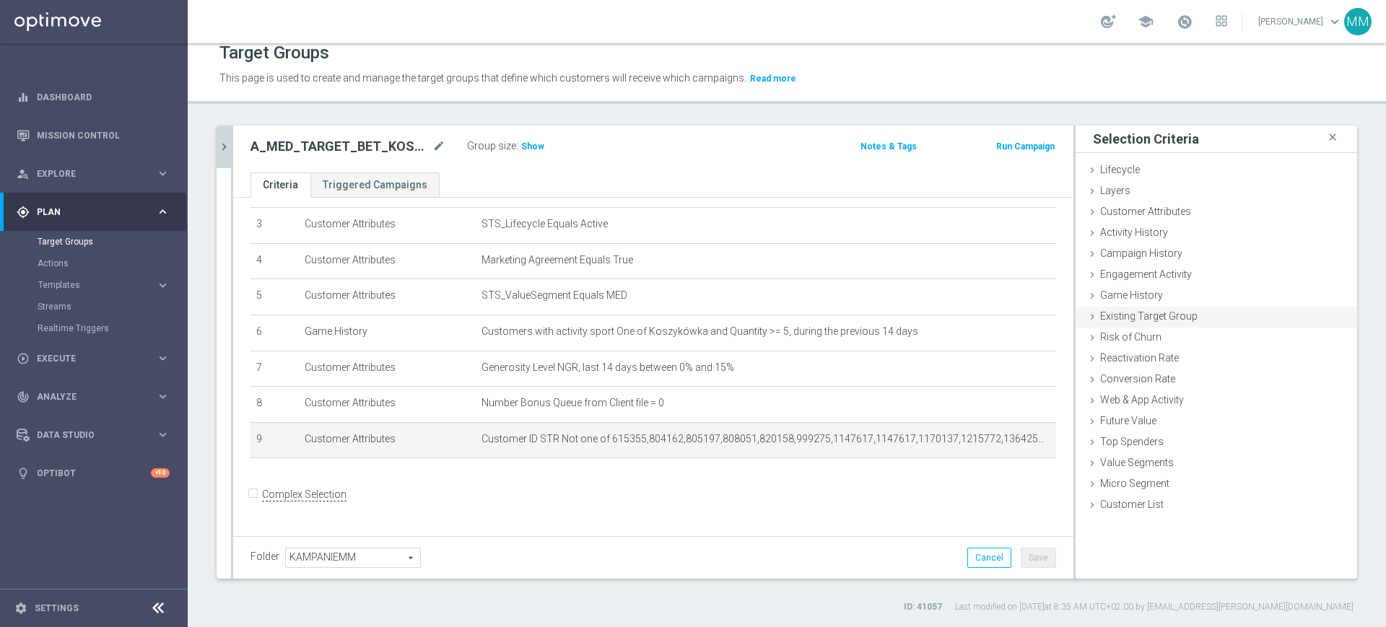
scroll to position [107, 0]
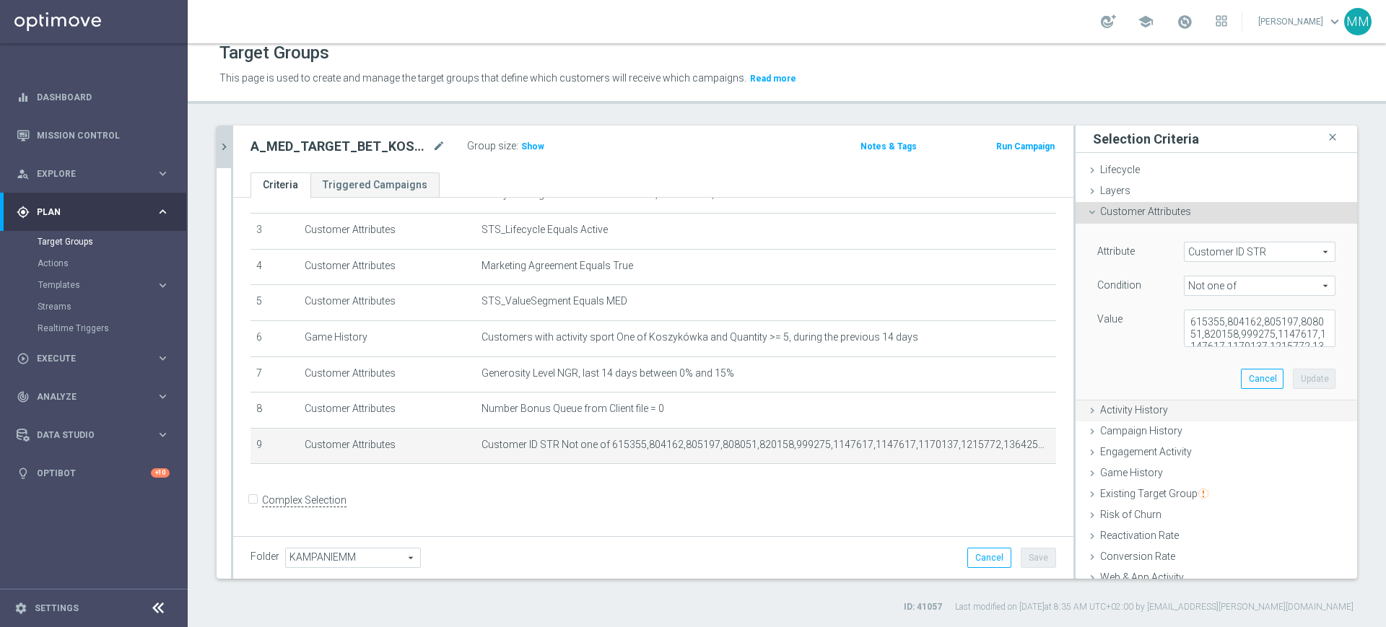
click at [1116, 415] on span "Activity History" at bounding box center [1134, 410] width 68 height 12
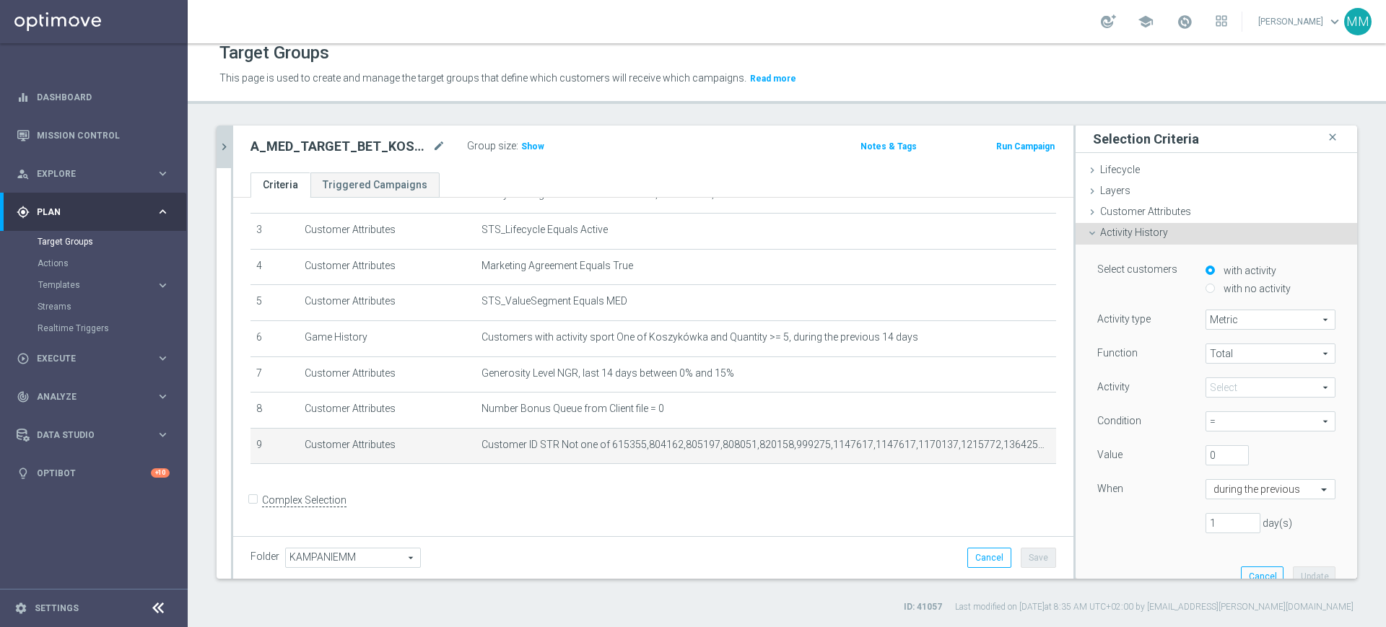
click at [1220, 286] on label "with no activity" at bounding box center [1255, 288] width 71 height 13
click at [1214, 286] on input "with no activity" at bounding box center [1209, 288] width 9 height 9
radio input "true"
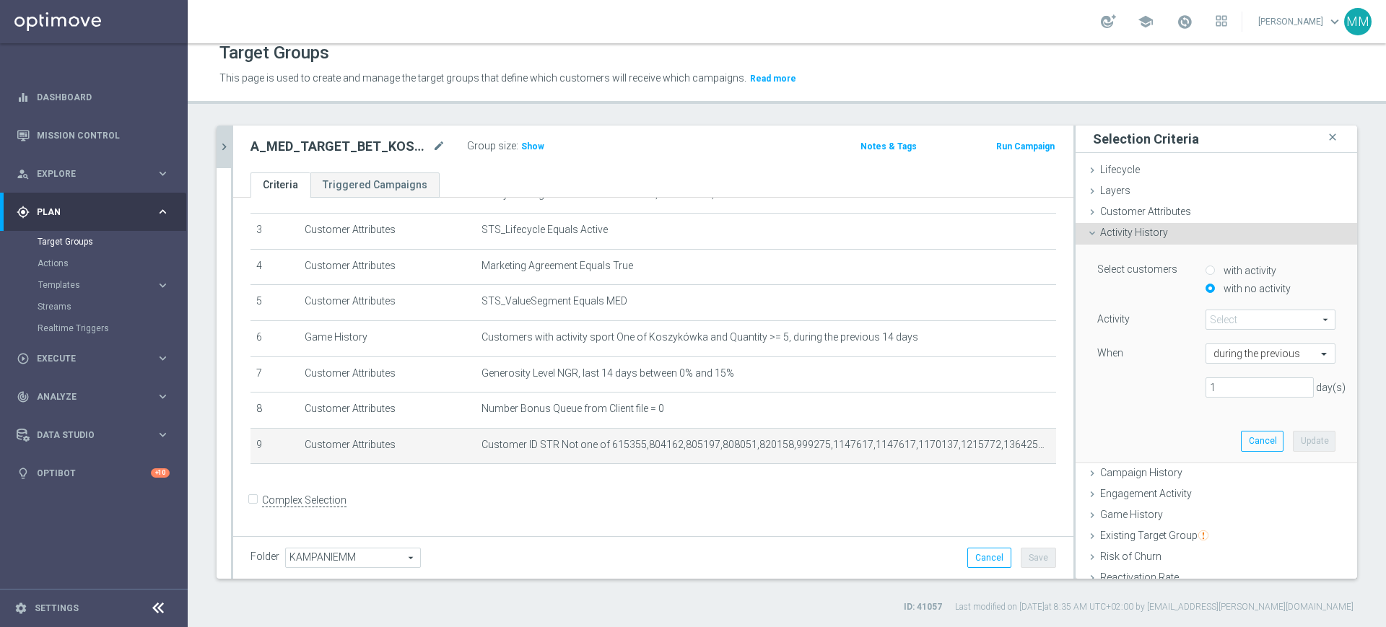
click at [1228, 324] on span at bounding box center [1270, 319] width 128 height 19
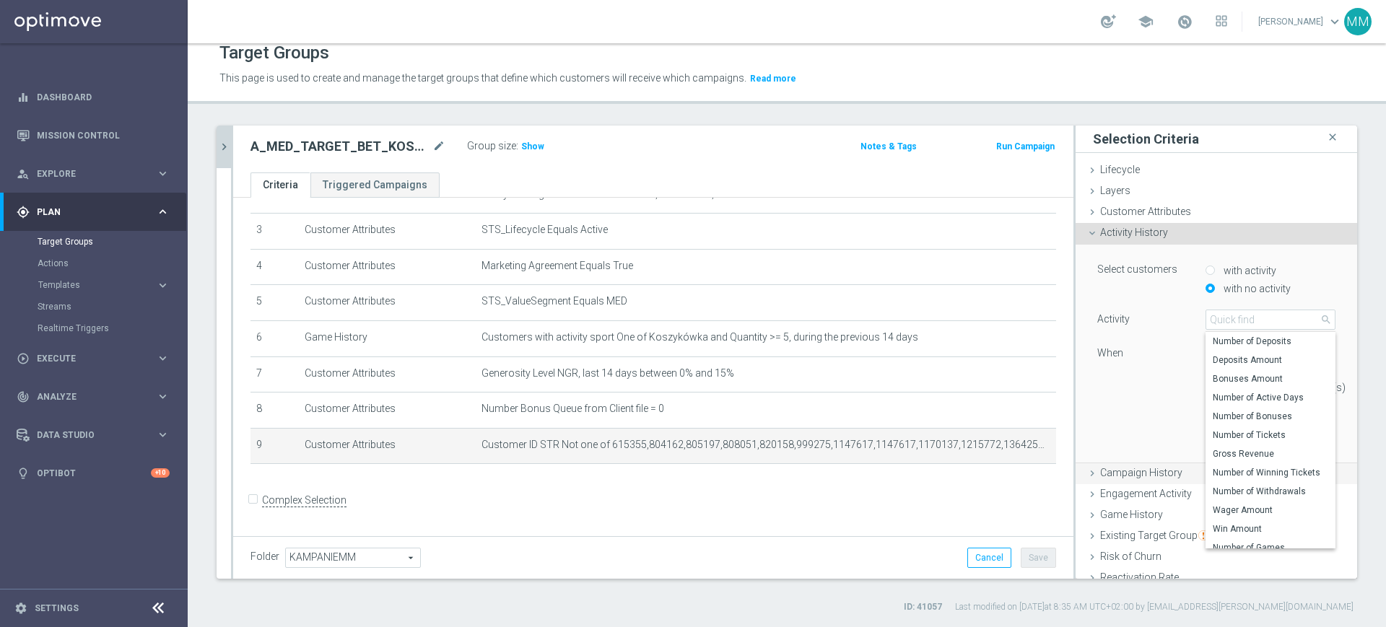
scroll to position [157, 0]
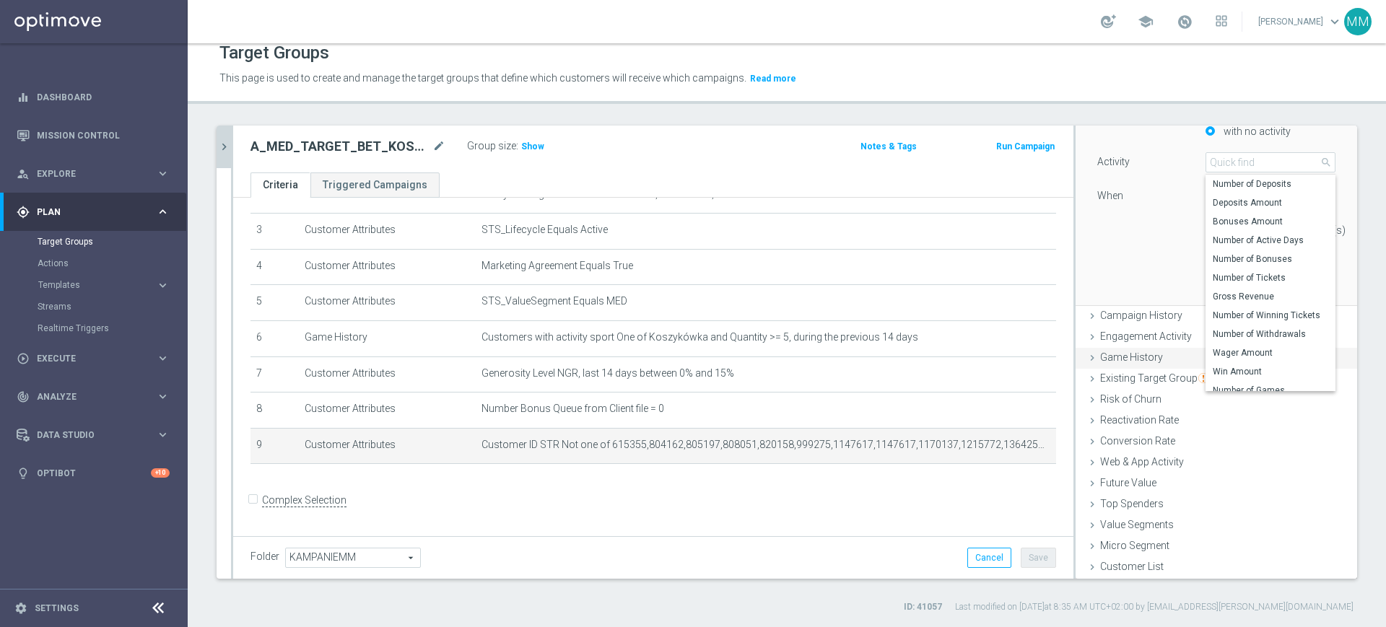
drag, startPoint x: 1139, startPoint y: 458, endPoint x: 1133, endPoint y: 366, distance: 91.8
click at [1140, 458] on span "Web & App Activity" at bounding box center [1142, 462] width 84 height 12
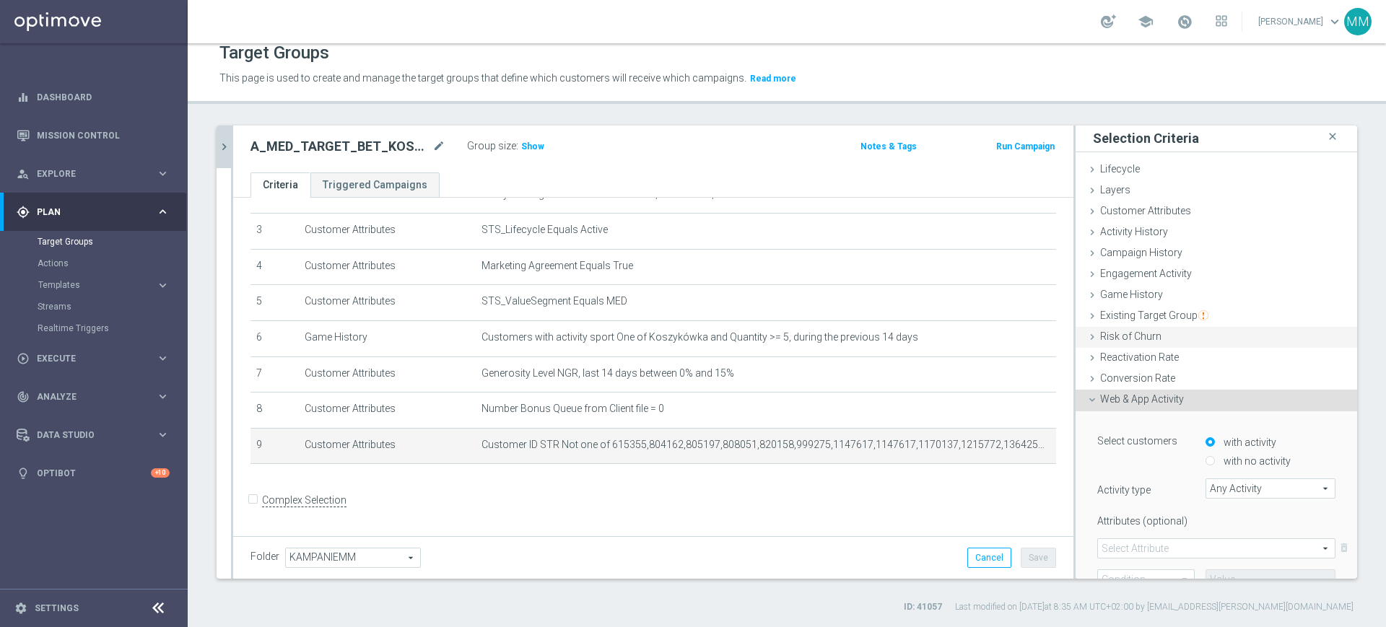
scroll to position [0, 0]
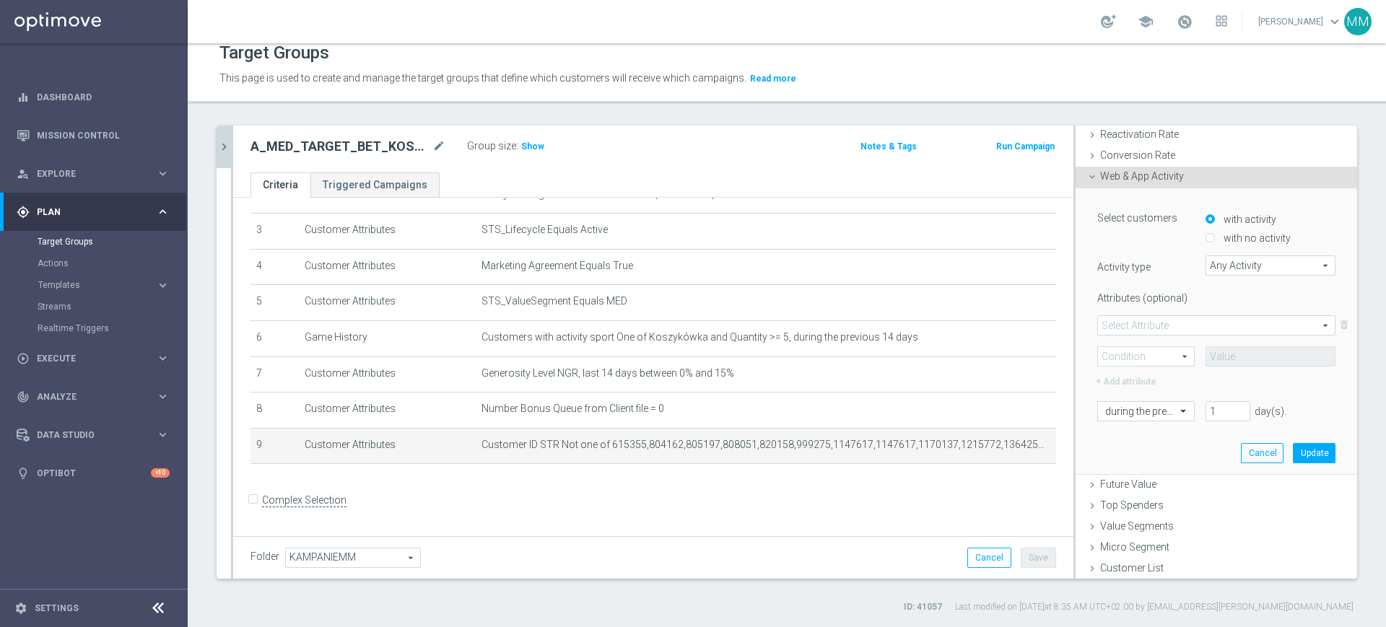
click at [1223, 236] on label "with no activity" at bounding box center [1255, 238] width 71 height 13
click at [1215, 236] on input "with no activity" at bounding box center [1209, 238] width 9 height 9
radio input "true"
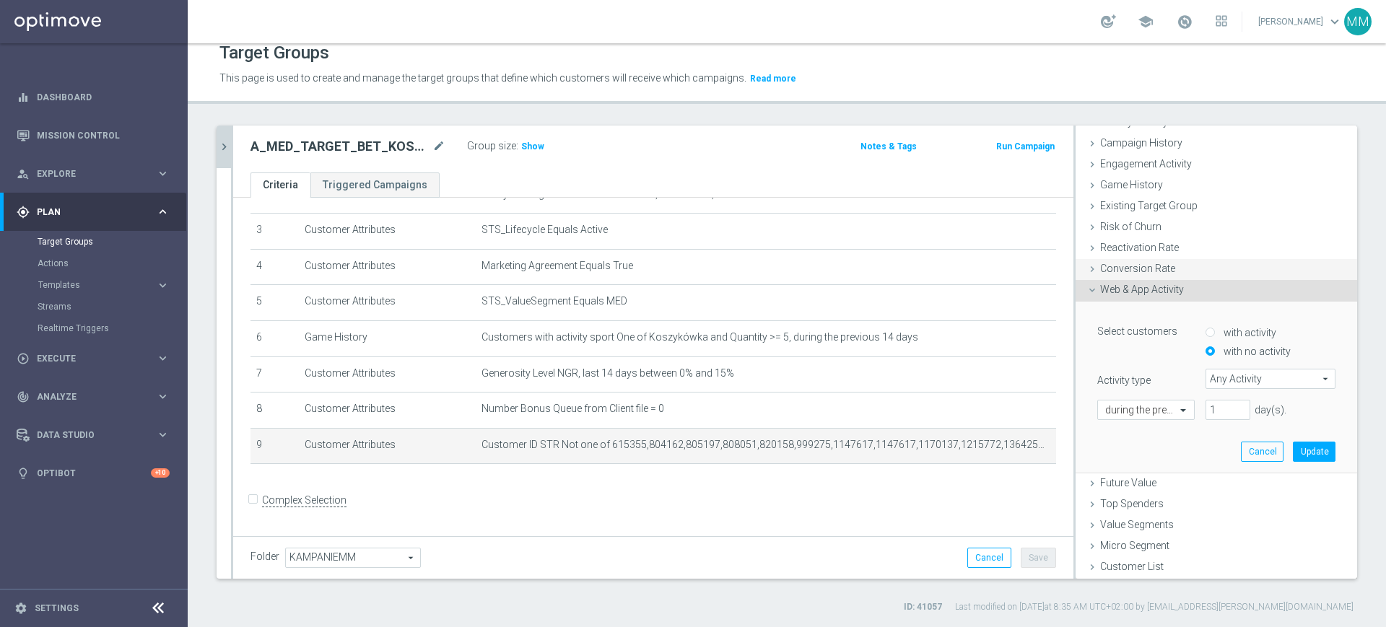
scroll to position [109, 0]
click at [1234, 377] on span "Any Activity" at bounding box center [1270, 380] width 128 height 19
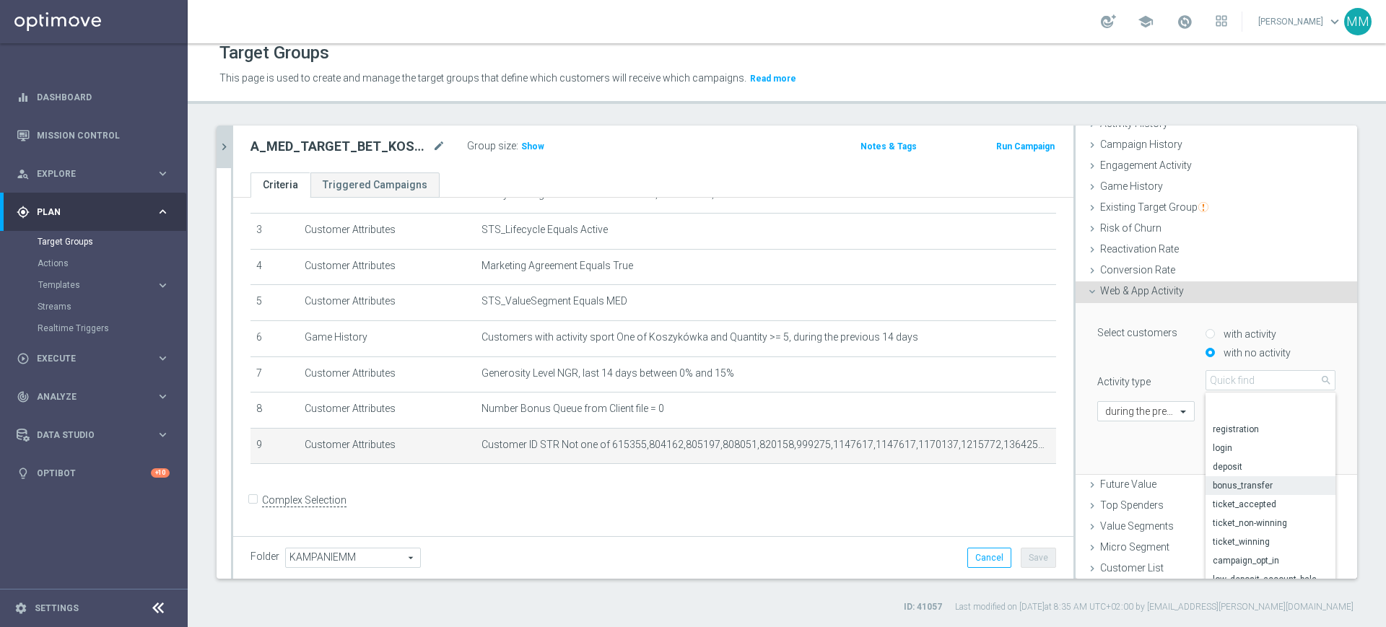
scroll to position [87, 0]
click at [1251, 514] on span "campaign_opt_in" at bounding box center [1269, 518] width 115 height 12
type input "campaign_opt_in"
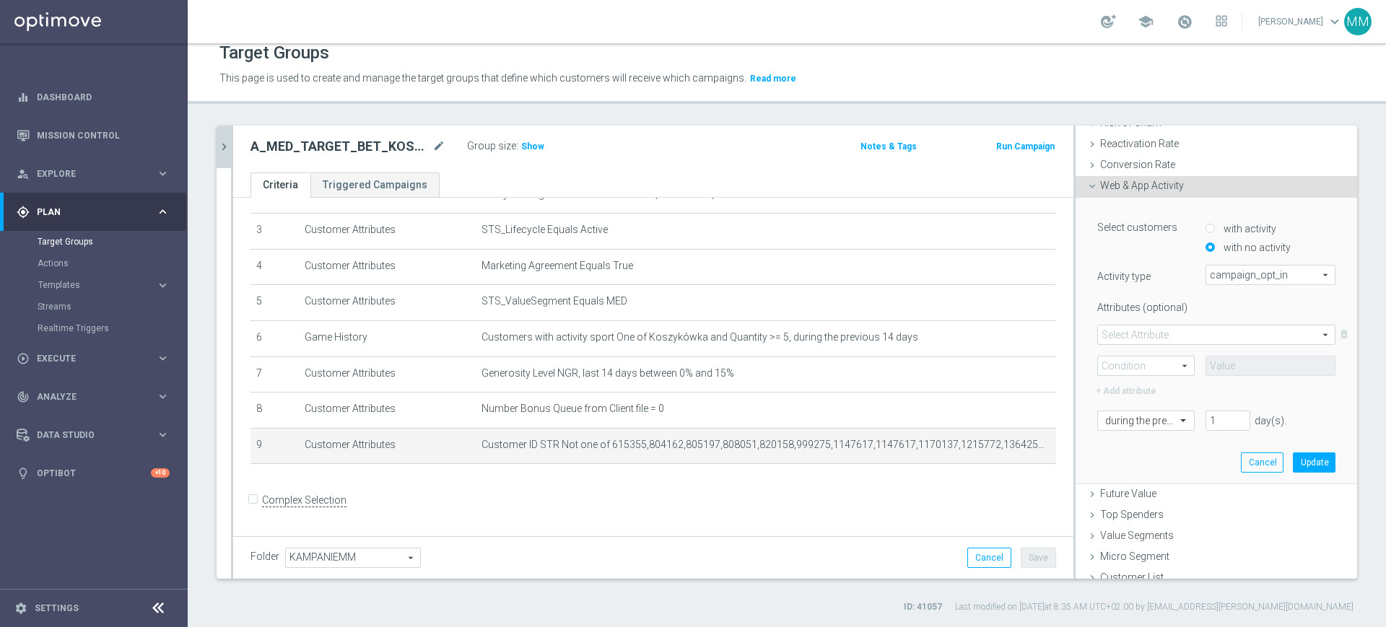
scroll to position [224, 0]
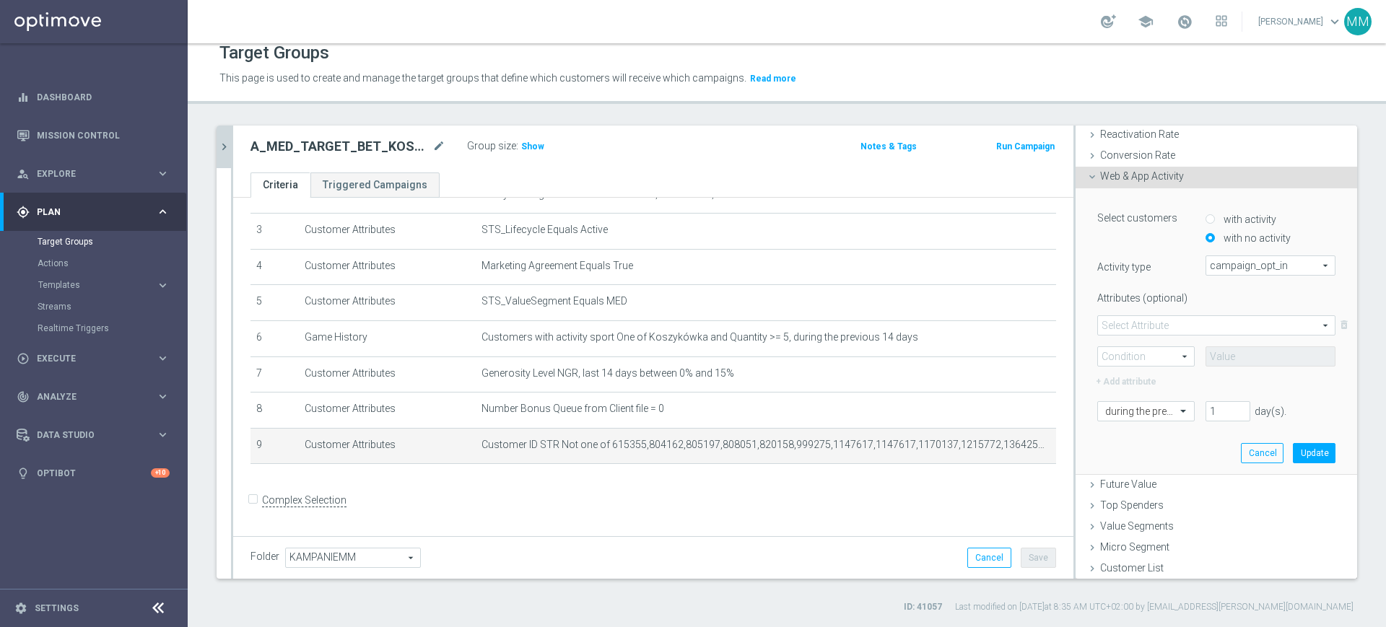
click at [1150, 325] on span at bounding box center [1216, 325] width 237 height 19
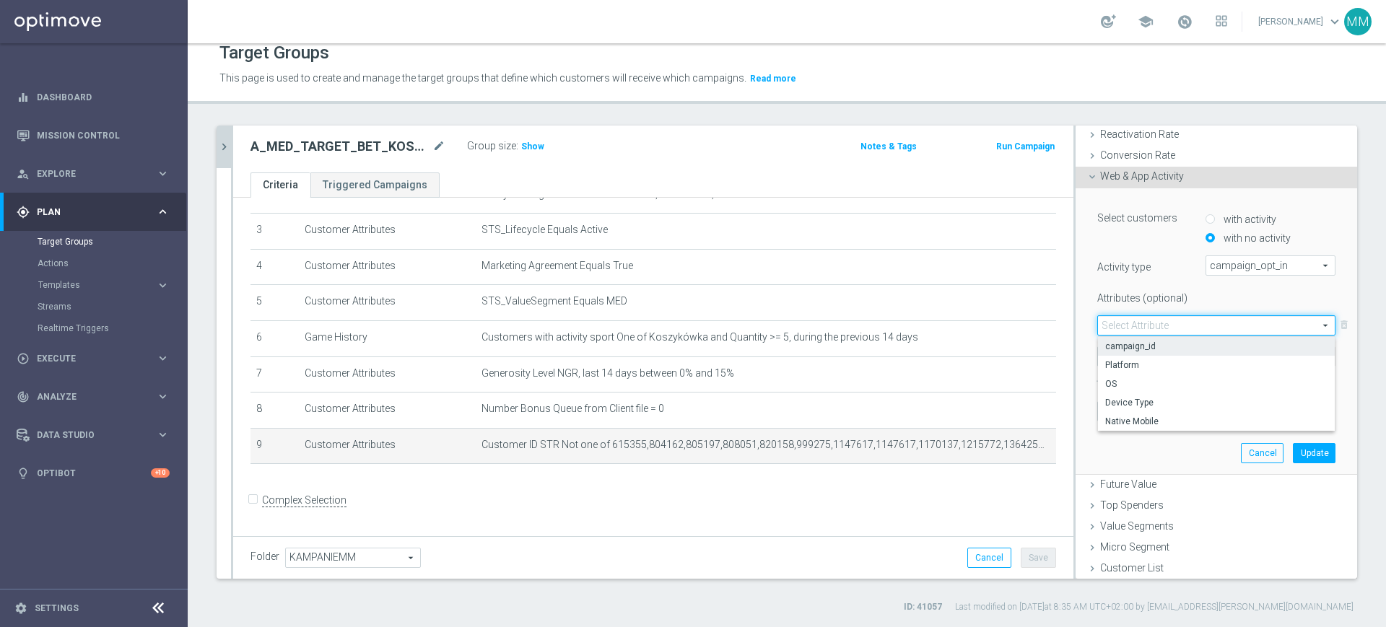
click at [1150, 347] on span "campaign_id" at bounding box center [1216, 347] width 222 height 12
type input "campaign_id"
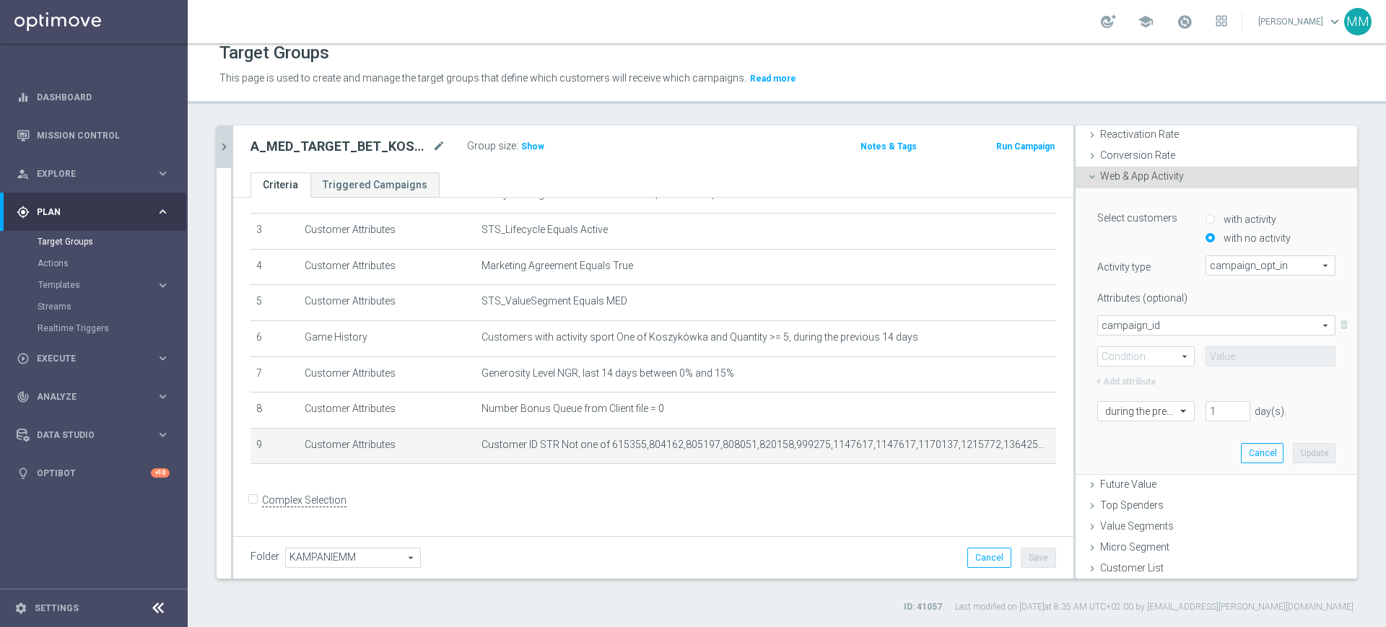
click at [1127, 353] on span at bounding box center [1146, 356] width 96 height 19
click at [1125, 375] on span "=" at bounding box center [1146, 378] width 82 height 12
type input "="
click at [1221, 353] on input at bounding box center [1270, 357] width 130 height 20
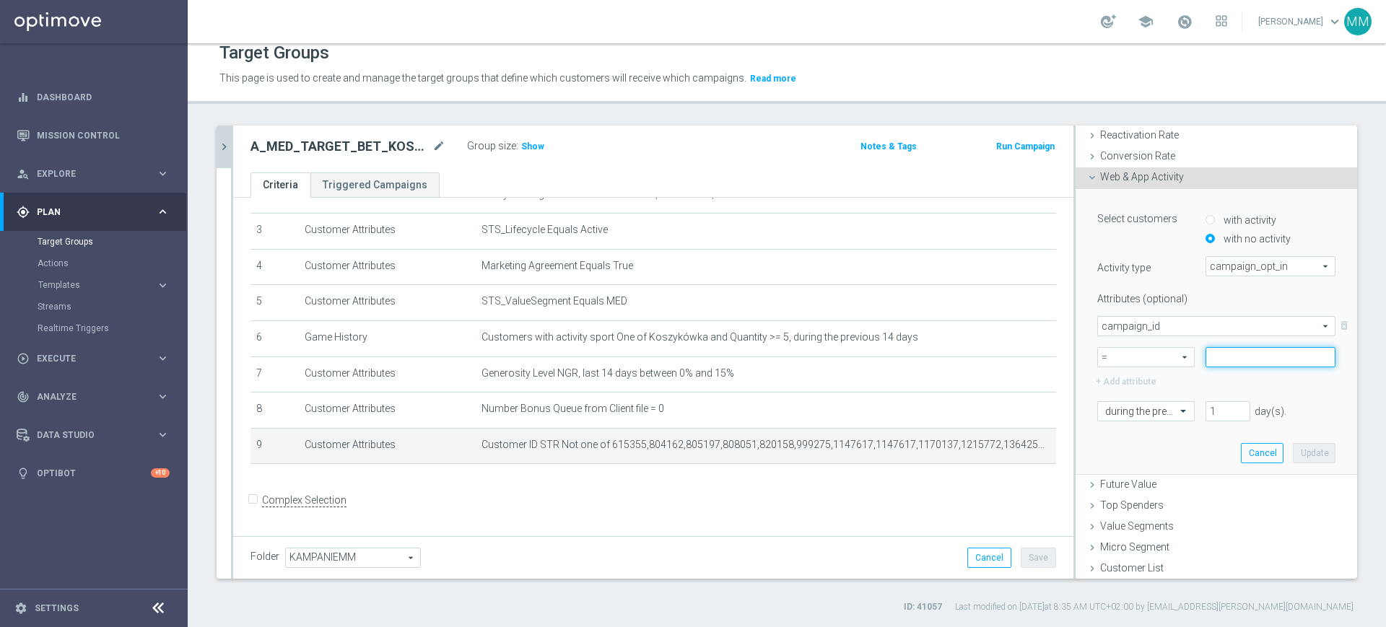
paste input "175855"
type input "175855"
click at [1176, 414] on span at bounding box center [1185, 410] width 18 height 13
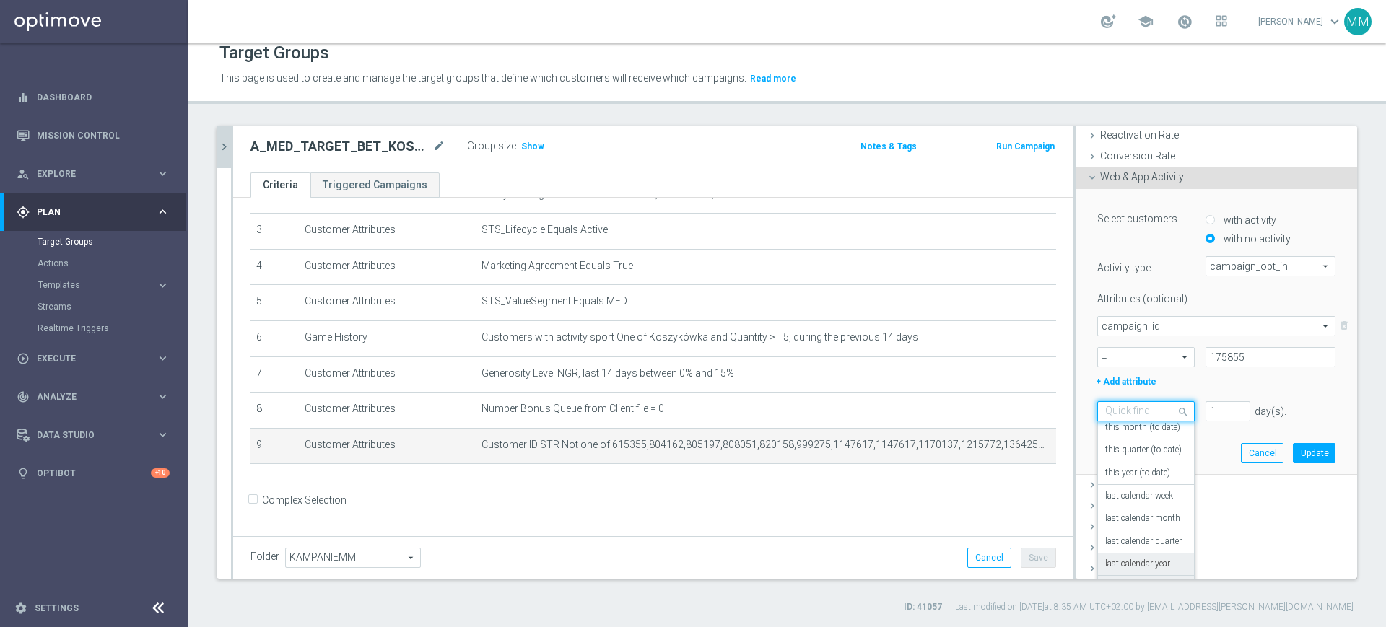
scroll to position [127, 0]
click at [1139, 577] on div "in this range" at bounding box center [1146, 579] width 82 height 23
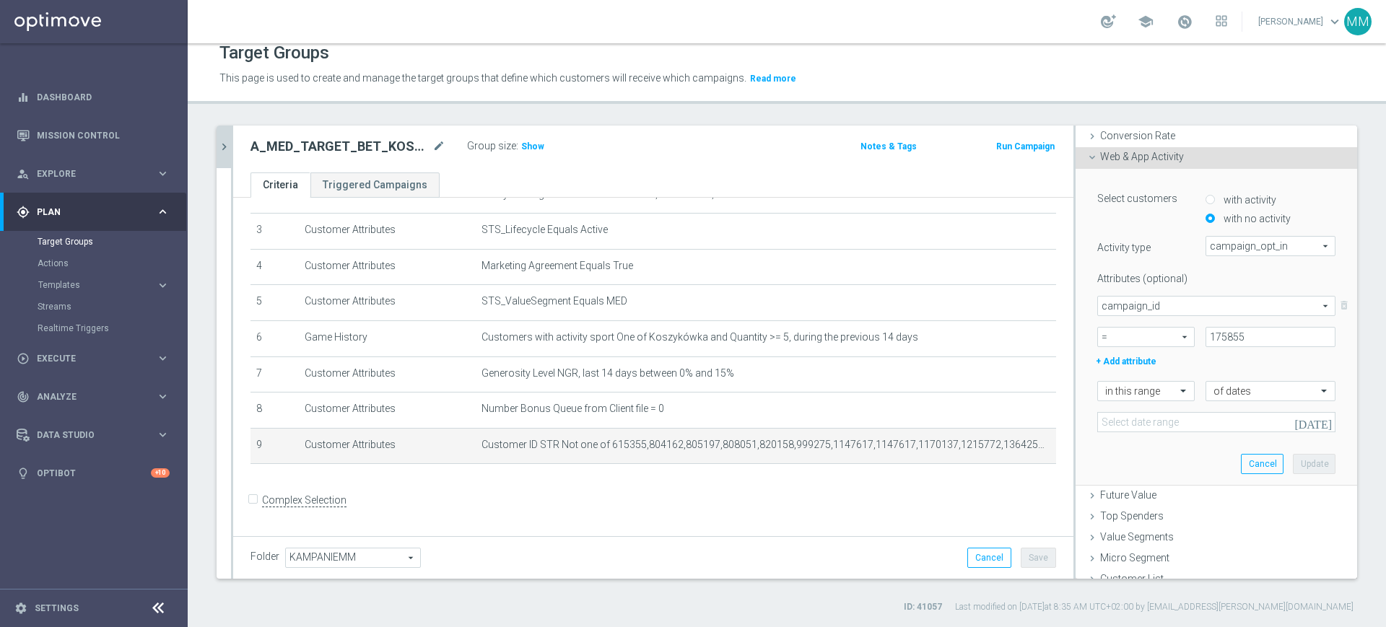
scroll to position [254, 0]
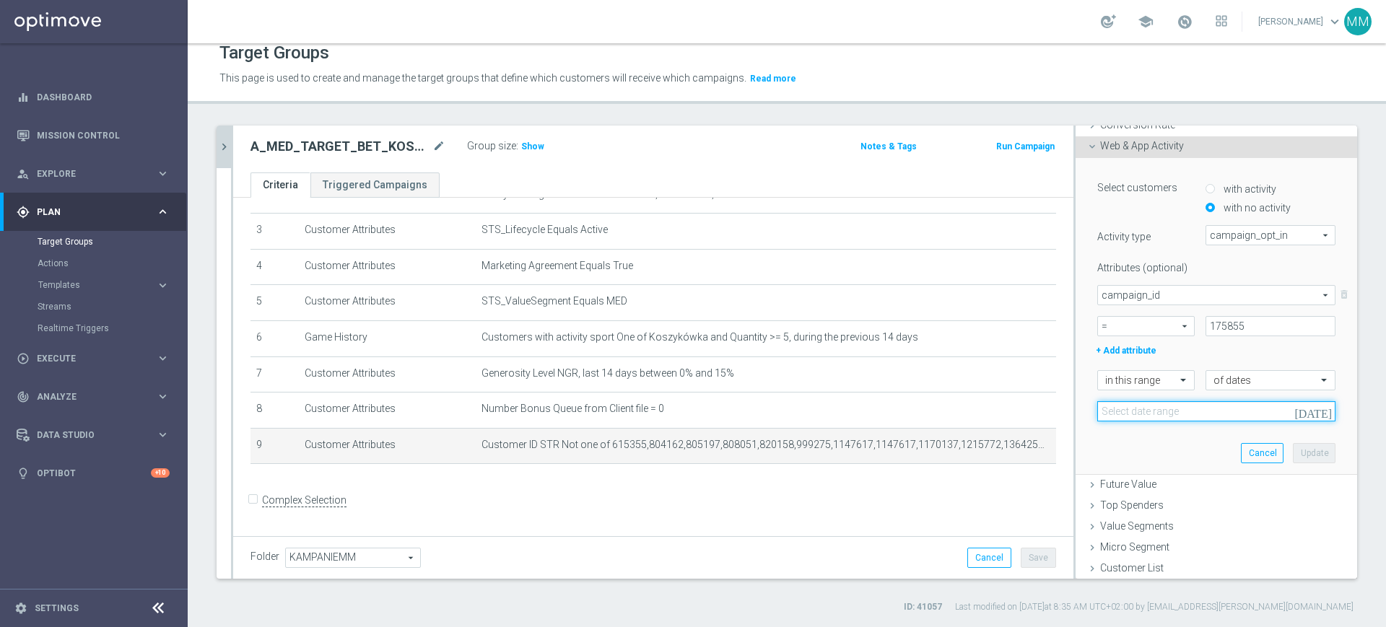
click at [1159, 401] on input at bounding box center [1216, 411] width 238 height 20
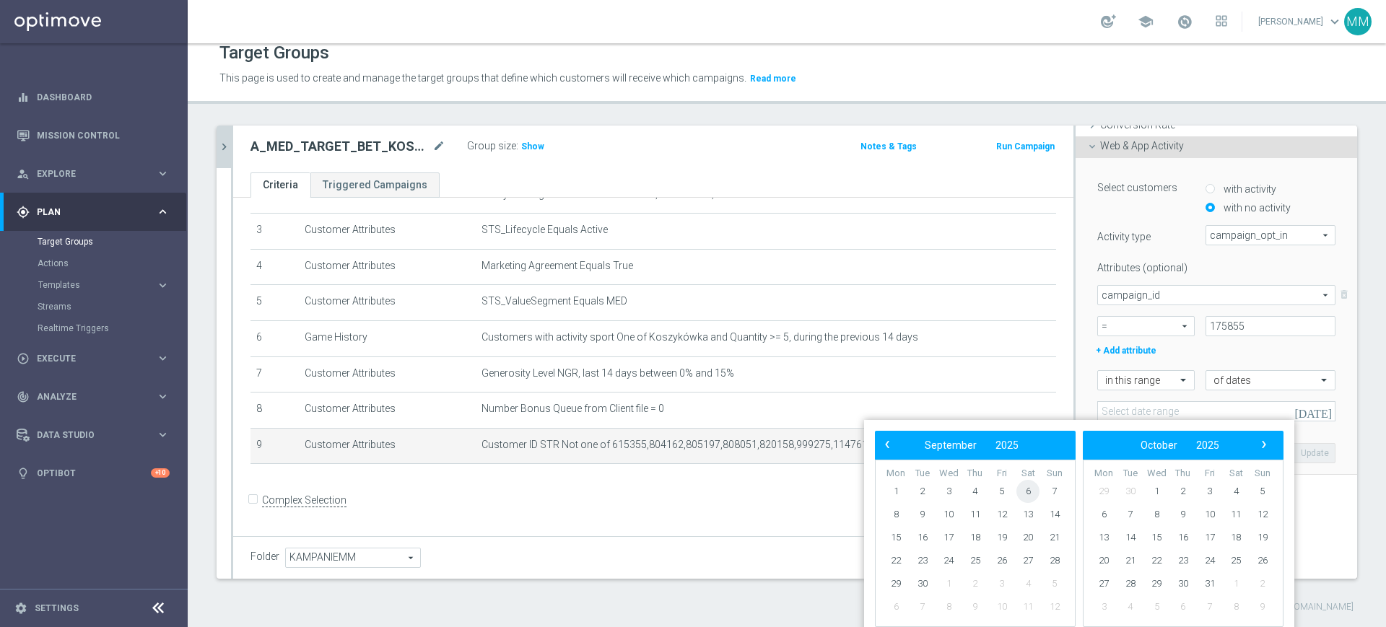
click at [1033, 492] on span "6" at bounding box center [1027, 491] width 23 height 23
click at [1058, 493] on span "7" at bounding box center [1054, 491] width 23 height 23
type input "[DATE] - [DATE]"
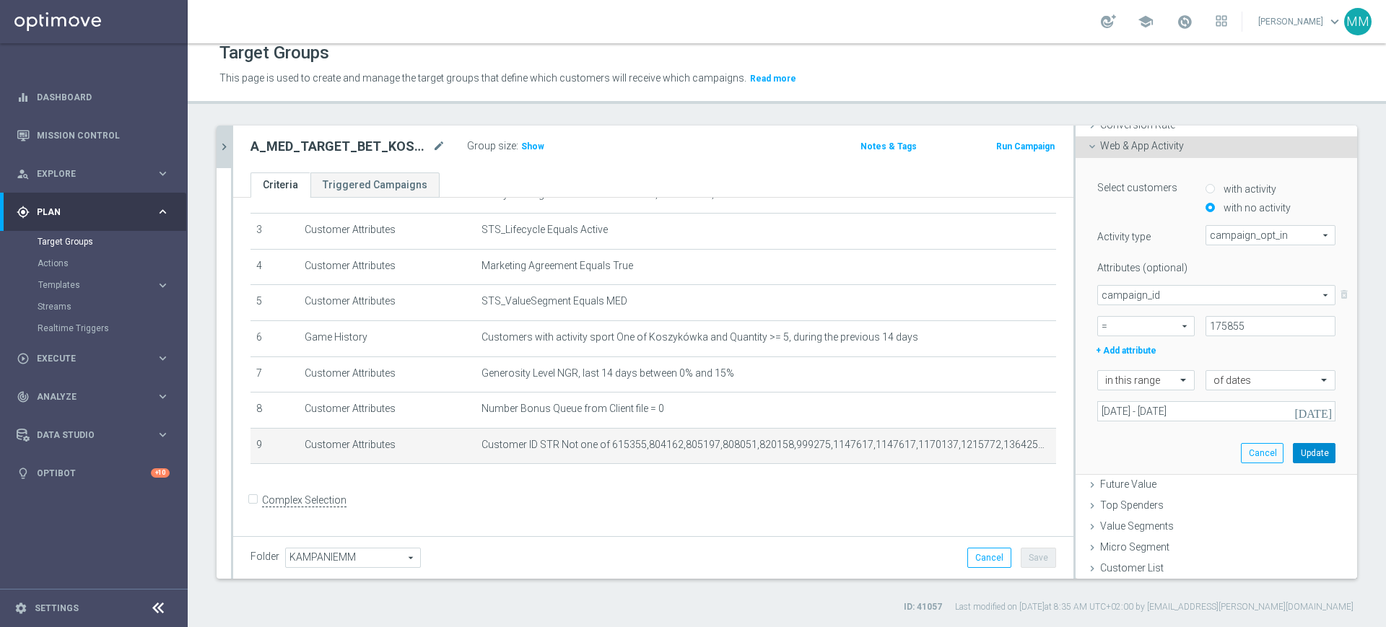
click at [1301, 453] on button "Update" at bounding box center [1314, 453] width 43 height 20
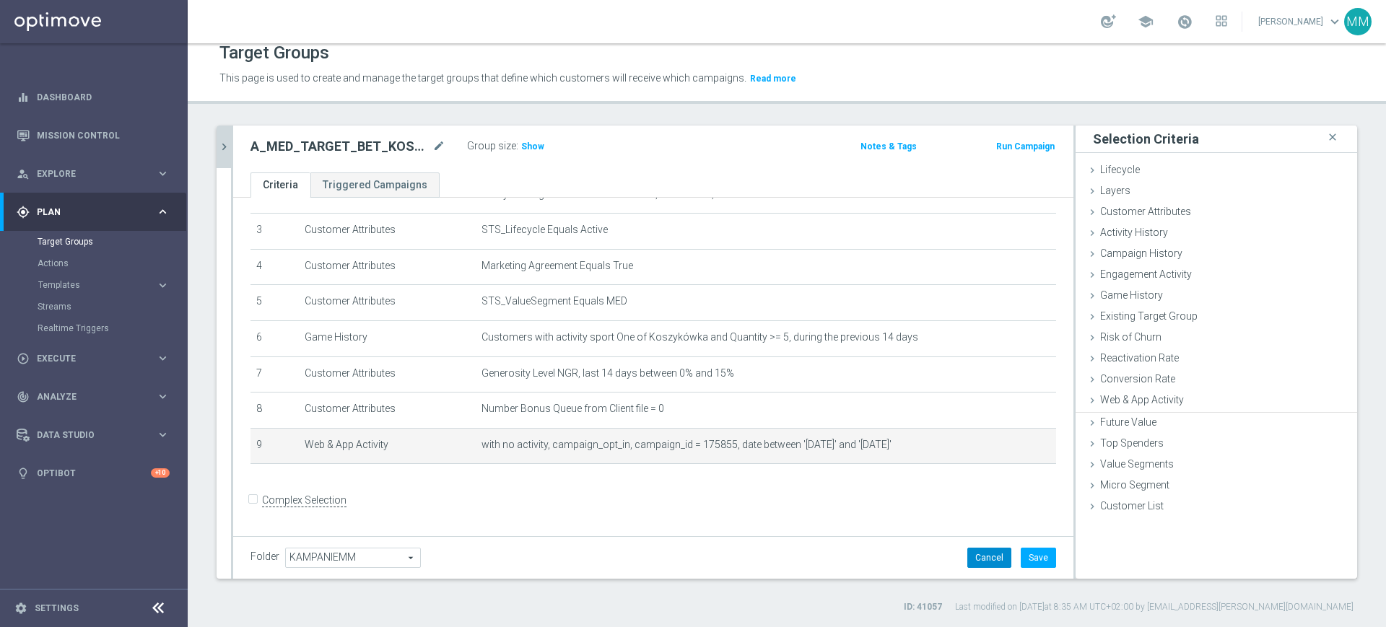
scroll to position [0, 0]
click at [1020, 555] on button "Save" at bounding box center [1037, 558] width 35 height 20
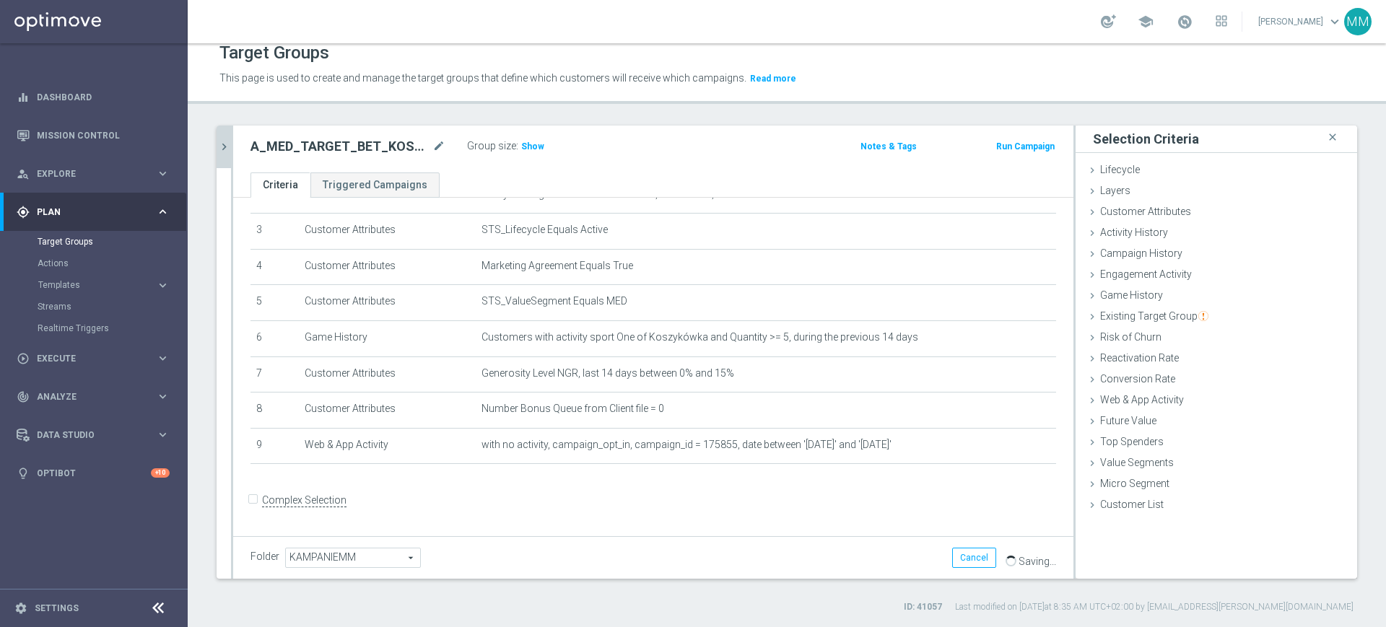
click at [543, 145] on div "Group size : Show" at bounding box center [539, 144] width 144 height 17
click at [535, 142] on span "Show" at bounding box center [532, 146] width 23 height 10
click at [227, 147] on icon "chevron_right" at bounding box center [224, 147] width 14 height 14
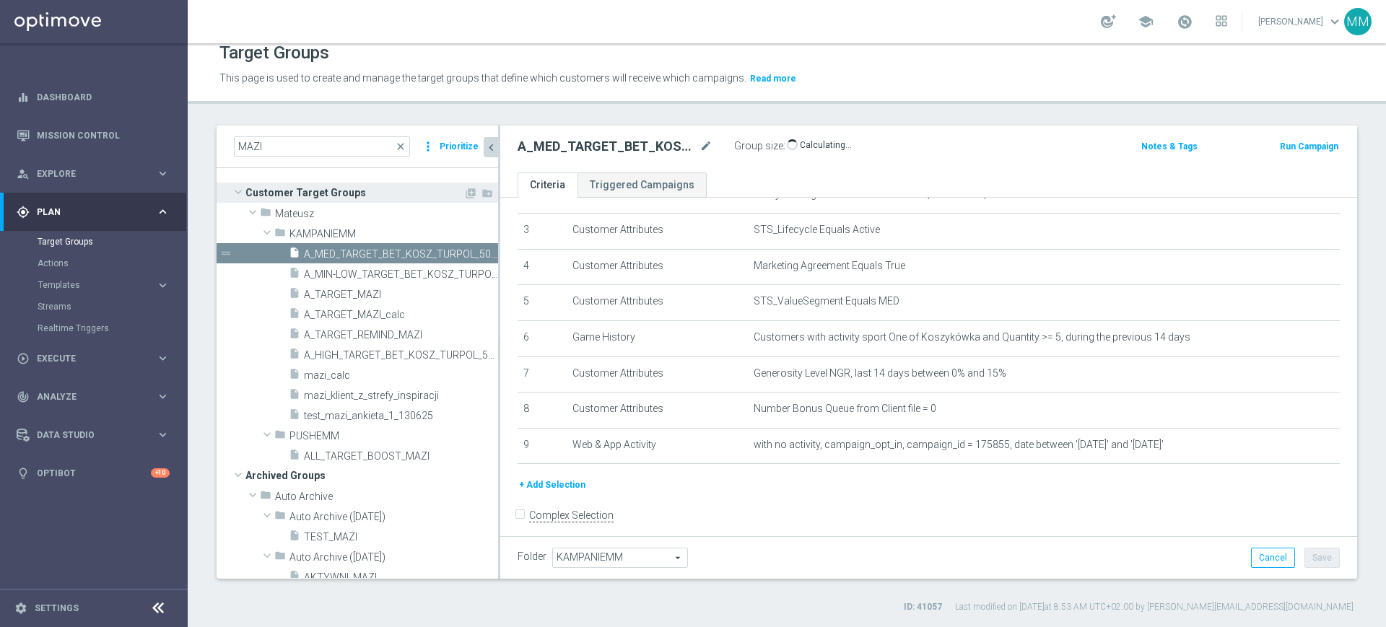
scroll to position [122, 0]
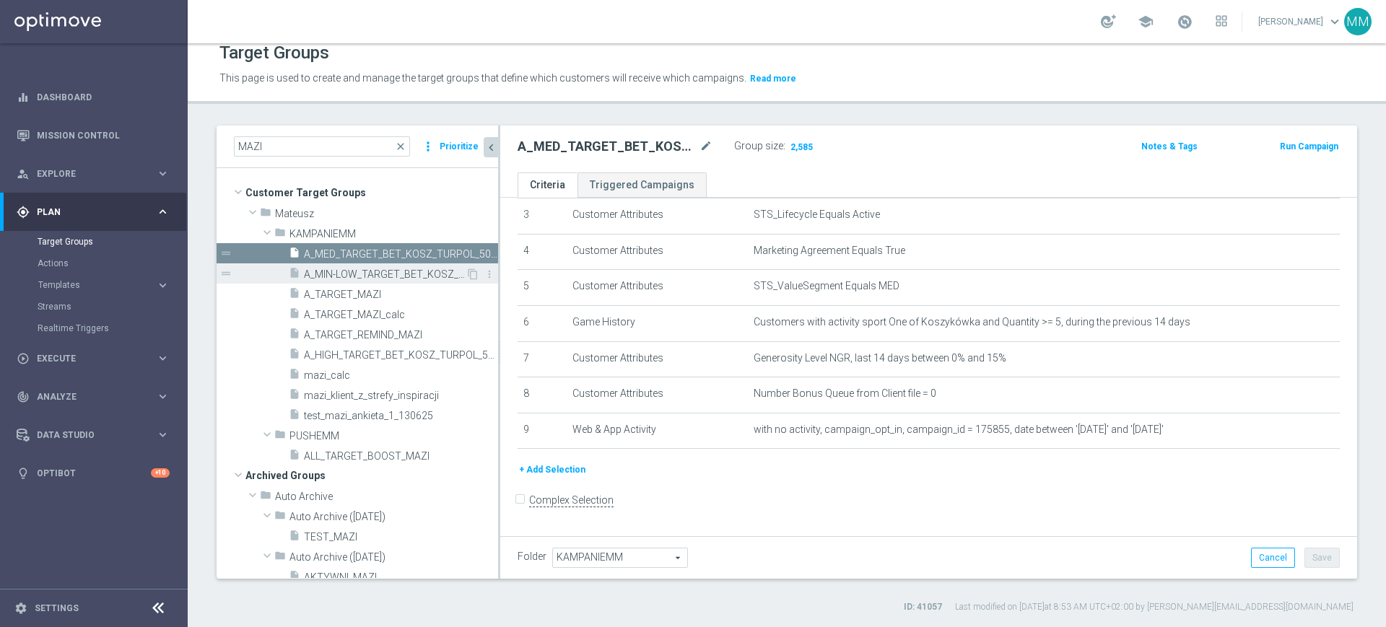
click at [397, 271] on span "A_MIN-LOW_TARGET_BET_KOSZ_TURPOL_50DO30_090925" at bounding box center [385, 274] width 162 height 12
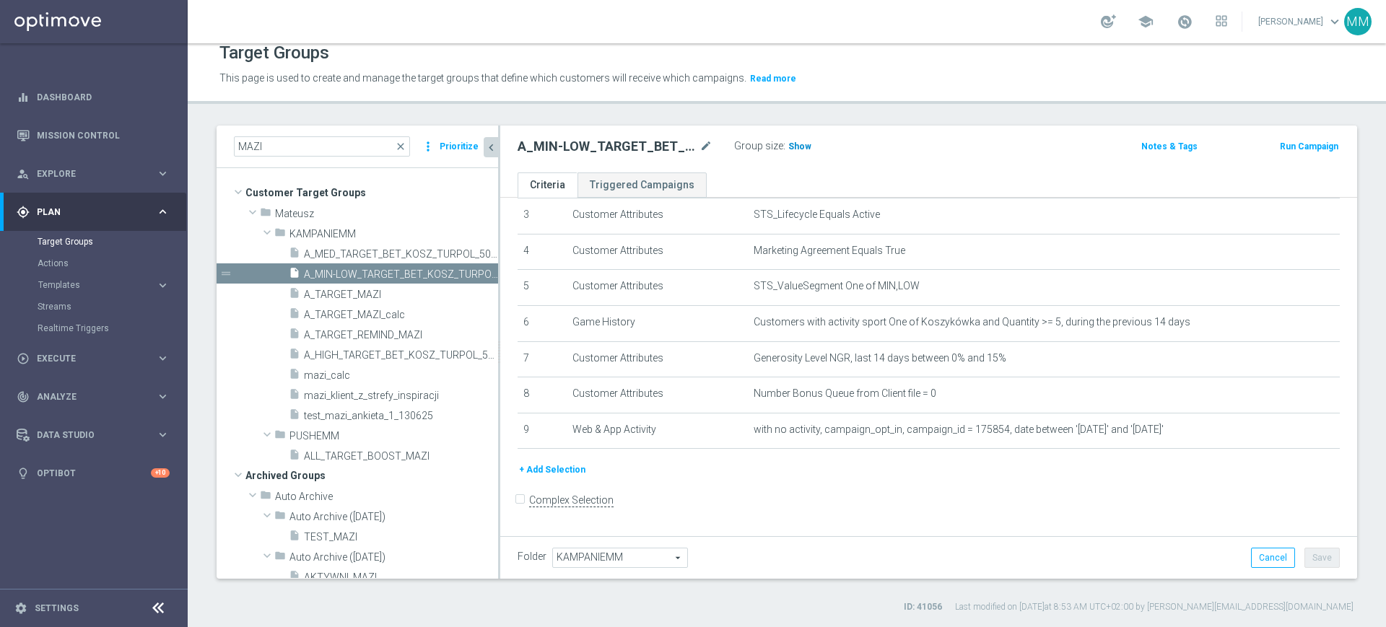
click at [788, 148] on span "Show" at bounding box center [799, 146] width 23 height 10
click at [399, 258] on span "A_MED_TARGET_BET_KOSZ_TURPOL_50DO50_090925" at bounding box center [385, 254] width 162 height 12
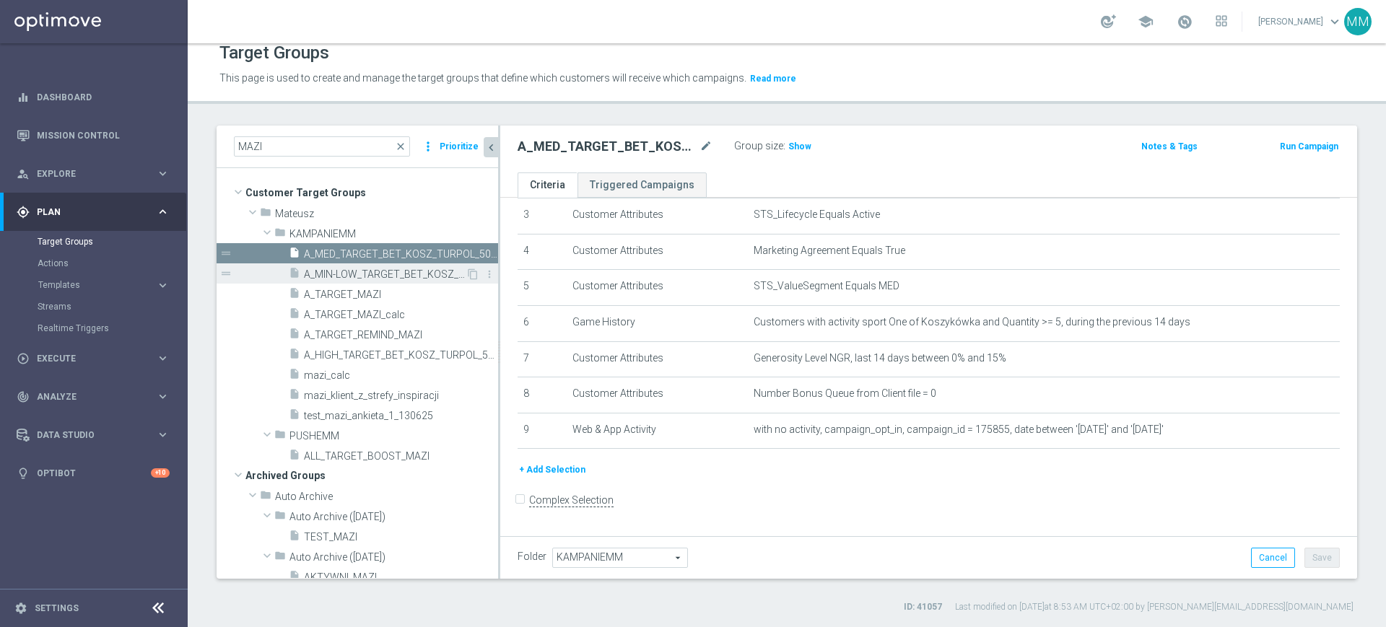
click at [383, 271] on span "A_MIN-LOW_TARGET_BET_KOSZ_TURPOL_50DO30_090925" at bounding box center [385, 274] width 162 height 12
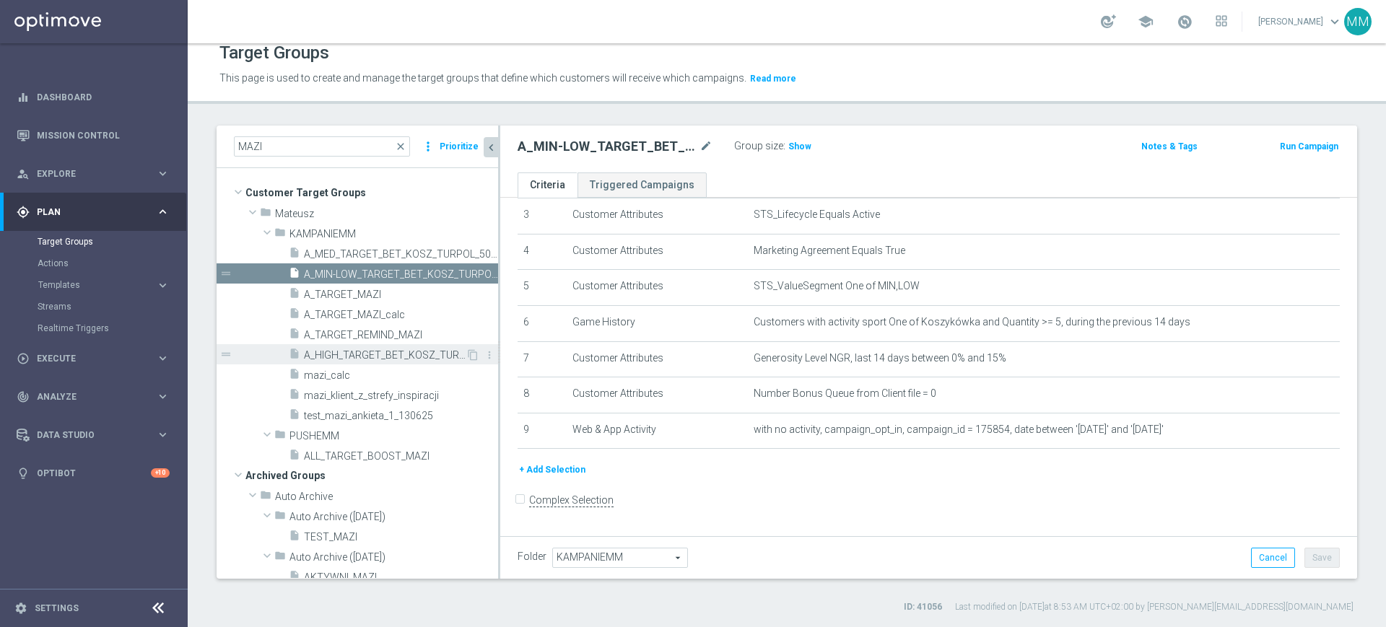
click at [386, 352] on span "A_HIGH_TARGET_BET_KOSZ_TURPOL_50DO100_090925" at bounding box center [385, 355] width 162 height 12
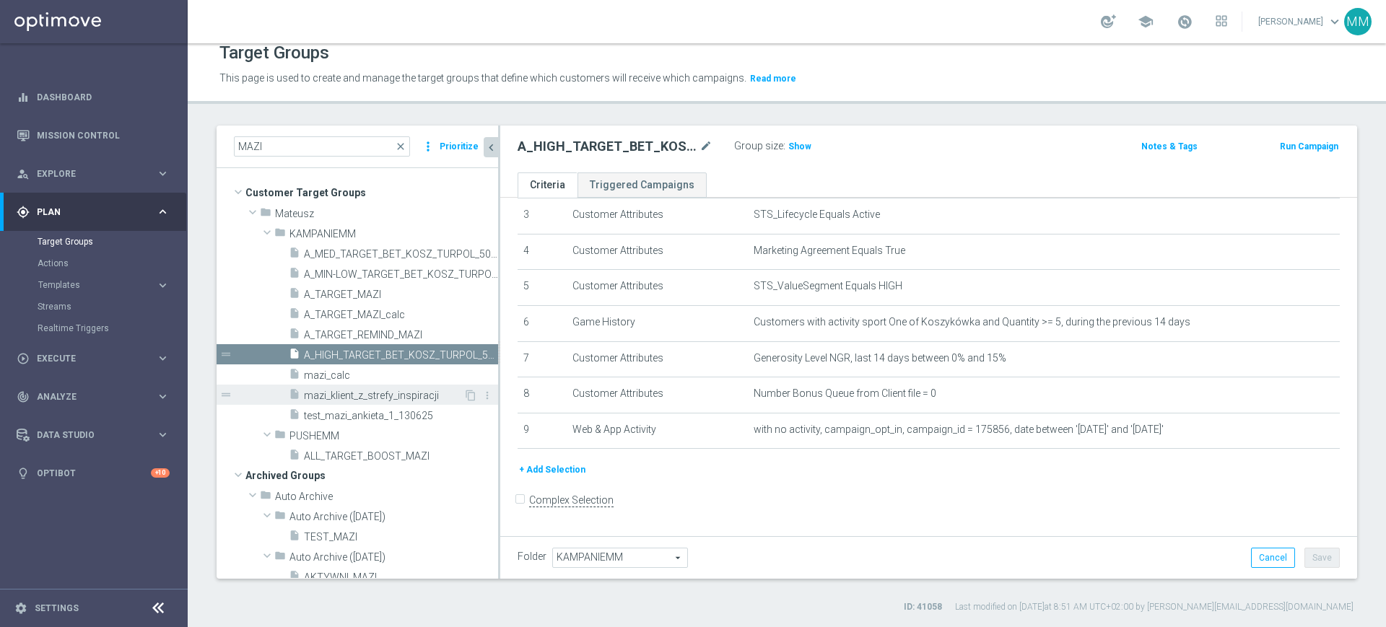
click at [383, 388] on div "insert_drive_file mazi_klient_z_strefy_inspiracji" at bounding box center [376, 395] width 175 height 20
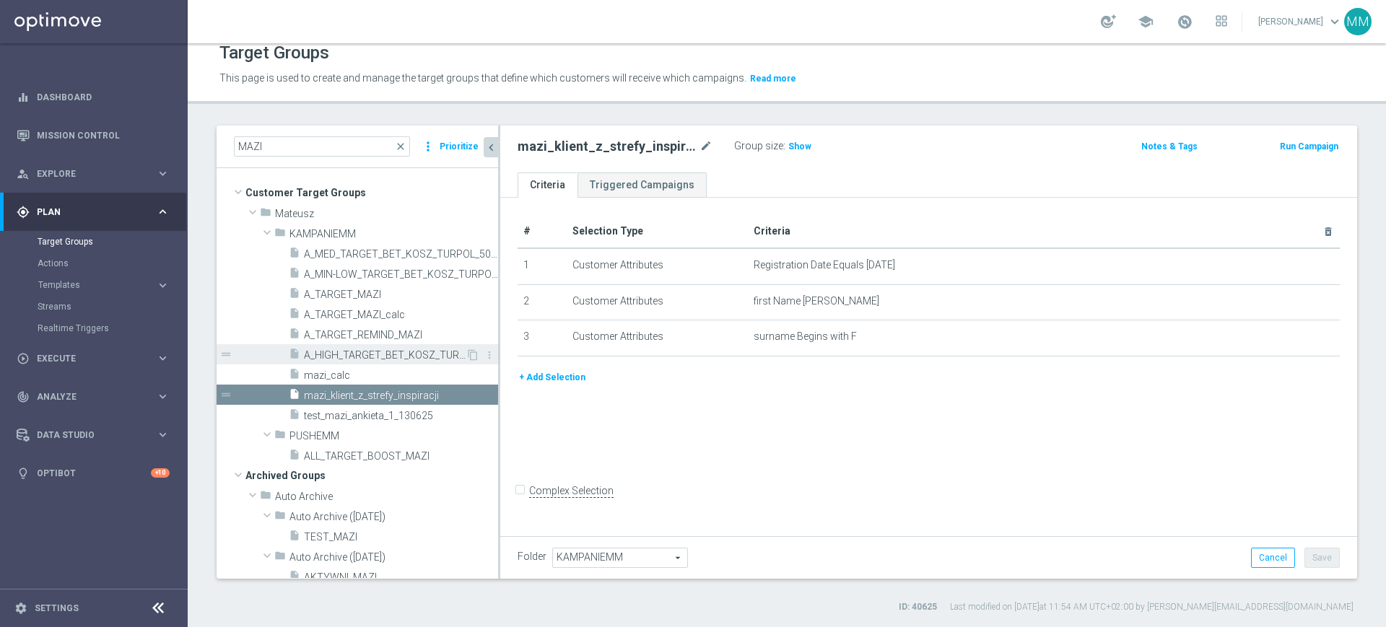
click at [405, 348] on div "insert_drive_file A_HIGH_TARGET_BET_KOSZ_TURPOL_50DO100_090925" at bounding box center [377, 354] width 177 height 20
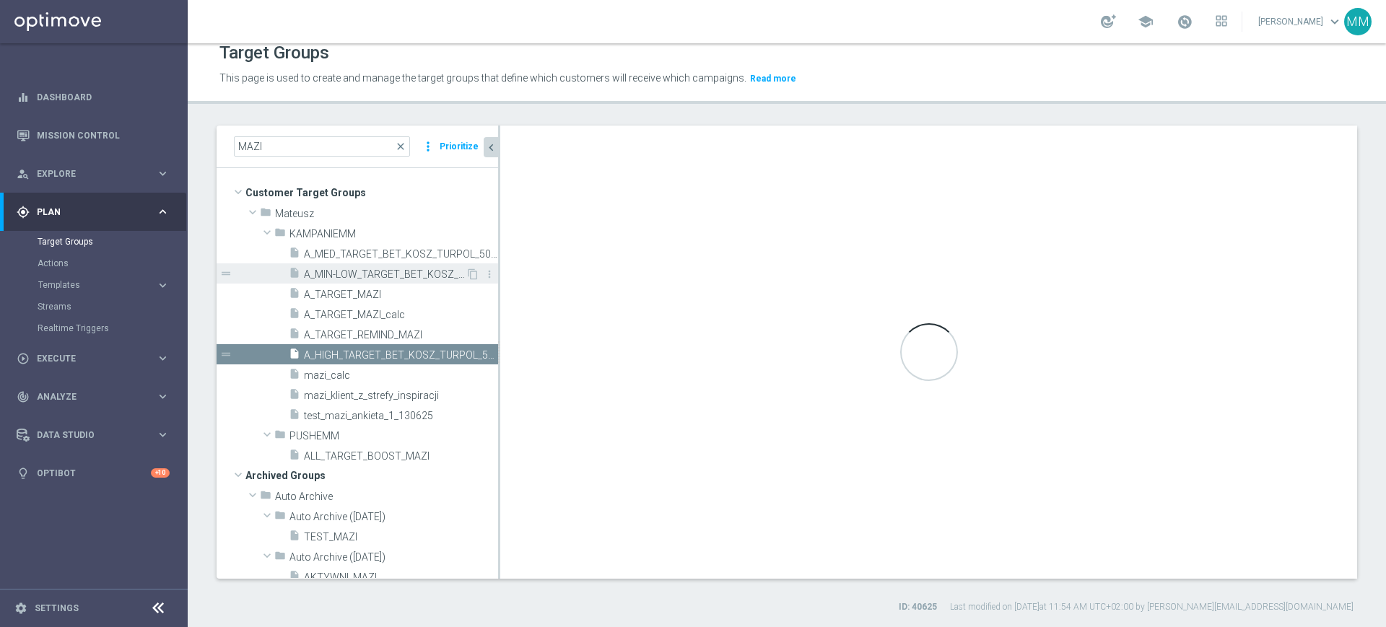
click at [382, 268] on span "A_MIN-LOW_TARGET_BET_KOSZ_TURPOL_50DO30_090925" at bounding box center [385, 274] width 162 height 12
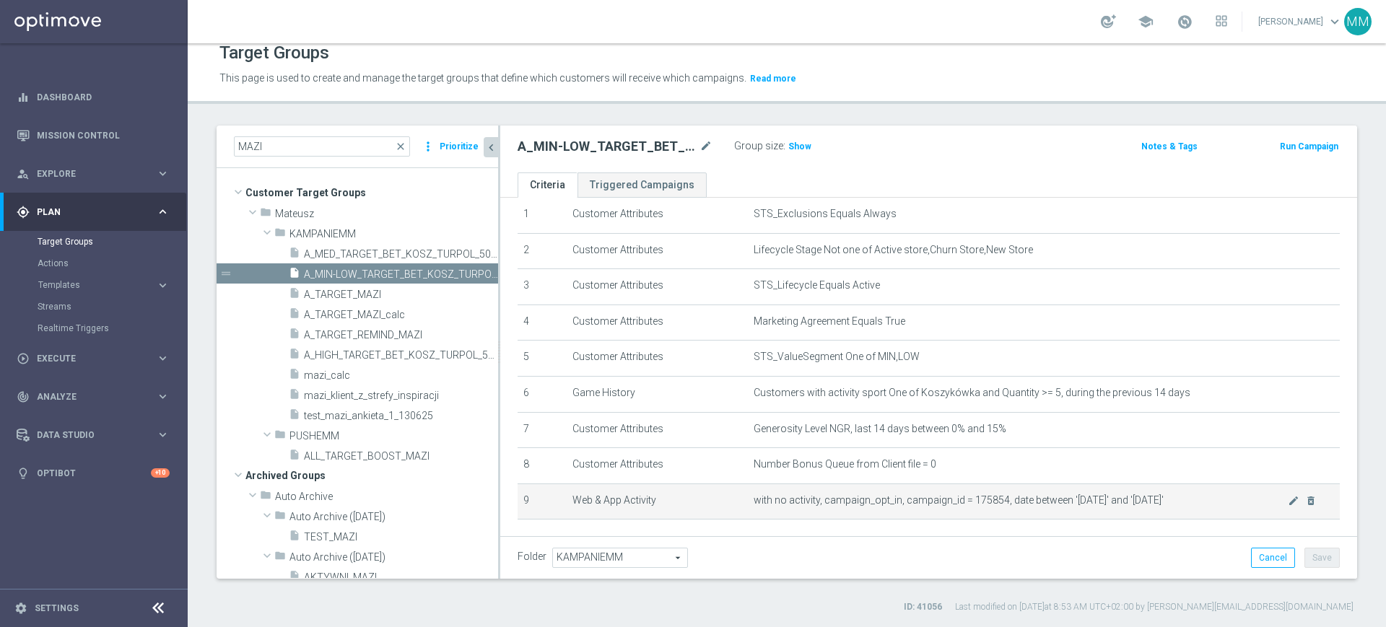
scroll to position [122, 0]
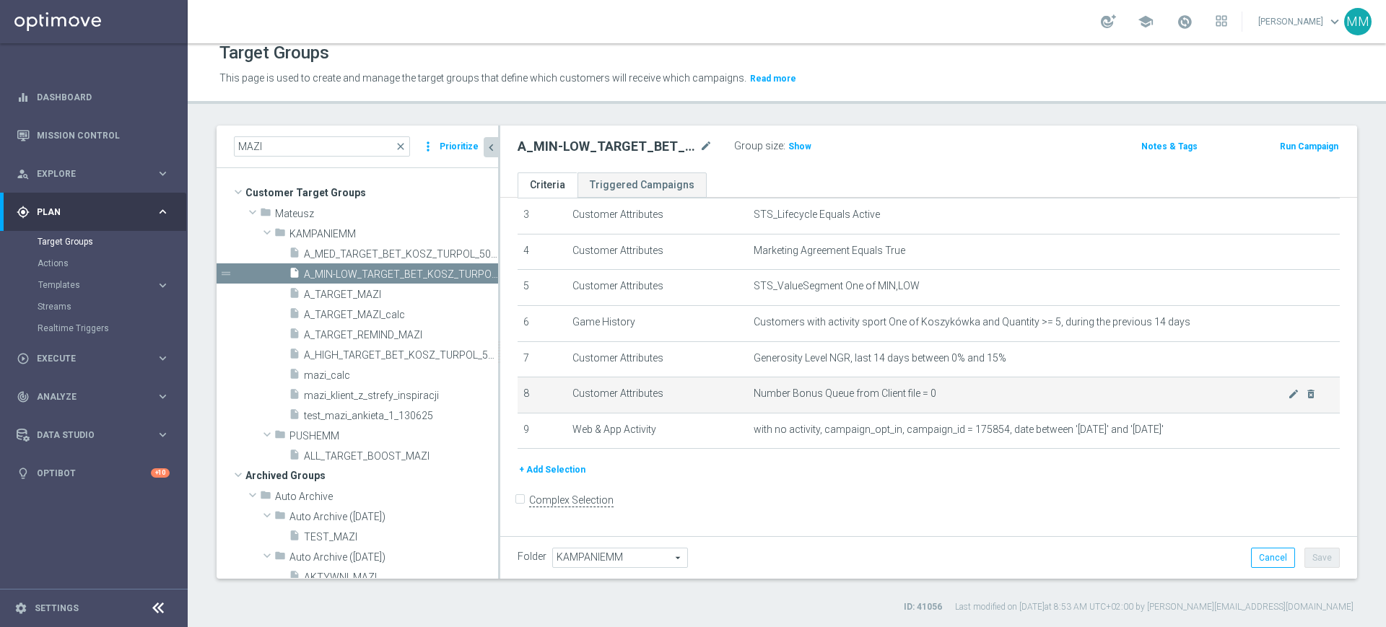
click at [898, 395] on span "Number Bonus Queue from Client file = 0" at bounding box center [1020, 394] width 534 height 12
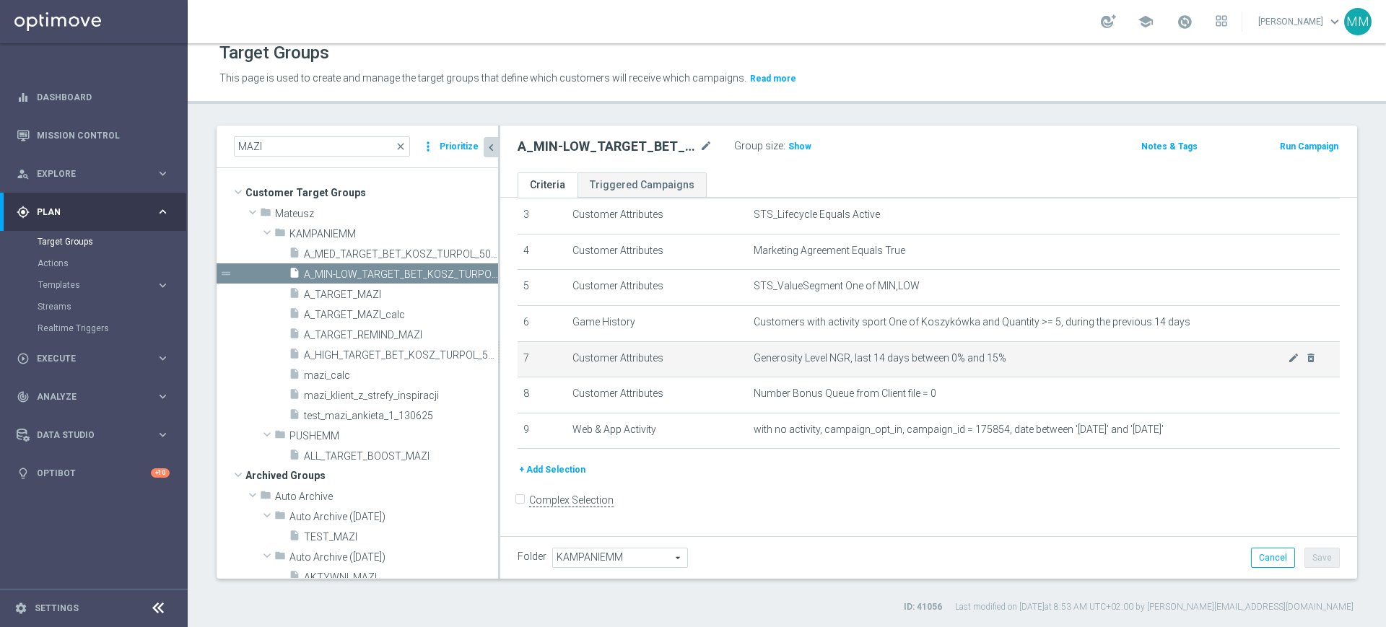
click at [908, 364] on span "Generosity Level NGR, last 14 days between 0% and 15%" at bounding box center [1020, 358] width 534 height 12
click at [909, 364] on span "Generosity Level NGR, last 14 days between 0% and 15%" at bounding box center [1020, 358] width 534 height 12
click at [911, 364] on span "Generosity Level NGR, last 14 days between 0% and 15%" at bounding box center [1020, 358] width 534 height 12
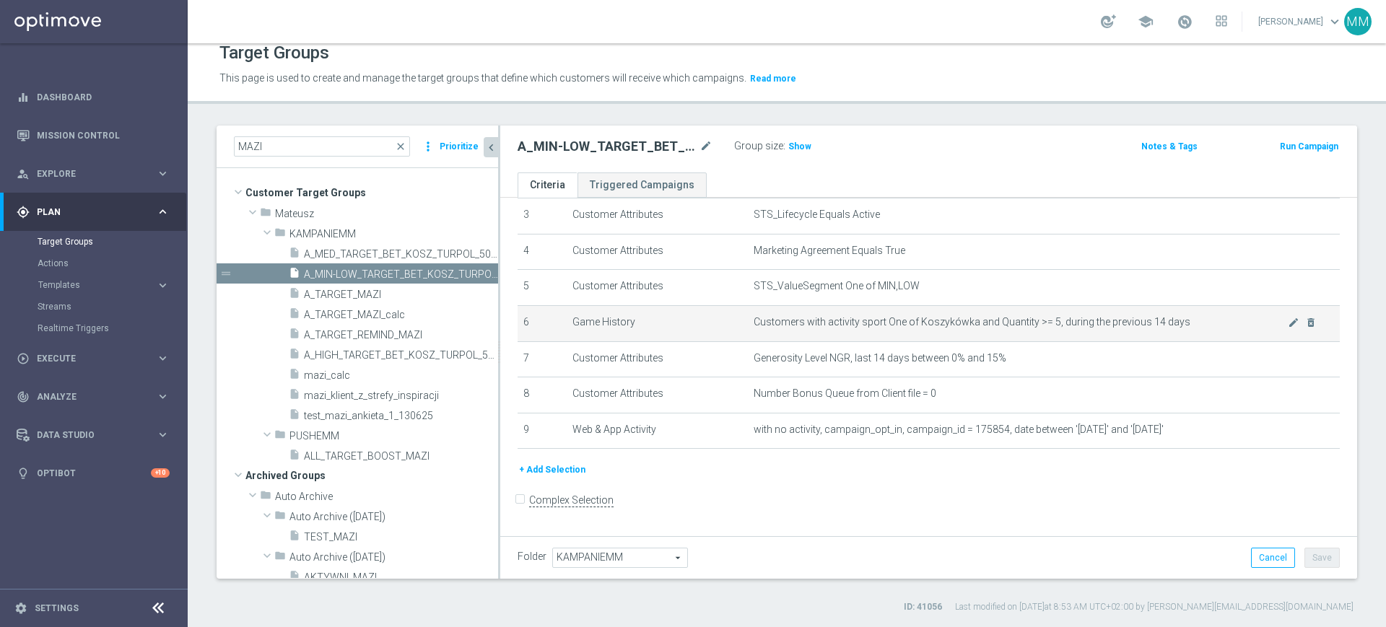
click at [885, 333] on td "Customers with activity sport One of Koszykówka and Quantity >= 5, during the p…" at bounding box center [1044, 323] width 592 height 36
click at [883, 333] on td "Customers with activity sport One of Koszykówka and Quantity >= 5, during the p…" at bounding box center [1044, 323] width 592 height 36
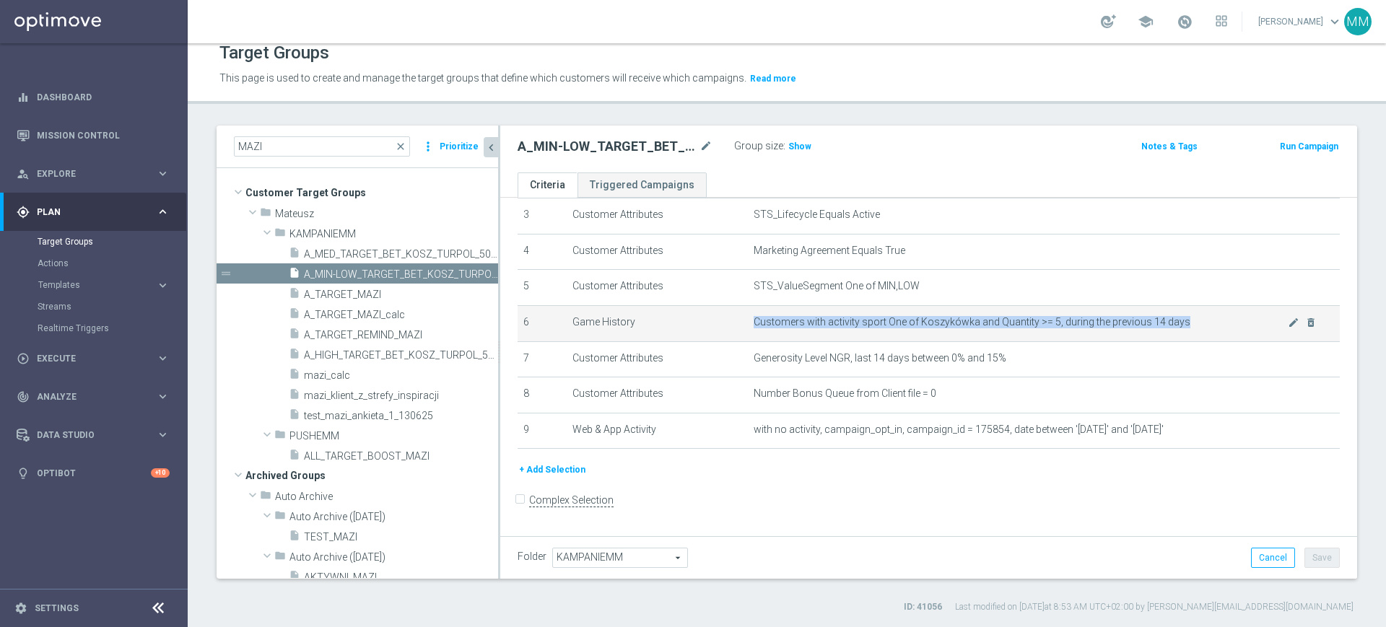
click at [884, 333] on td "Customers with activity sport One of Koszykówka and Quantity >= 5, during the p…" at bounding box center [1044, 323] width 592 height 36
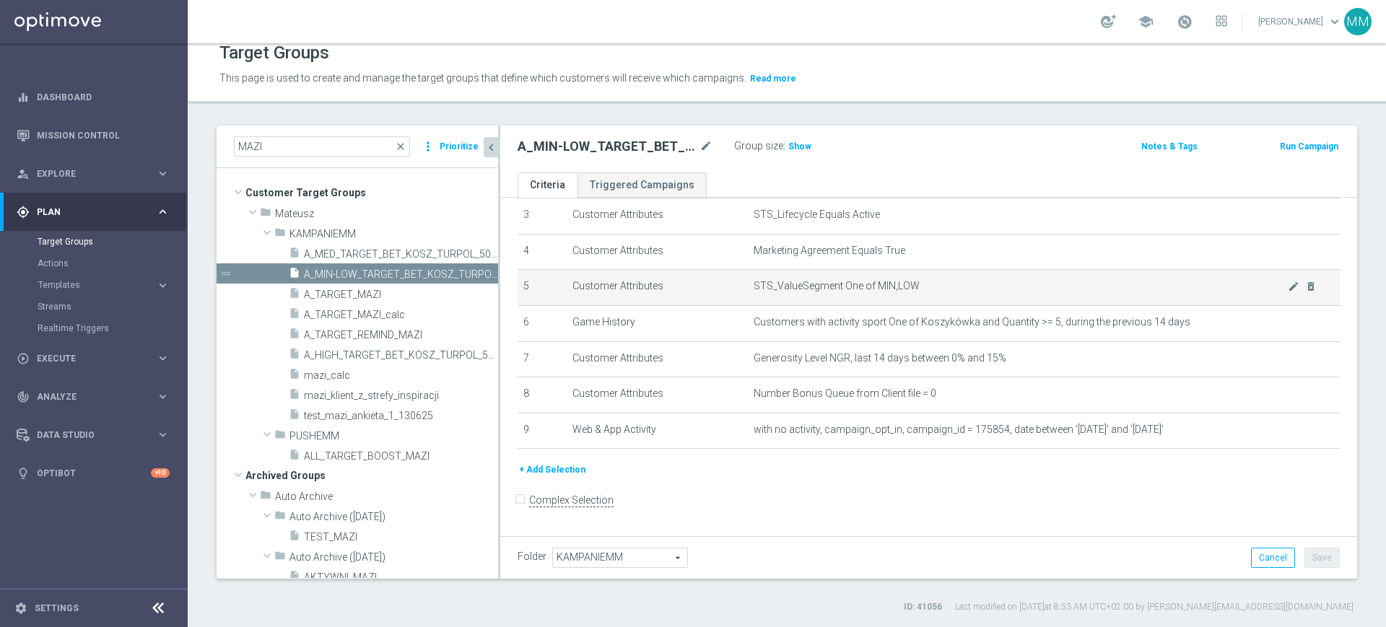
click at [600, 303] on td "Customer Attributes" at bounding box center [657, 288] width 181 height 36
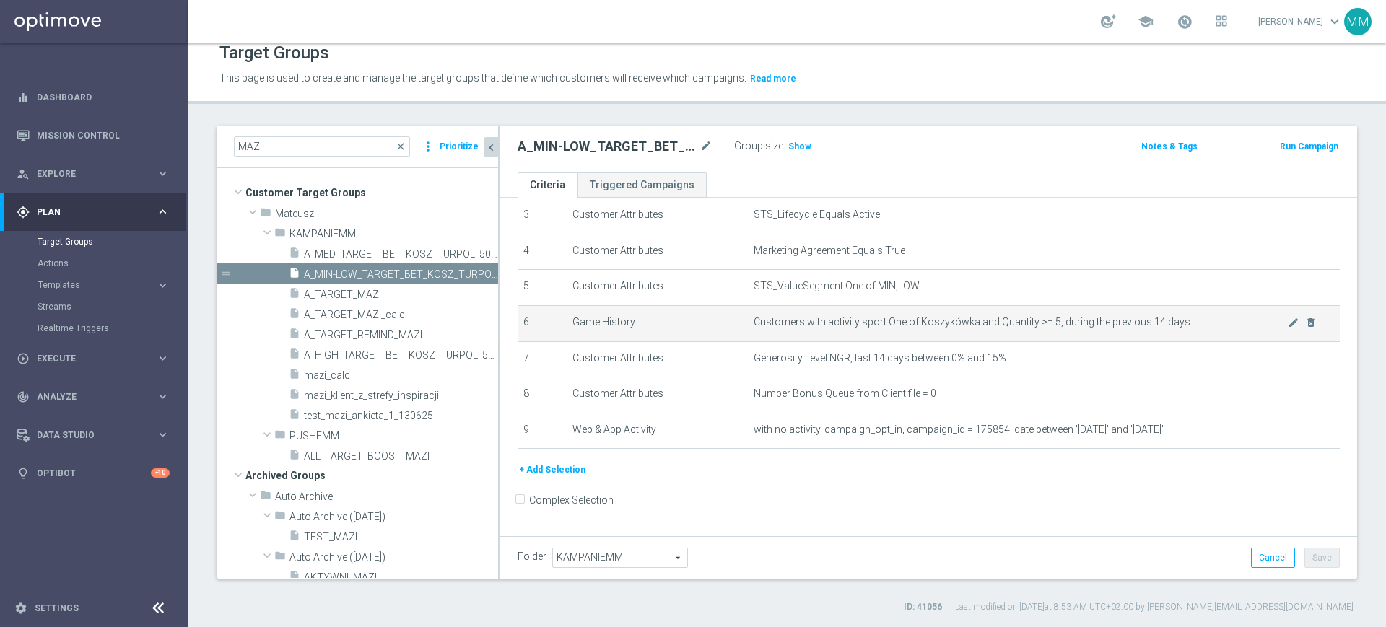
click at [899, 328] on span "Customers with activity sport One of Koszykówka and Quantity >= 5, during the p…" at bounding box center [1020, 322] width 534 height 12
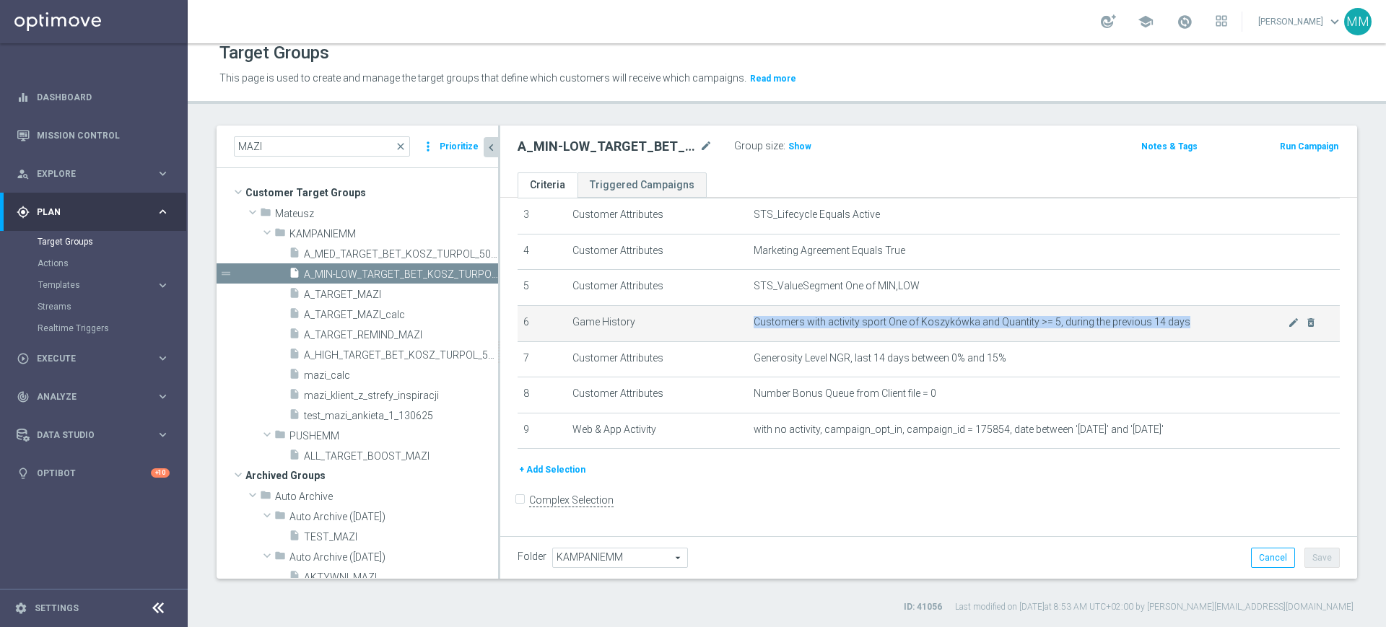
click at [899, 328] on span "Customers with activity sport One of Koszykówka and Quantity >= 5, during the p…" at bounding box center [1020, 322] width 534 height 12
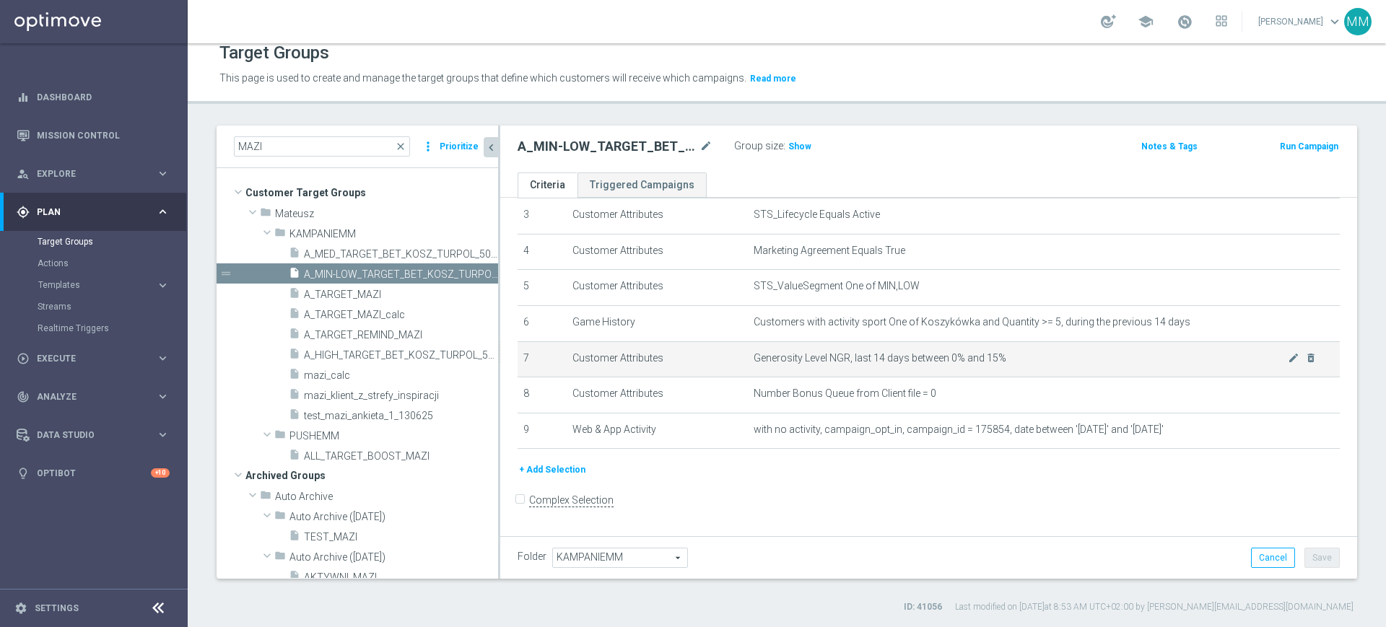
click at [915, 361] on span "Generosity Level NGR, last 14 days between 0% and 15%" at bounding box center [1020, 358] width 534 height 12
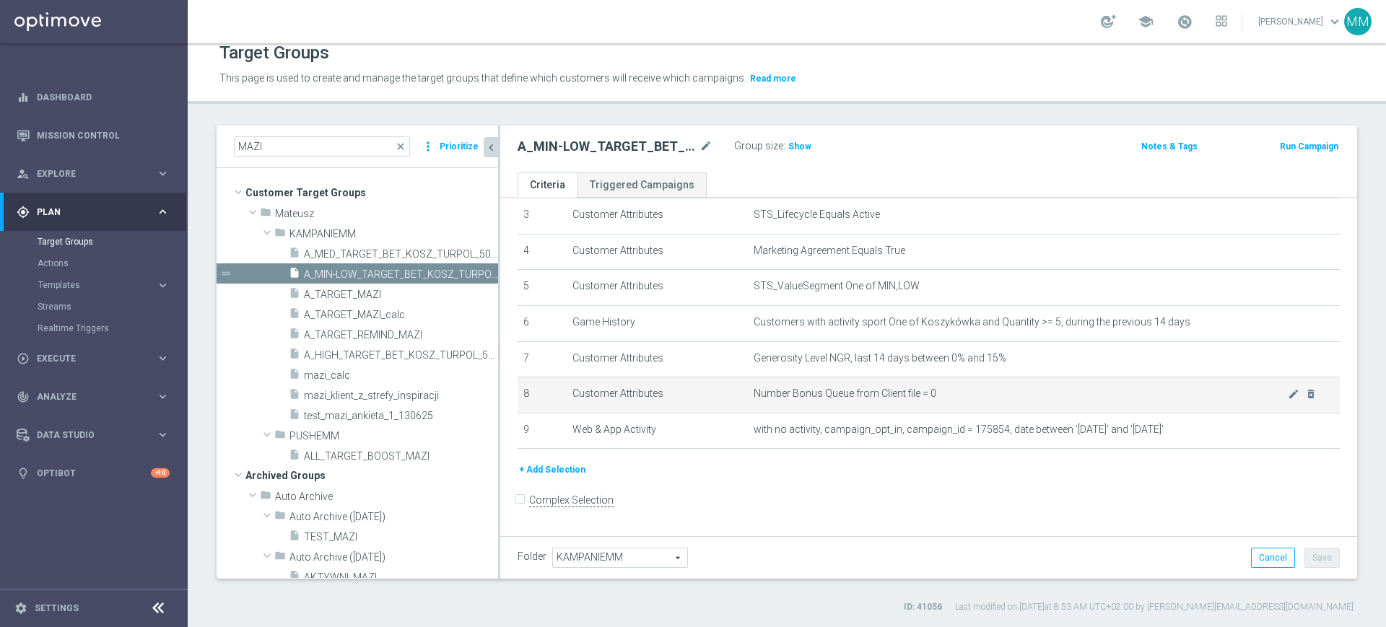
click at [891, 395] on span "Number Bonus Queue from Client file = 0" at bounding box center [1020, 394] width 534 height 12
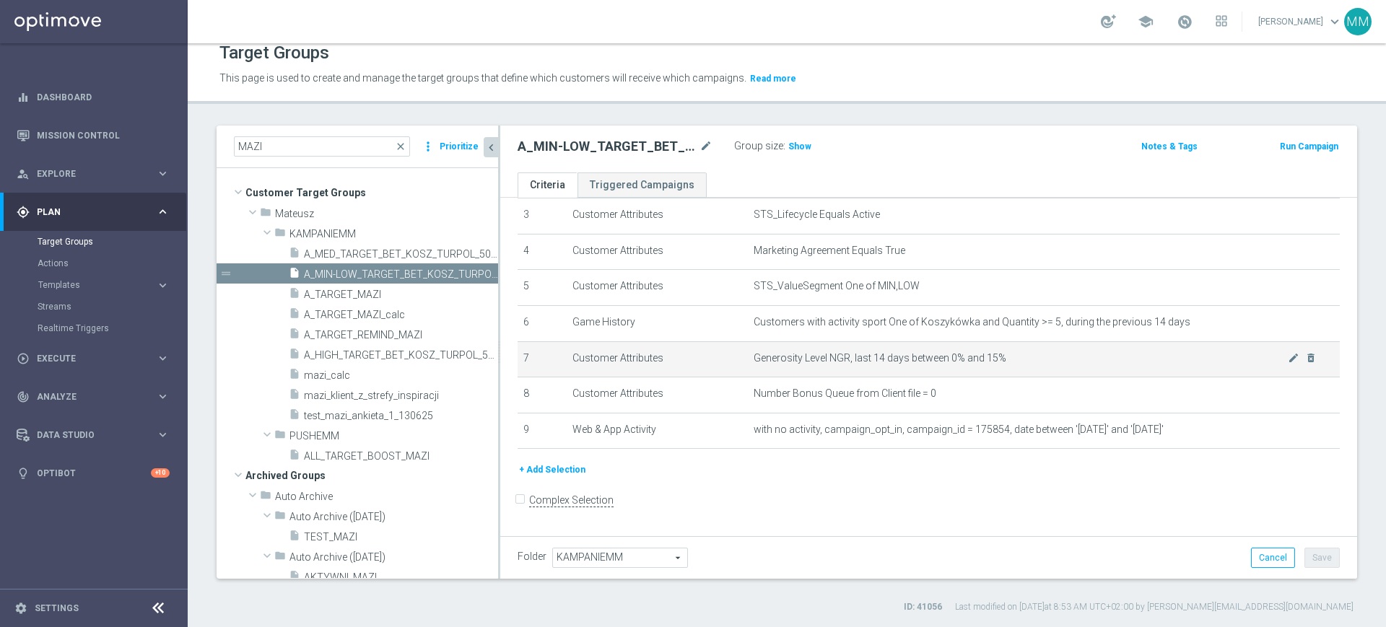
click at [889, 364] on span "Generosity Level NGR, last 14 days between 0% and 15%" at bounding box center [1020, 358] width 534 height 12
click at [986, 364] on span "Generosity Level NGR, last 14 days between 0% and 15%" at bounding box center [1020, 358] width 534 height 12
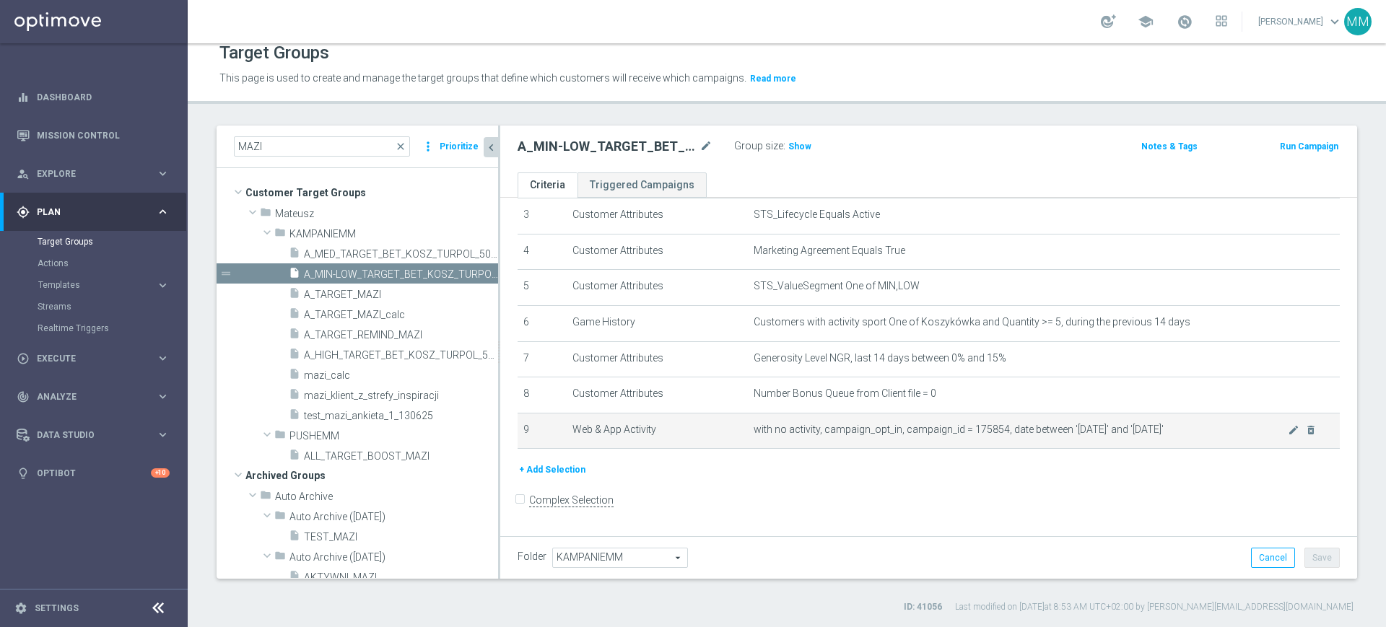
click at [1048, 436] on span "with no activity, campaign_opt_in, campaign_id = 175854, date between '[DATE]' …" at bounding box center [1020, 430] width 534 height 12
click at [1049, 436] on span "with no activity, campaign_opt_in, campaign_id = 175854, date between '[DATE]' …" at bounding box center [1020, 430] width 534 height 12
click at [1051, 436] on span "with no activity, campaign_opt_in, campaign_id = 175854, date between '[DATE]' …" at bounding box center [1020, 430] width 534 height 12
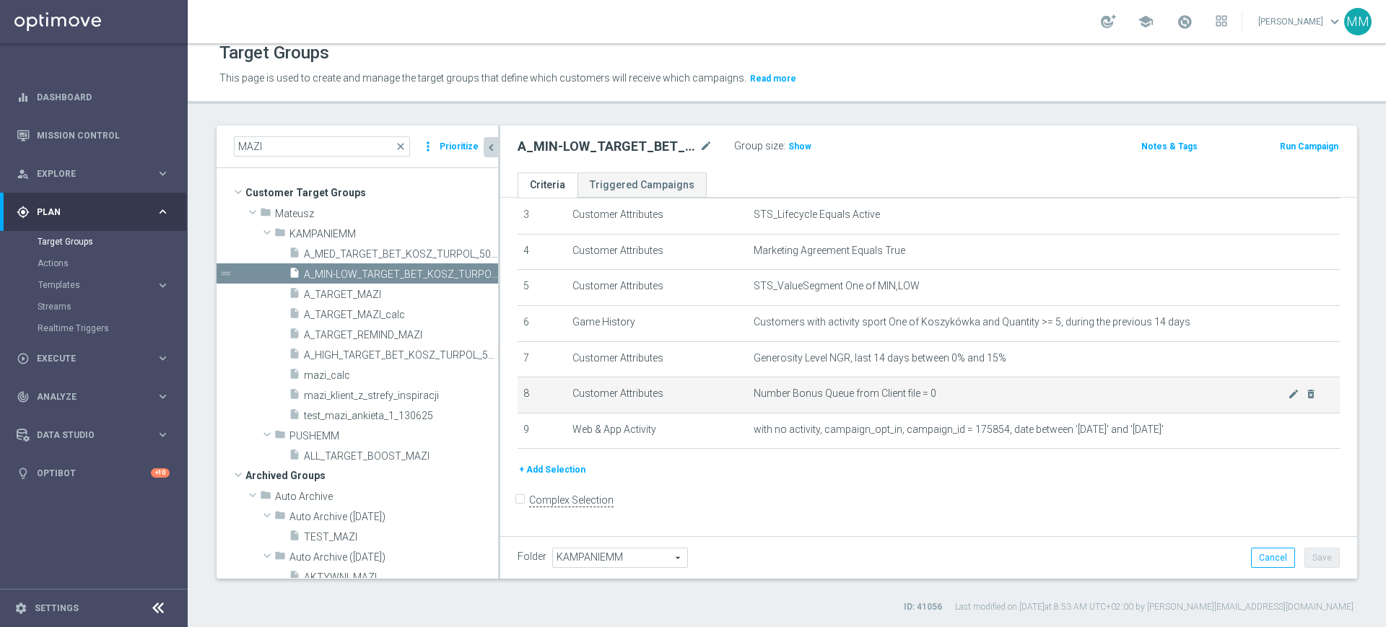
click at [874, 389] on td "Number Bonus Queue from Client file = 0 mode_edit delete_forever" at bounding box center [1044, 395] width 592 height 36
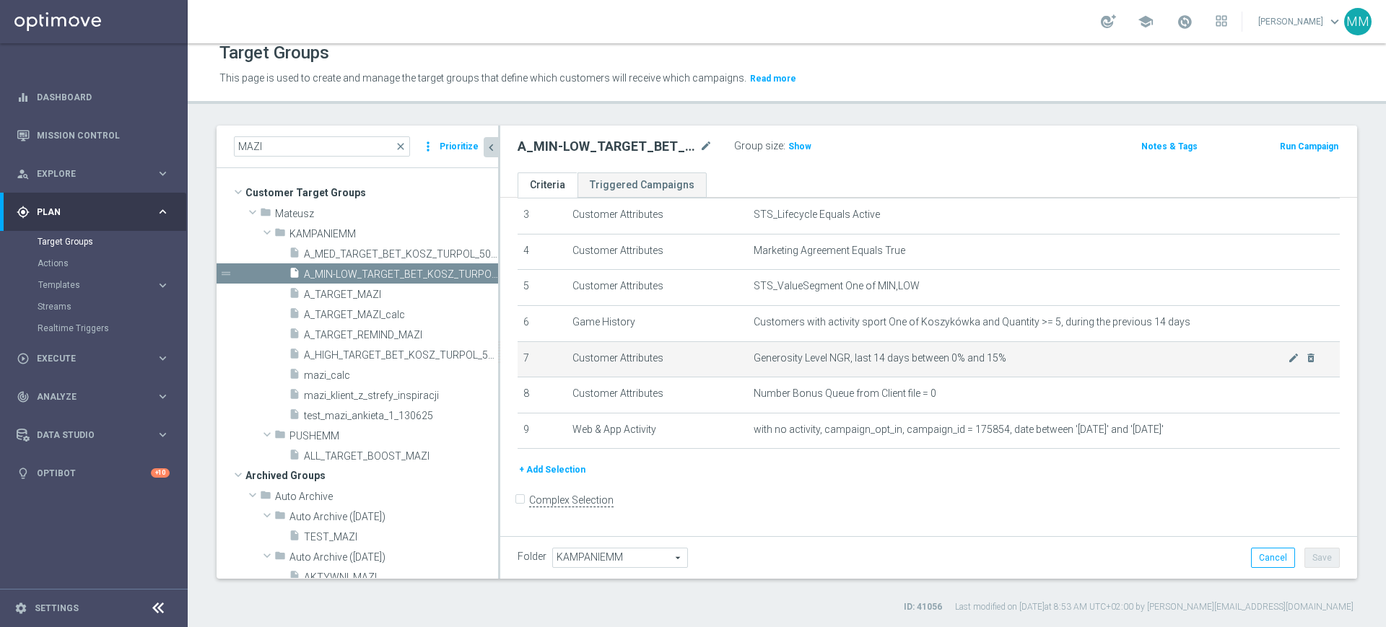
click at [873, 346] on td "Generosity Level NGR, last 14 days between 0% and 15% mode_edit delete_forever" at bounding box center [1044, 359] width 592 height 36
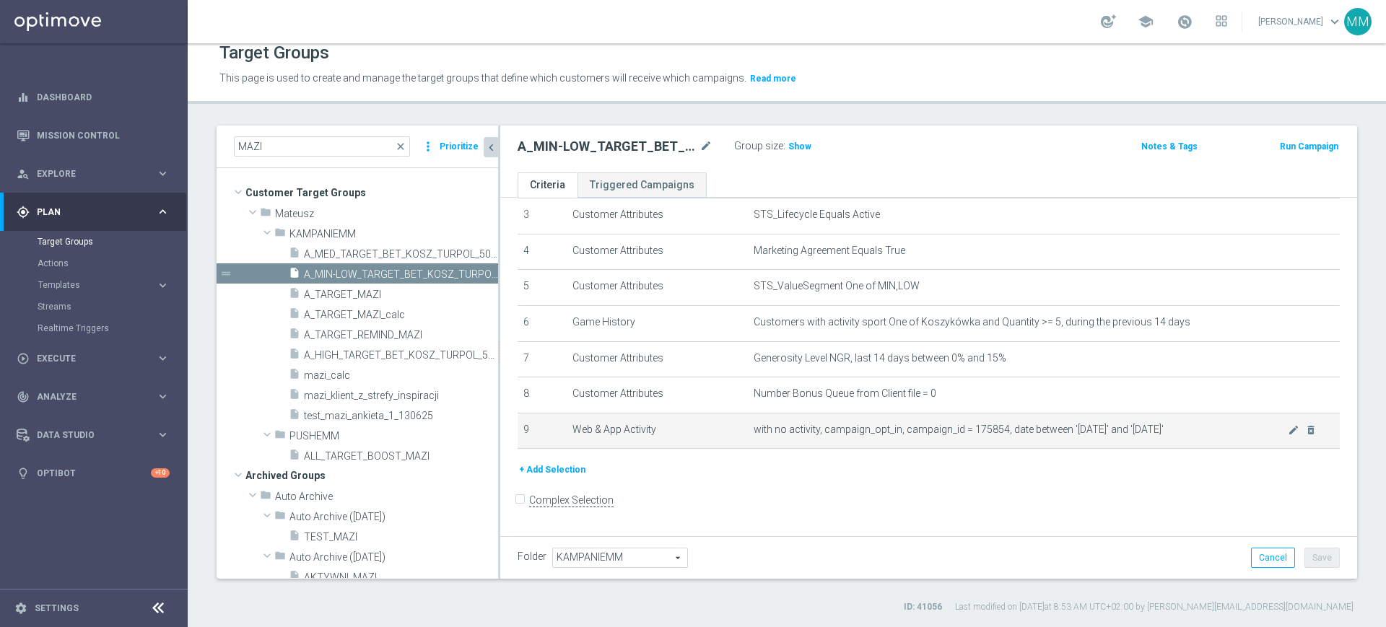
click at [833, 421] on td "with no activity, campaign_opt_in, campaign_id = 175854, date between '[DATE]' …" at bounding box center [1044, 431] width 592 height 36
click at [796, 148] on span "Show" at bounding box center [799, 146] width 23 height 10
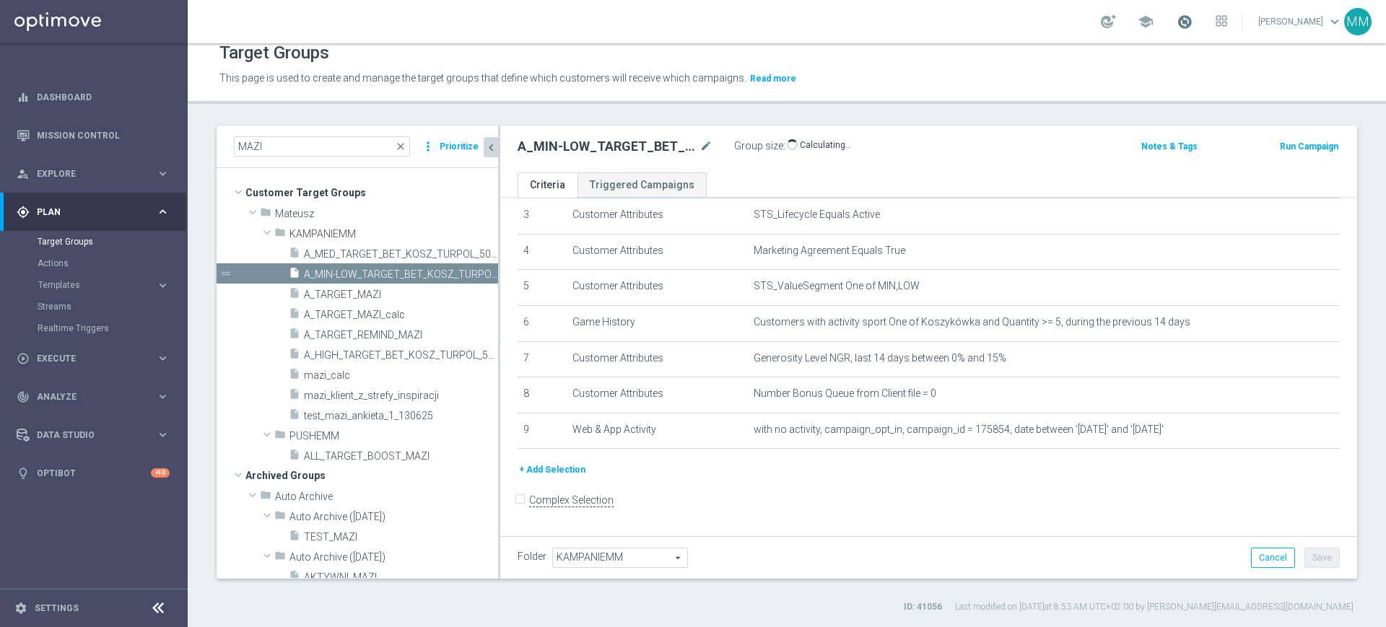
click at [1179, 21] on span at bounding box center [1184, 22] width 16 height 16
click at [1181, 22] on span at bounding box center [1184, 22] width 16 height 16
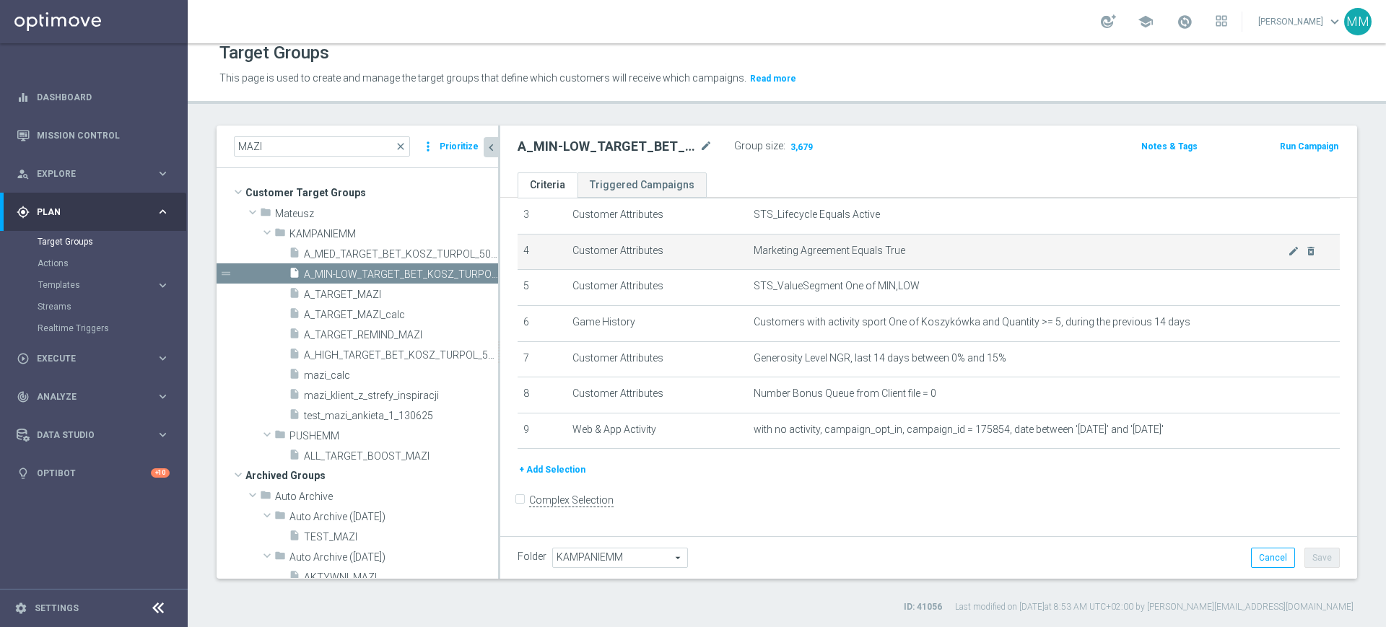
click at [829, 245] on td "Marketing Agreement Equals True mode_edit delete_forever" at bounding box center [1044, 252] width 592 height 36
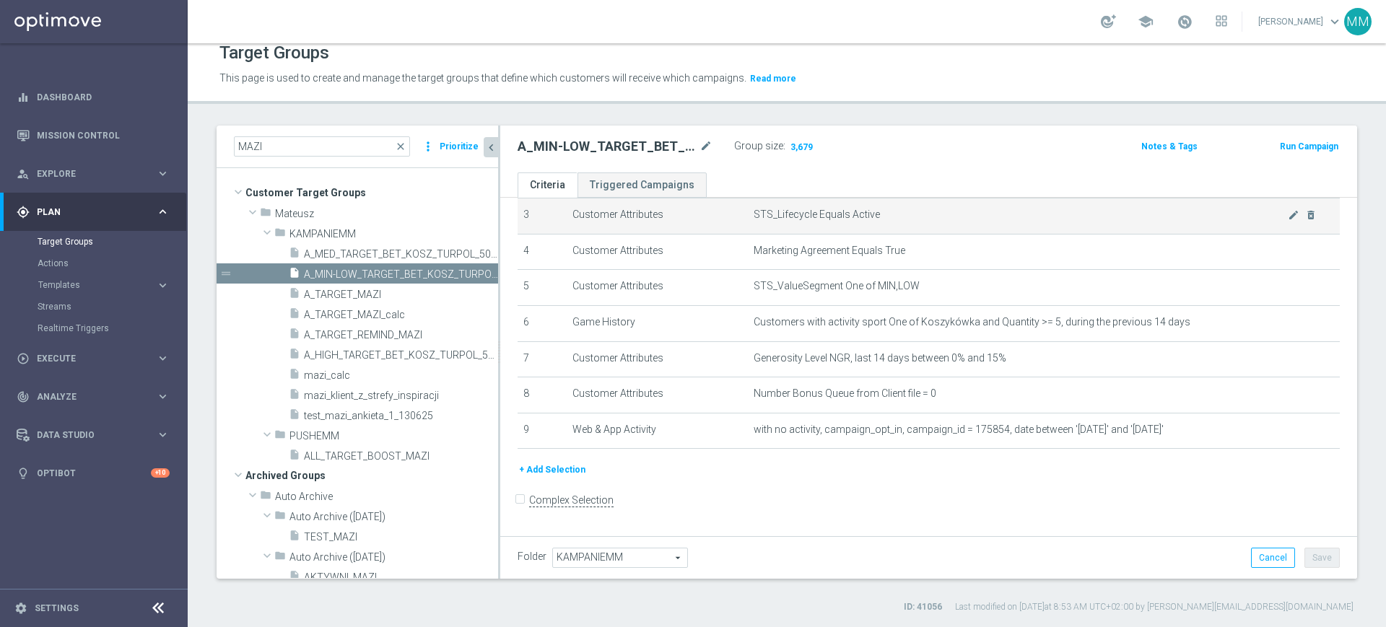
click at [808, 221] on span "STS_Lifecycle Equals Active" at bounding box center [1020, 215] width 534 height 12
click at [806, 220] on span "STS_Lifecycle Equals Active" at bounding box center [1020, 215] width 534 height 12
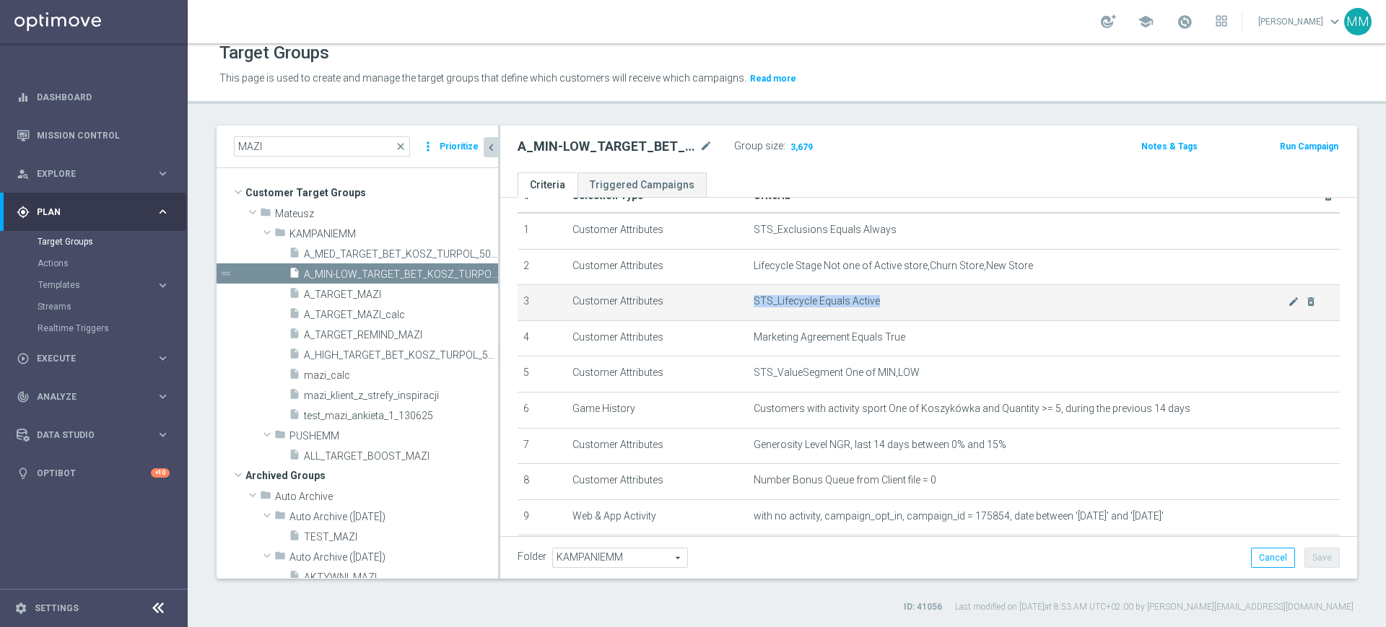
scroll to position [0, 0]
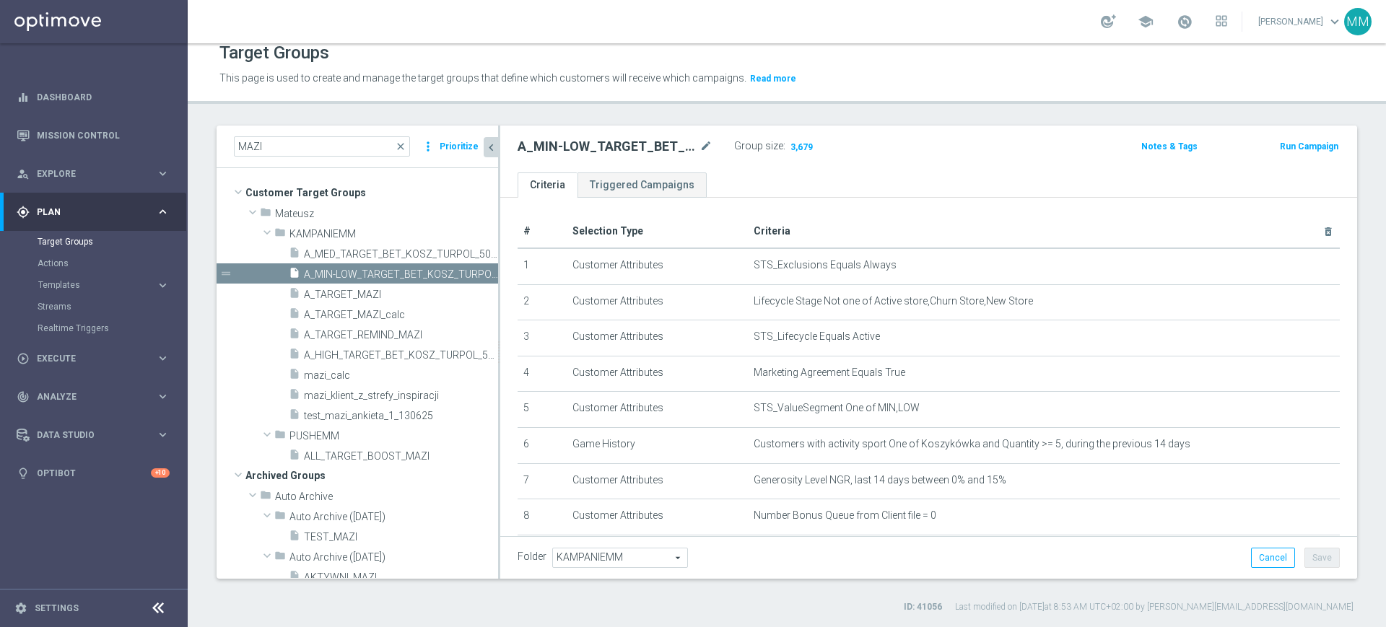
click at [595, 153] on h2 "A_MIN-LOW_TARGET_BET_KOSZ_TURPOL_50DO30_090925" at bounding box center [606, 146] width 179 height 17
click at [596, 152] on h2 "A_MIN-LOW_TARGET_BET_KOSZ_TURPOL_50DO30_090925" at bounding box center [606, 146] width 179 height 17
copy div "A_MIN-LOW_TARGET_BET_KOSZ_TURPOL_50DO30_090925"
click at [375, 255] on span "A_MED_TARGET_BET_KOSZ_TURPOL_50DO50_090925" at bounding box center [385, 254] width 162 height 12
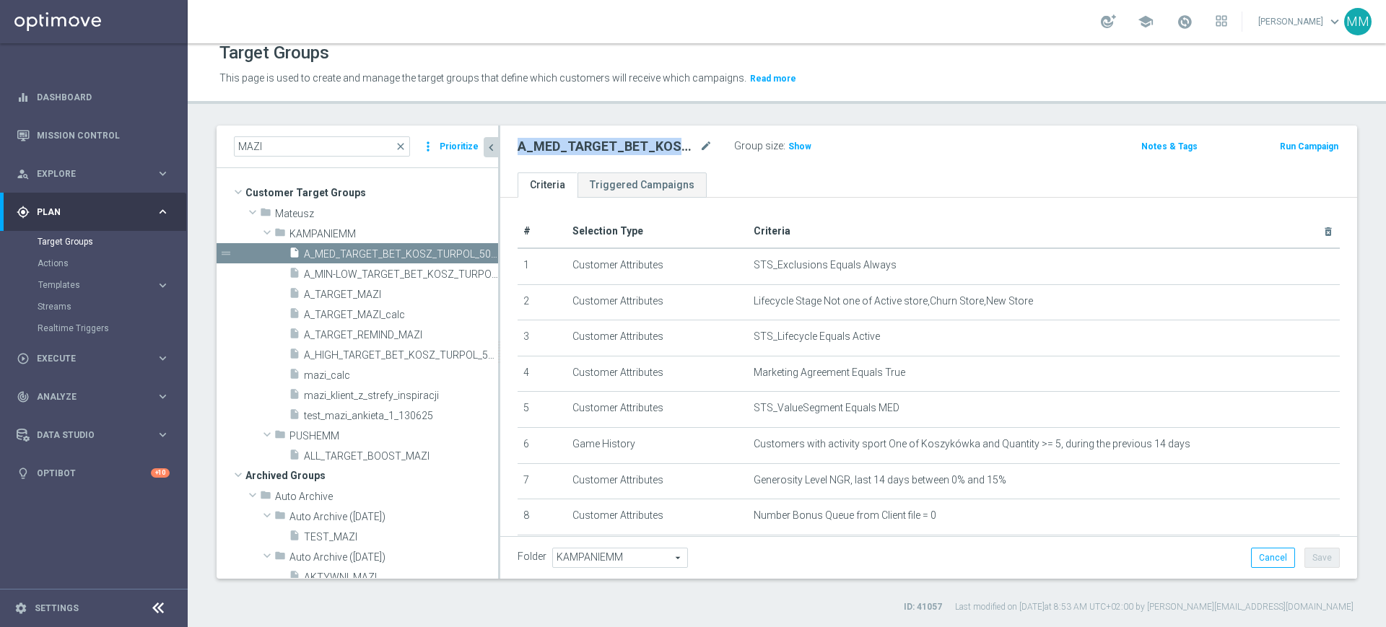
click at [618, 139] on h2 "A_MED_TARGET_BET_KOSZ_TURPOL_50DO50_090925" at bounding box center [606, 146] width 179 height 17
click at [351, 352] on span "A_HIGH_TARGET_BET_KOSZ_TURPOL_50DO100_090925" at bounding box center [385, 355] width 162 height 12
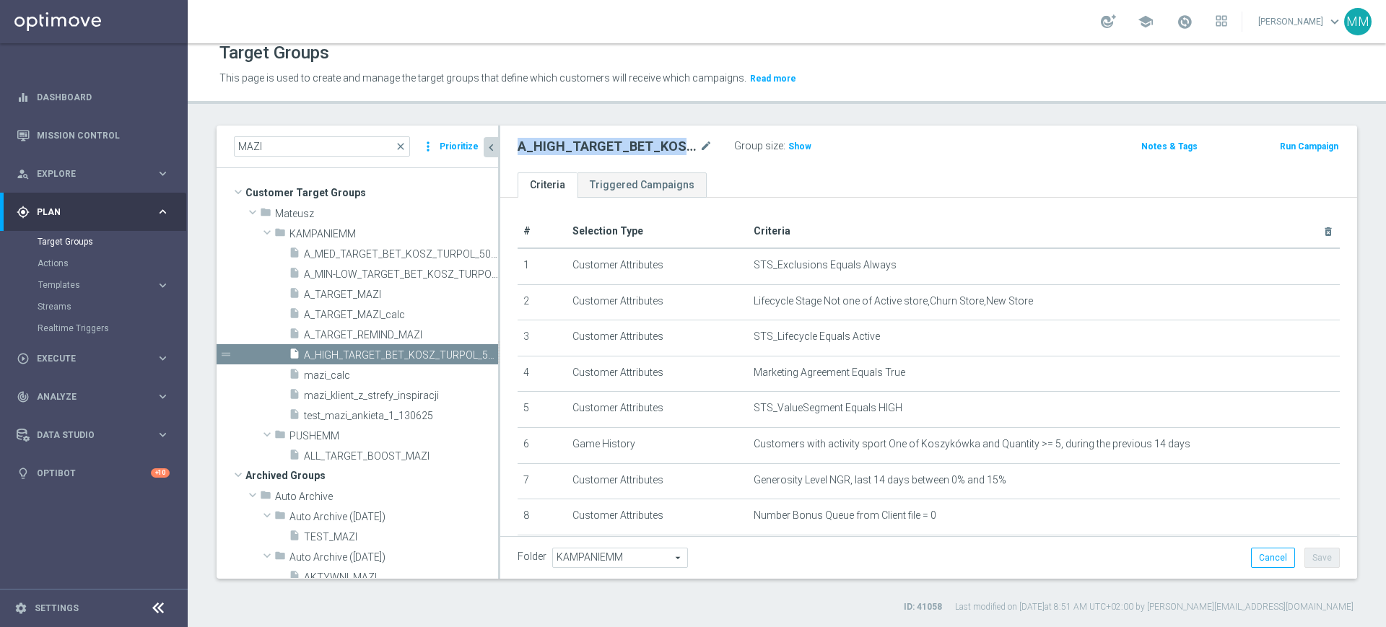
click at [577, 144] on h2 "A_HIGH_TARGET_BET_KOSZ_TURPOL_50DO100_090925" at bounding box center [606, 146] width 179 height 17
click at [578, 144] on h2 "A_HIGH_TARGET_BET_KOSZ_TURPOL_50DO100_090925" at bounding box center [606, 146] width 179 height 17
click at [711, 144] on icon "mode_edit" at bounding box center [705, 146] width 13 height 17
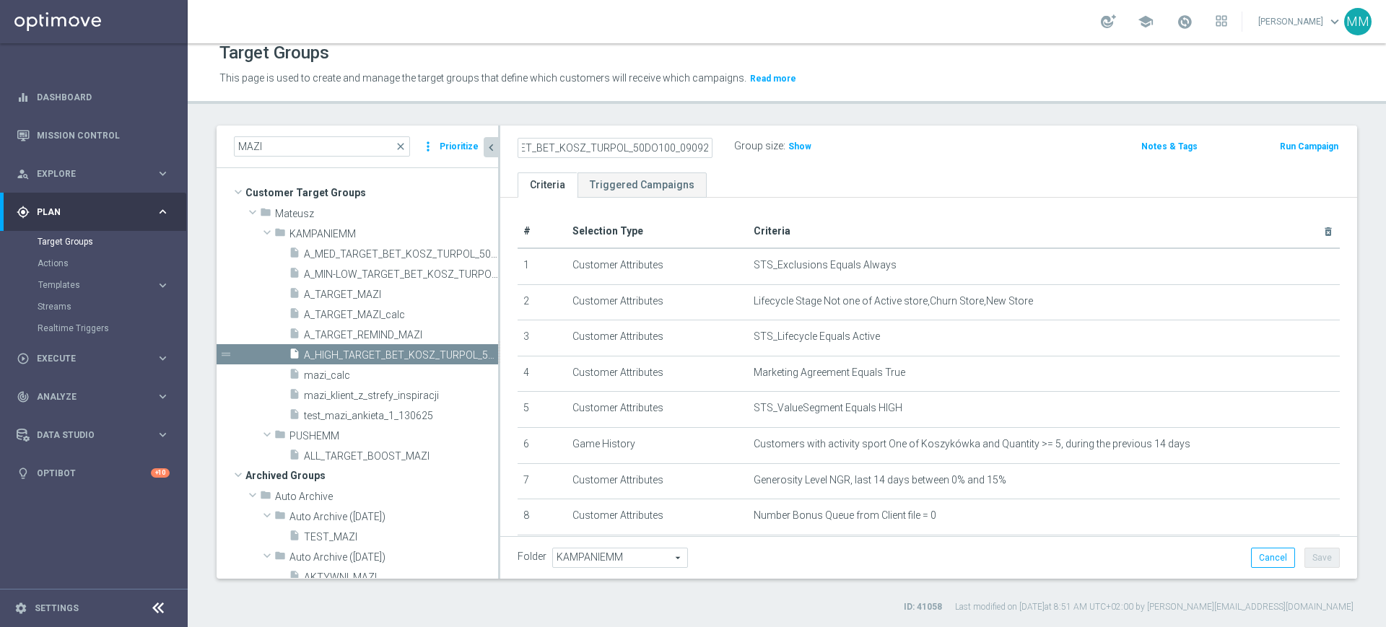
click at [684, 146] on input "A_HIGH_TARGET_BET_KOSZ_TURPOL_50DO100_090925" at bounding box center [614, 148] width 195 height 20
click at [378, 257] on span "A_MED_TARGET_BET_KOSZ_TURPOL_50DO50_090925" at bounding box center [385, 254] width 162 height 12
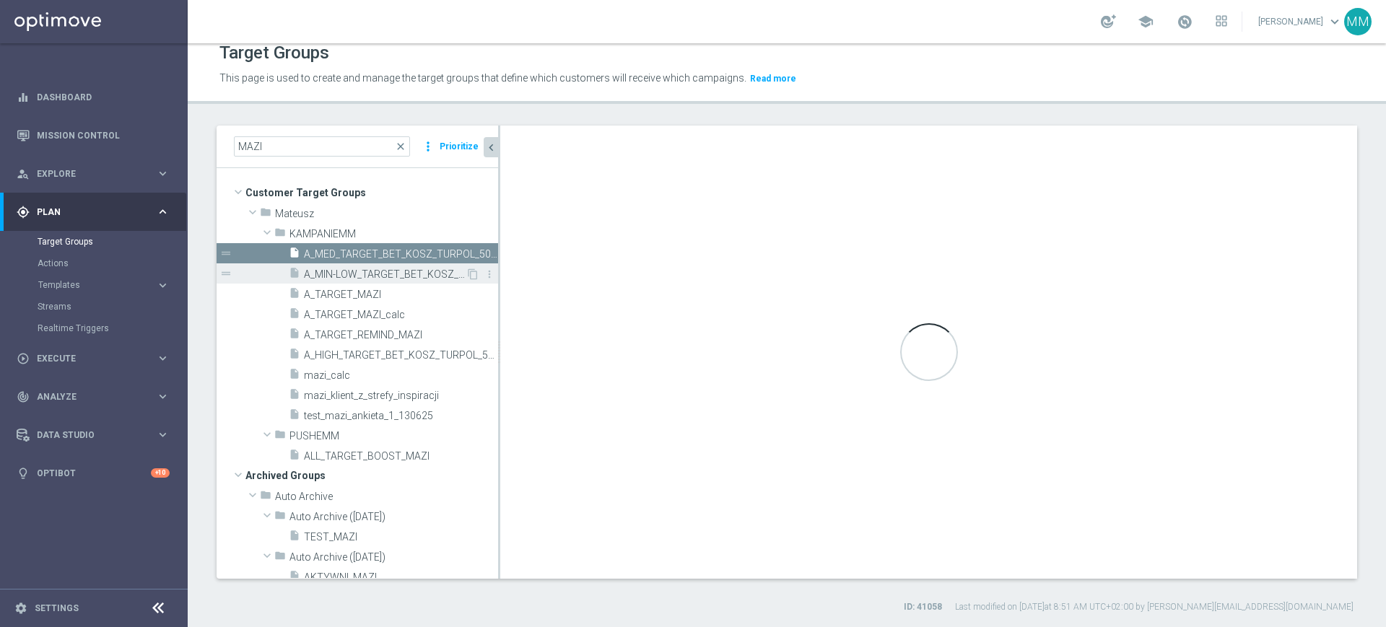
click at [375, 273] on span "A_MIN-LOW_TARGET_BET_KOSZ_TURPOL_50DO30_090925" at bounding box center [385, 274] width 162 height 12
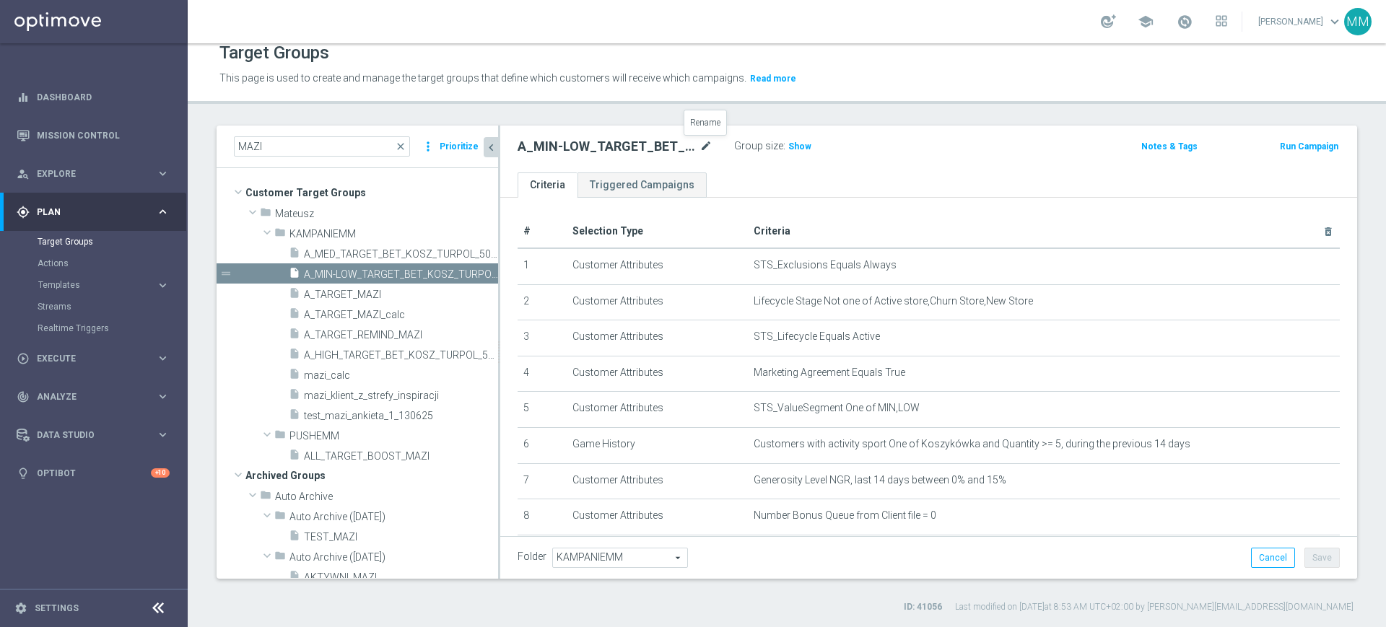
click at [709, 146] on icon "mode_edit" at bounding box center [705, 146] width 13 height 17
click at [680, 151] on input "A_MIN-LOW_TARGET_BET_KOSZ_TURPOL_50DO30_090925" at bounding box center [614, 148] width 195 height 20
click at [665, 147] on input "A_MIN-LOW_TARGET_BET_KOSZ_TURPOL_50DO30_090925" at bounding box center [614, 148] width 195 height 20
type input "A_MIN-LOW_TARGET_BET_KOSZ_TURPOL_50DO20_090925"
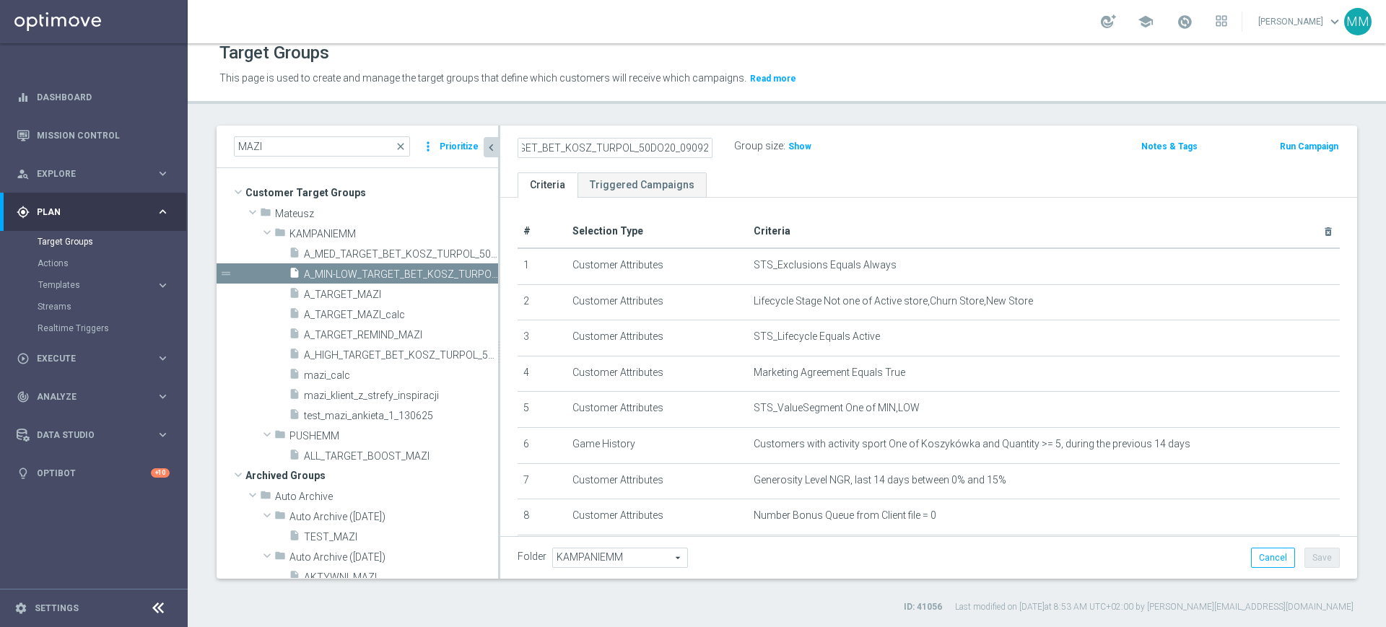
click at [770, 180] on ul "Criteria Triggered Campaigns" at bounding box center [928, 184] width 857 height 25
click at [1304, 548] on button "Save" at bounding box center [1321, 558] width 35 height 20
click at [1183, 22] on span at bounding box center [1184, 22] width 16 height 16
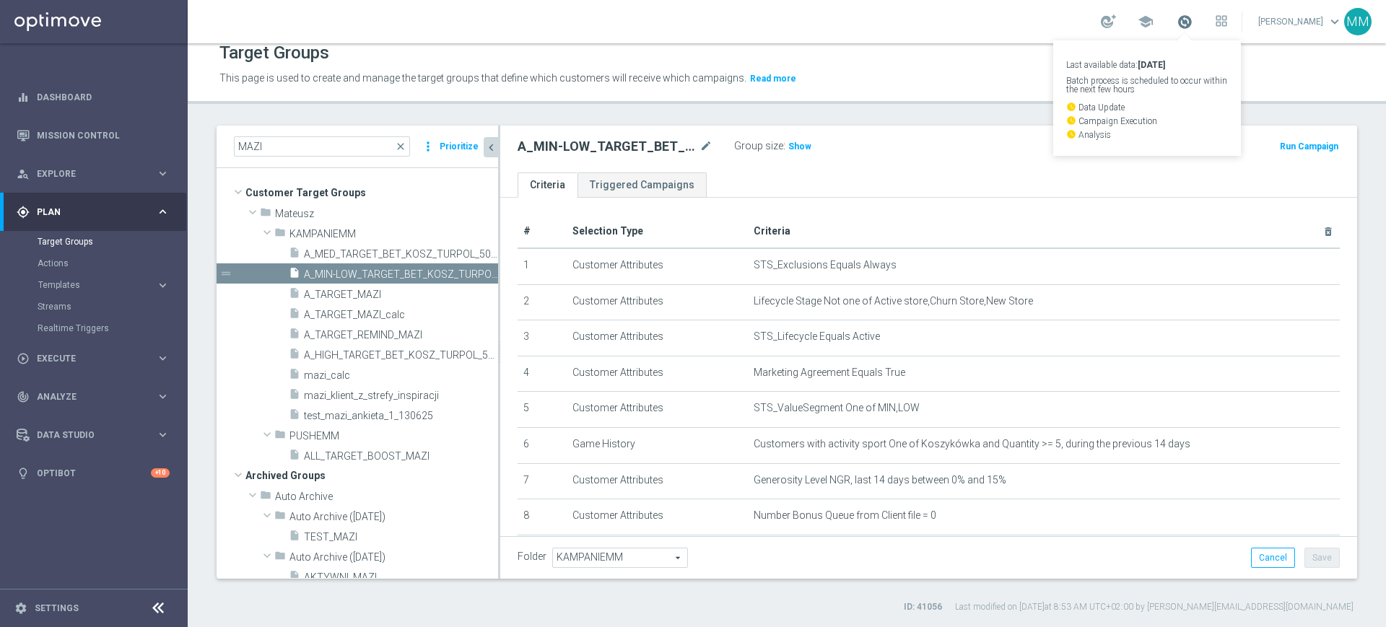
click at [1183, 22] on span at bounding box center [1184, 22] width 16 height 16
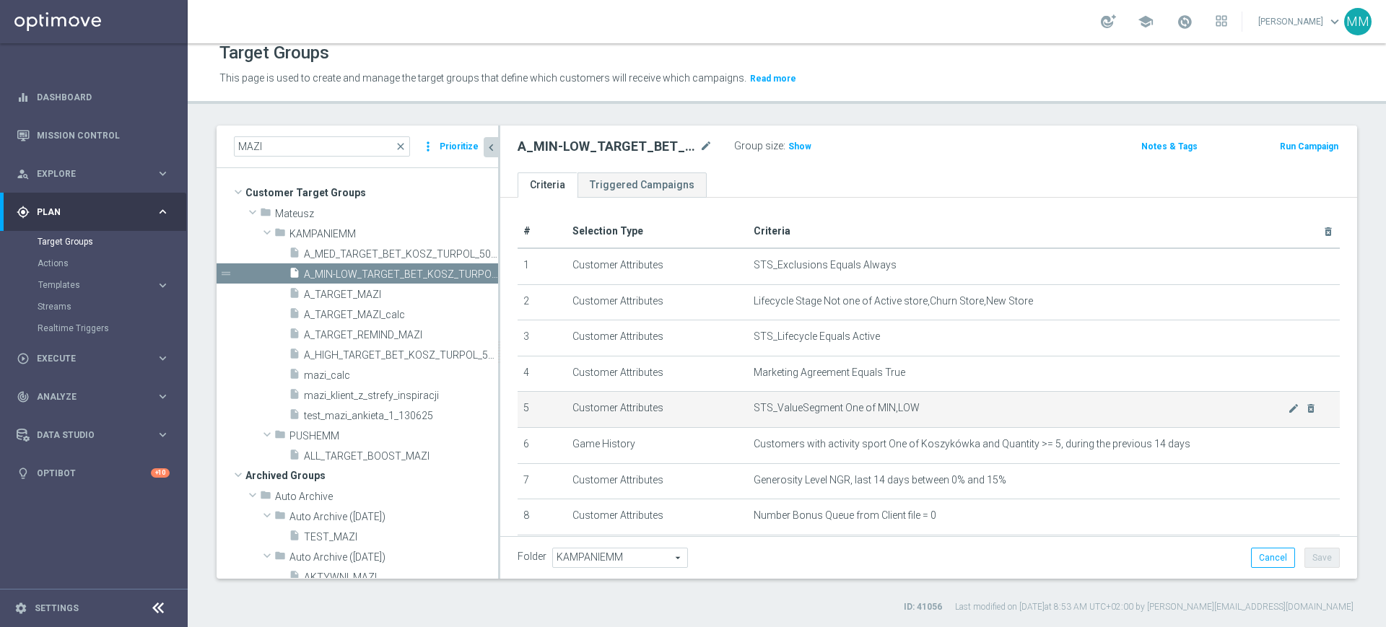
scroll to position [122, 0]
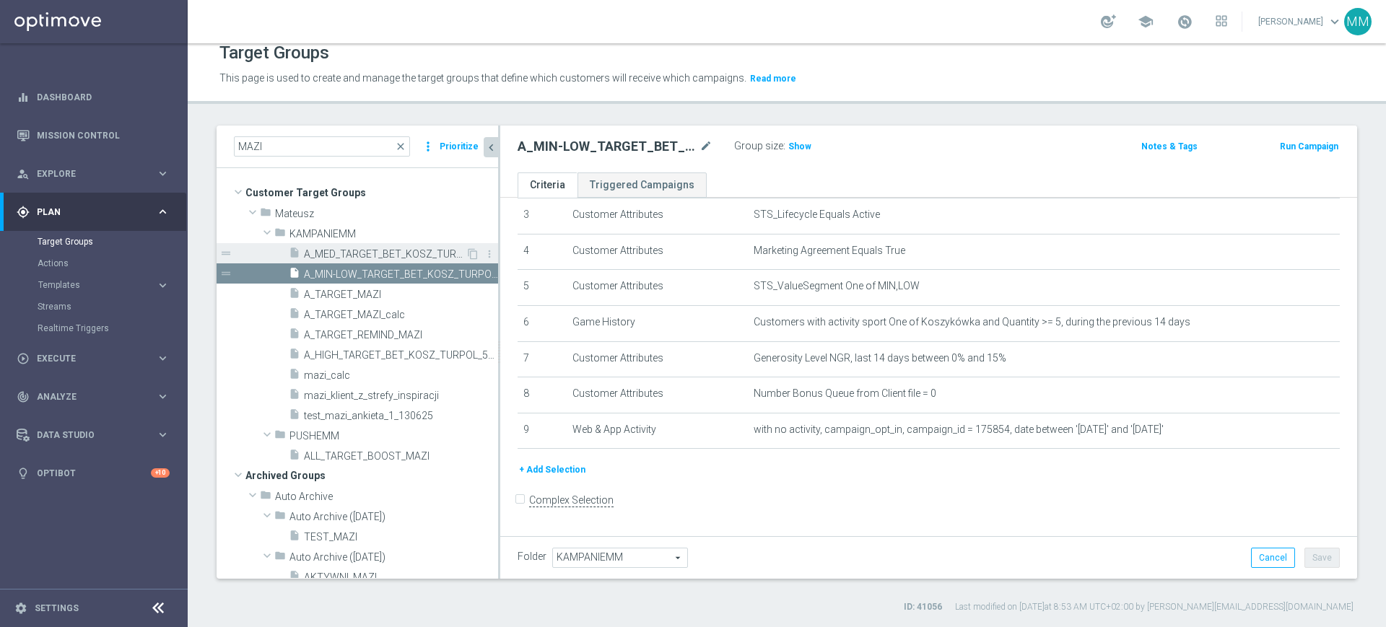
click at [379, 250] on span "A_MED_TARGET_BET_KOSZ_TURPOL_50DO50_090925" at bounding box center [385, 254] width 162 height 12
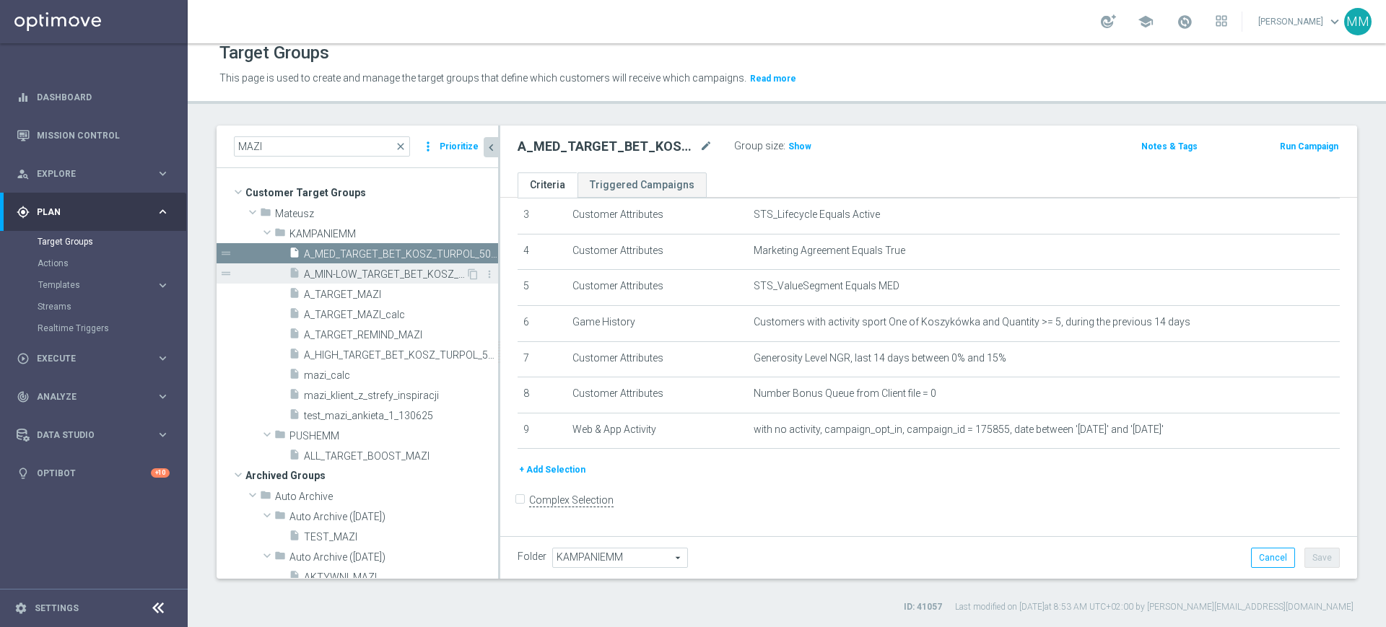
click at [403, 274] on span "A_MIN-LOW_TARGET_BET_KOSZ_TURPOL_50DO20_090925" at bounding box center [385, 274] width 162 height 12
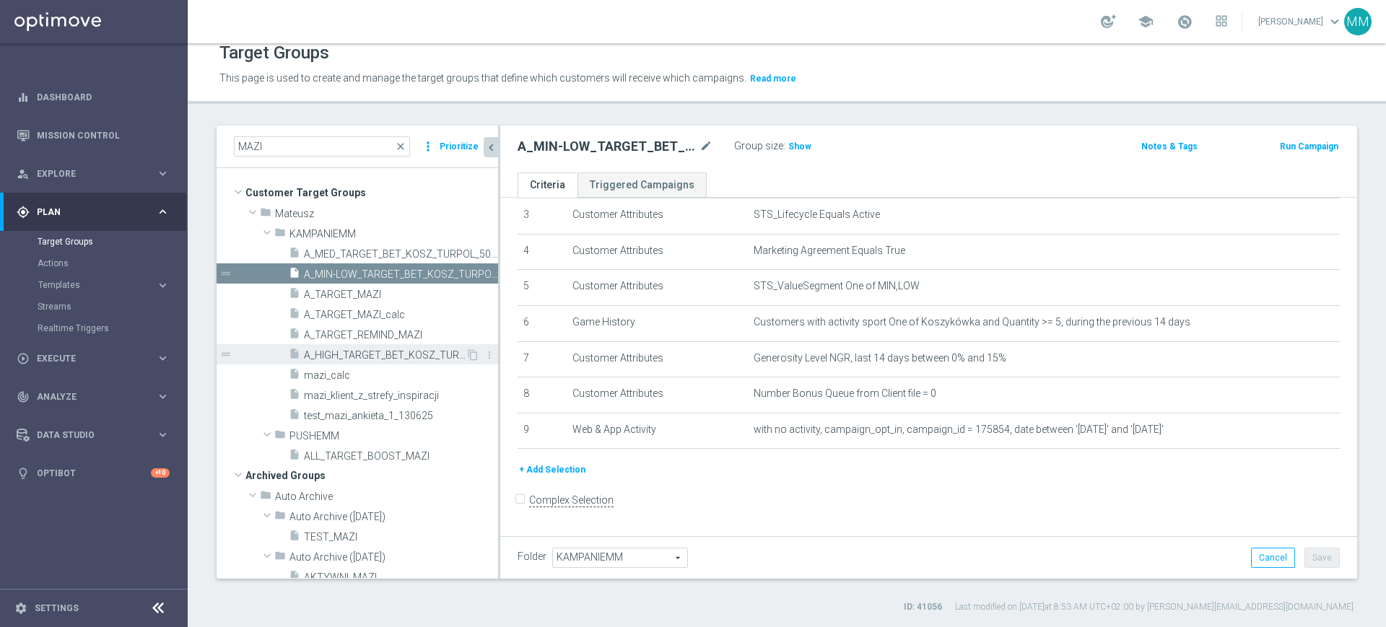
click at [410, 350] on span "A_HIGH_TARGET_BET_KOSZ_TURPOL_50DO100_090925" at bounding box center [385, 355] width 162 height 12
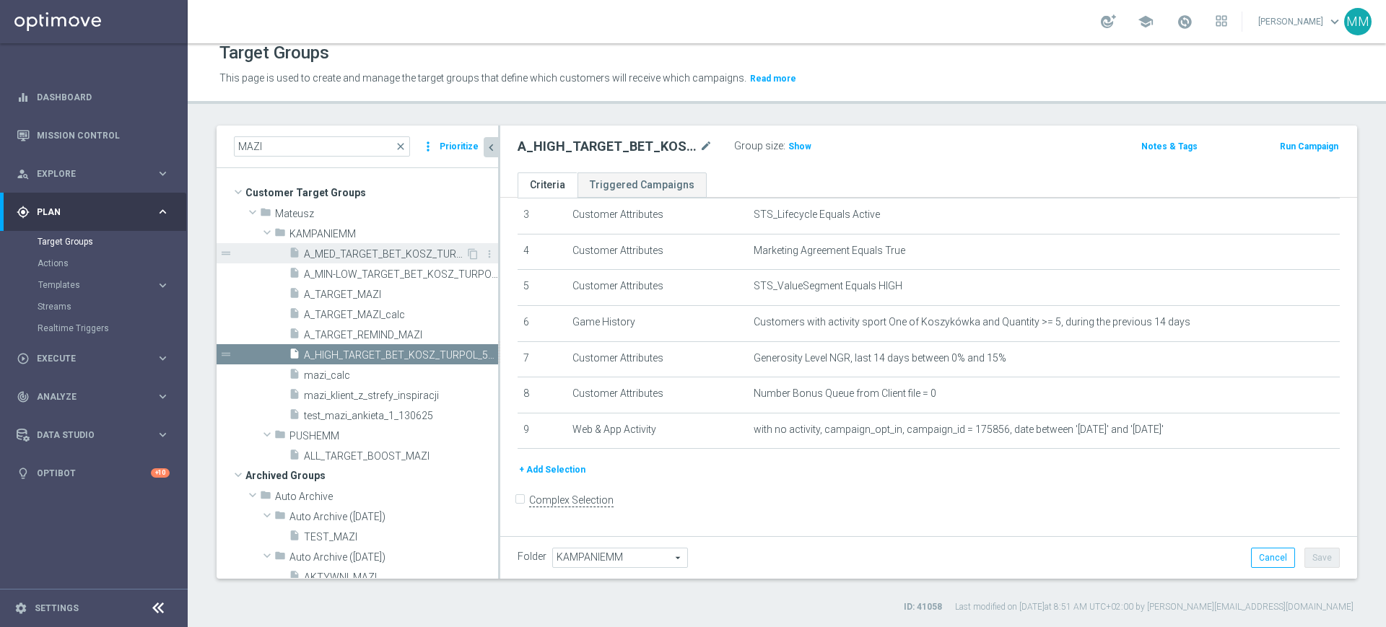
click at [393, 256] on span "A_MED_TARGET_BET_KOSZ_TURPOL_50DO50_090925" at bounding box center [385, 254] width 162 height 12
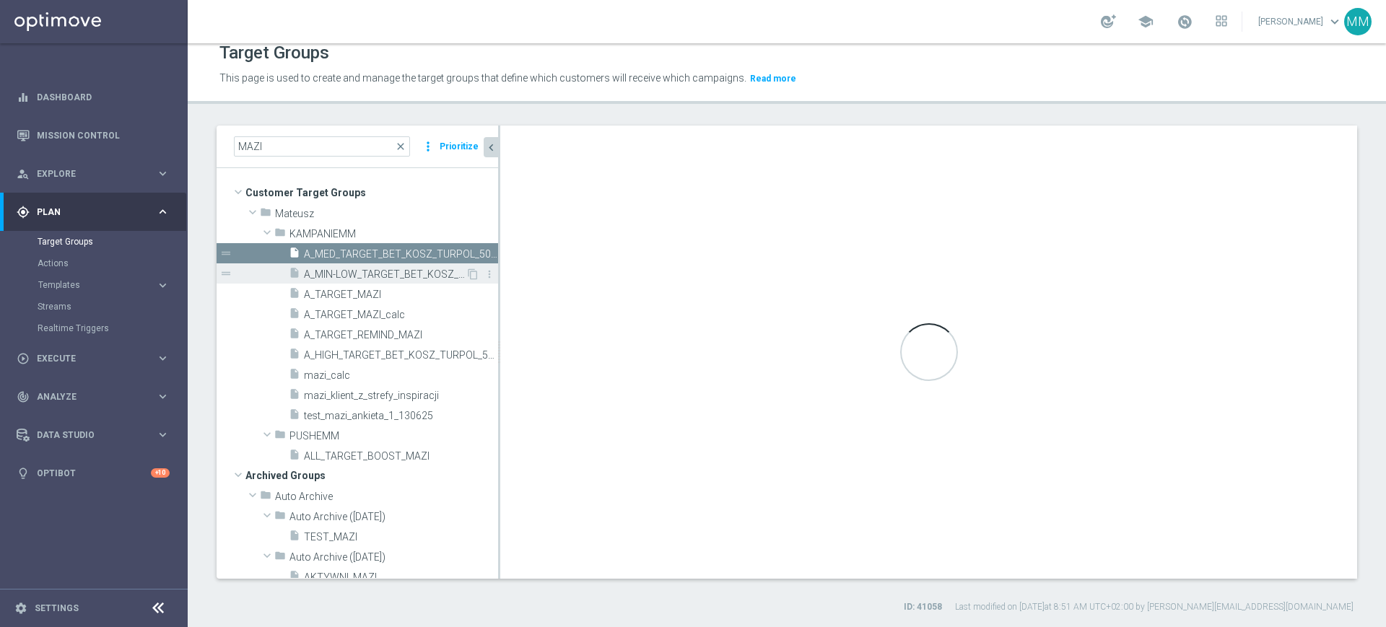
click at [390, 273] on span "A_MIN-LOW_TARGET_BET_KOSZ_TURPOL_50DO20_090925" at bounding box center [385, 274] width 162 height 12
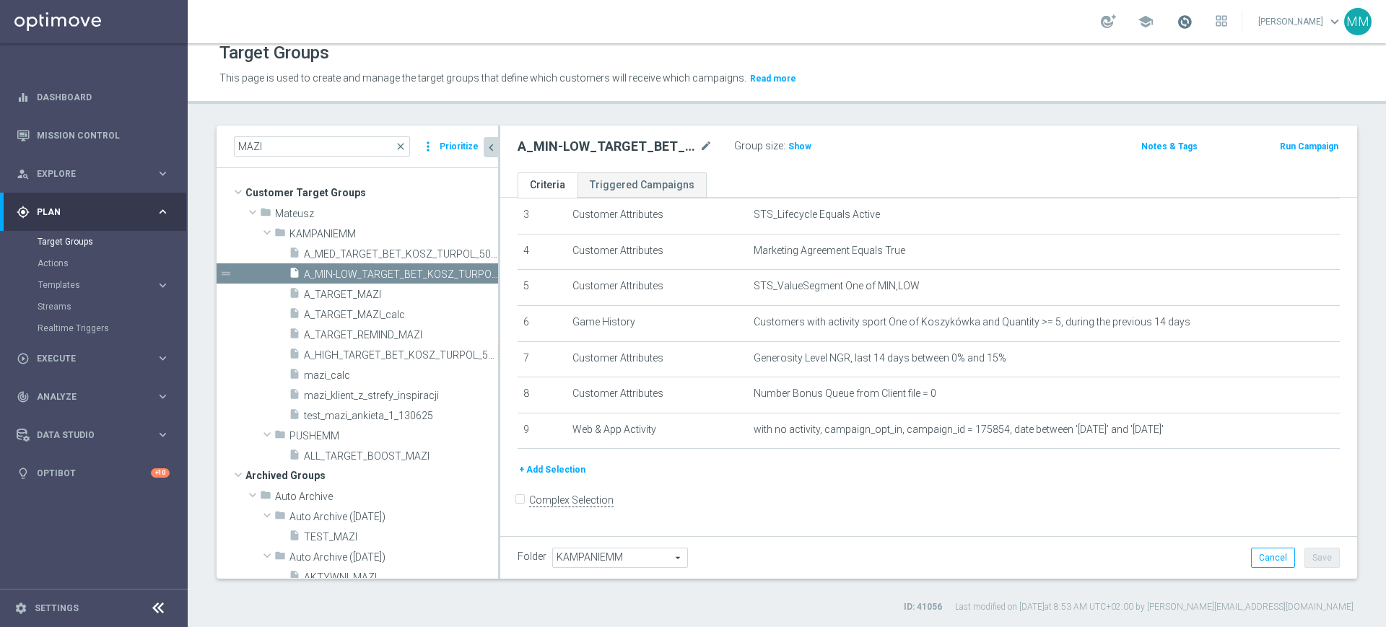
click at [1174, 21] on div "school" at bounding box center [1164, 21] width 126 height 25
click at [1178, 21] on span at bounding box center [1184, 22] width 16 height 16
click at [1180, 21] on span at bounding box center [1184, 22] width 16 height 16
click at [1179, 22] on span at bounding box center [1184, 22] width 16 height 16
click at [961, 152] on div "A_MIN-LOW_TARGET_BET_KOSZ_TURPOL_50DO20_090925 mode_edit Group size : Show" at bounding box center [788, 146] width 562 height 20
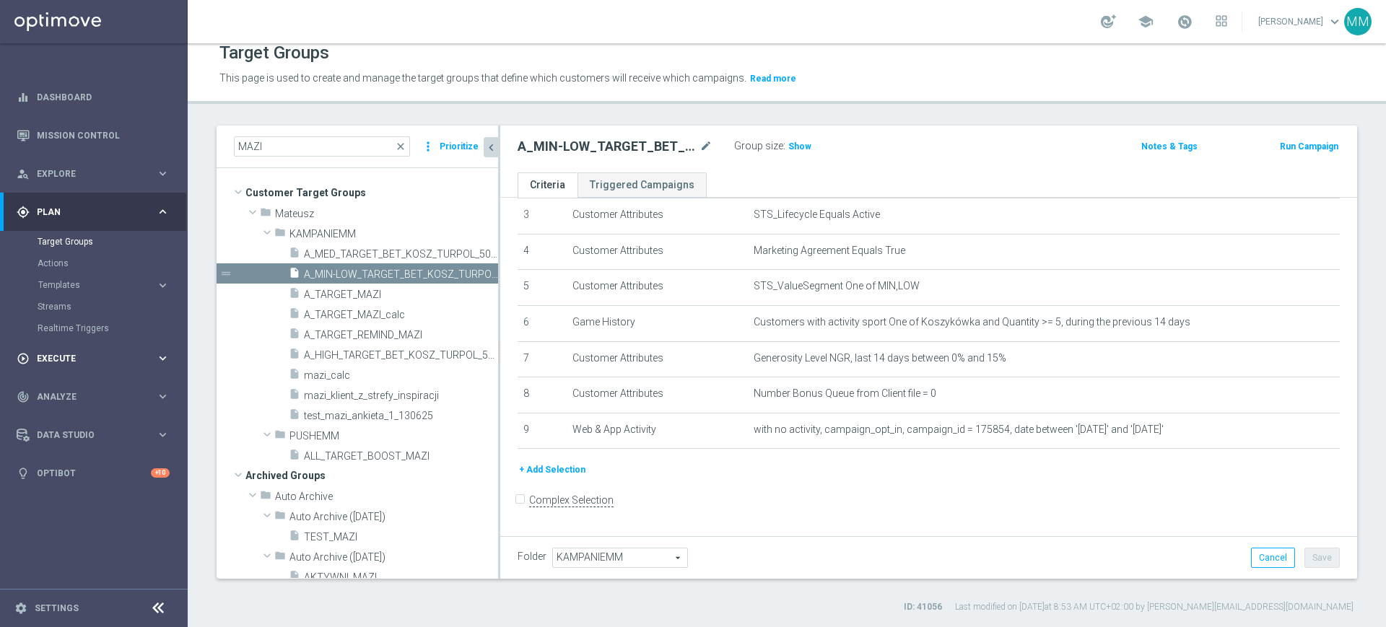
click at [95, 361] on span "Execute" at bounding box center [96, 358] width 119 height 9
click at [85, 276] on link "Campaign Builder" at bounding box center [94, 280] width 113 height 12
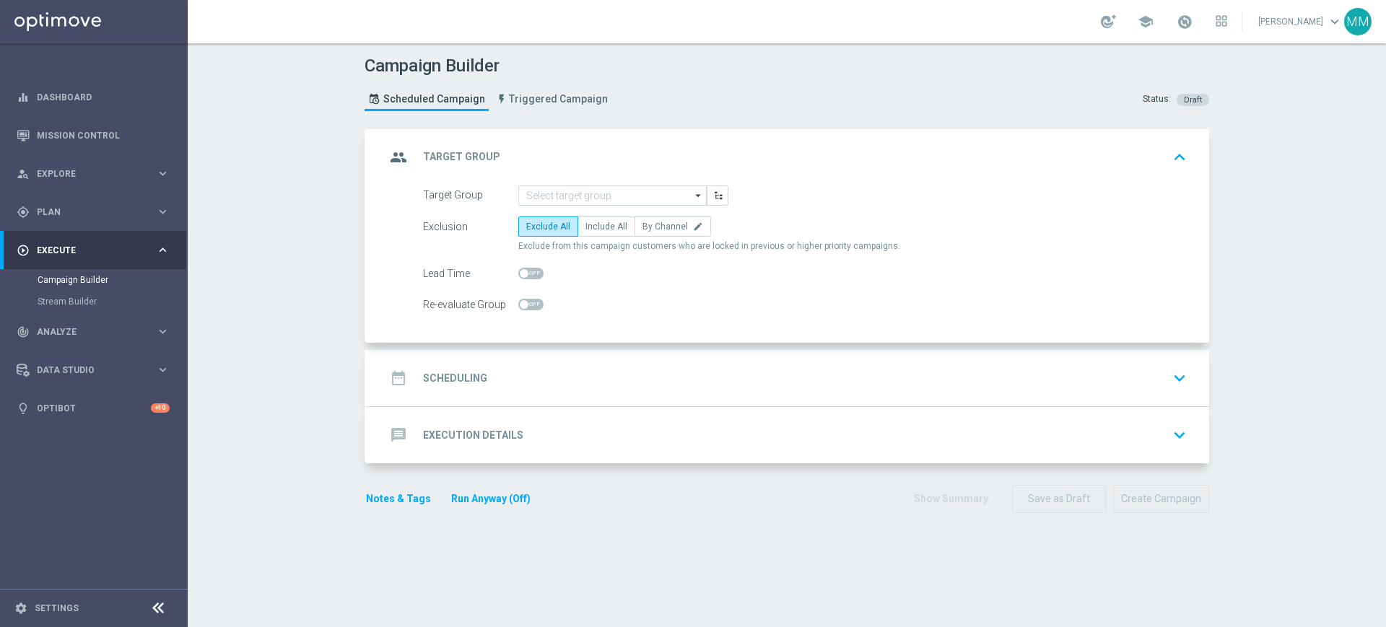
click at [501, 501] on button "Run Anyway (Off)" at bounding box center [491, 499] width 82 height 18
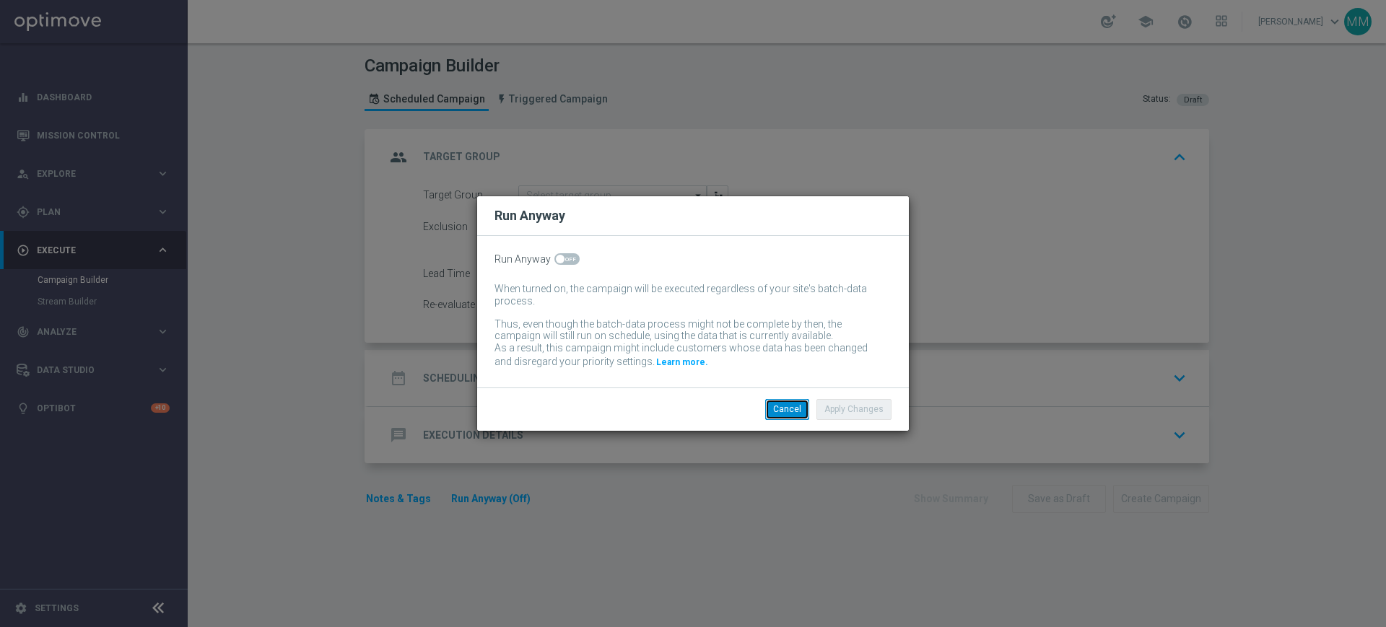
click at [780, 406] on button "Cancel" at bounding box center [787, 409] width 44 height 20
